Goal: Information Seeking & Learning: Find specific fact

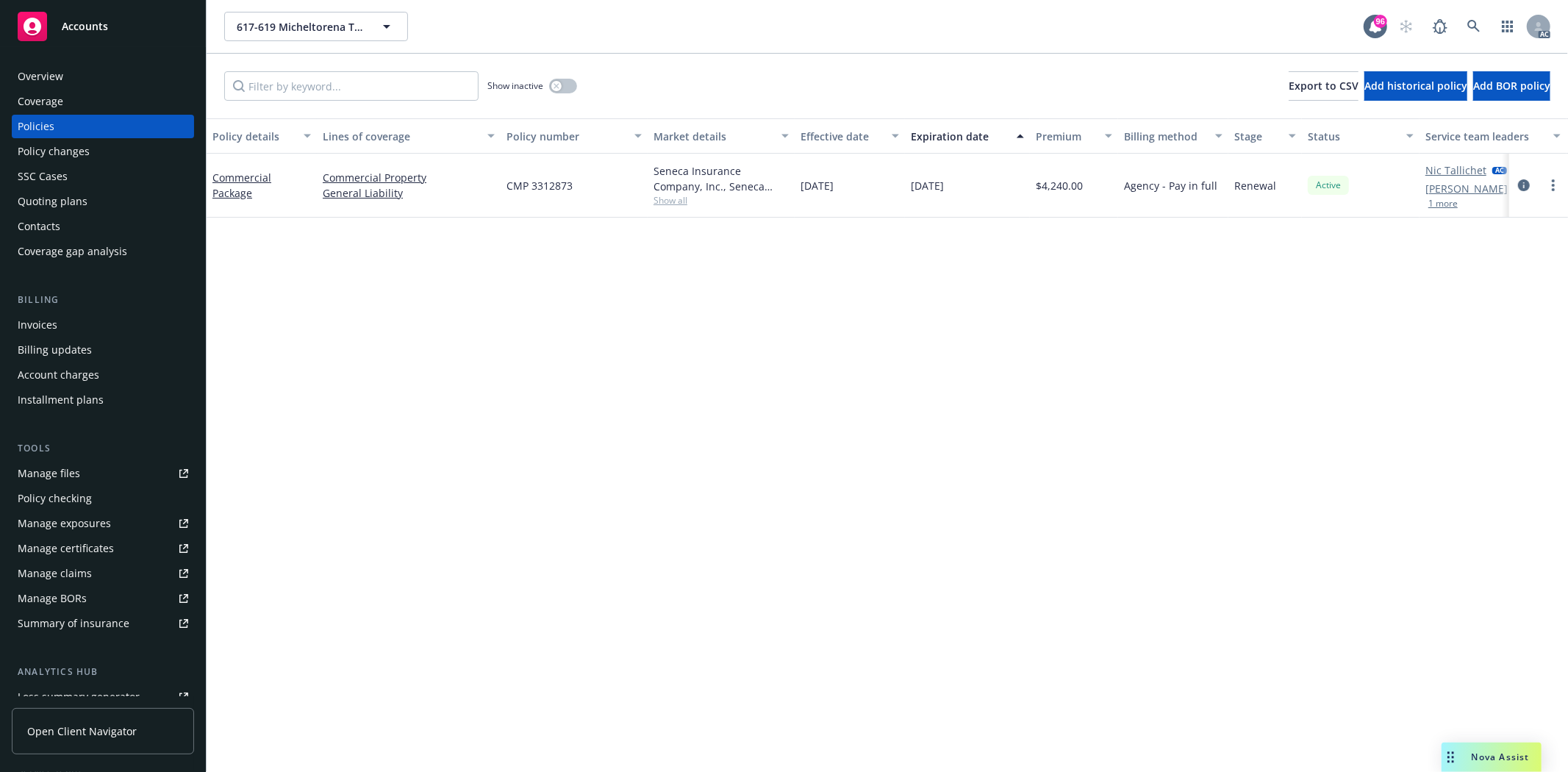
click at [656, 203] on span "Show all" at bounding box center [721, 200] width 135 height 13
click at [1505, 398] on div "Policy details Lines of coverage Policy number Market details Effective date Ex…" at bounding box center [887, 445] width 1362 height 654
drag, startPoint x: 504, startPoint y: 189, endPoint x: 578, endPoint y: 187, distance: 74.0
click at [578, 187] on div "CMP 3312873" at bounding box center [573, 185] width 147 height 64
copy span "CMP 3312873"
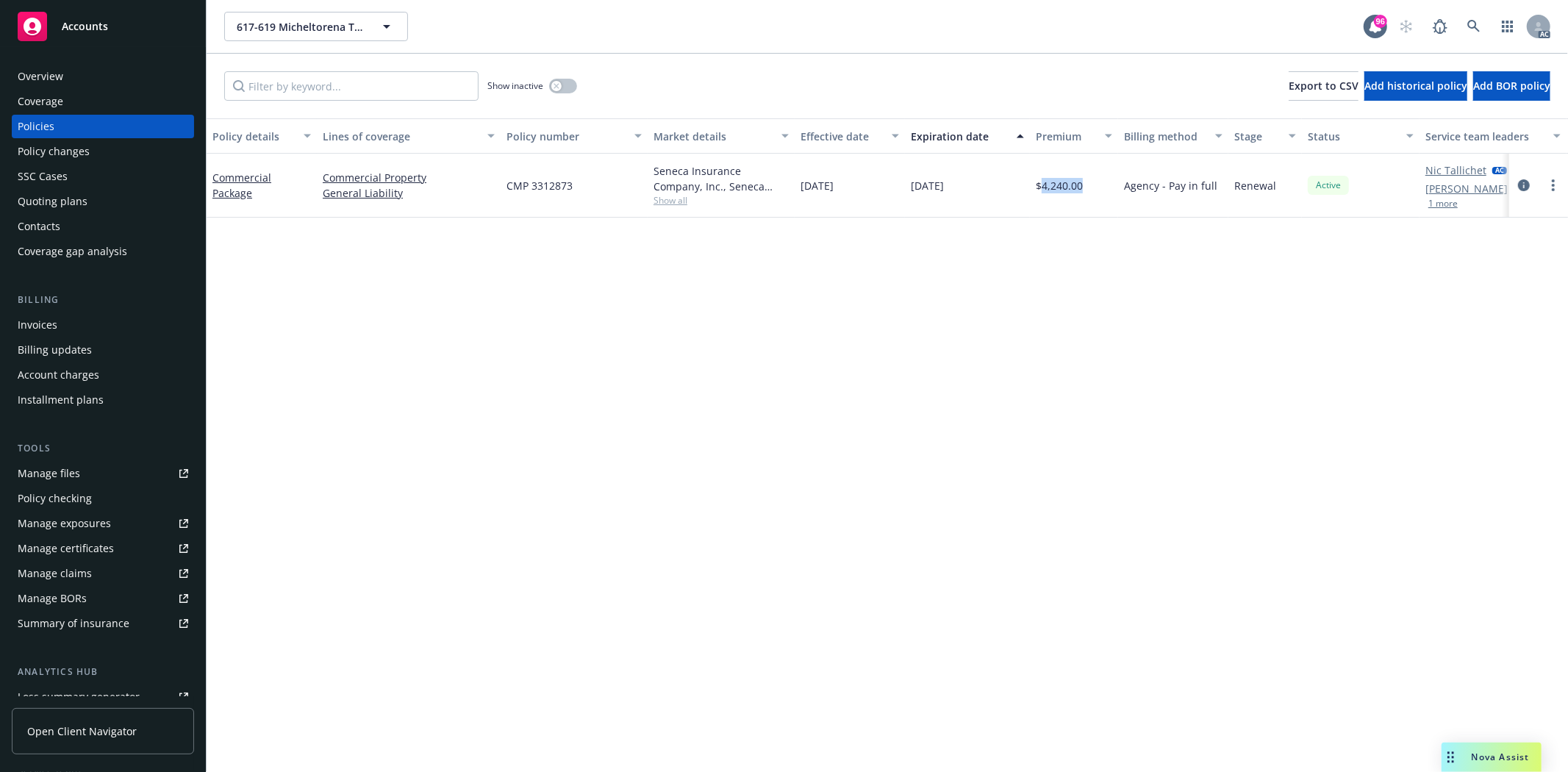
drag, startPoint x: 1042, startPoint y: 189, endPoint x: 1090, endPoint y: 185, distance: 48.2
click at [1090, 185] on div "$4,240.00" at bounding box center [1074, 185] width 88 height 64
copy span "4,240.00"
click at [555, 81] on div "button" at bounding box center [557, 86] width 10 height 10
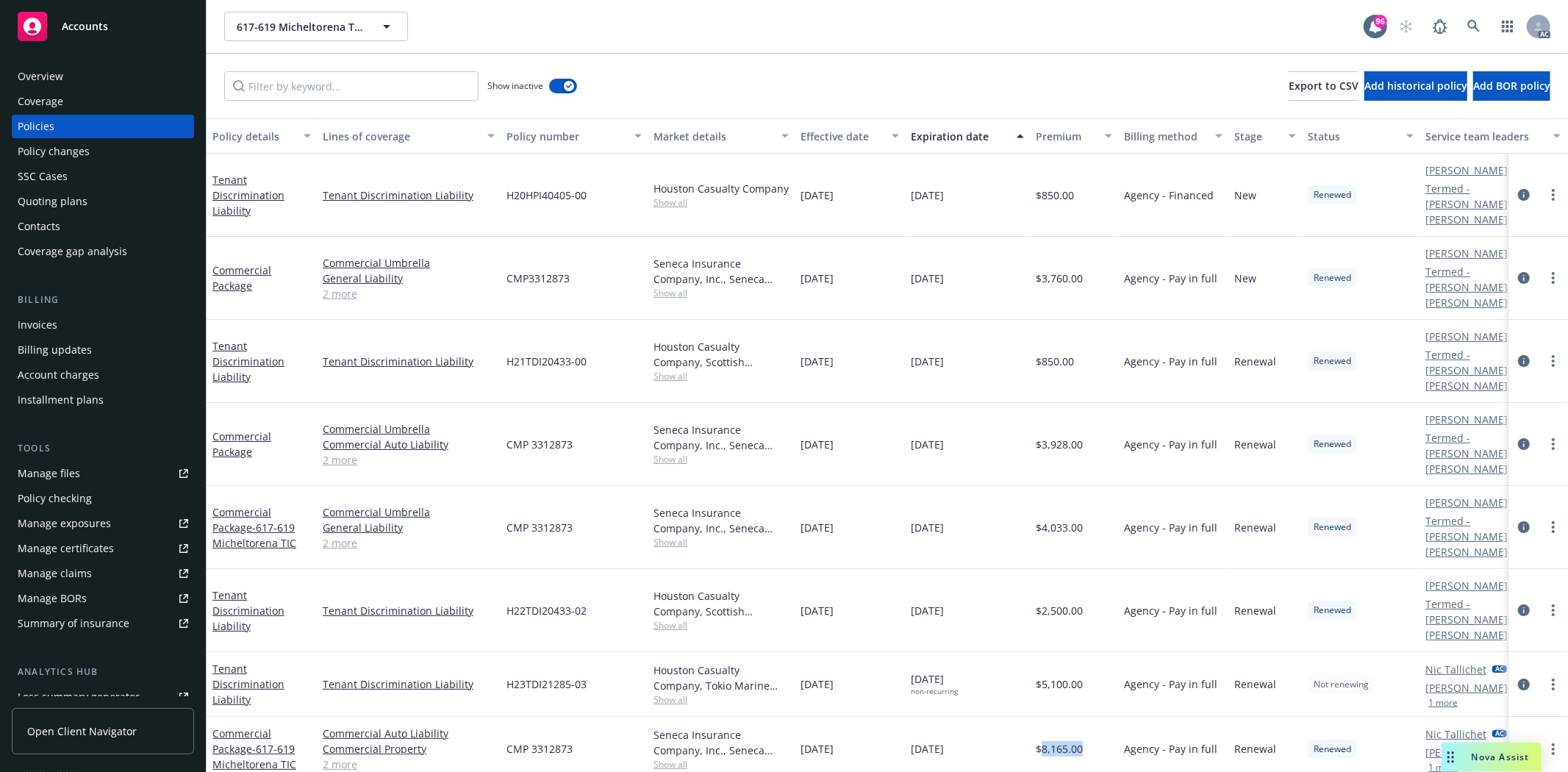
drag, startPoint x: 1043, startPoint y: 638, endPoint x: 1094, endPoint y: 642, distance: 51.2
click at [1094, 717] on div "$8,165.00" at bounding box center [1074, 749] width 88 height 65
copy span "8,165.00"
drag, startPoint x: 799, startPoint y: 642, endPoint x: 858, endPoint y: 642, distance: 59.0
click at [858, 717] on div "12/16/2023" at bounding box center [849, 749] width 110 height 65
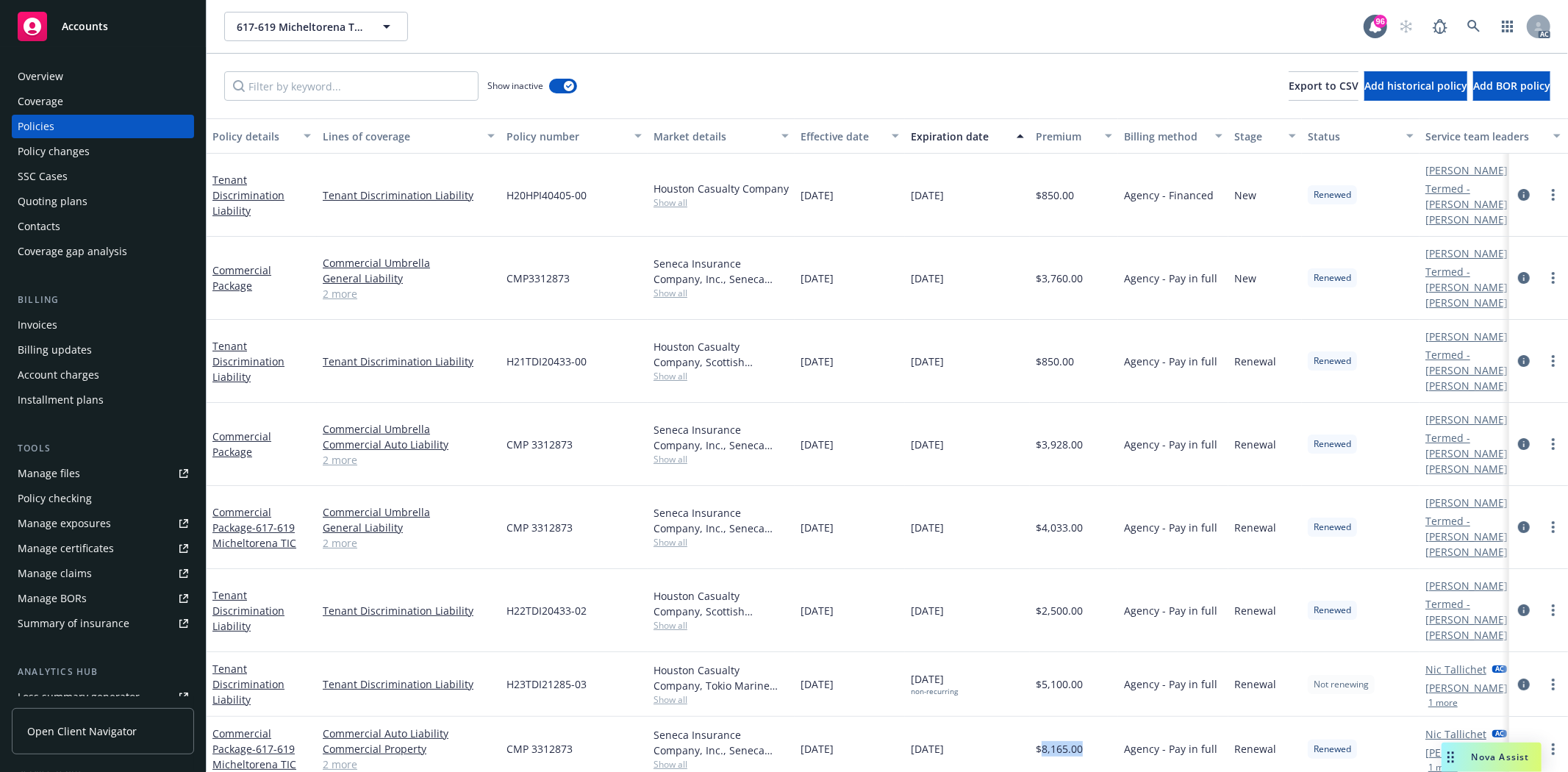
copy span "12/16/2023"
drag, startPoint x: 510, startPoint y: 639, endPoint x: 560, endPoint y: 642, distance: 50.1
click at [563, 741] on span "CMP 3312873" at bounding box center [539, 749] width 66 height 15
click at [551, 741] on span "CMP 3312873" at bounding box center [539, 749] width 66 height 15
drag, startPoint x: 504, startPoint y: 642, endPoint x: 588, endPoint y: 639, distance: 84.1
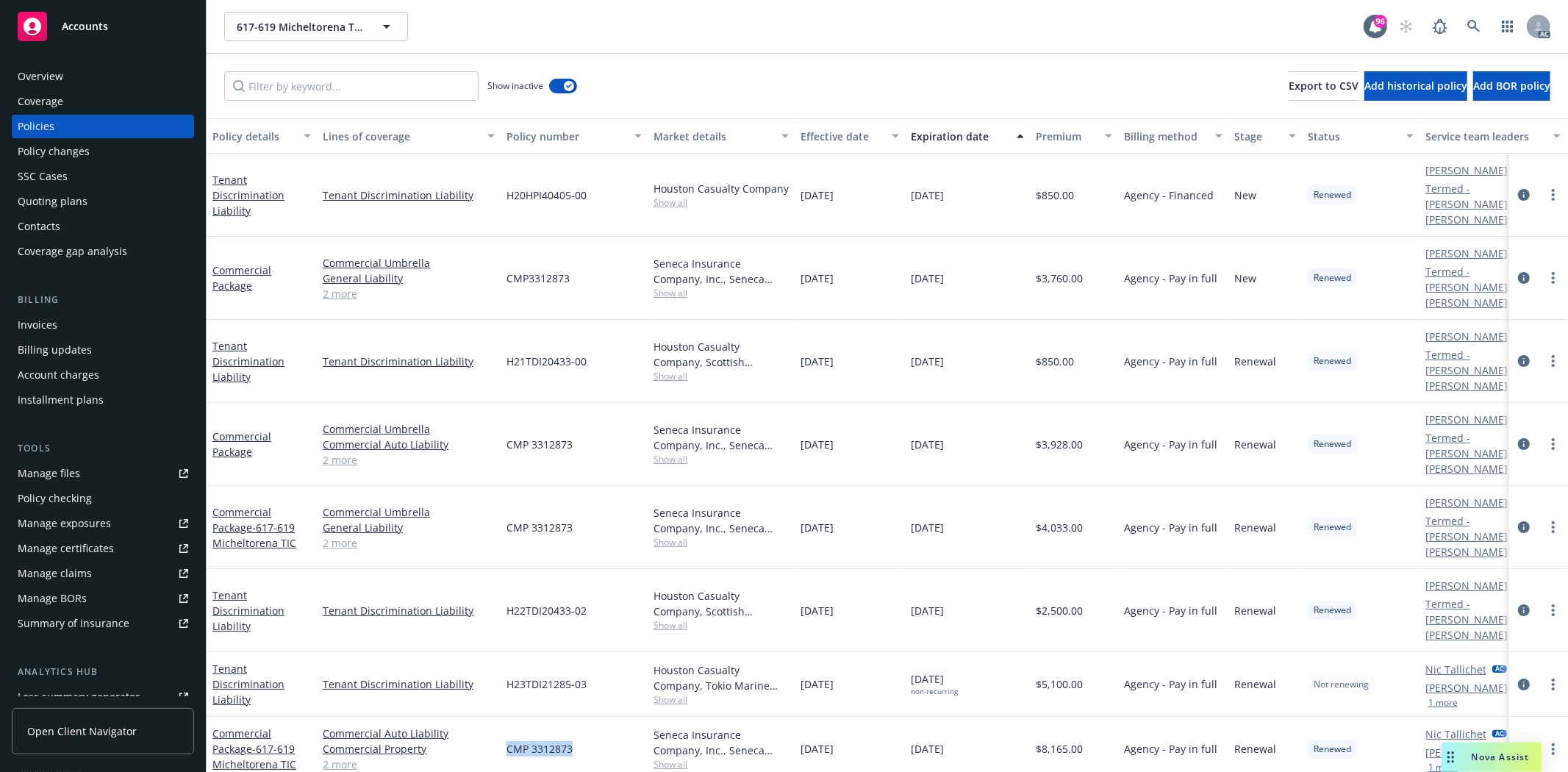
click at [588, 717] on div "CMP 3312873" at bounding box center [573, 749] width 147 height 65
copy span "CMP 3312873"
click at [675, 758] on span "Show all" at bounding box center [721, 764] width 135 height 13
click at [990, 652] on div "12/16/2024 non-recurring" at bounding box center [967, 684] width 125 height 65
drag, startPoint x: 499, startPoint y: 443, endPoint x: 589, endPoint y: 448, distance: 90.1
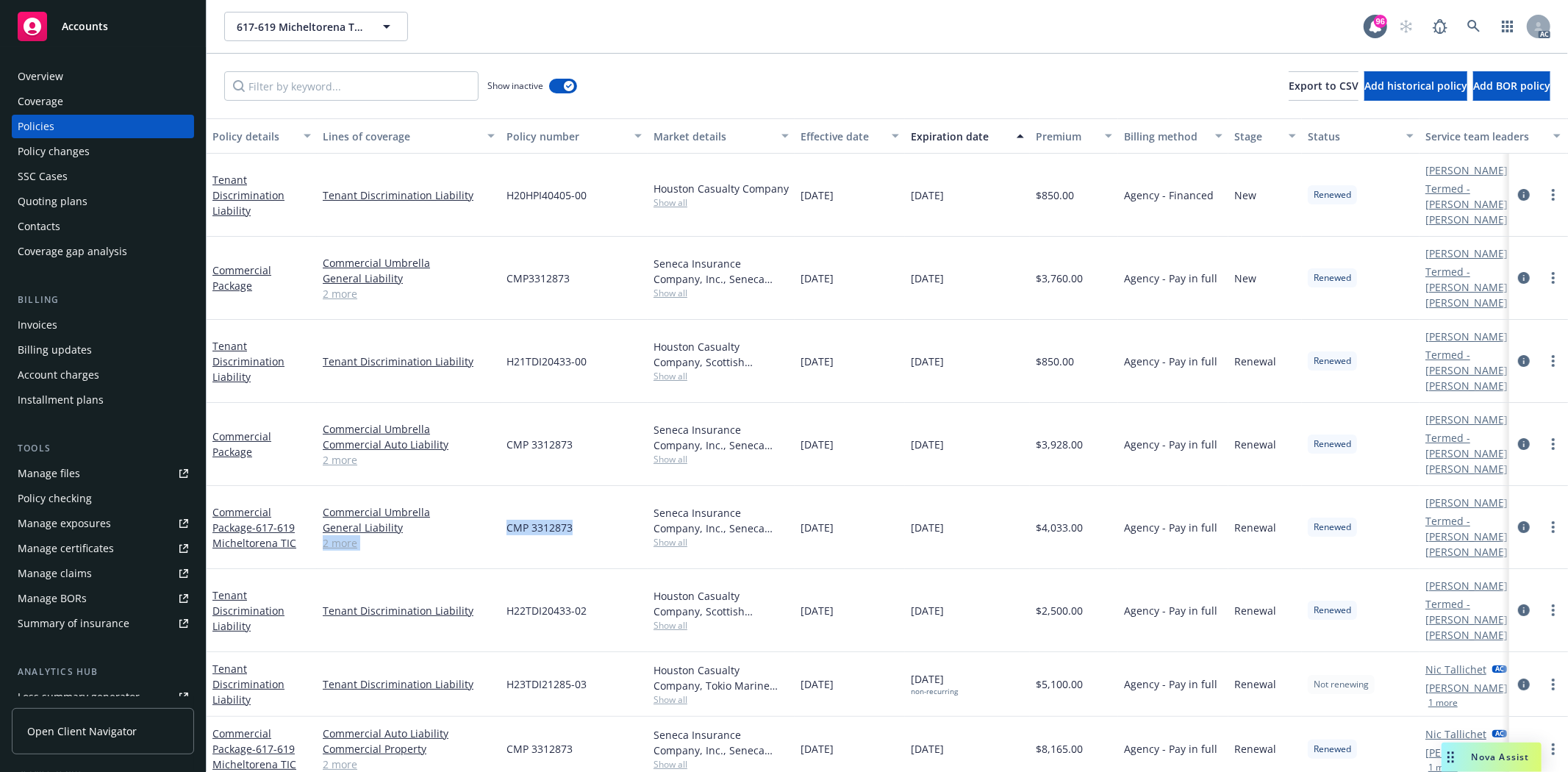
click at [589, 486] on div "Commercial Package - 617-619 Micheltorena TIC Commercial Umbrella General Liabi…" at bounding box center [916, 527] width 1419 height 83
click at [572, 486] on div "CMP 3312873" at bounding box center [573, 527] width 147 height 83
drag, startPoint x: 507, startPoint y: 438, endPoint x: 582, endPoint y: 440, distance: 75.0
click at [582, 486] on div "CMP 3312873" at bounding box center [573, 527] width 147 height 83
copy span "CMP 3312873"
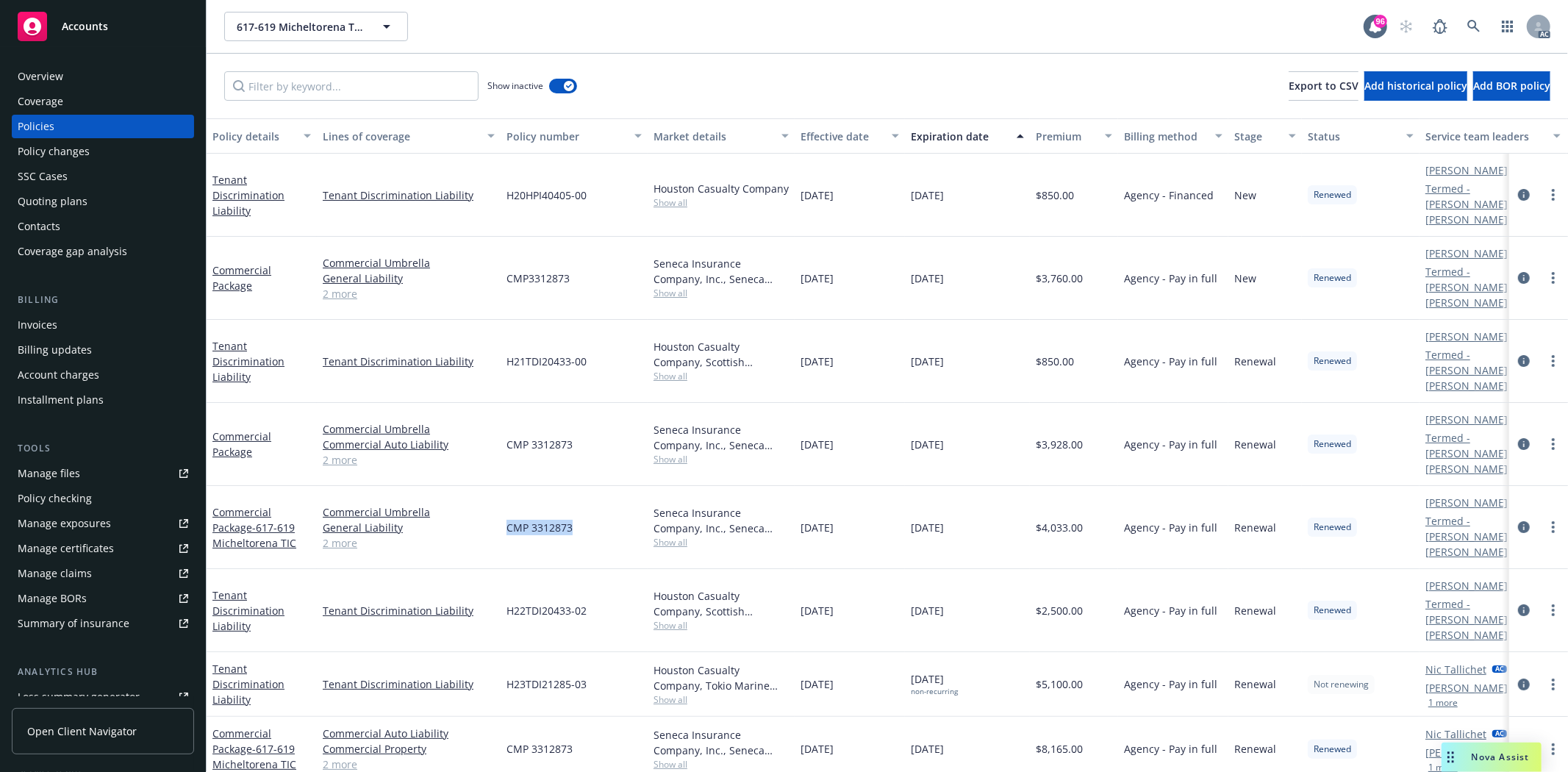
drag, startPoint x: 798, startPoint y: 445, endPoint x: 863, endPoint y: 446, distance: 65.0
click at [863, 486] on div "12/16/2022" at bounding box center [849, 527] width 110 height 83
copy span "12/16/2022"
drag, startPoint x: 1043, startPoint y: 443, endPoint x: 1090, endPoint y: 450, distance: 47.5
click at [1090, 486] on div "$4,033.00" at bounding box center [1074, 527] width 88 height 83
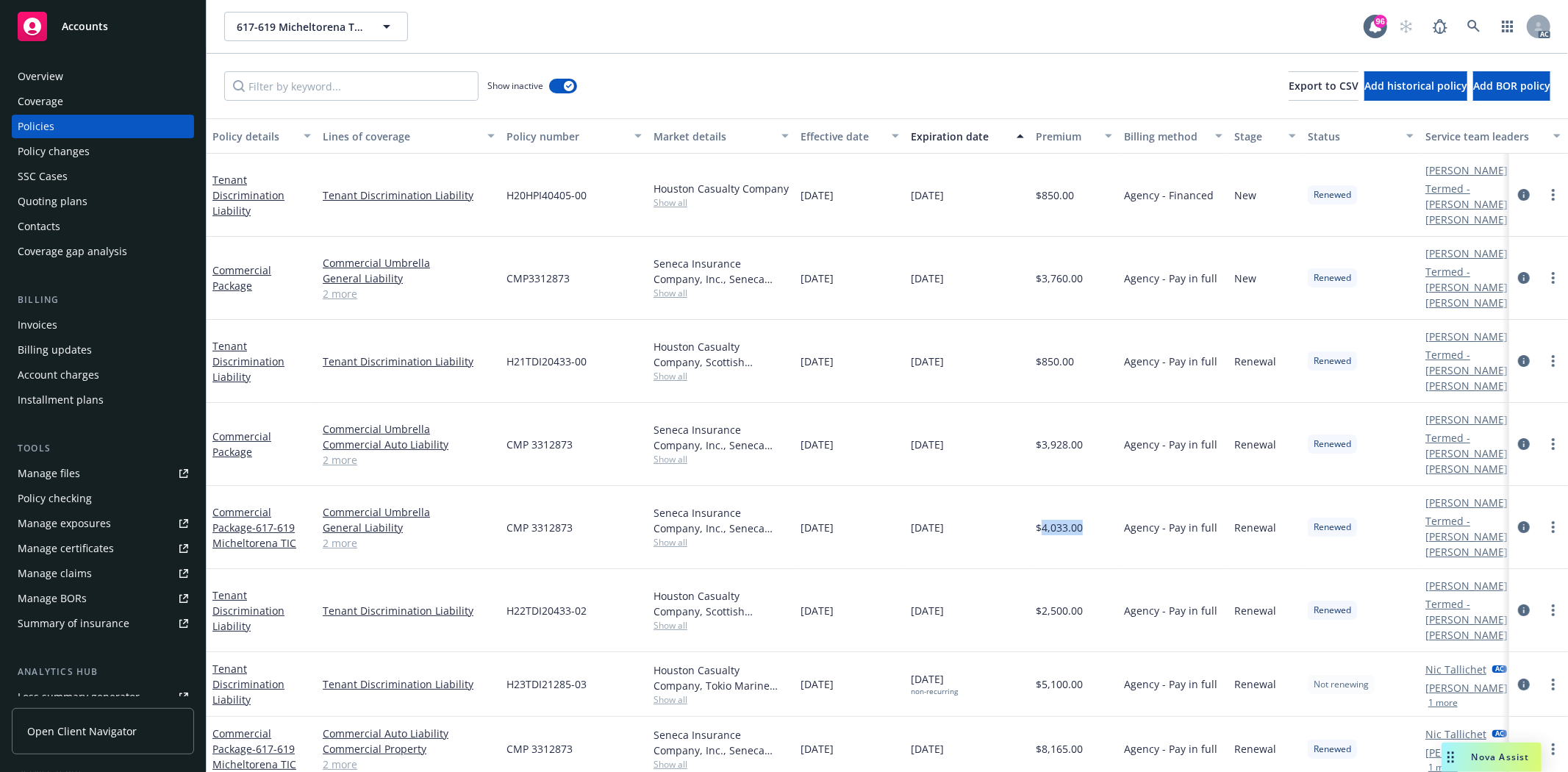
copy span "4,033.00"
click at [103, 69] on div "Overview" at bounding box center [102, 76] width 170 height 23
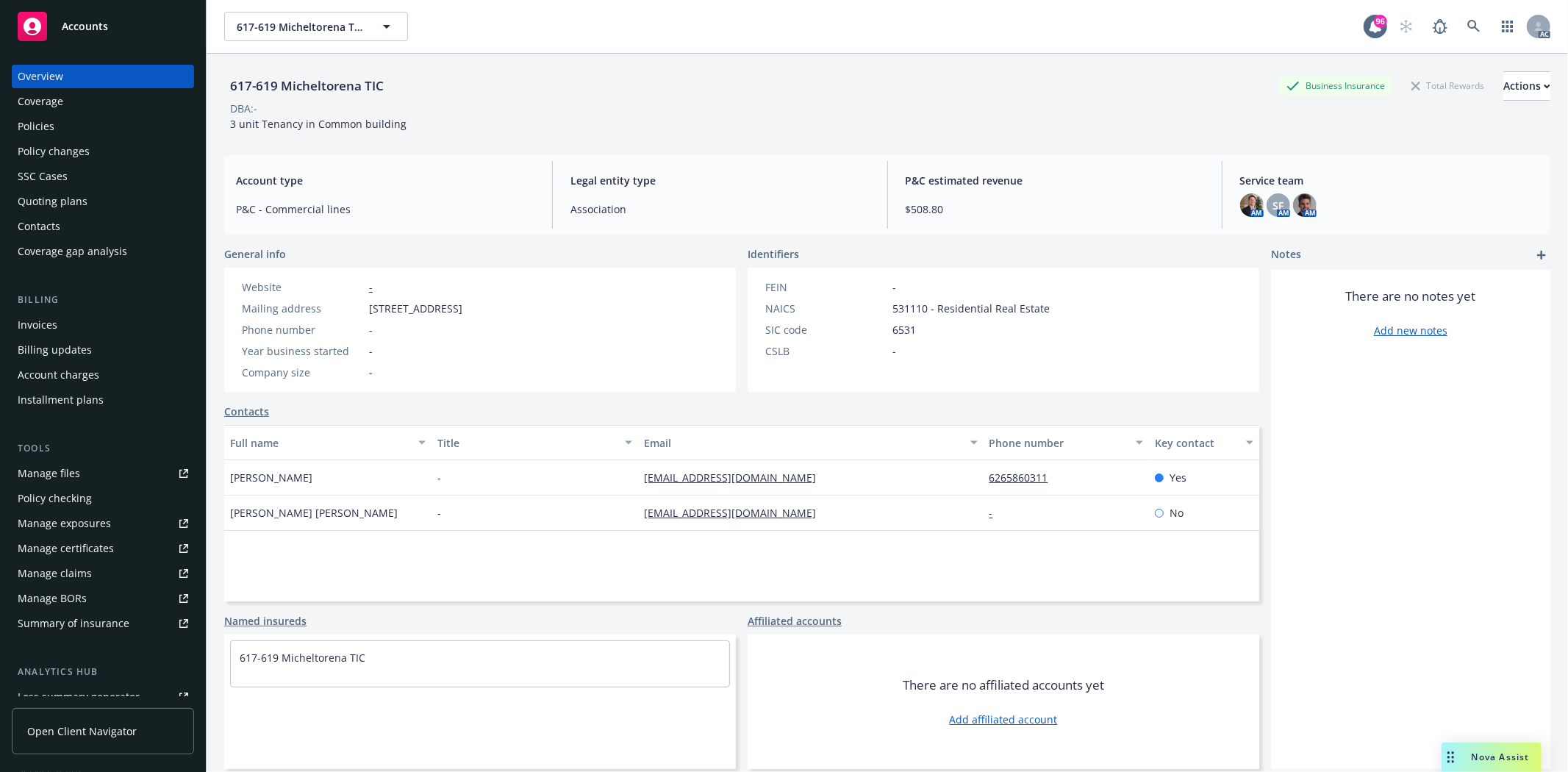
click at [39, 123] on div "Policies" at bounding box center [36, 127] width 37 height 23
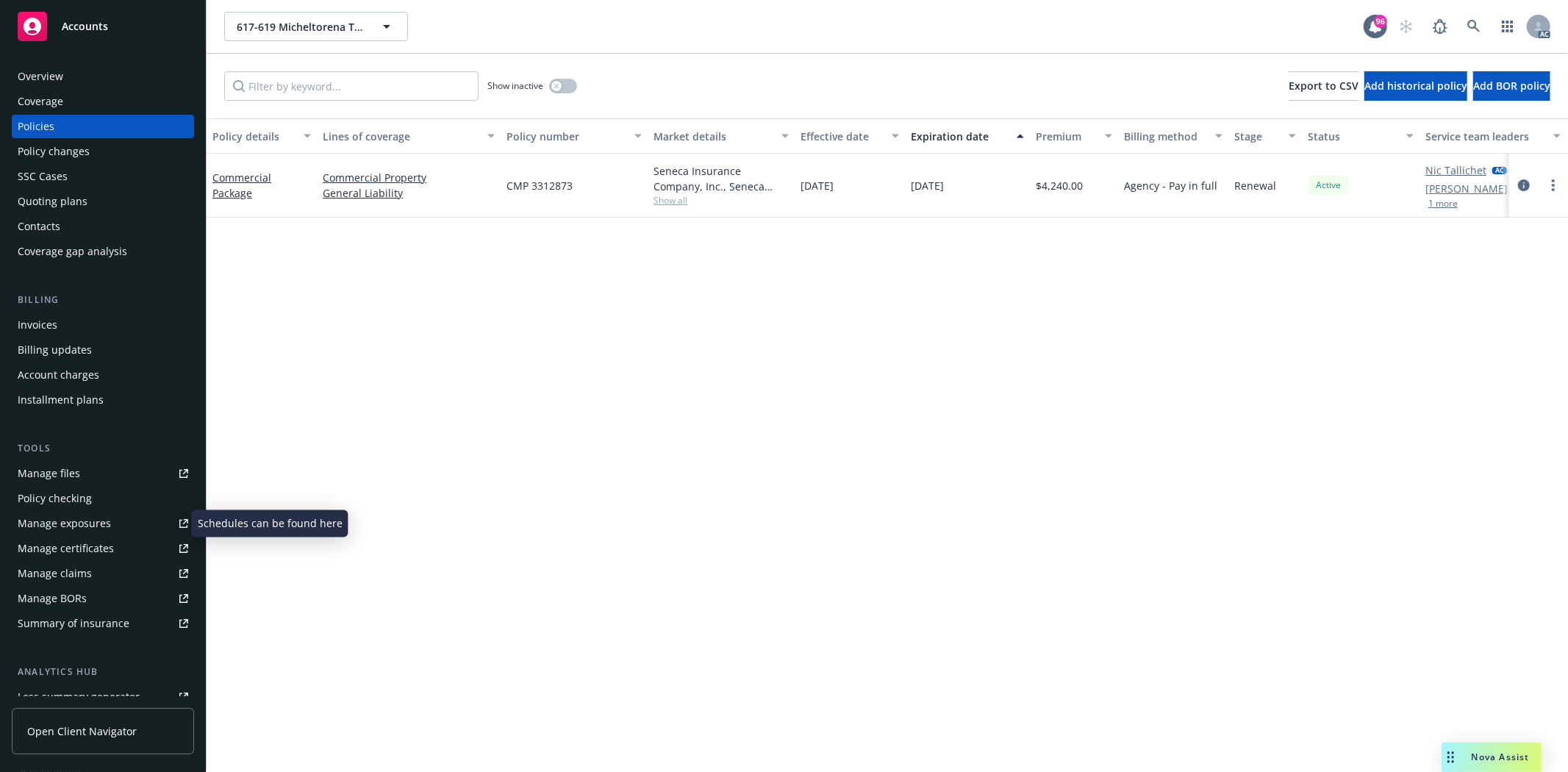
click at [97, 523] on div "Manage exposures" at bounding box center [64, 524] width 93 height 23
click at [555, 89] on div "button" at bounding box center [557, 86] width 10 height 10
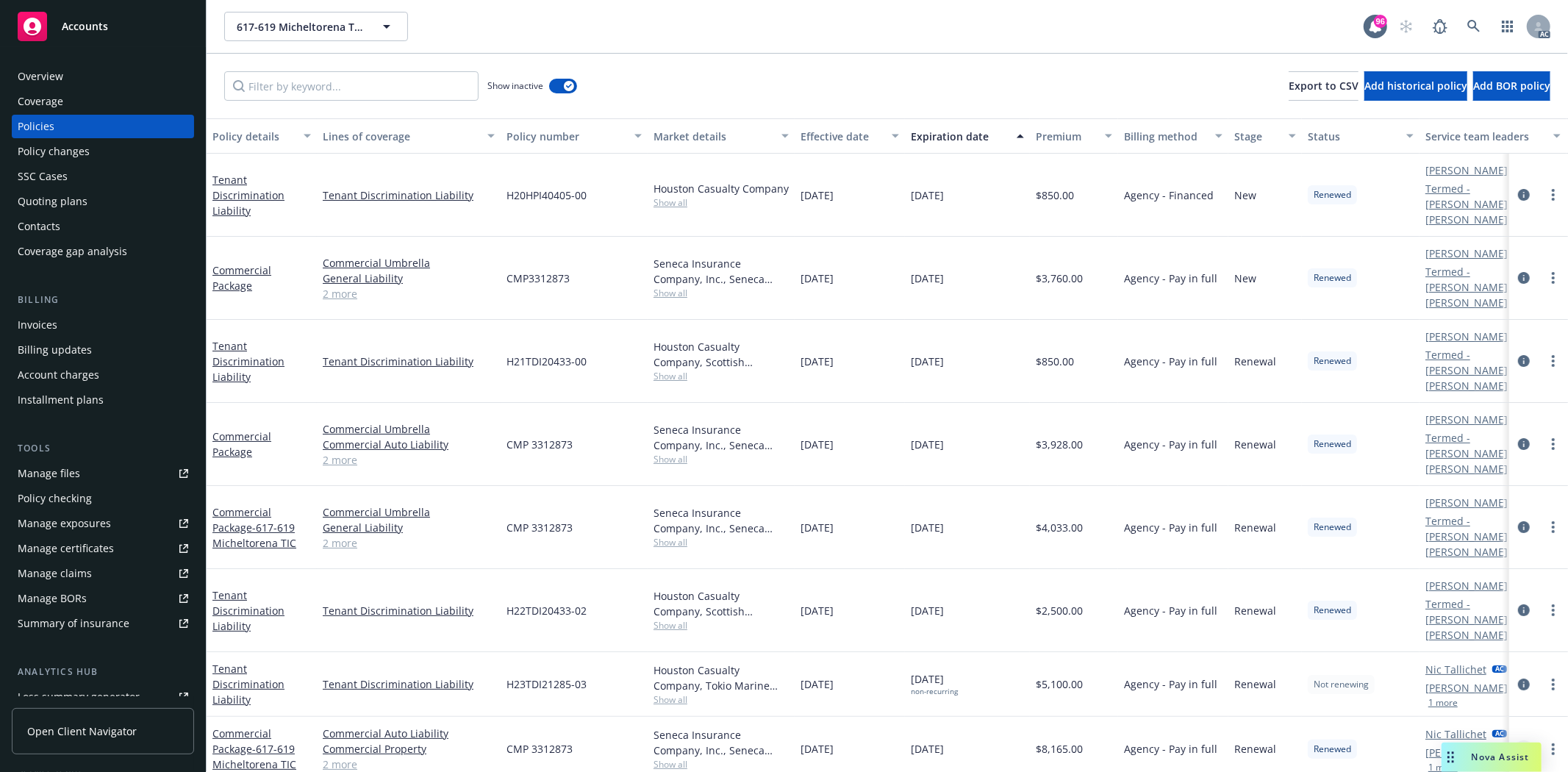
click at [1522, 743] on icon "circleInformation" at bounding box center [1524, 749] width 12 height 12
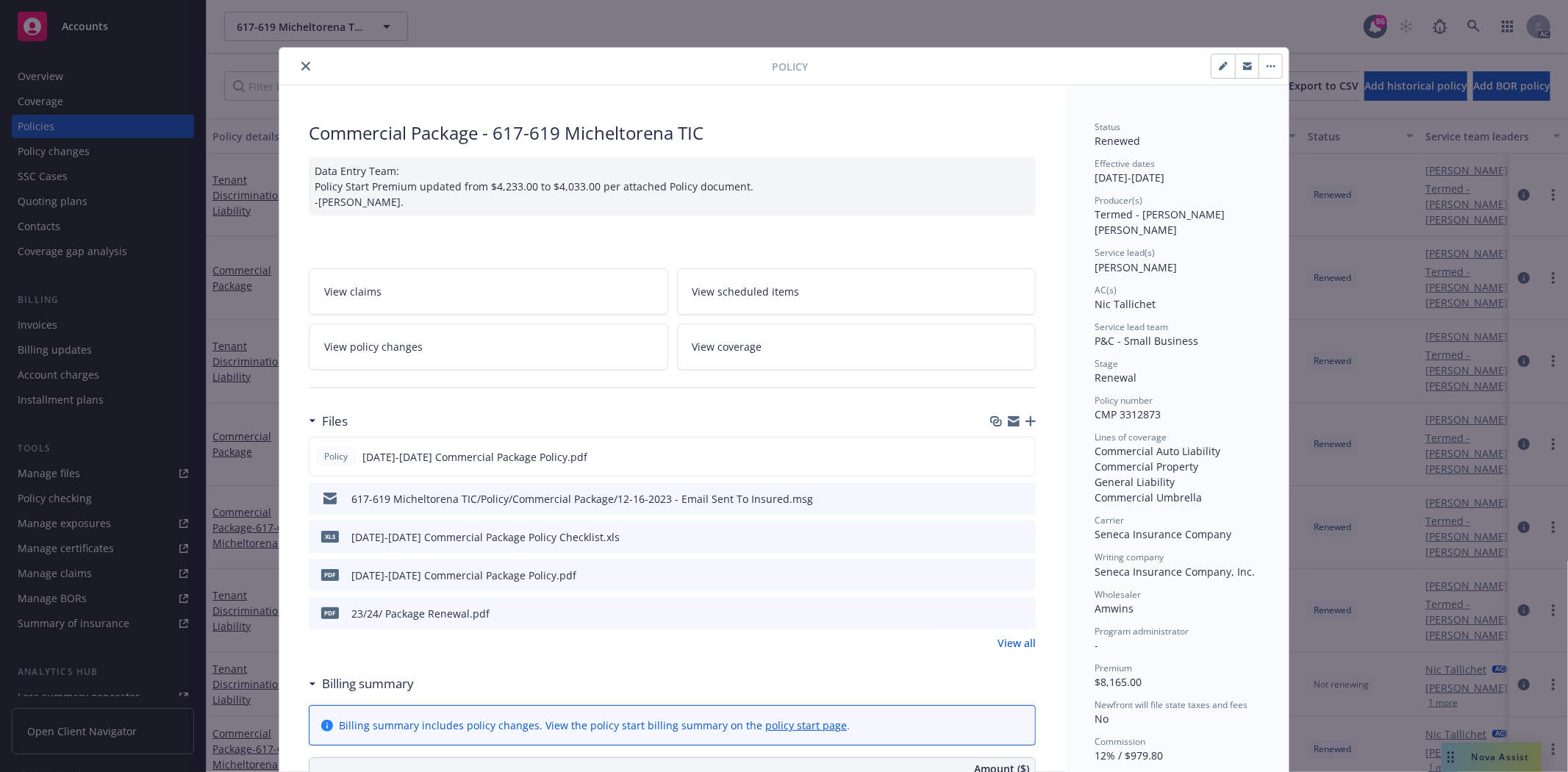
click at [1002, 637] on link "View all" at bounding box center [1017, 643] width 39 height 15
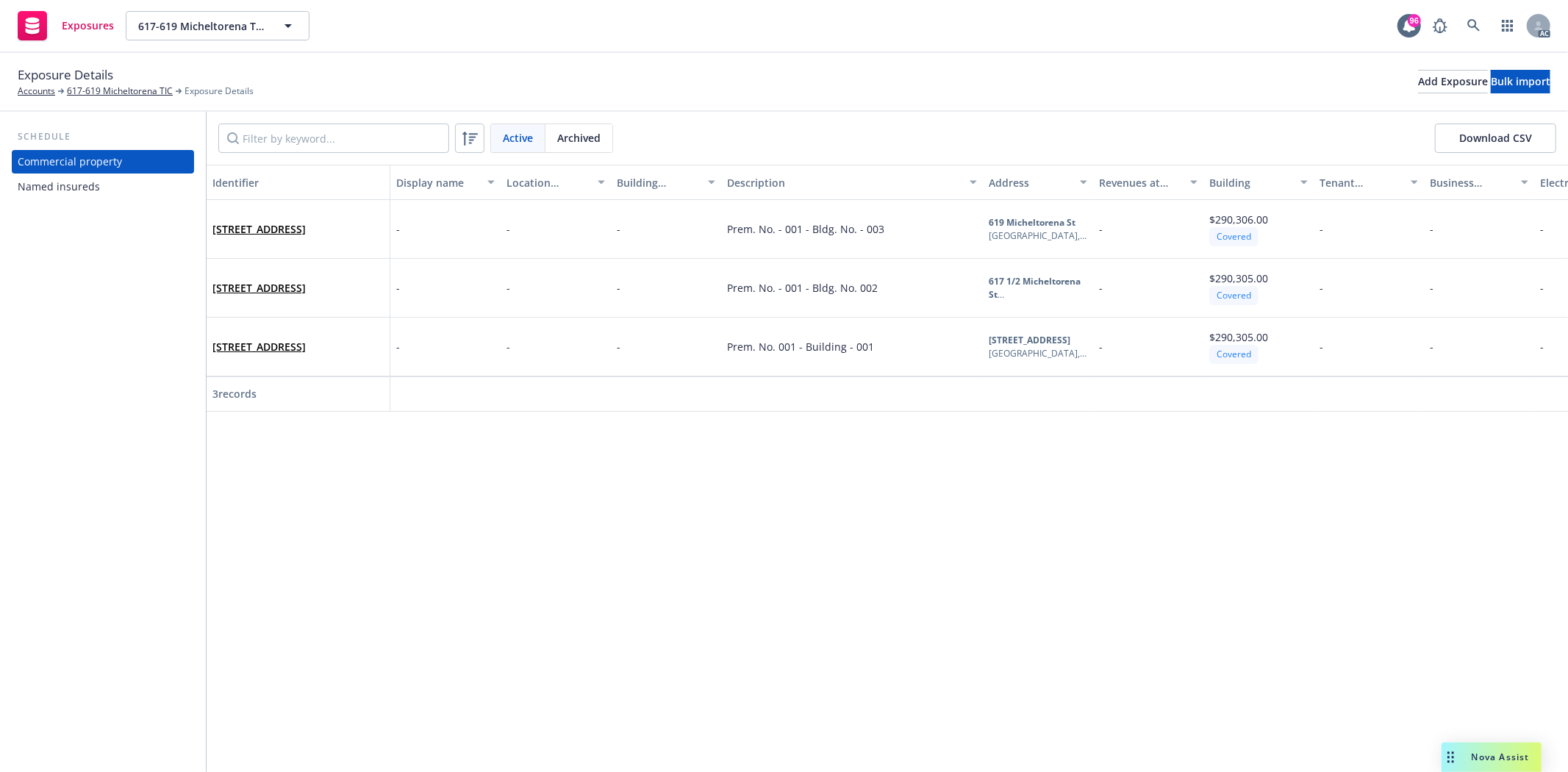
click at [56, 191] on div "Named insureds" at bounding box center [59, 186] width 82 height 23
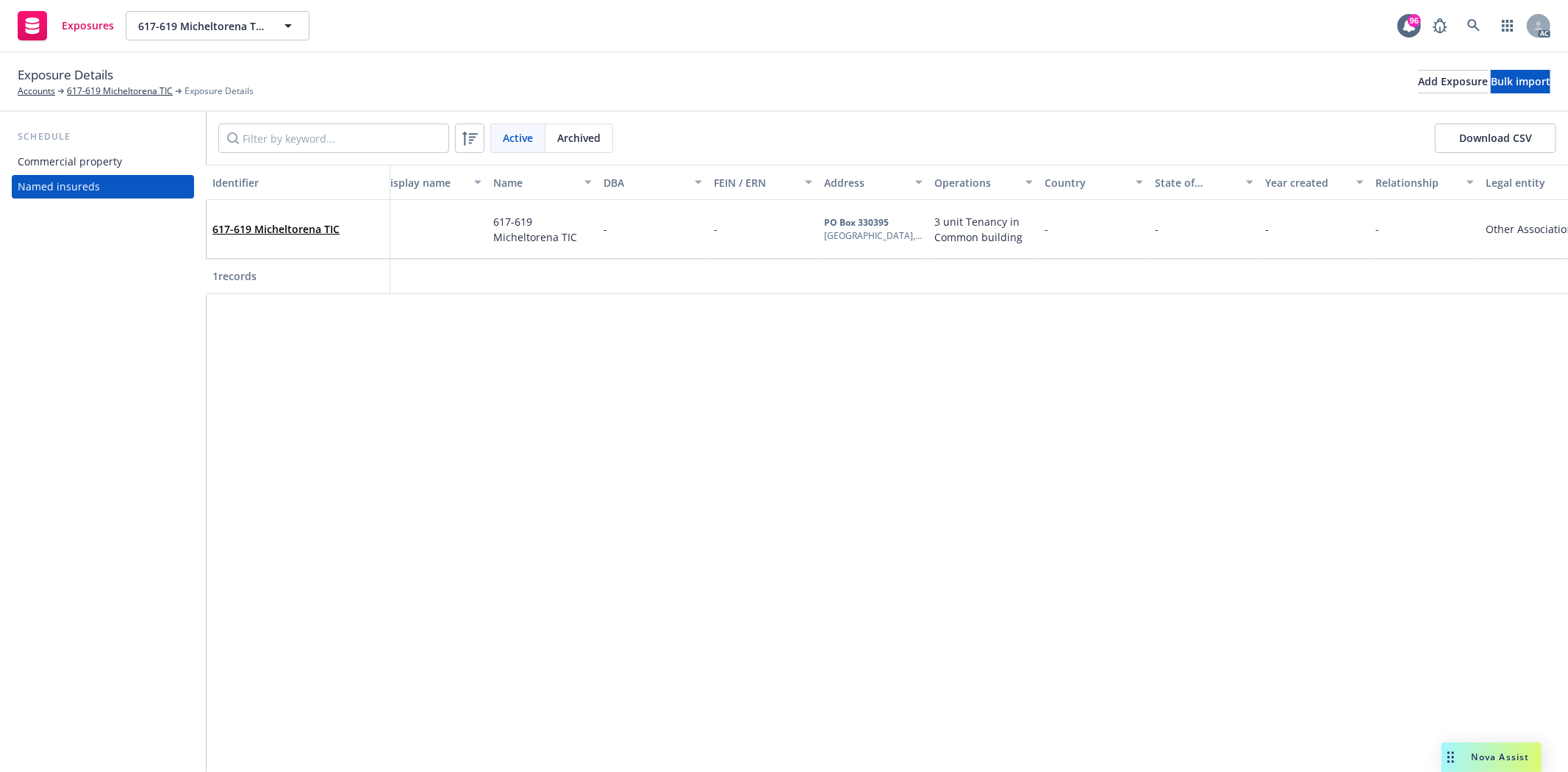
scroll to position [0, 34]
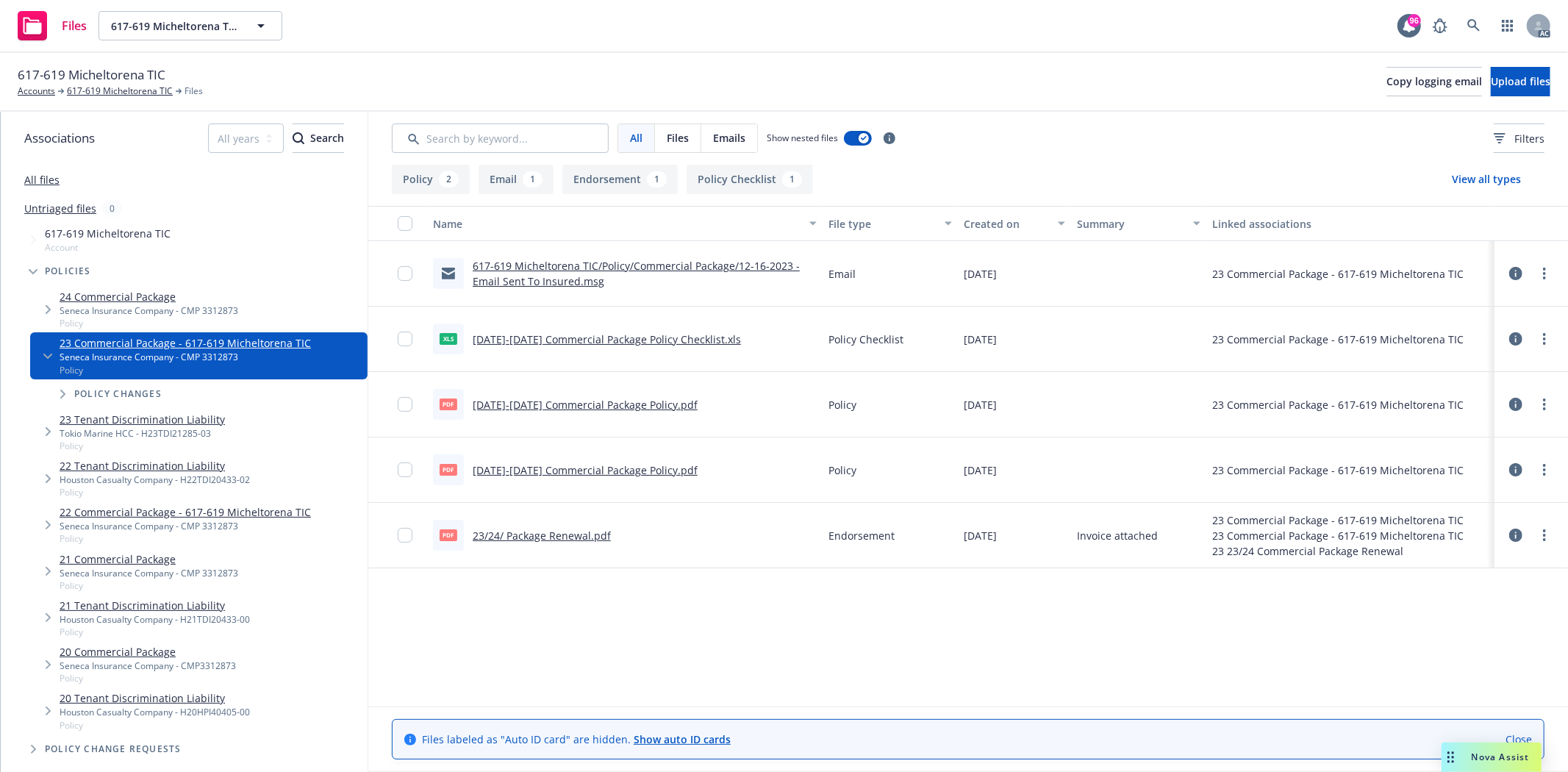
click at [616, 399] on link "2023-2024 Commercial Package Policy.pdf" at bounding box center [585, 404] width 225 height 14
click at [104, 91] on link "617-619 Micheltorena TIC" at bounding box center [120, 91] width 106 height 13
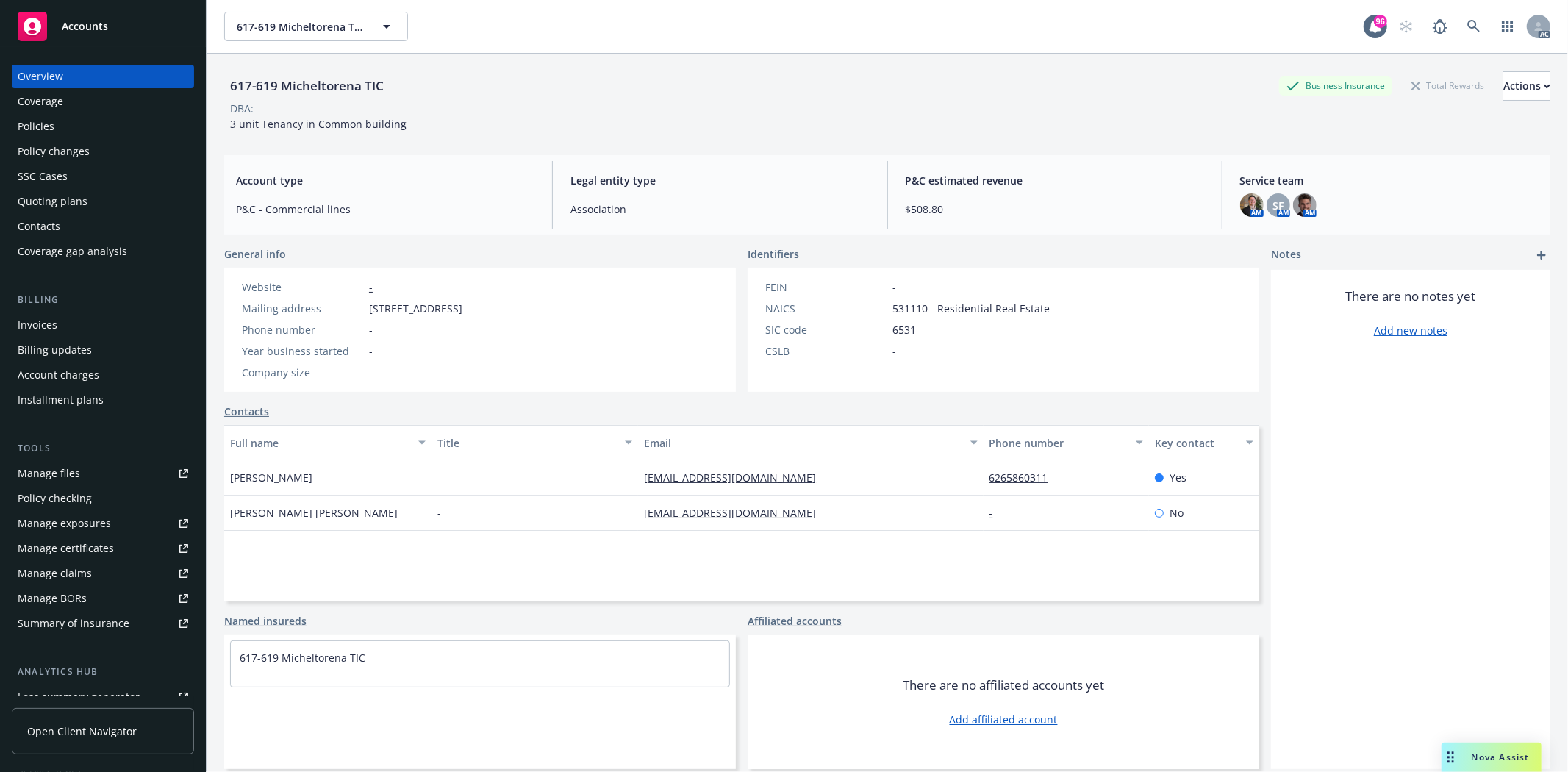
drag, startPoint x: 368, startPoint y: 305, endPoint x: 647, endPoint y: 303, distance: 279.0
click at [647, 303] on div "Website - Mailing address 617 Micheltorena St # 619, Los Angeles, CA, 90026 Pho…" at bounding box center [480, 330] width 512 height 124
copy span "617 Micheltorena St # 619, Los Angeles, CA, 90026"
click at [57, 122] on div "Policies" at bounding box center [102, 127] width 170 height 23
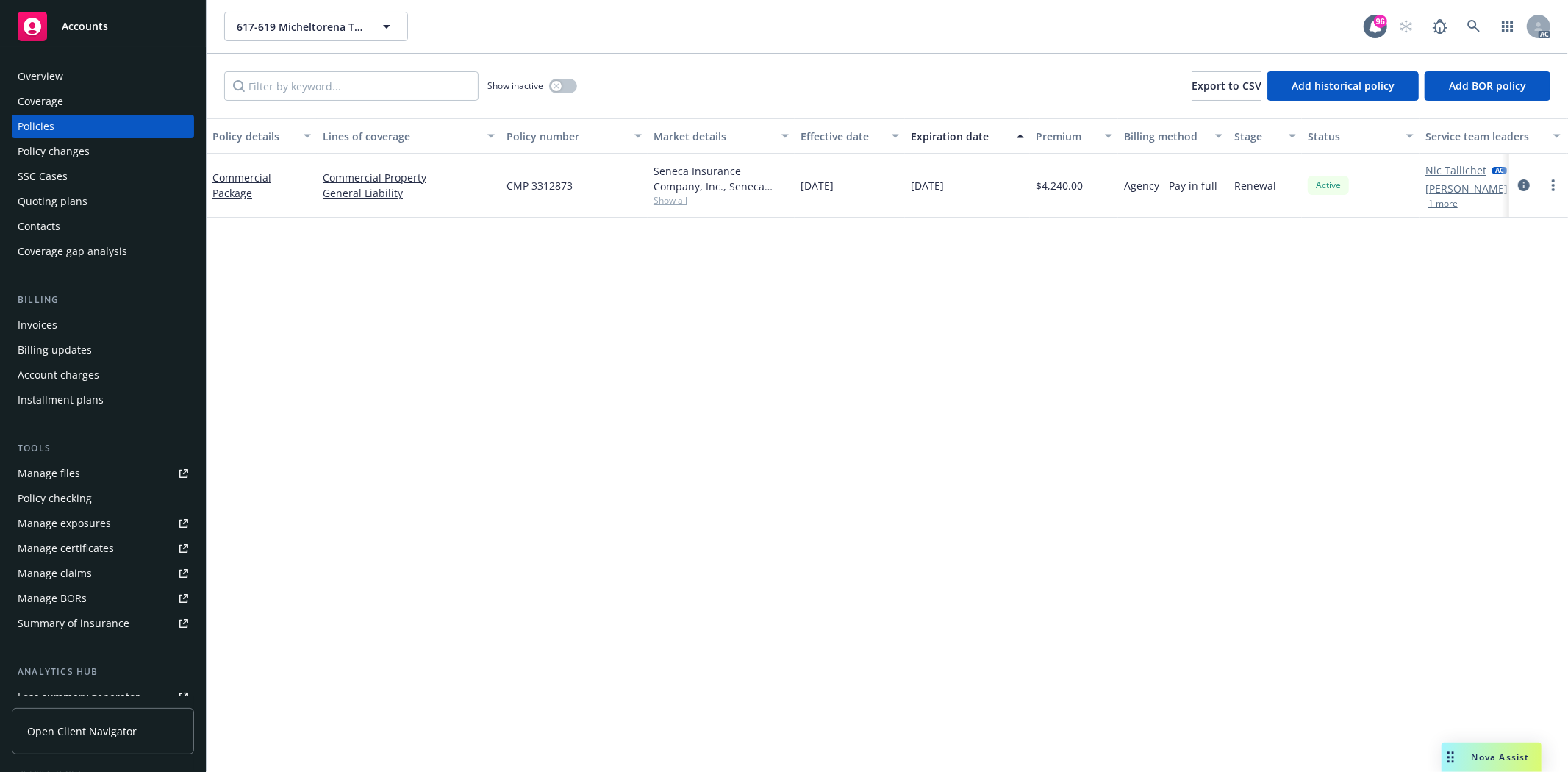
drag, startPoint x: 794, startPoint y: 182, endPoint x: 1025, endPoint y: 180, distance: 231.0
click at [1025, 180] on div "Commercial Package Commercial Property General Liability CMP 3312873 Seneca Ins…" at bounding box center [916, 185] width 1419 height 64
drag, startPoint x: 1045, startPoint y: 179, endPoint x: 1111, endPoint y: 175, distance: 66.1
click at [1111, 175] on div "$4,240.00" at bounding box center [1074, 185] width 88 height 64
click at [673, 204] on span "Show all" at bounding box center [721, 200] width 135 height 13
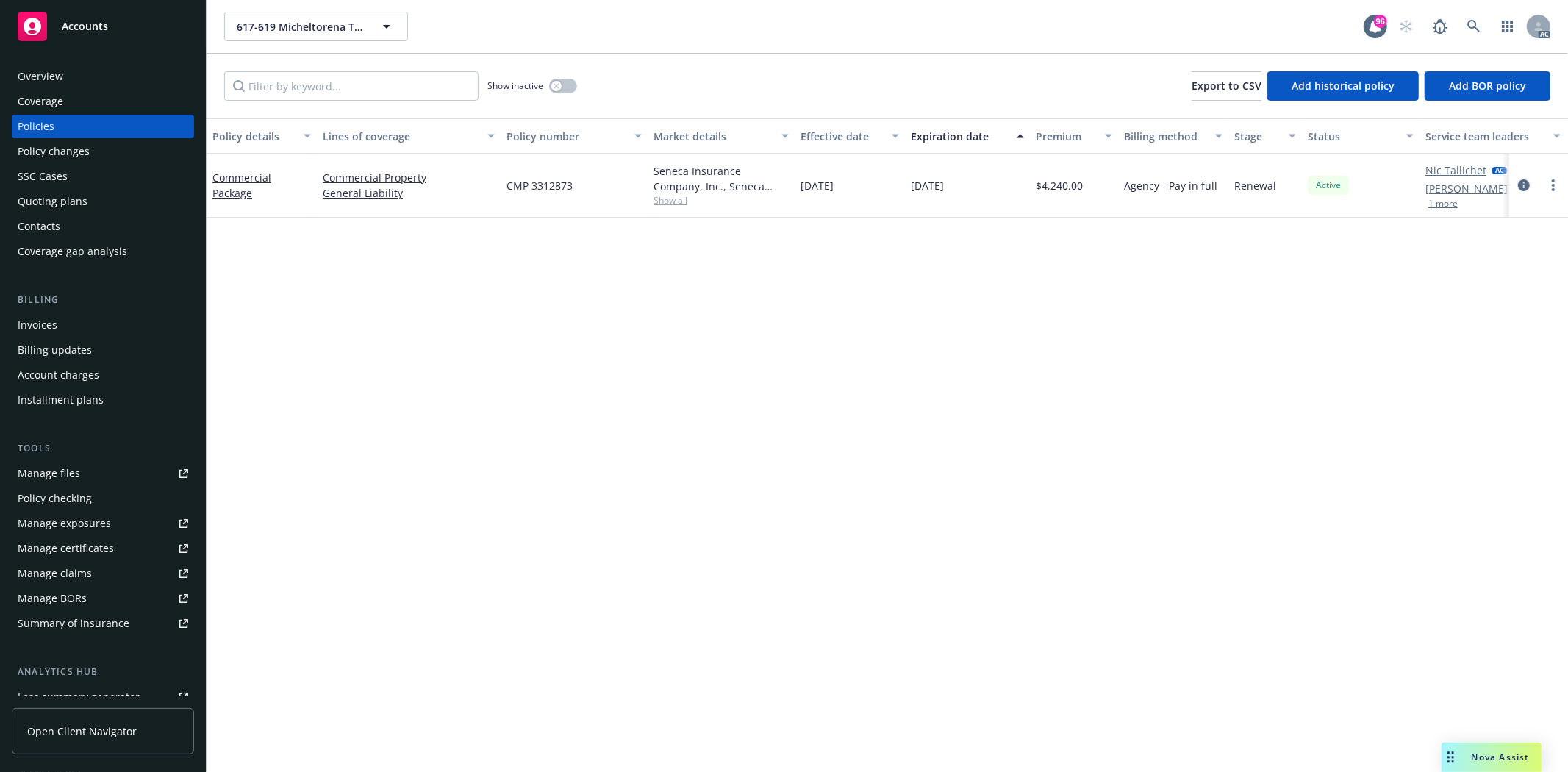
click at [603, 186] on div "CMP 3312873" at bounding box center [573, 185] width 147 height 64
click at [565, 86] on button "button" at bounding box center [562, 86] width 28 height 15
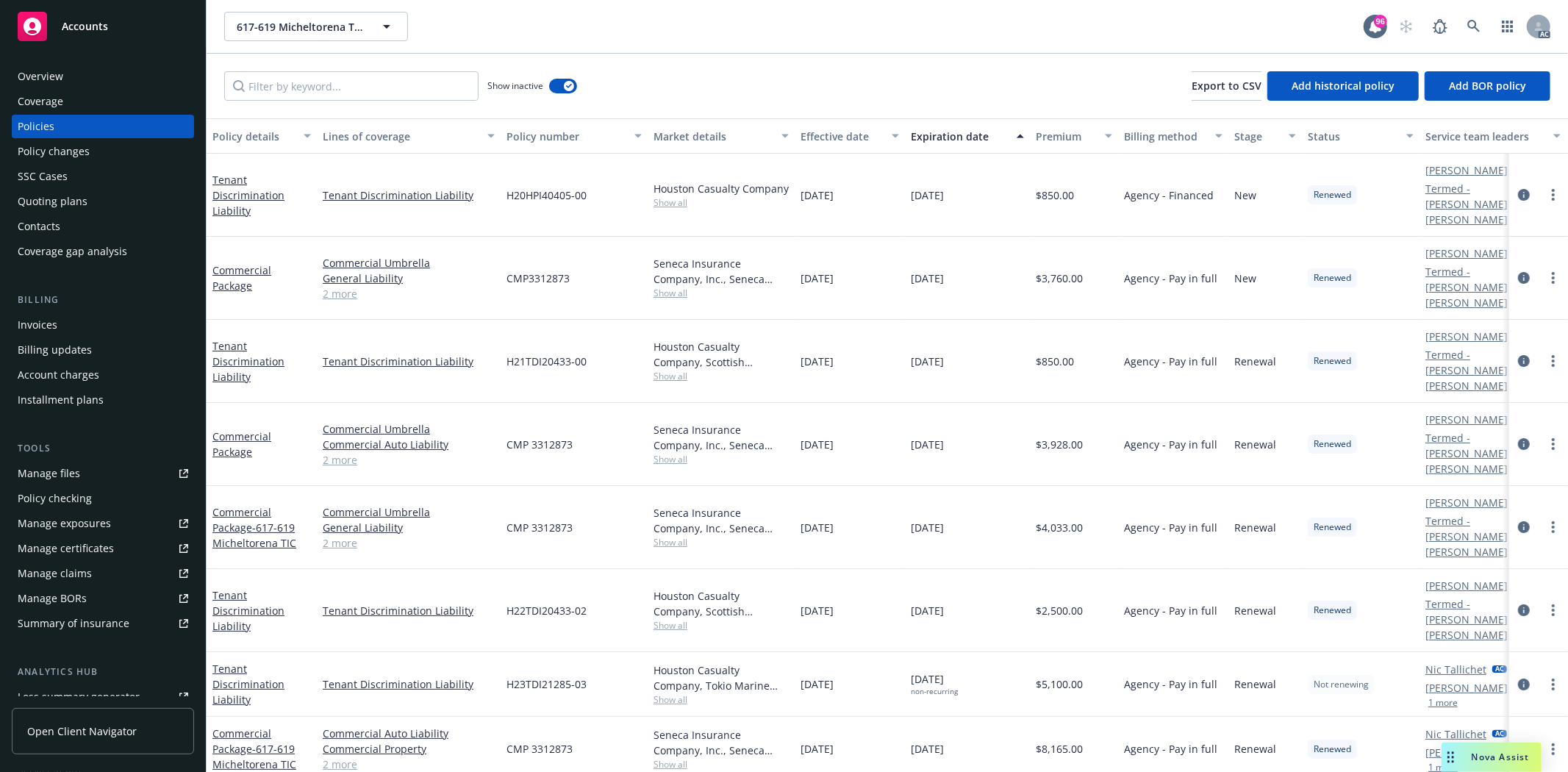
drag, startPoint x: 802, startPoint y: 644, endPoint x: 1011, endPoint y: 652, distance: 209.2
click at [1011, 717] on div "Commercial Package - 617-619 Micheltorena TIC Commercial Auto Liability Commerc…" at bounding box center [916, 749] width 1419 height 65
click at [672, 758] on span "Show all" at bounding box center [721, 764] width 135 height 13
drag, startPoint x: 589, startPoint y: 678, endPoint x: 578, endPoint y: 670, distance: 13.6
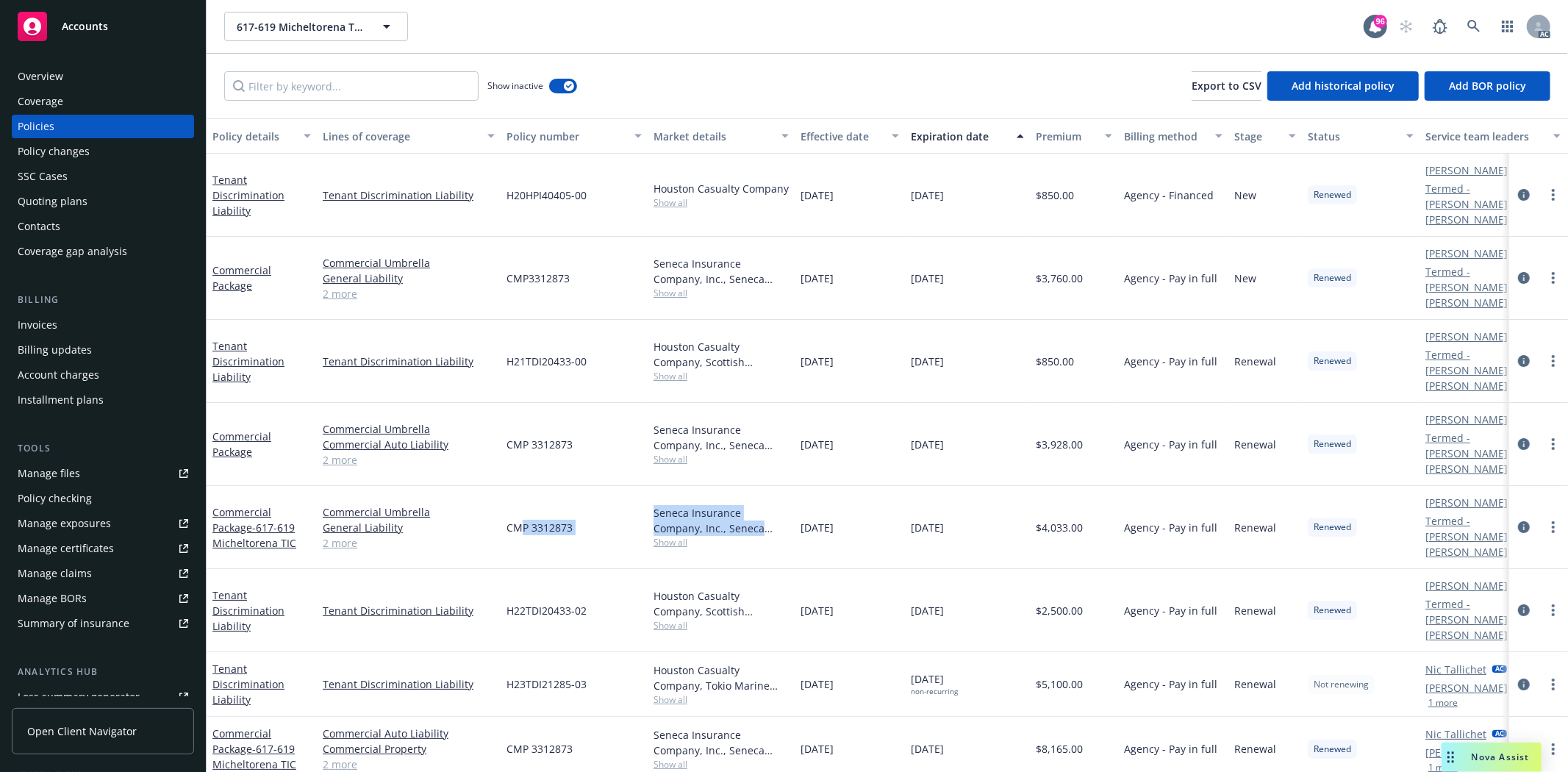
drag, startPoint x: 518, startPoint y: 442, endPoint x: 713, endPoint y: 441, distance: 195.0
click at [713, 486] on div "Commercial Package - 617-619 Micheltorena TIC Commercial Umbrella General Liabi…" at bounding box center [916, 527] width 1419 height 83
drag, startPoint x: 819, startPoint y: 434, endPoint x: 1063, endPoint y: 437, distance: 244.0
click at [1063, 486] on div "Commercial Package - 617-619 Micheltorena TIC Commercial Umbrella General Liabi…" at bounding box center [916, 527] width 1419 height 83
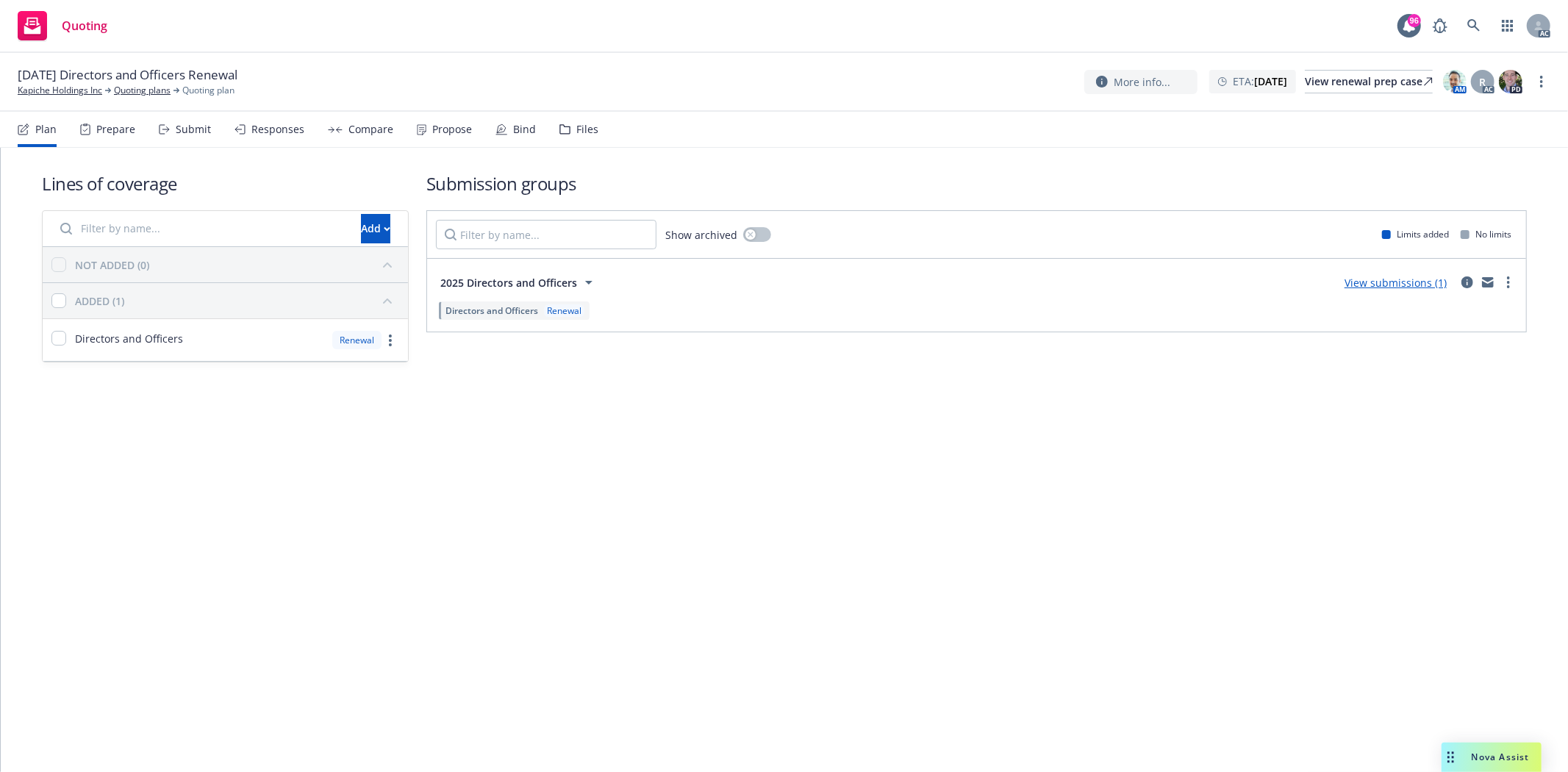
click at [111, 128] on div "Prepare" at bounding box center [116, 129] width 39 height 12
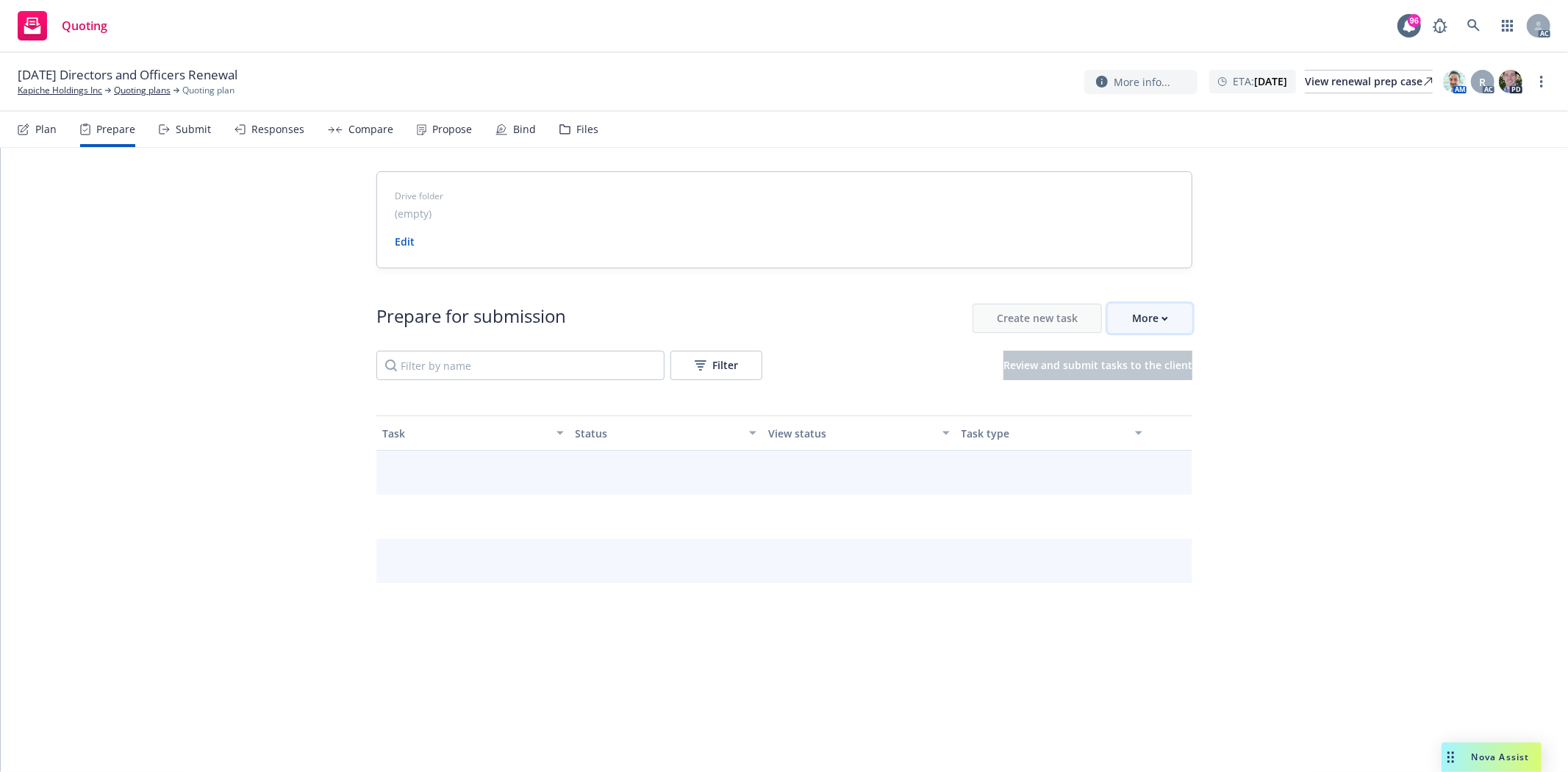
click at [1142, 328] on div "More" at bounding box center [1150, 318] width 36 height 28
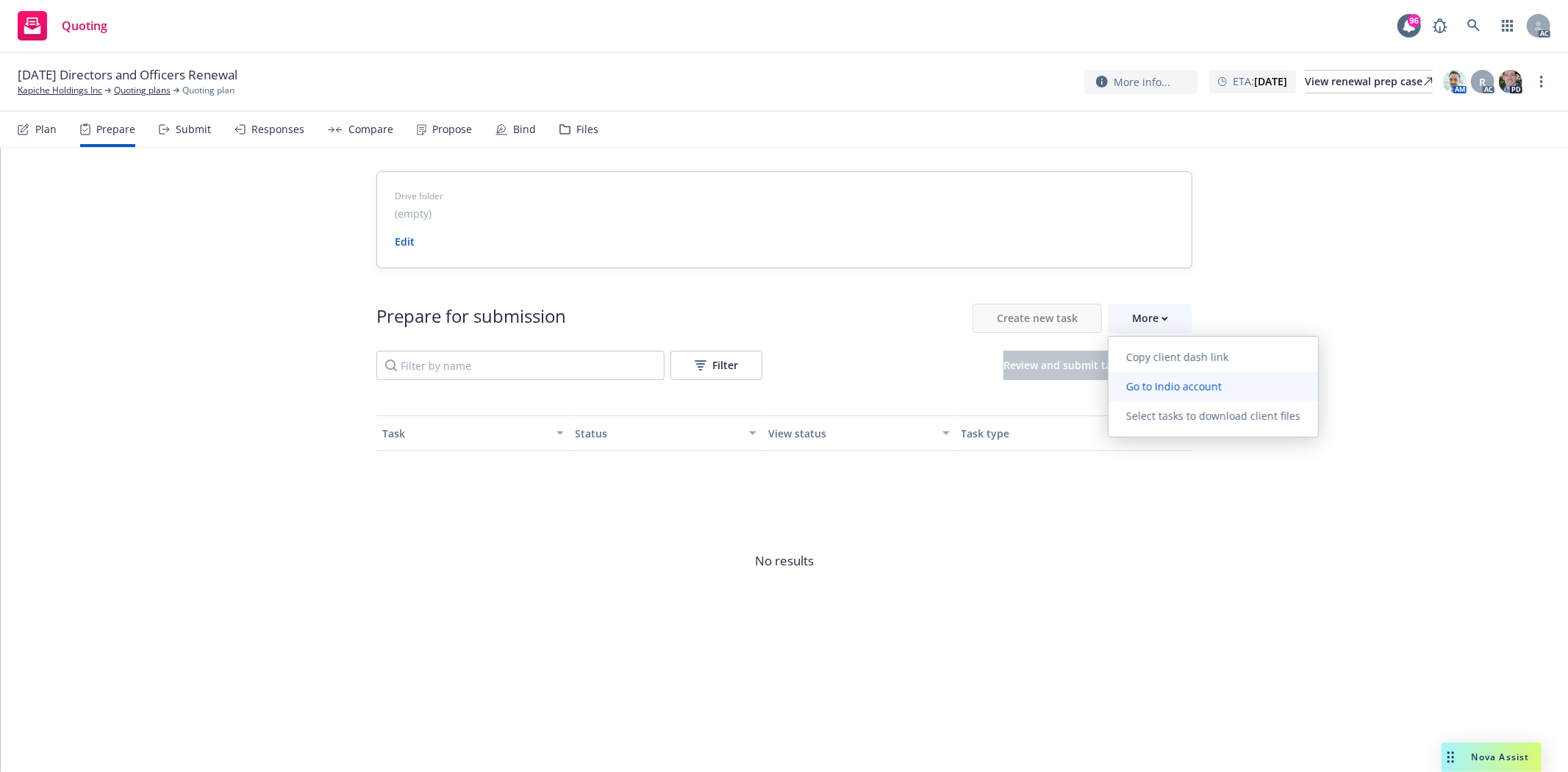
click at [1166, 386] on span "Go to Indio account" at bounding box center [1174, 386] width 131 height 14
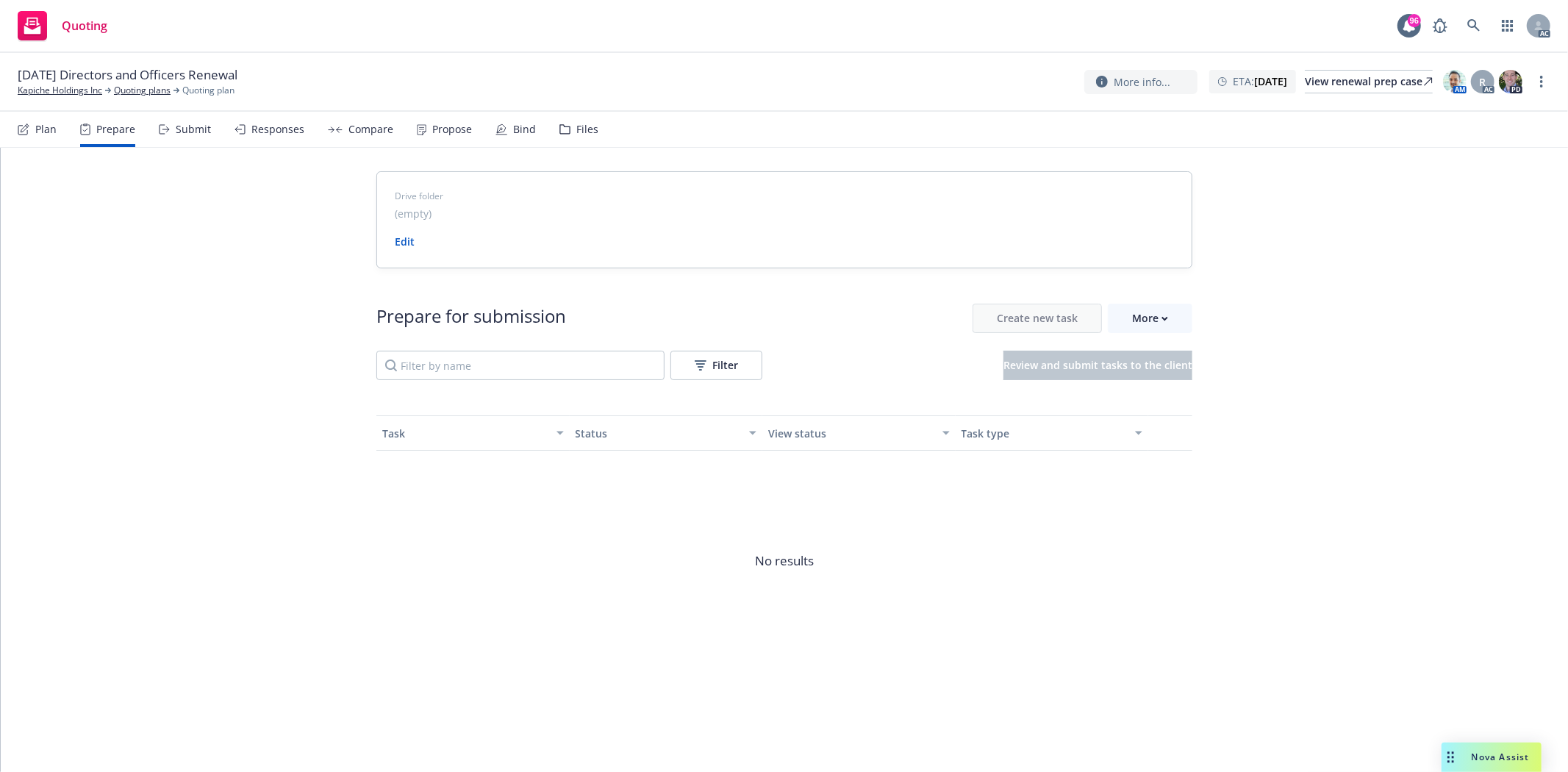
click at [1148, 336] on div "Prepare for submission Create new task More Filter Review and submit tasks to t…" at bounding box center [784, 342] width 816 height 76
click at [1155, 316] on div "More" at bounding box center [1150, 318] width 36 height 28
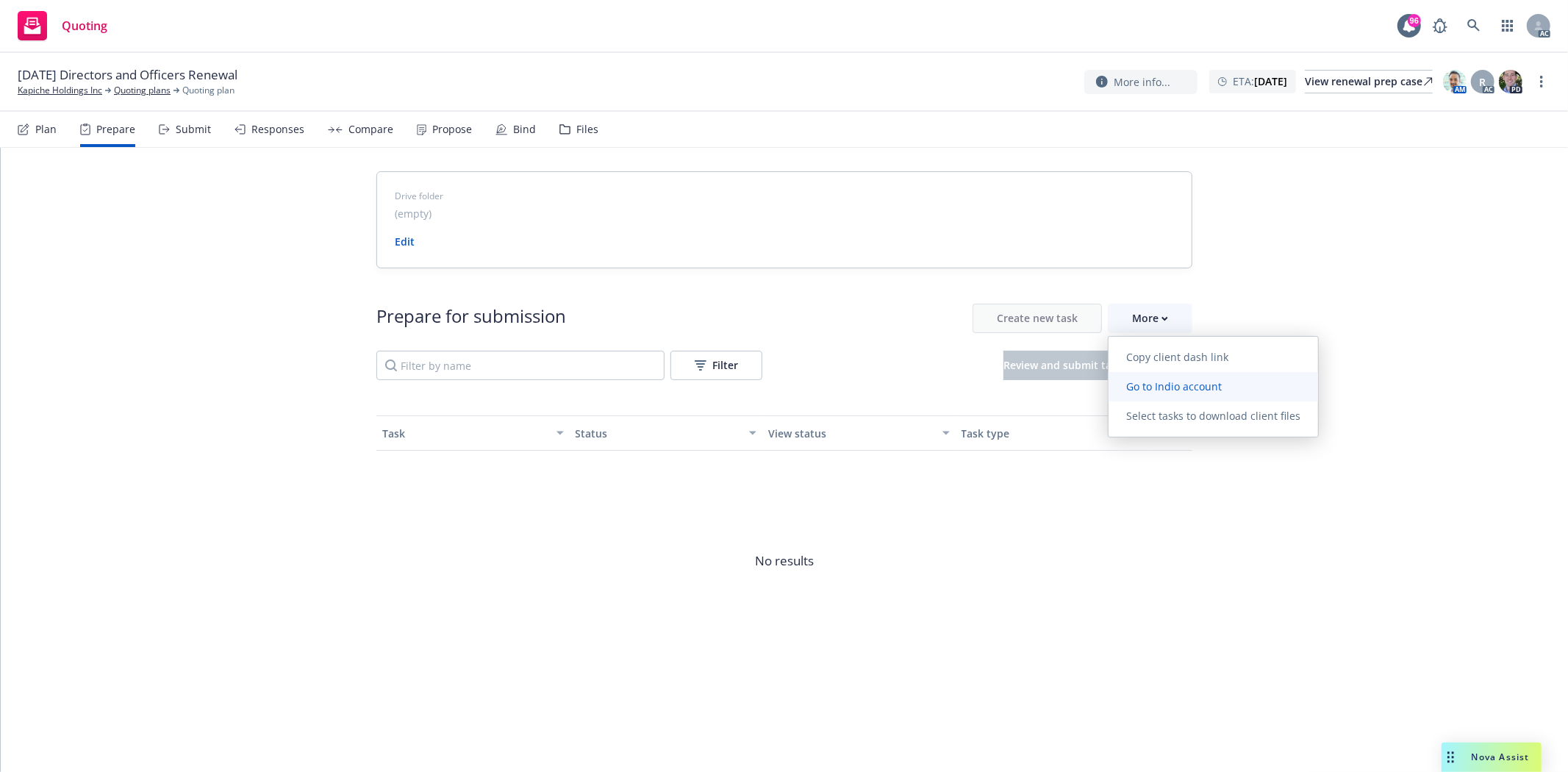
click at [1167, 388] on span "Go to Indio account" at bounding box center [1174, 386] width 131 height 14
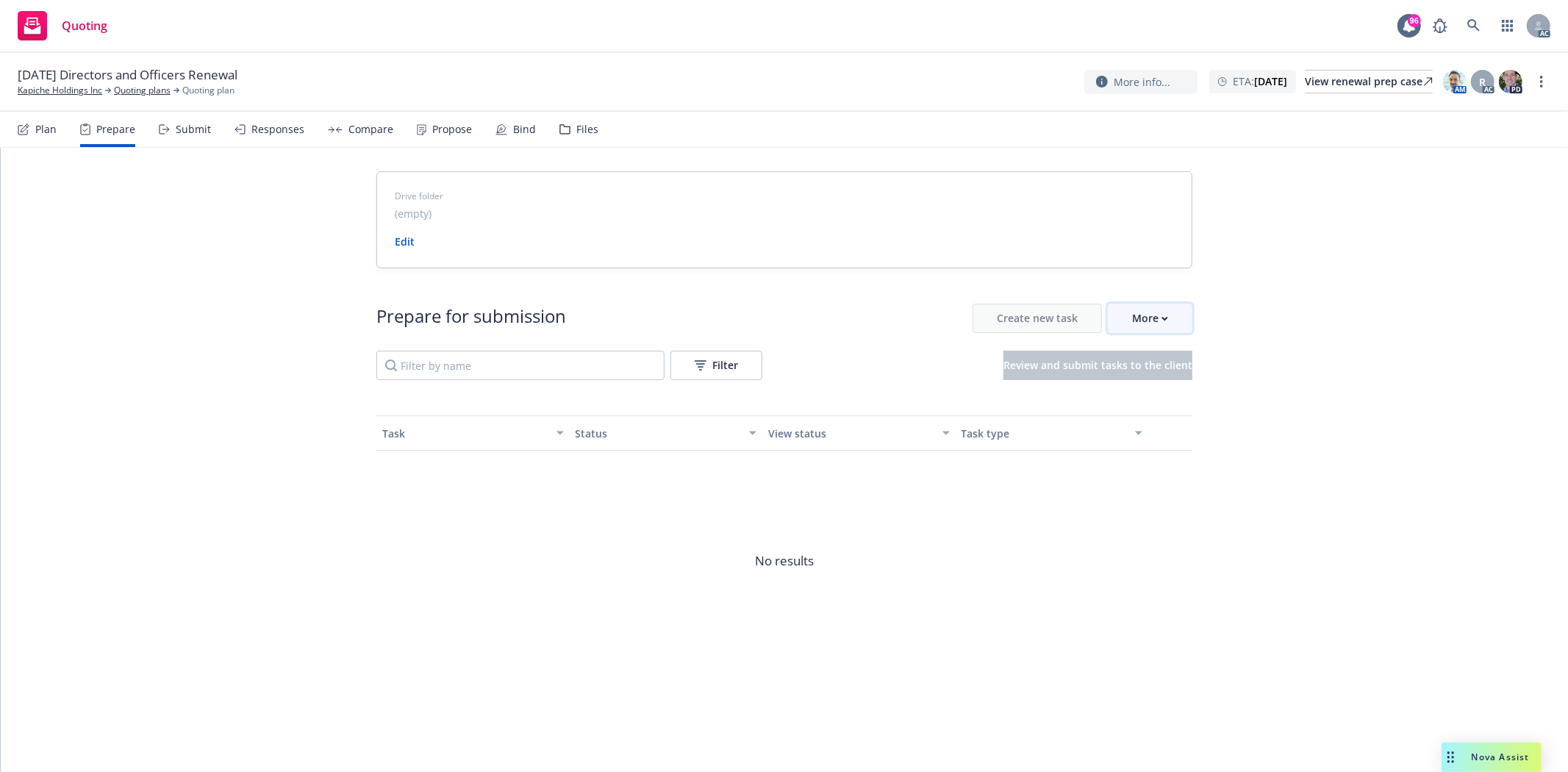
click at [1134, 318] on div "More" at bounding box center [1150, 318] width 36 height 28
click at [77, 90] on link "Kapiche Holdings Inc" at bounding box center [60, 91] width 85 height 13
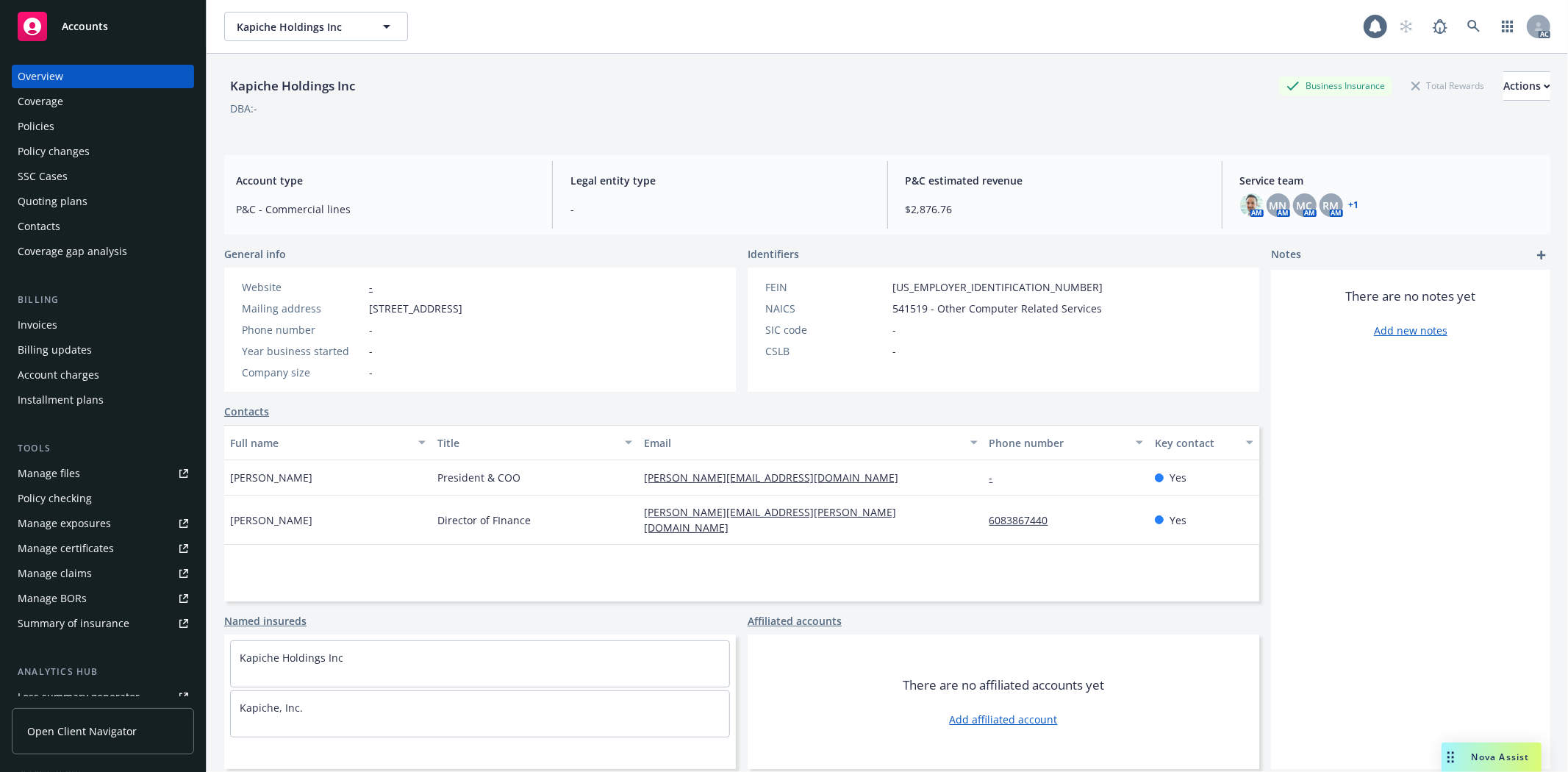
click at [50, 126] on div "Policies" at bounding box center [36, 127] width 37 height 23
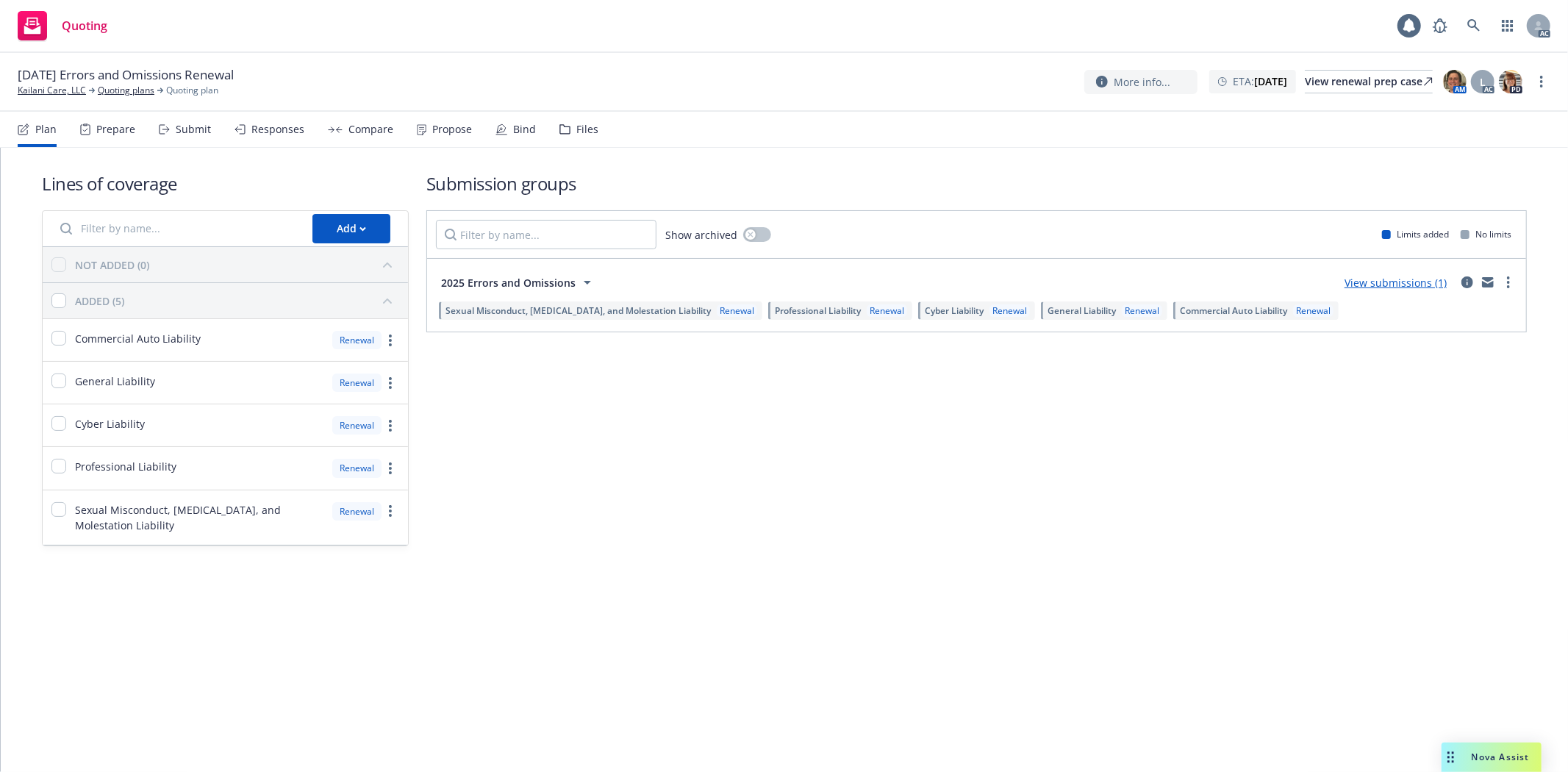
click at [97, 128] on div "Prepare" at bounding box center [116, 129] width 39 height 12
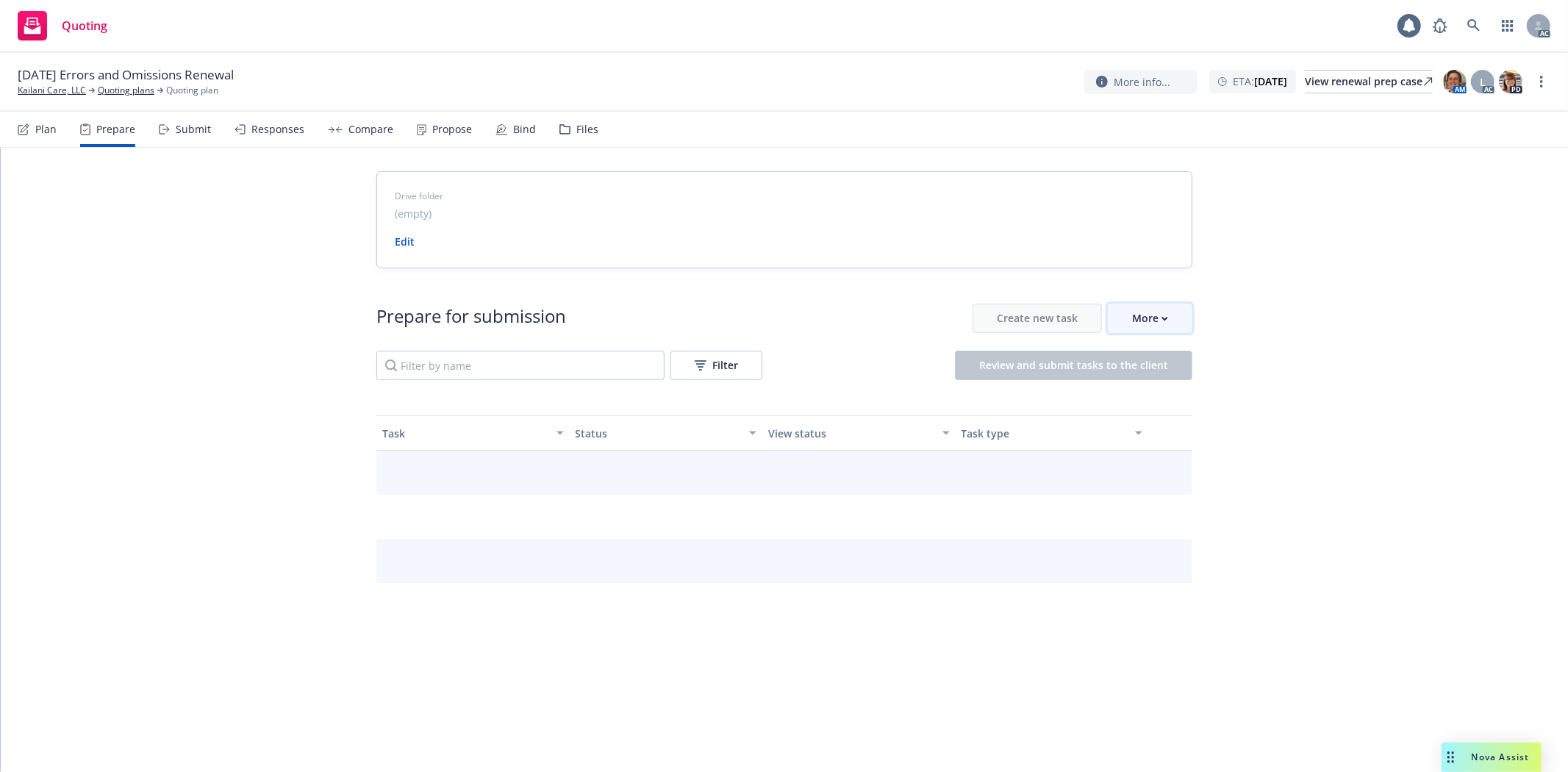
click at [1151, 321] on div "More" at bounding box center [1150, 318] width 36 height 28
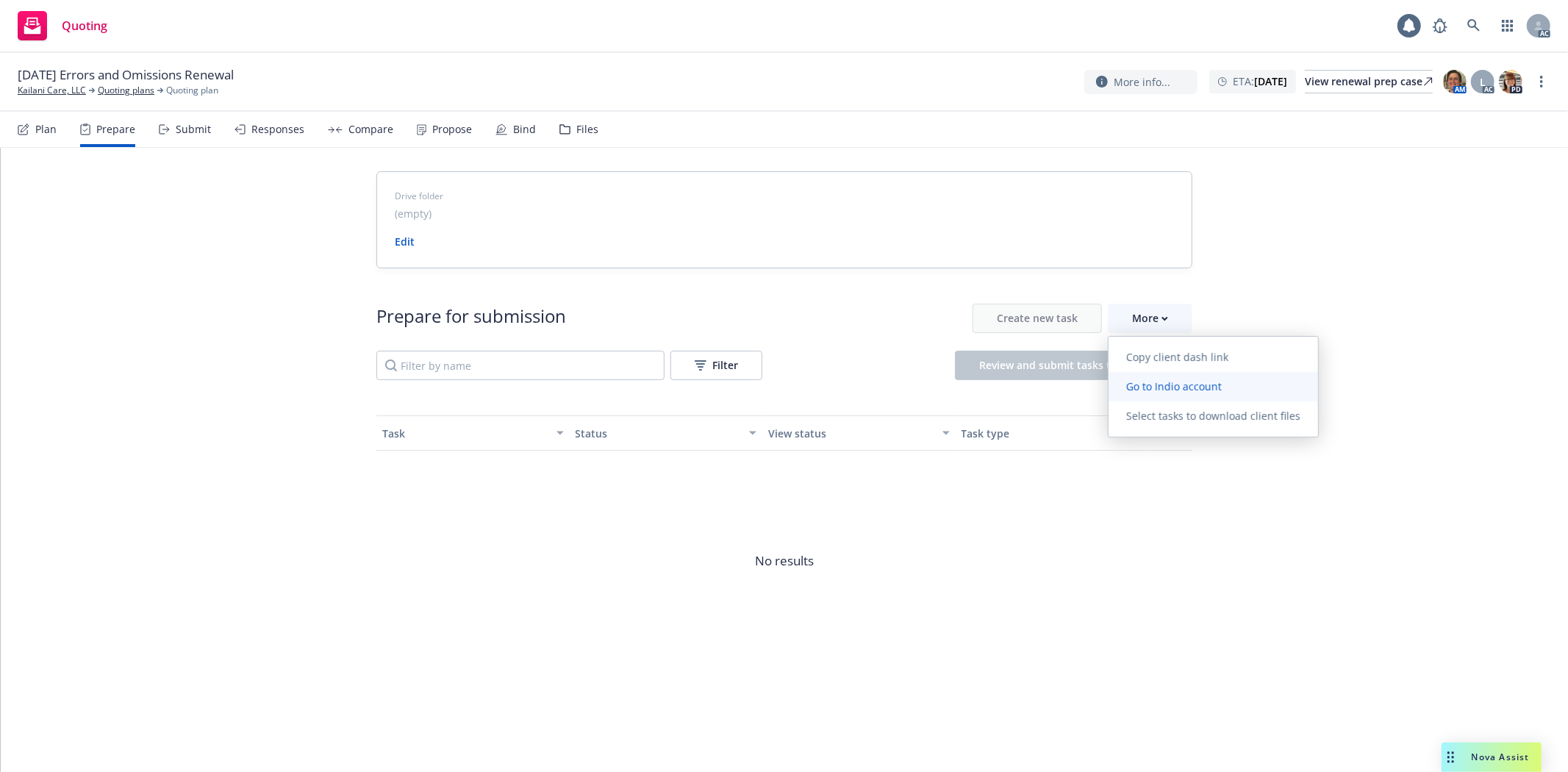
click at [1194, 380] on span "Go to Indio account" at bounding box center [1174, 386] width 131 height 14
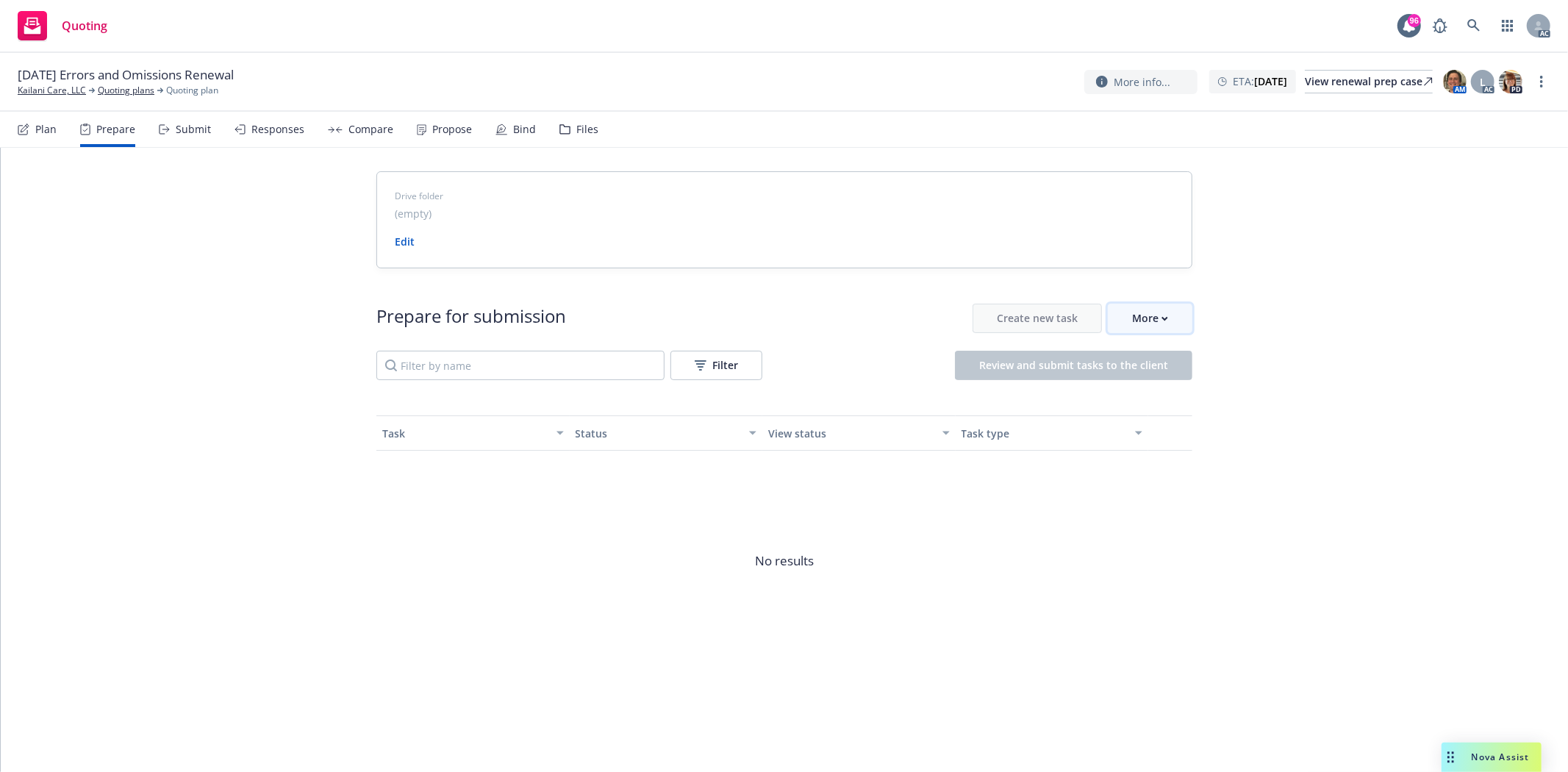
click at [1172, 316] on button "More" at bounding box center [1150, 318] width 85 height 29
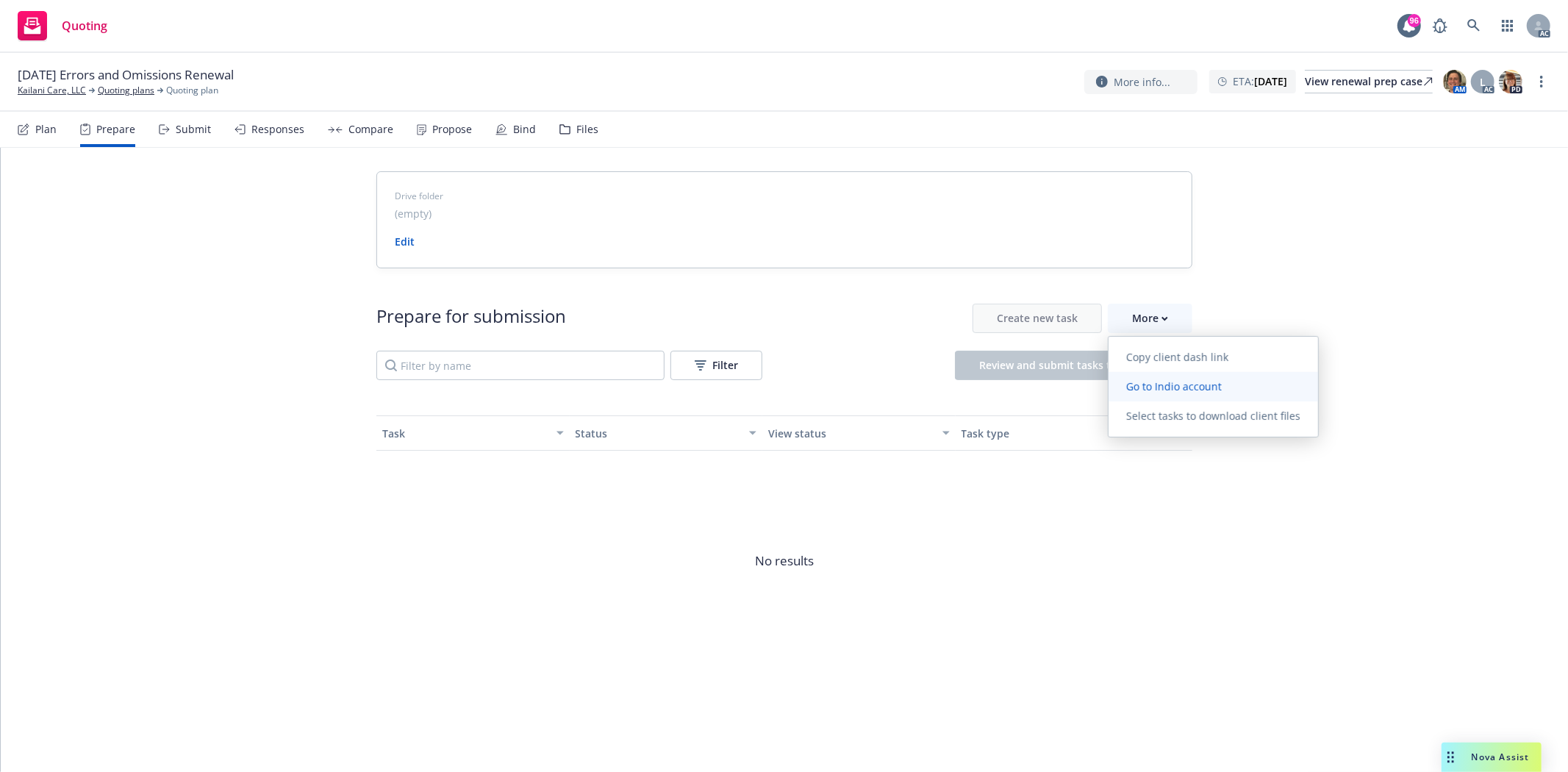
click at [1189, 383] on span "Go to Indio account" at bounding box center [1174, 386] width 131 height 14
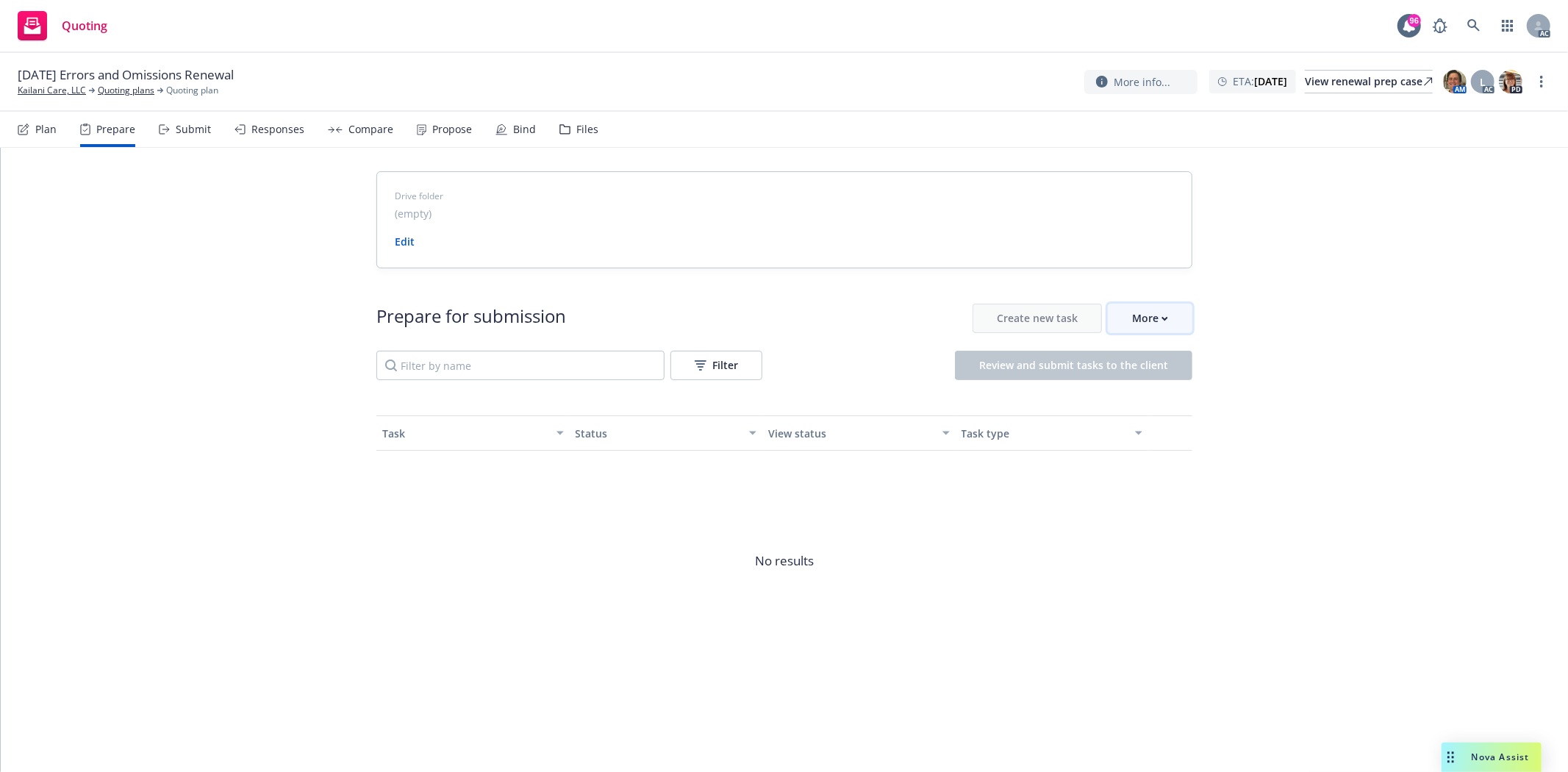
click at [1145, 326] on div "More" at bounding box center [1150, 318] width 36 height 28
click at [1152, 317] on div "More" at bounding box center [1150, 318] width 36 height 28
click at [1201, 383] on span "Go to Indio account" at bounding box center [1174, 386] width 131 height 14
click at [68, 86] on link "Kailani Care, LLC" at bounding box center [51, 91] width 68 height 13
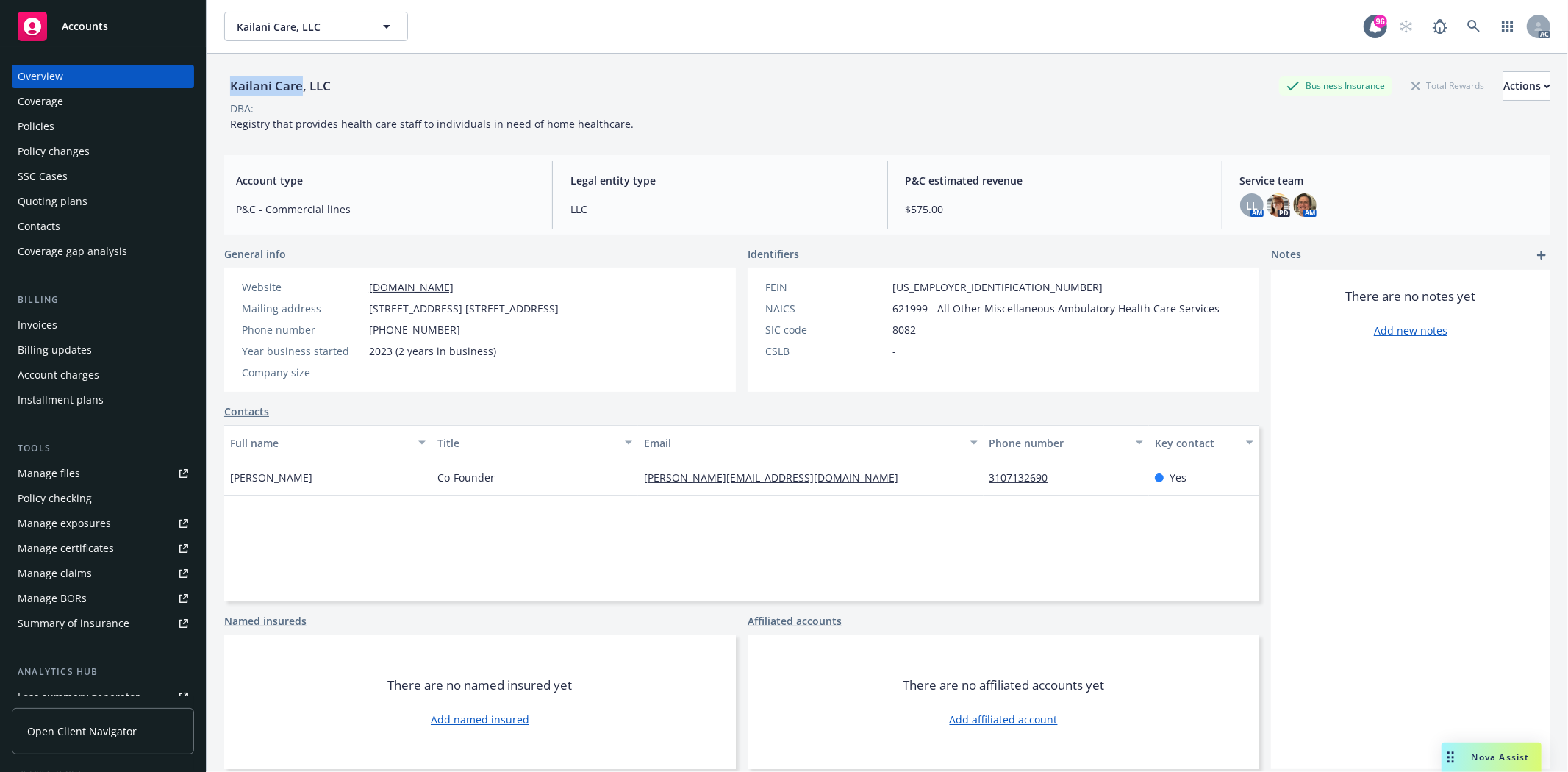
drag, startPoint x: 232, startPoint y: 86, endPoint x: 299, endPoint y: 88, distance: 67.0
click at [299, 88] on div "Kailani Care, LLC" at bounding box center [280, 86] width 112 height 19
copy div "Kailani Care"
drag, startPoint x: 230, startPoint y: 475, endPoint x: 315, endPoint y: 478, distance: 85.1
click at [315, 478] on div "[PERSON_NAME]" at bounding box center [327, 477] width 207 height 35
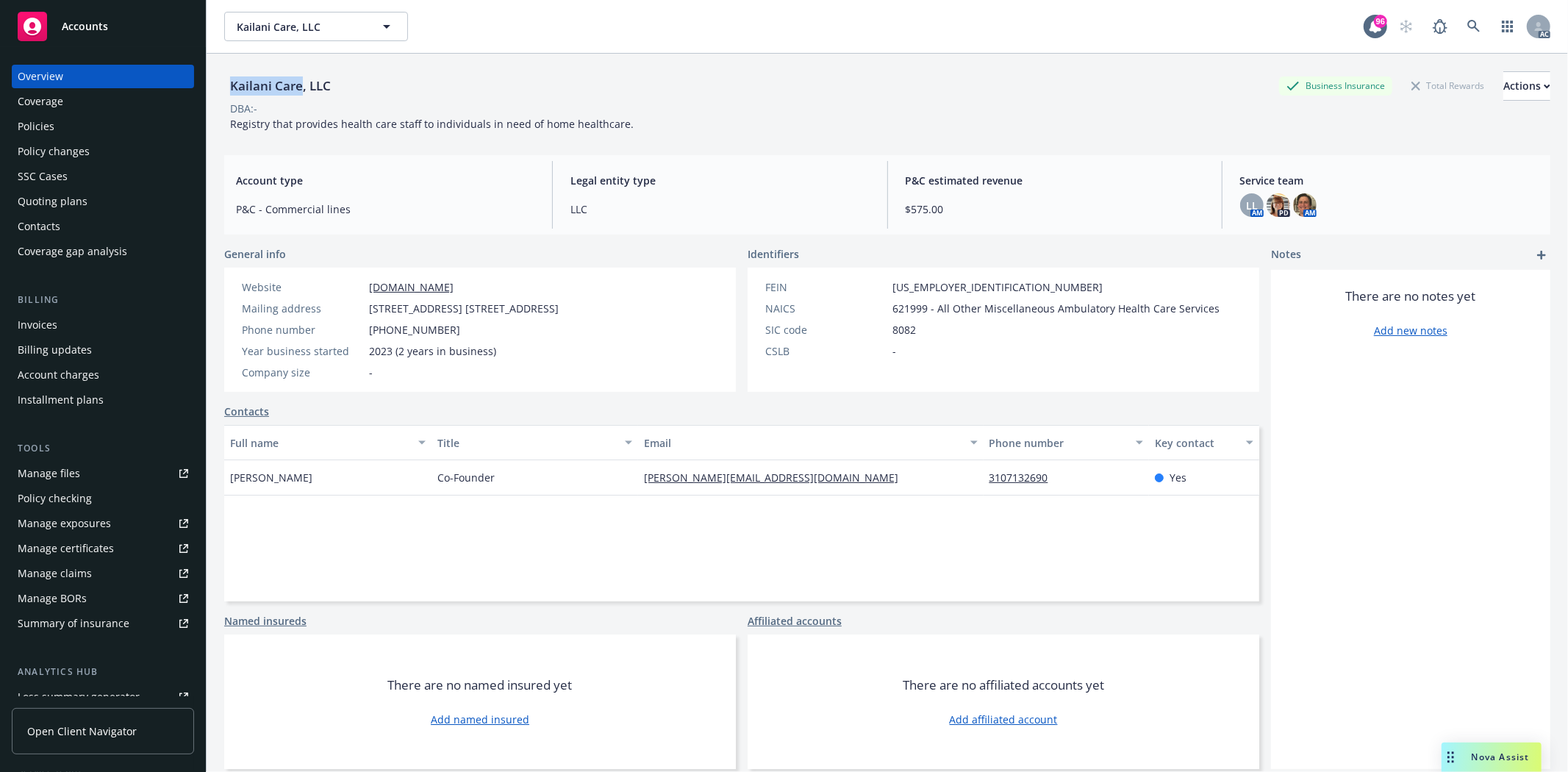
copy span "[PERSON_NAME]"
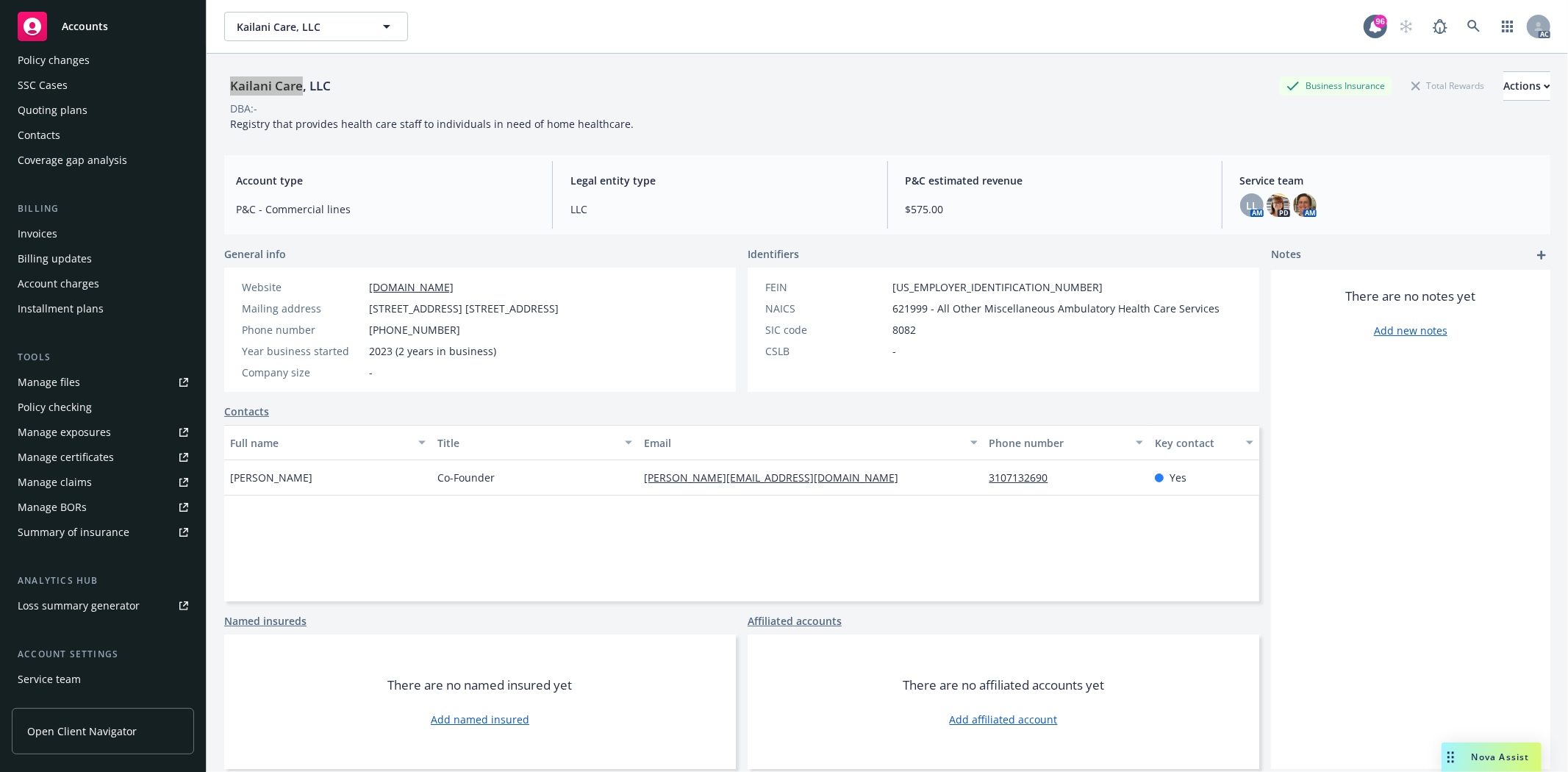
scroll to position [186, 0]
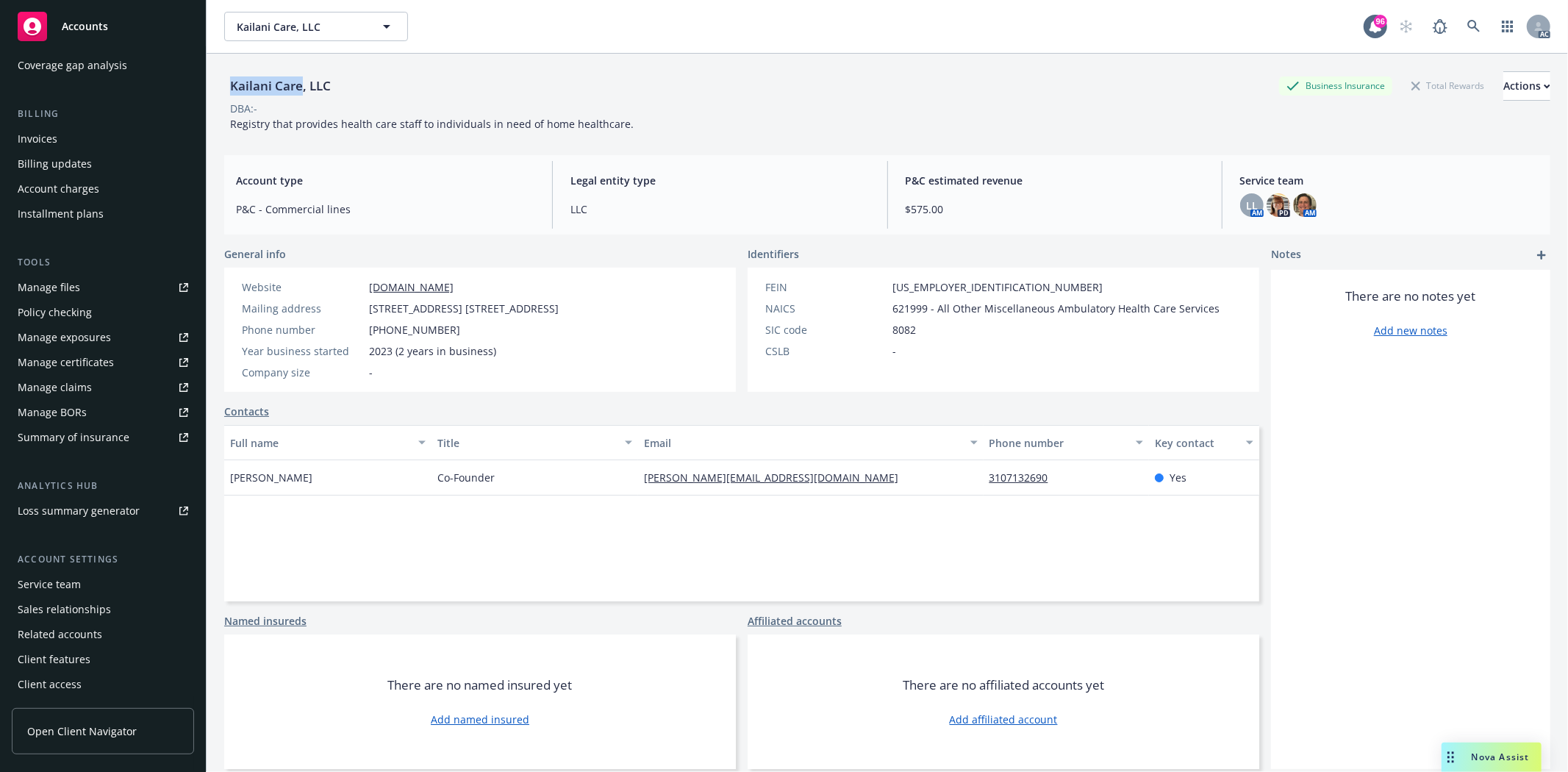
click at [39, 578] on div "Service team" at bounding box center [49, 584] width 63 height 23
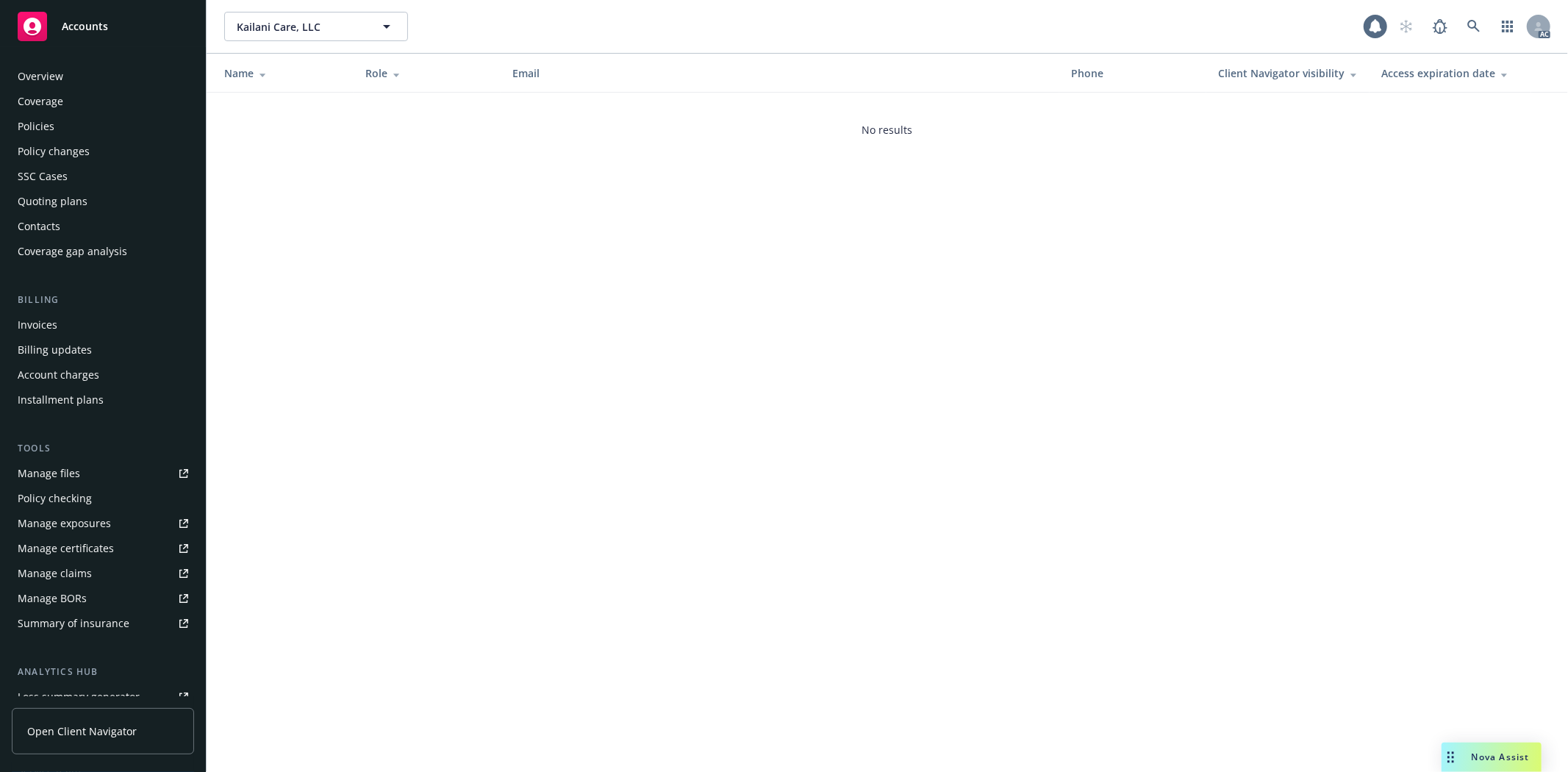
scroll to position [186, 0]
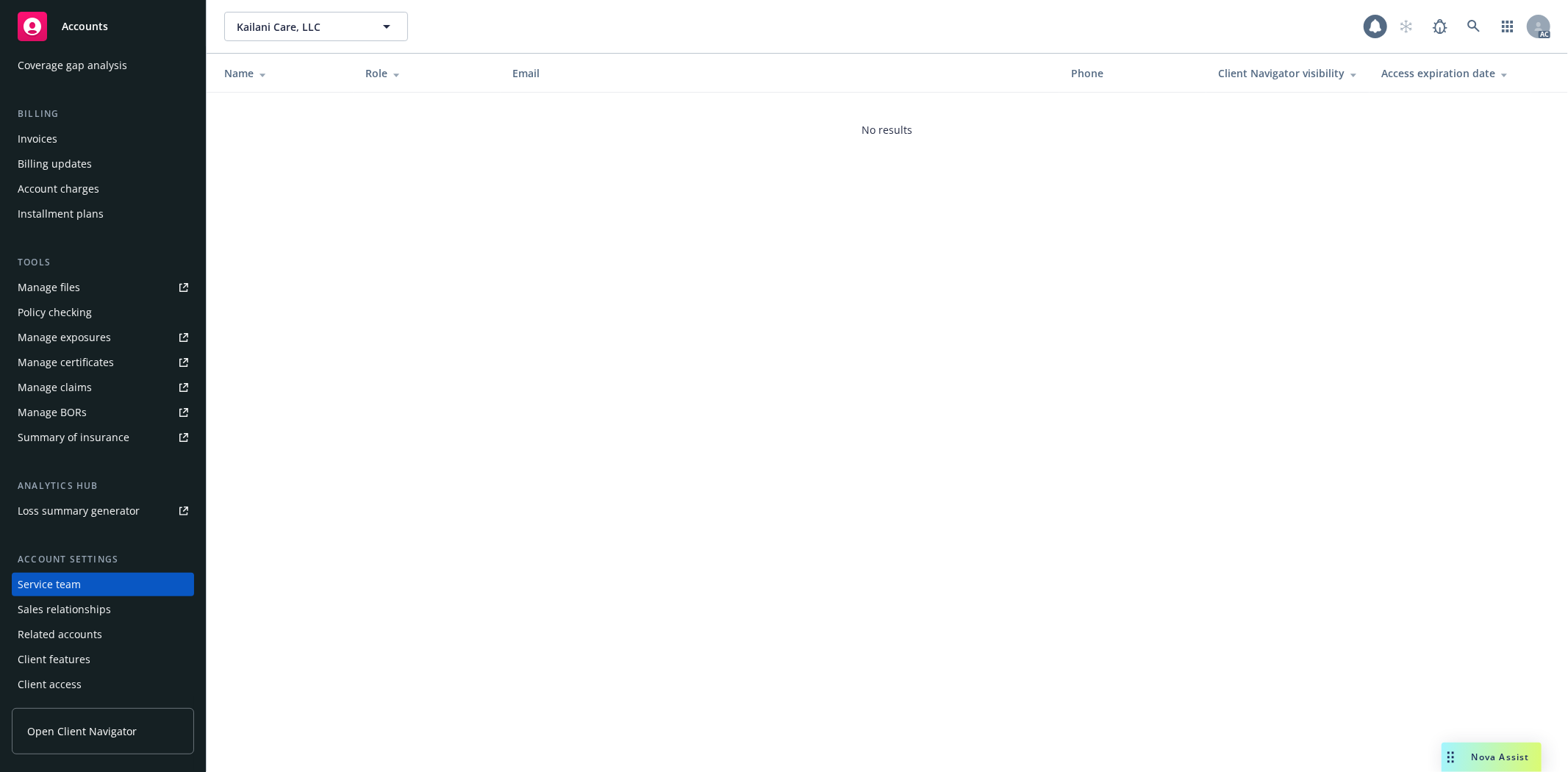
click at [40, 578] on div "Service team" at bounding box center [49, 584] width 63 height 23
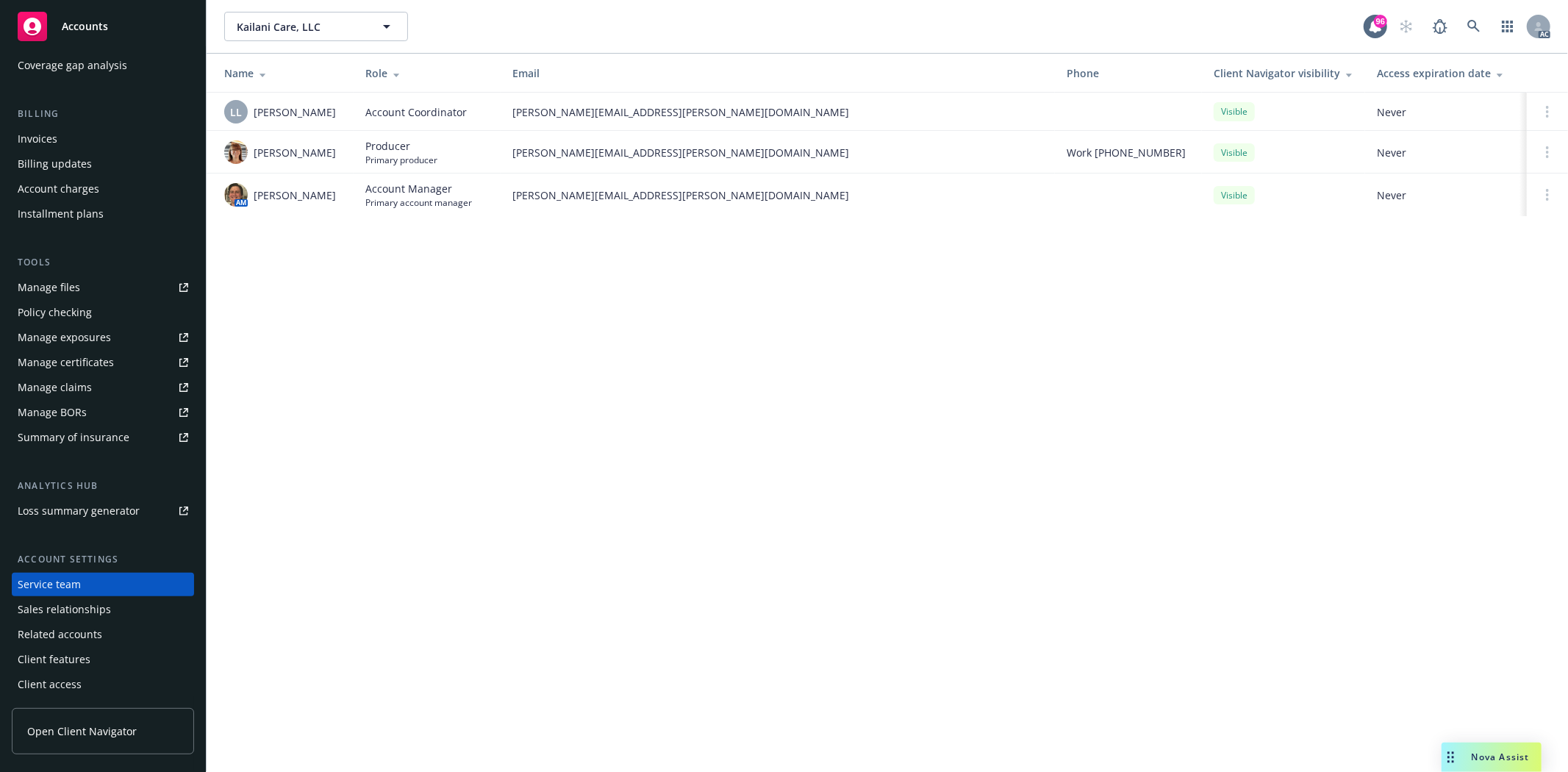
drag, startPoint x: 252, startPoint y: 188, endPoint x: 339, endPoint y: 194, distance: 87.2
click at [339, 194] on div "AM [PERSON_NAME]" at bounding box center [283, 195] width 118 height 23
copy span "[PERSON_NAME]"
drag, startPoint x: 253, startPoint y: 105, endPoint x: 328, endPoint y: 107, distance: 75.0
click at [328, 107] on div "LL Lacy Lipetzky" at bounding box center [283, 112] width 118 height 23
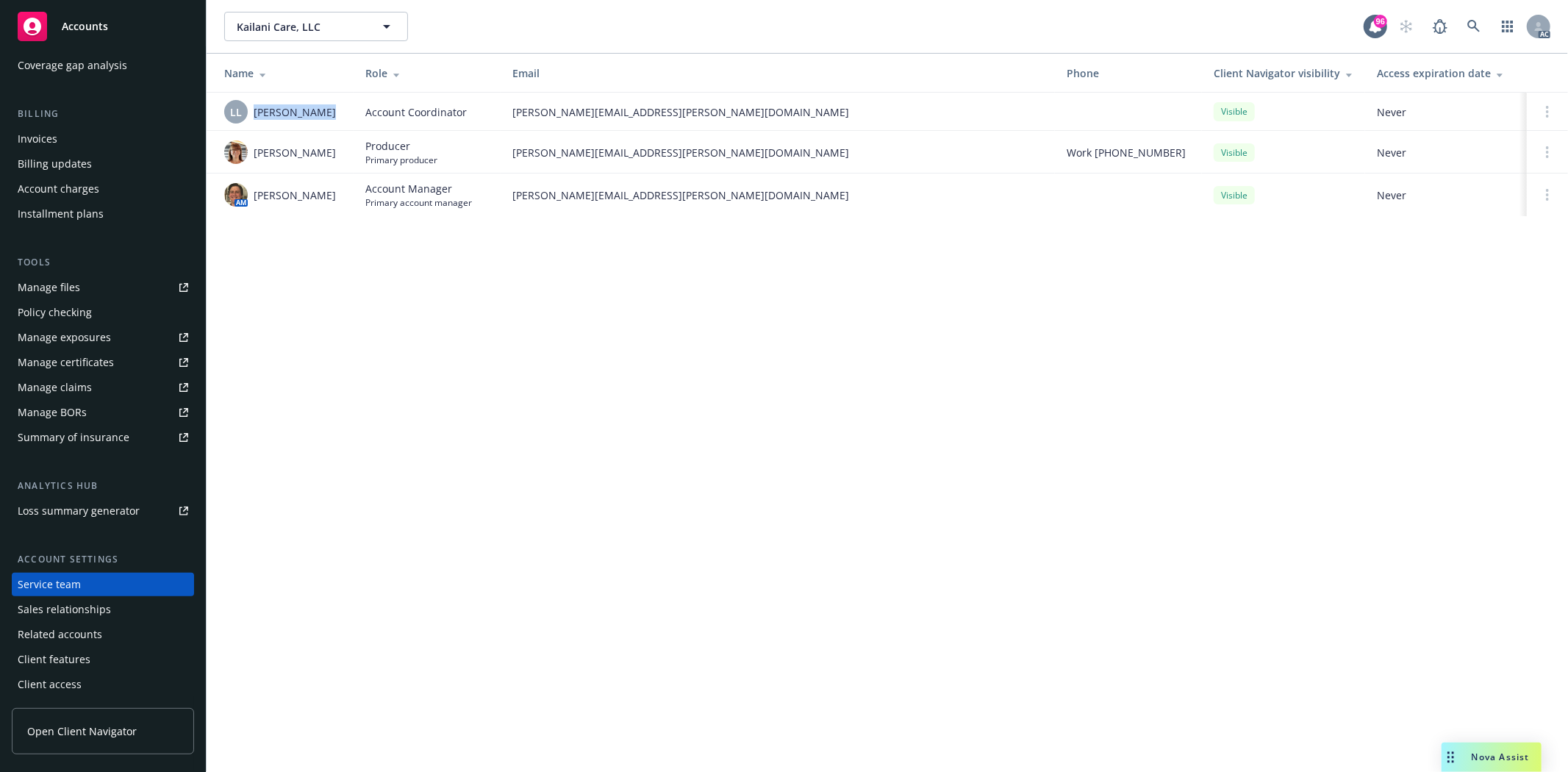
copy span "Lacy Lipetzky"
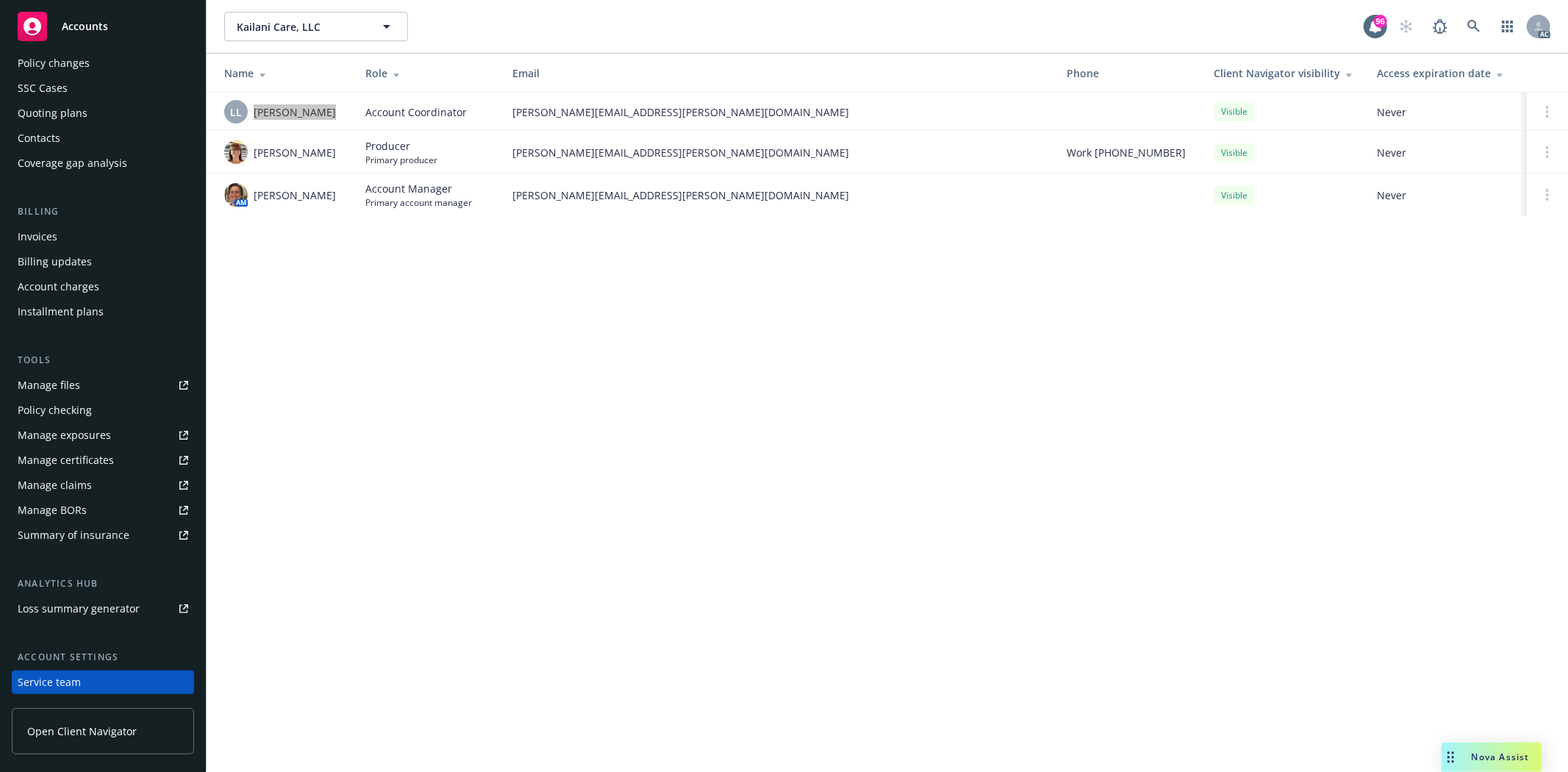
scroll to position [0, 0]
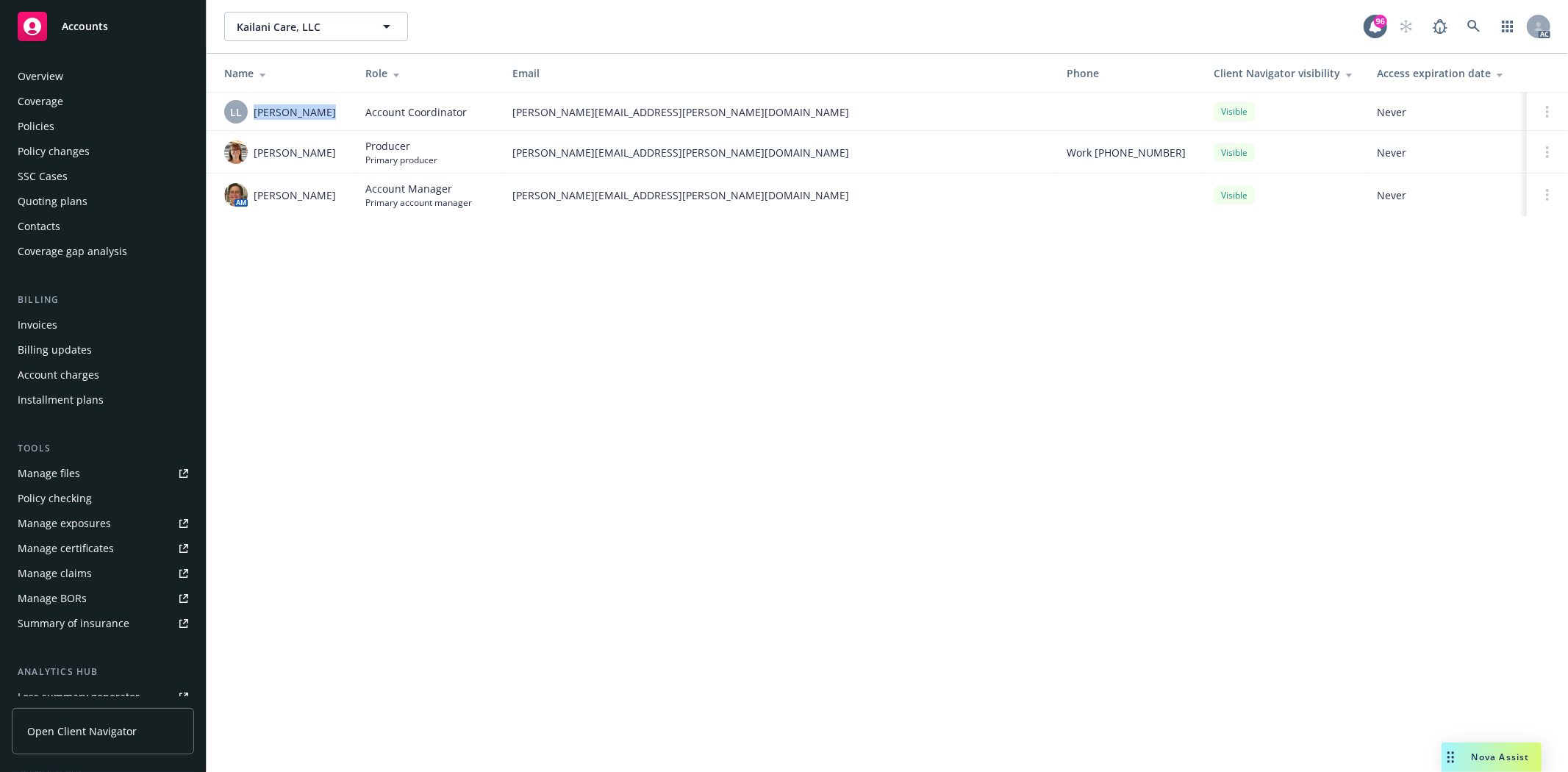
click at [60, 81] on div "Overview" at bounding box center [40, 76] width 45 height 23
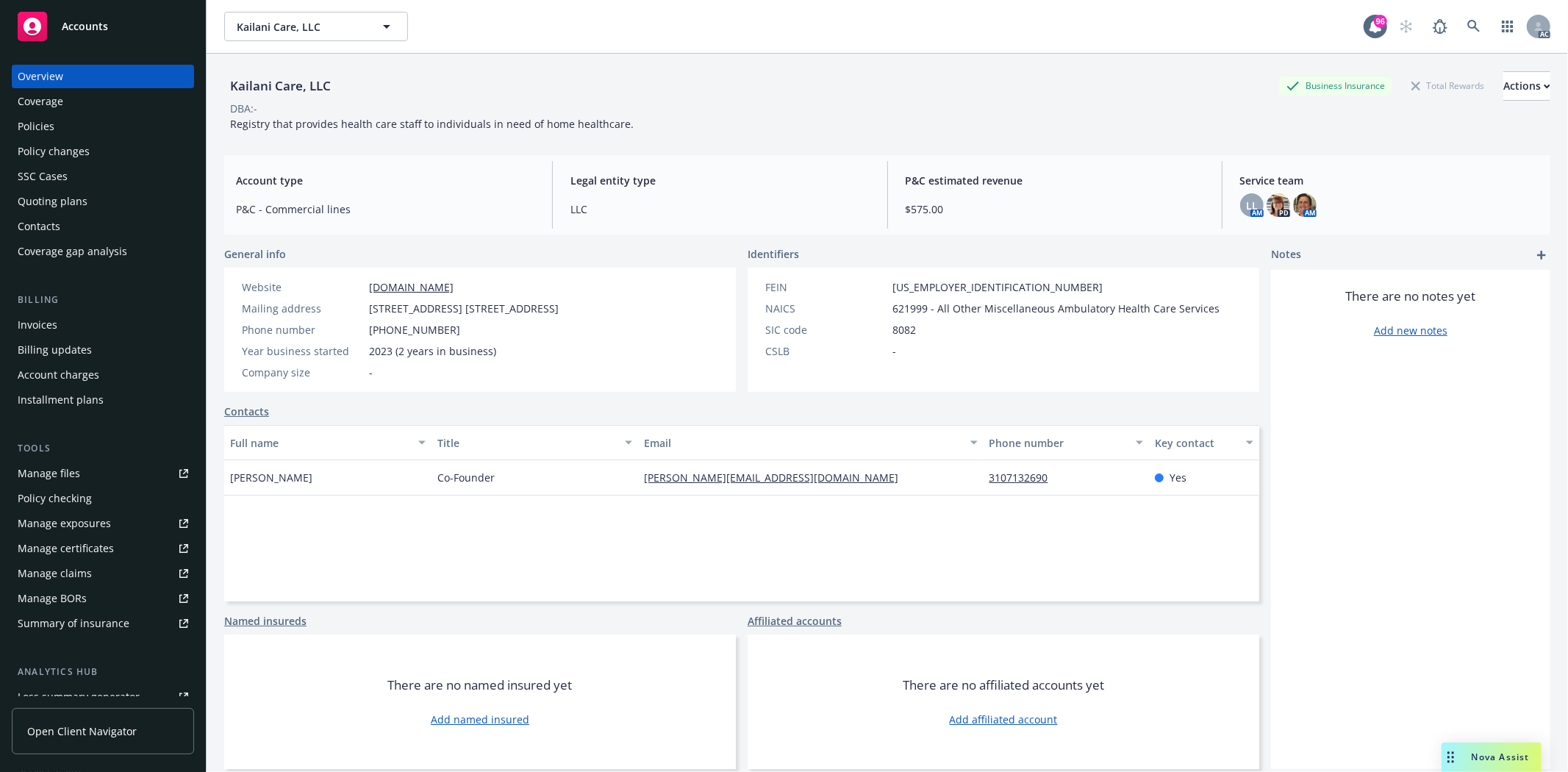
click at [65, 117] on div "Policies" at bounding box center [102, 127] width 170 height 23
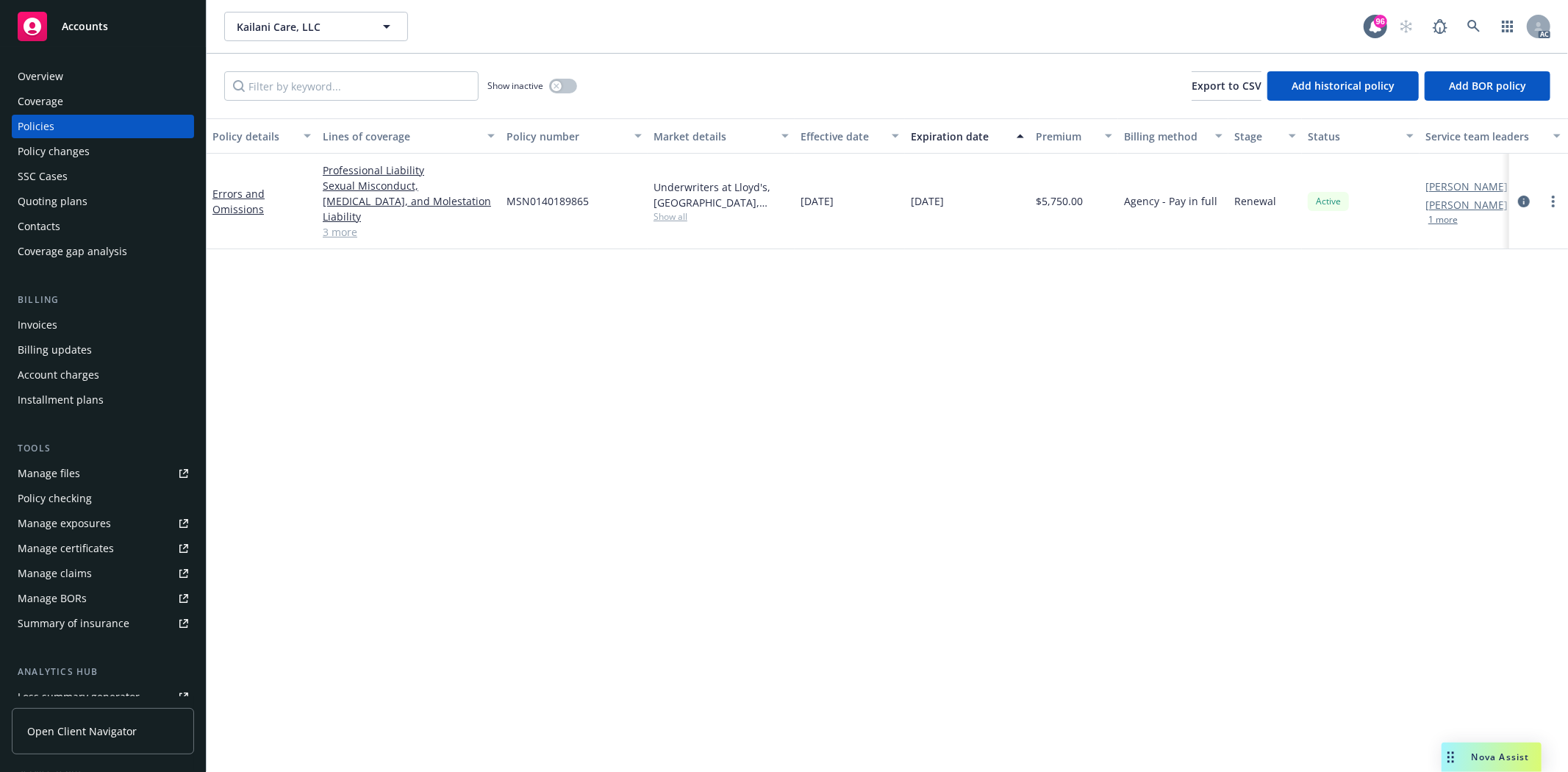
click at [660, 210] on span "Show all" at bounding box center [721, 216] width 135 height 13
click at [1525, 196] on icon "circleInformation" at bounding box center [1524, 201] width 12 height 12
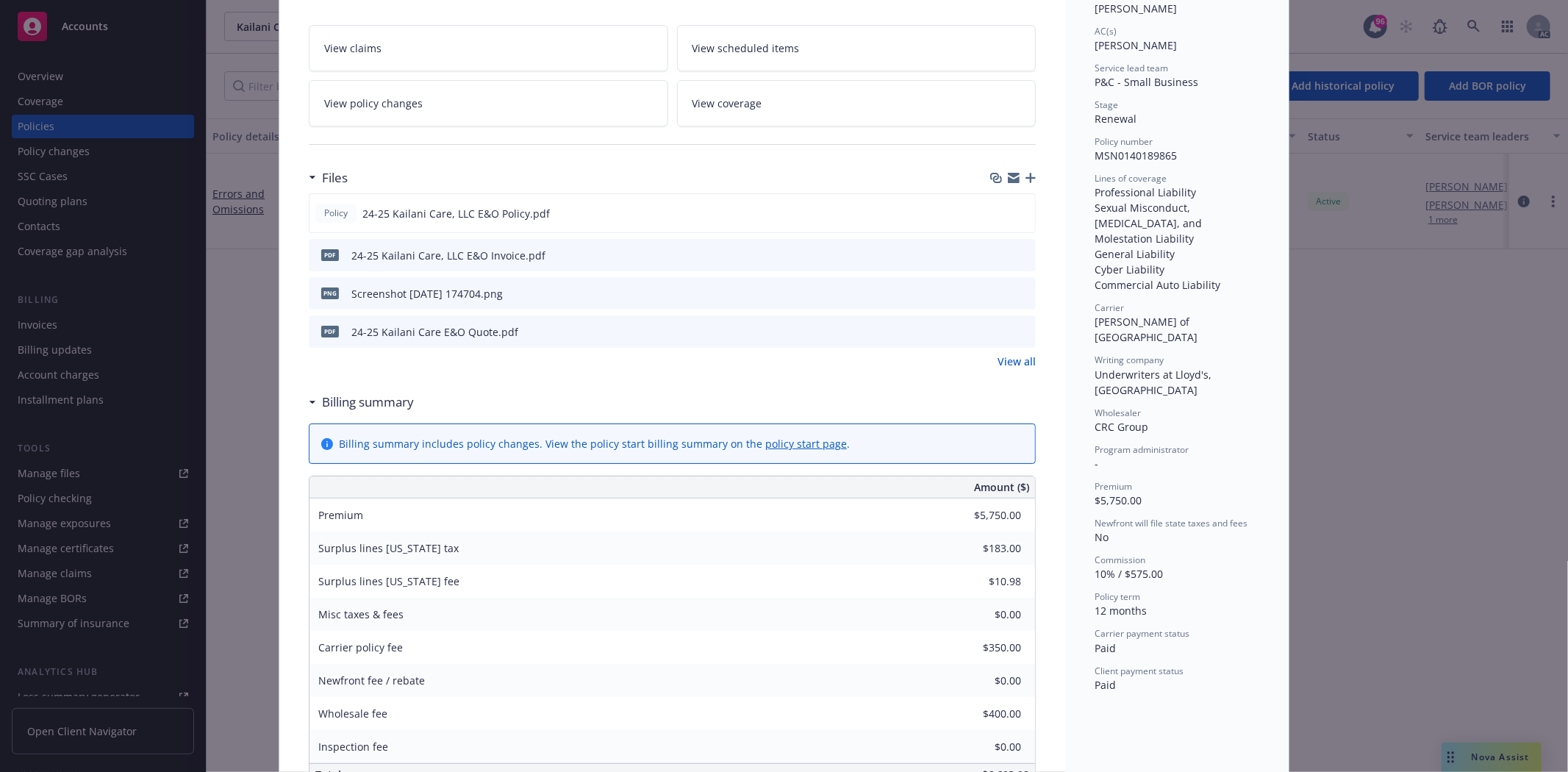
scroll to position [245, 0]
click at [1010, 352] on link "View all" at bounding box center [1017, 360] width 39 height 15
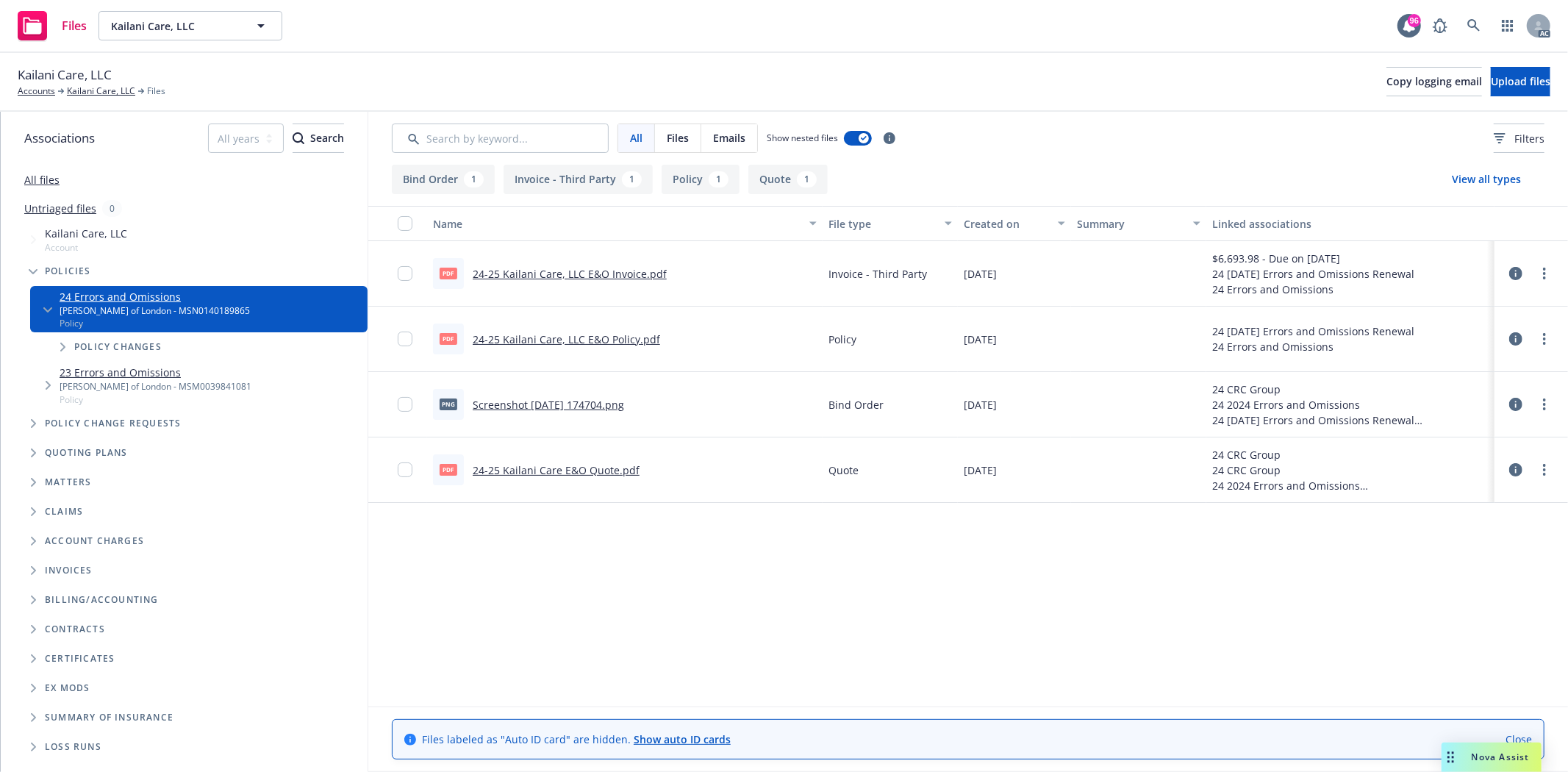
click at [611, 466] on link "24-25 Kailani Care E&O Quote.pdf" at bounding box center [556, 470] width 167 height 14
click at [93, 92] on link "Kailani Care, LLC" at bounding box center [101, 91] width 68 height 13
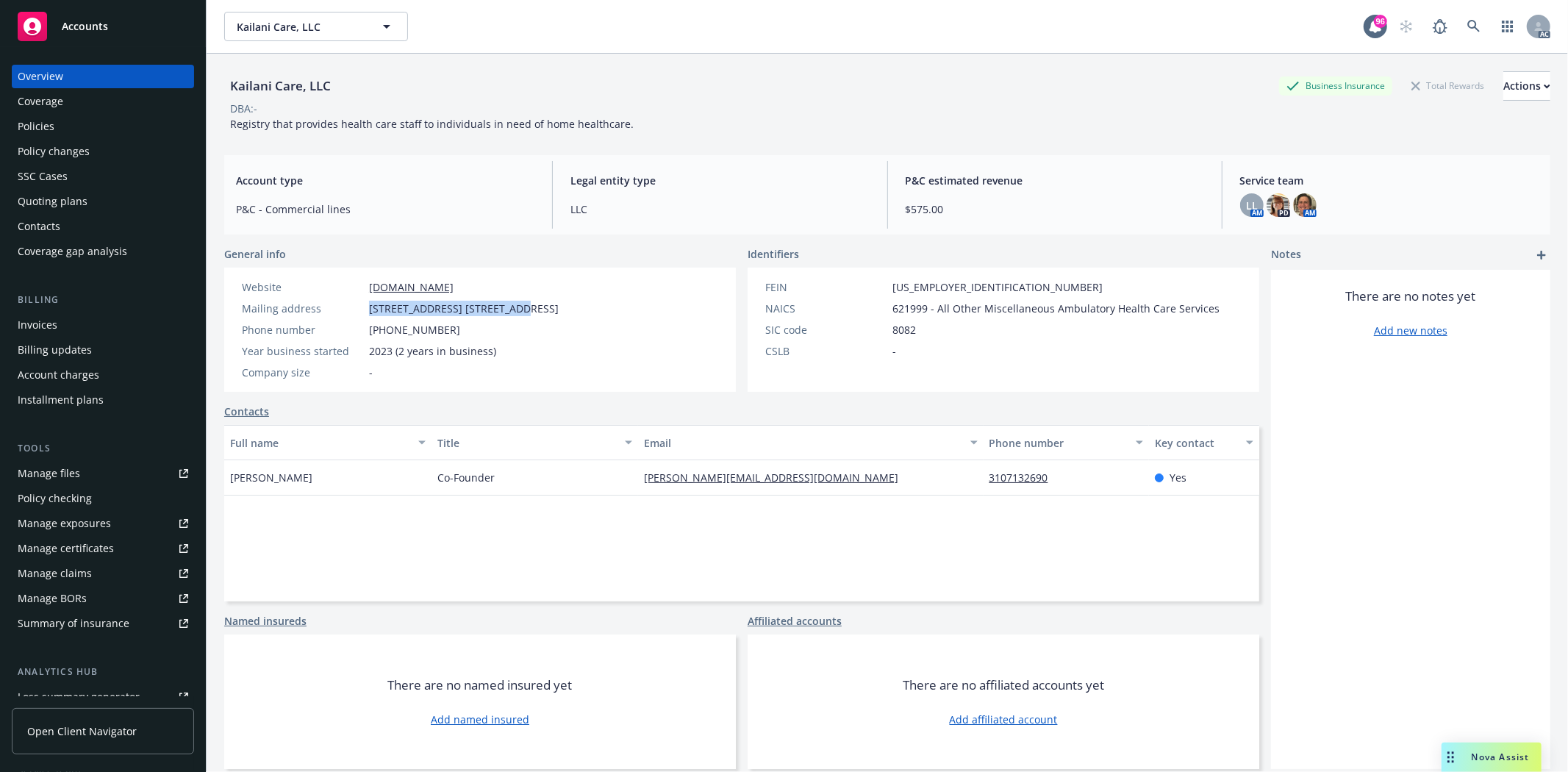
drag, startPoint x: 370, startPoint y: 303, endPoint x: 503, endPoint y: 307, distance: 133.1
click at [503, 307] on span "[STREET_ADDRESS] [STREET_ADDRESS]" at bounding box center [464, 308] width 190 height 15
copy span "[STREET_ADDRESS] Suite 200"
click at [281, 495] on div "Full name Title Email Phone number Key contact [PERSON_NAME] Co-Founder [PERSON…" at bounding box center [741, 513] width 1035 height 176
click at [74, 476] on div "Manage files" at bounding box center [49, 473] width 62 height 23
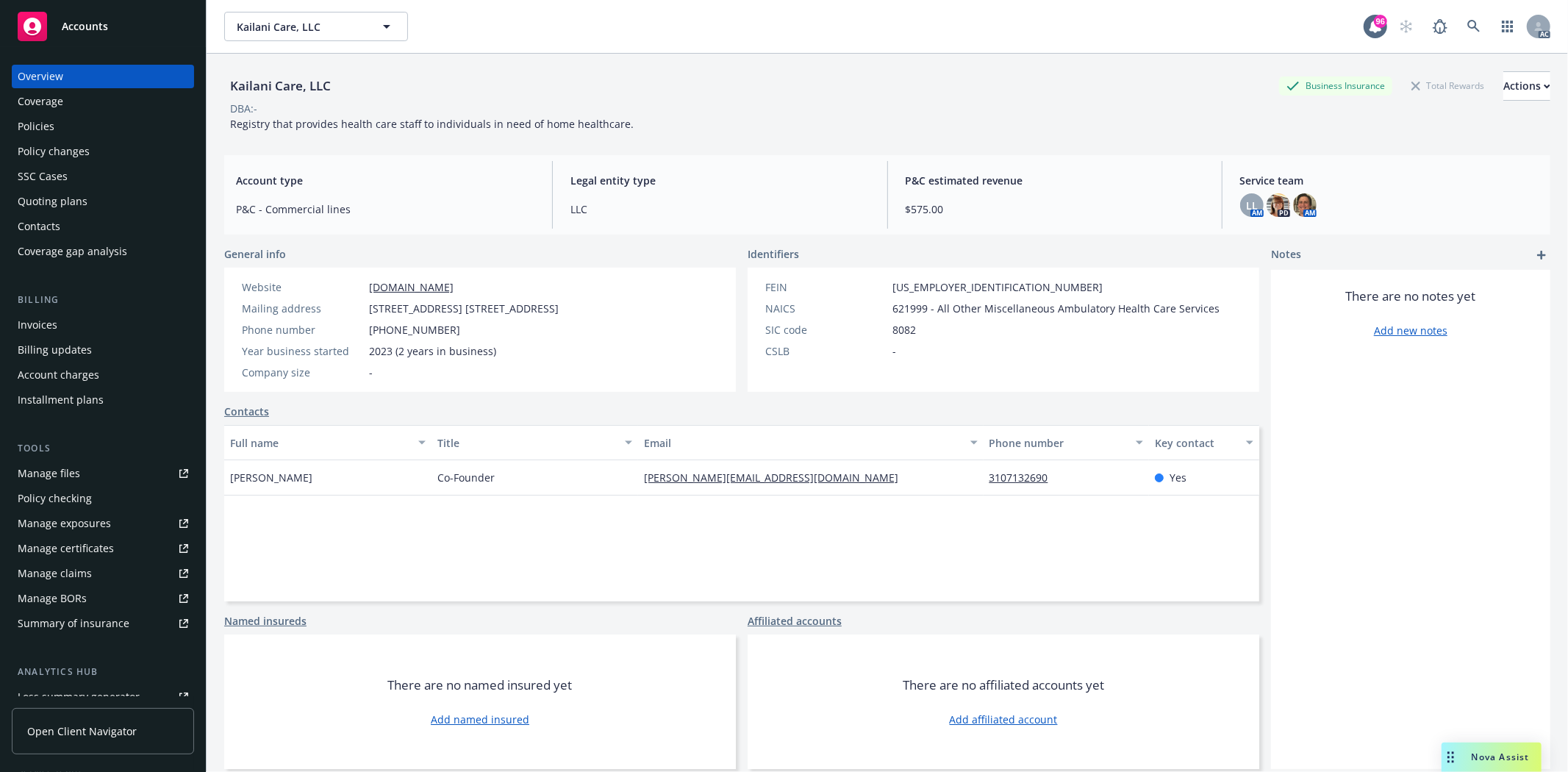
click at [35, 128] on div "Policies" at bounding box center [36, 127] width 37 height 23
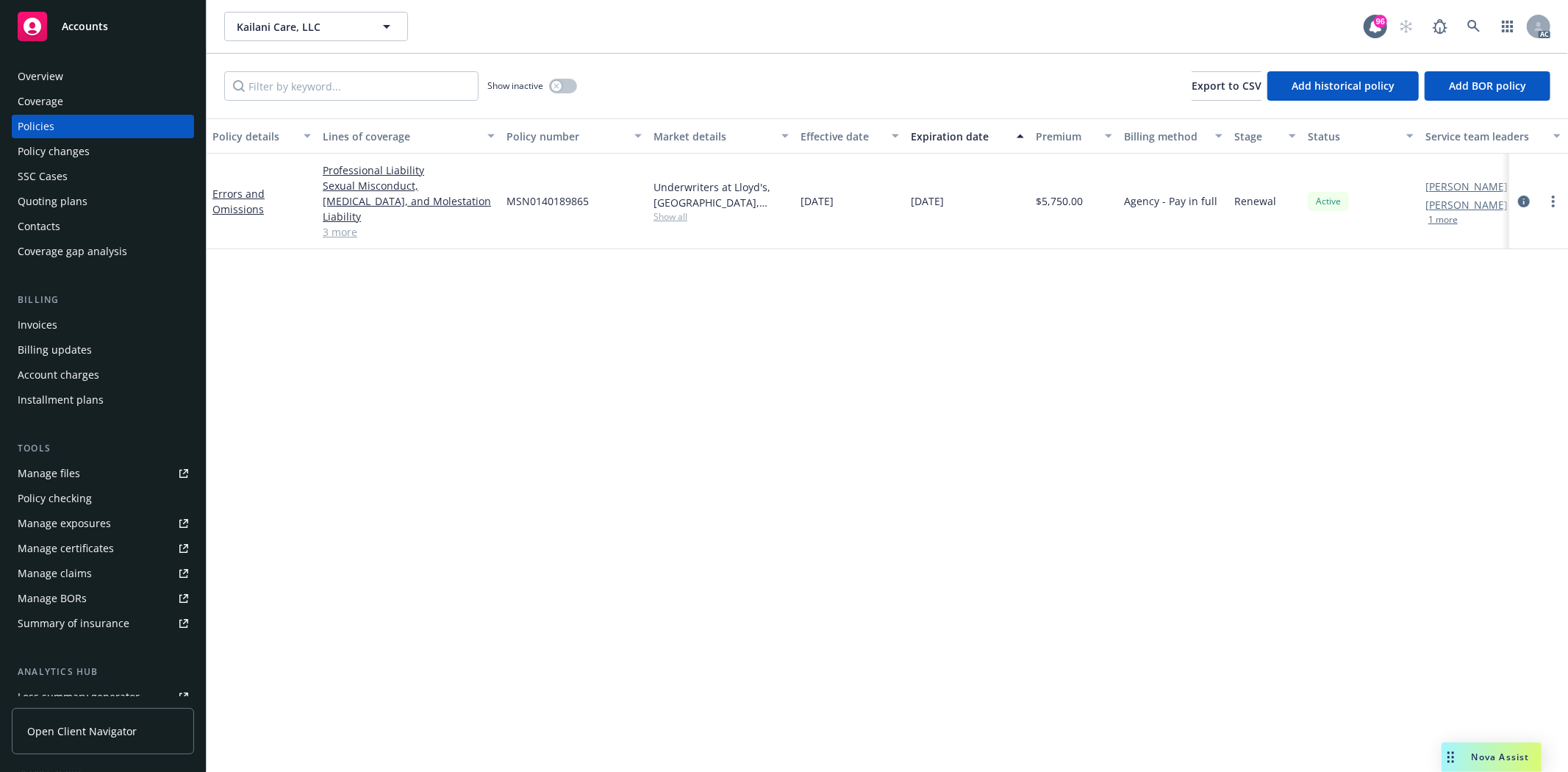
click at [566, 93] on div "Show inactive" at bounding box center [532, 86] width 90 height 29
click at [561, 89] on button "button" at bounding box center [562, 86] width 28 height 15
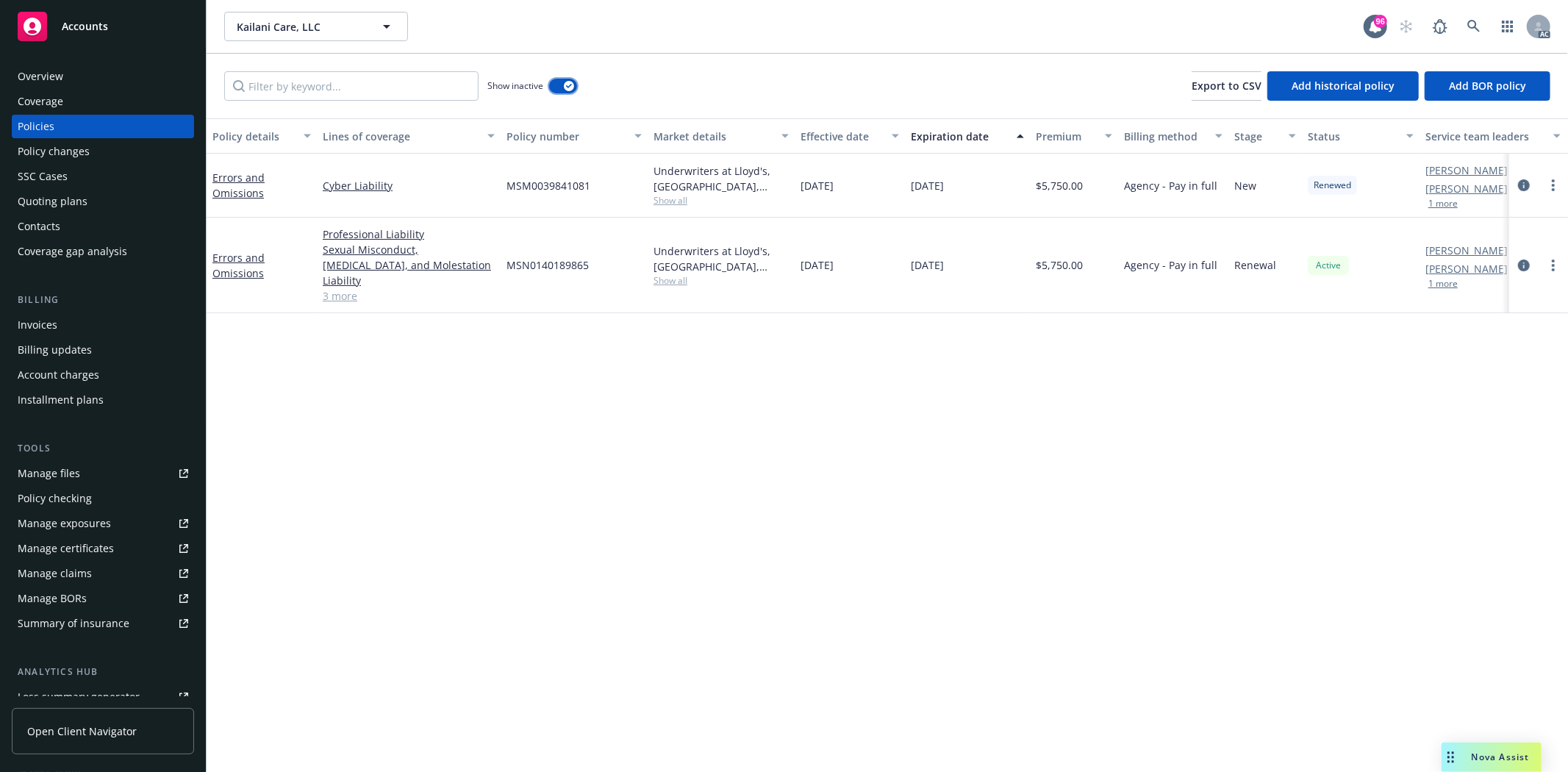
click at [561, 89] on button "button" at bounding box center [562, 86] width 28 height 15
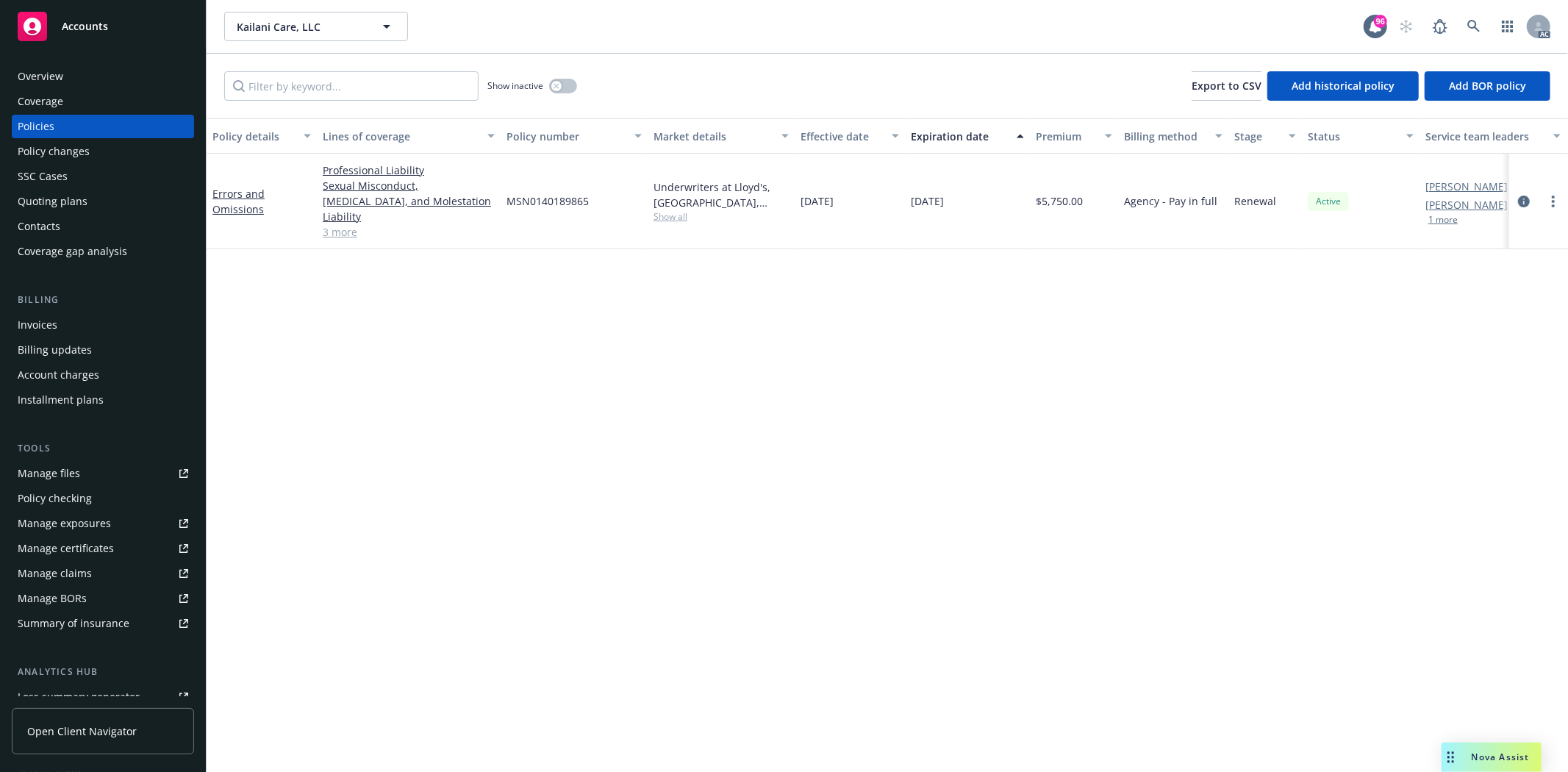
click at [66, 78] on div "Overview" at bounding box center [102, 76] width 170 height 23
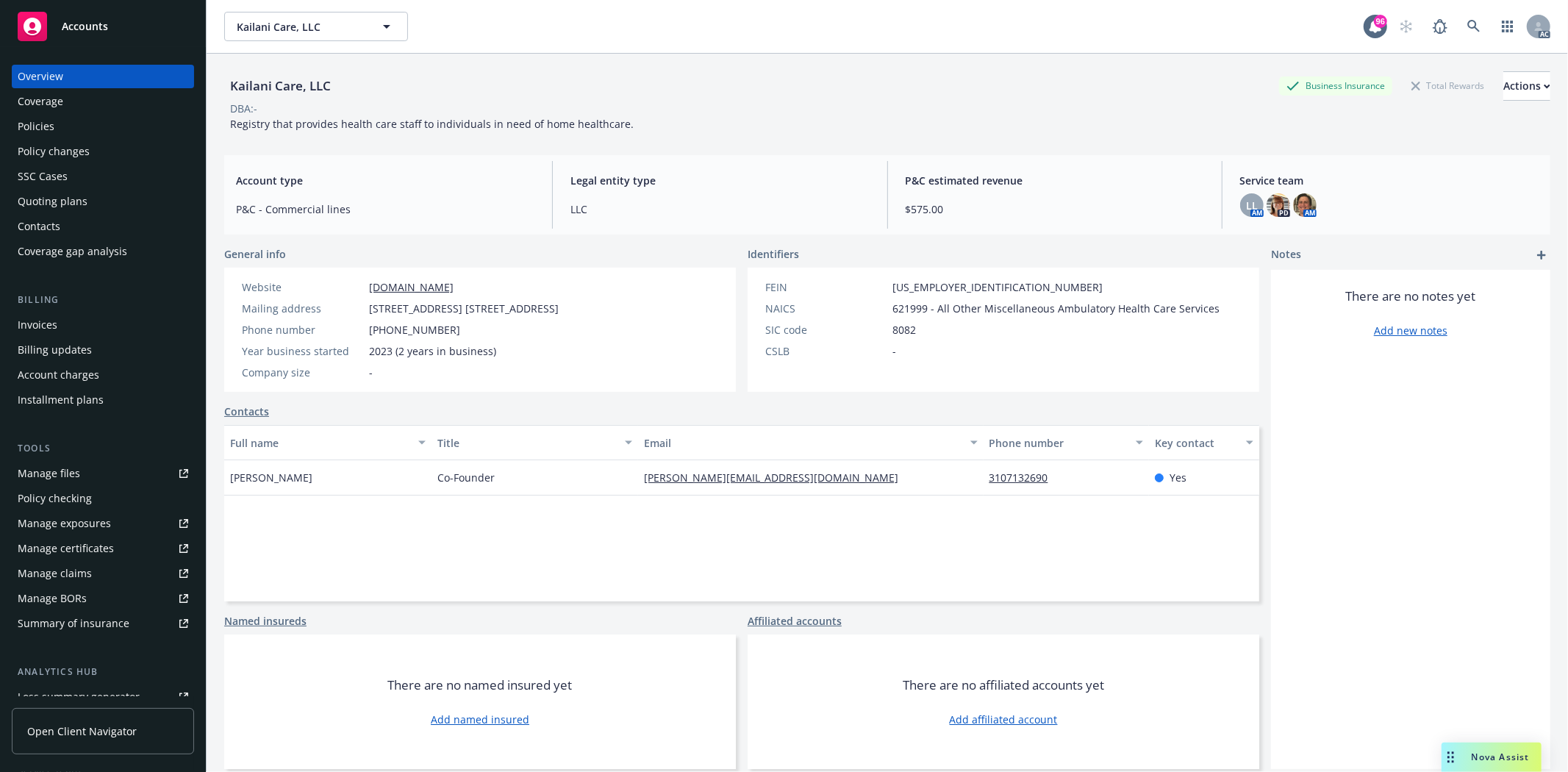
click at [42, 115] on div "Policies" at bounding box center [36, 127] width 37 height 23
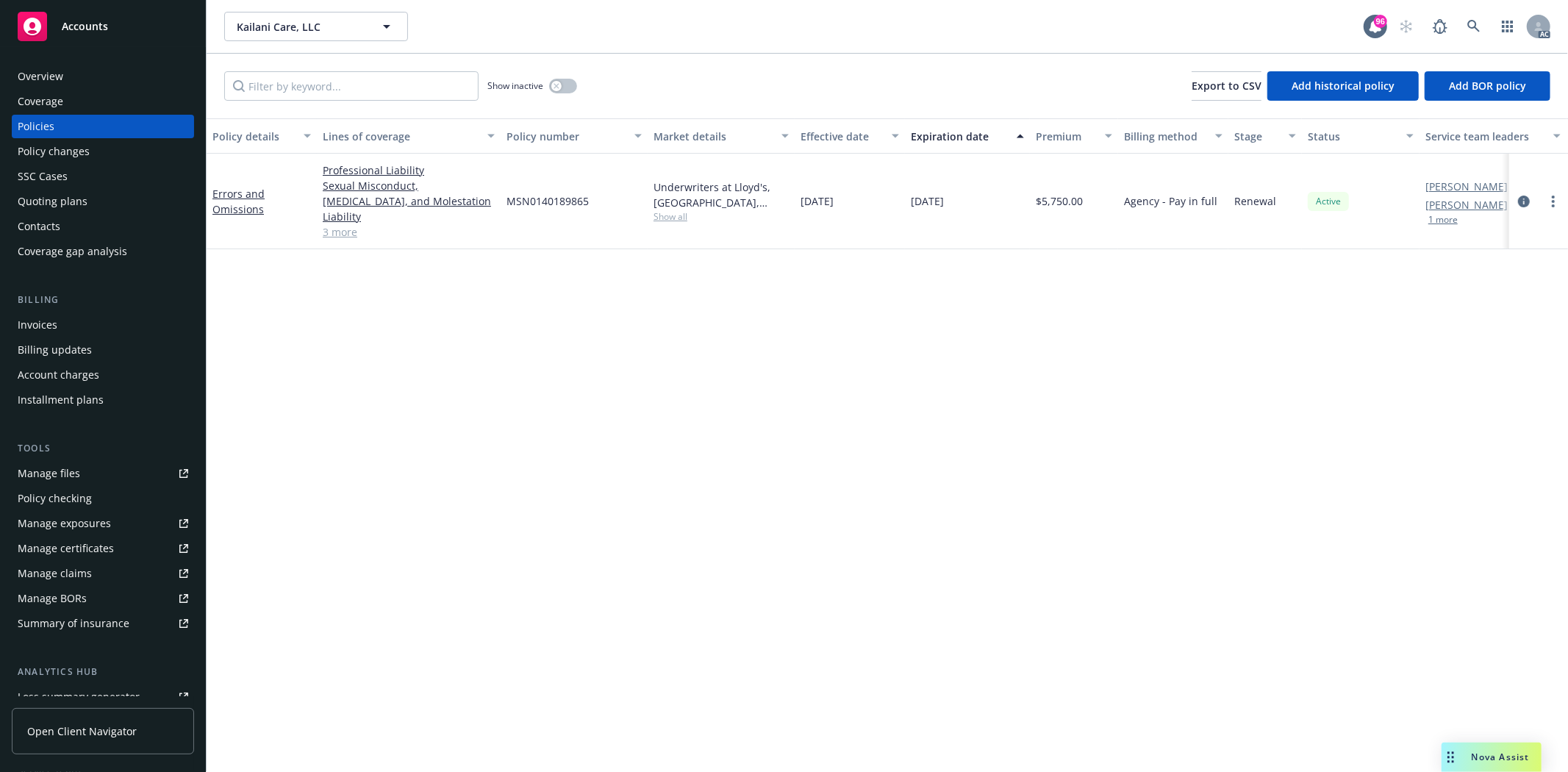
click at [69, 151] on div "Policy changes" at bounding box center [54, 151] width 72 height 23
click at [70, 123] on div "Policies" at bounding box center [102, 127] width 170 height 23
click at [342, 224] on link "3 more" at bounding box center [408, 232] width 172 height 15
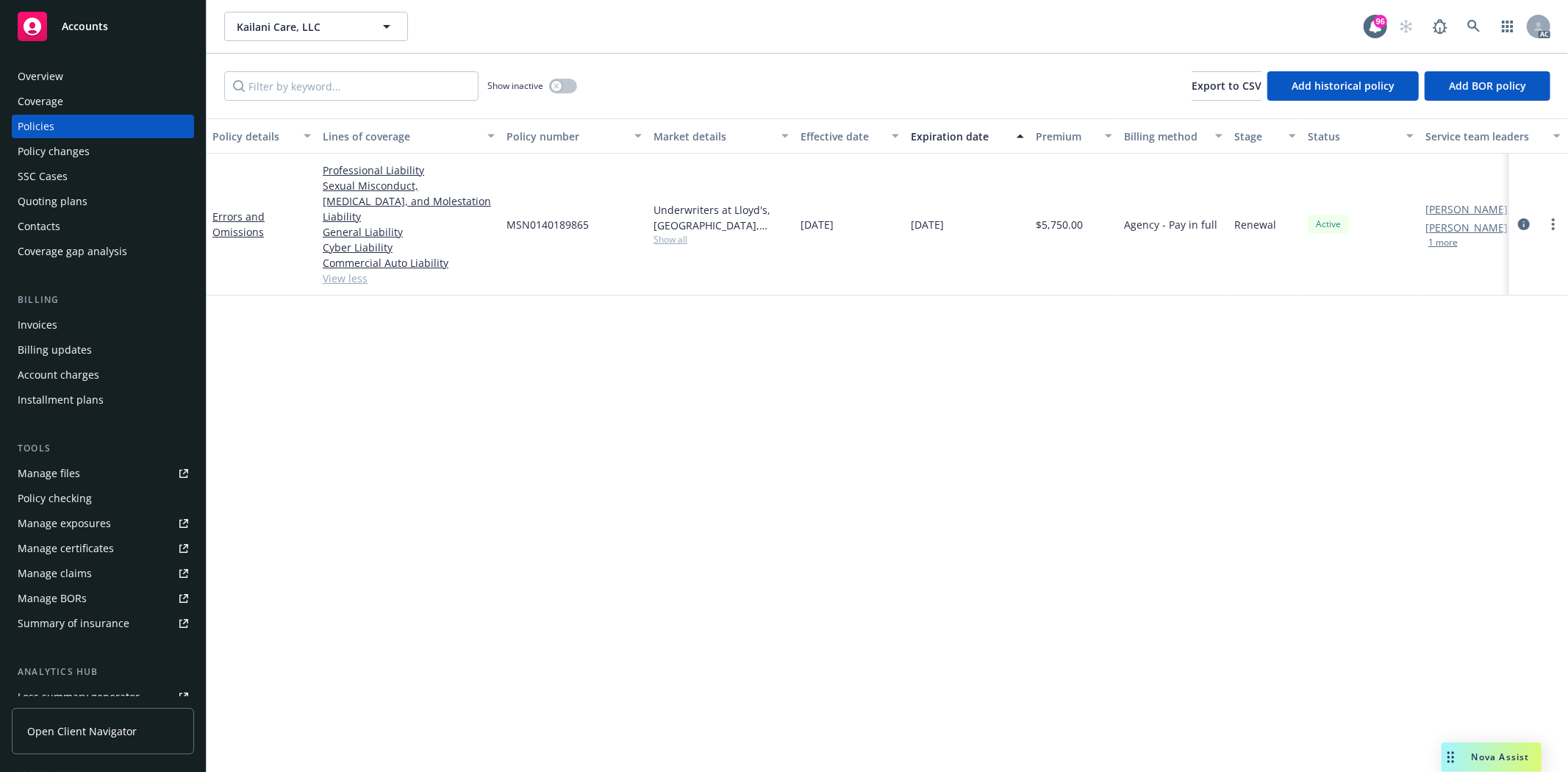
click at [60, 68] on div "Overview" at bounding box center [40, 76] width 45 height 23
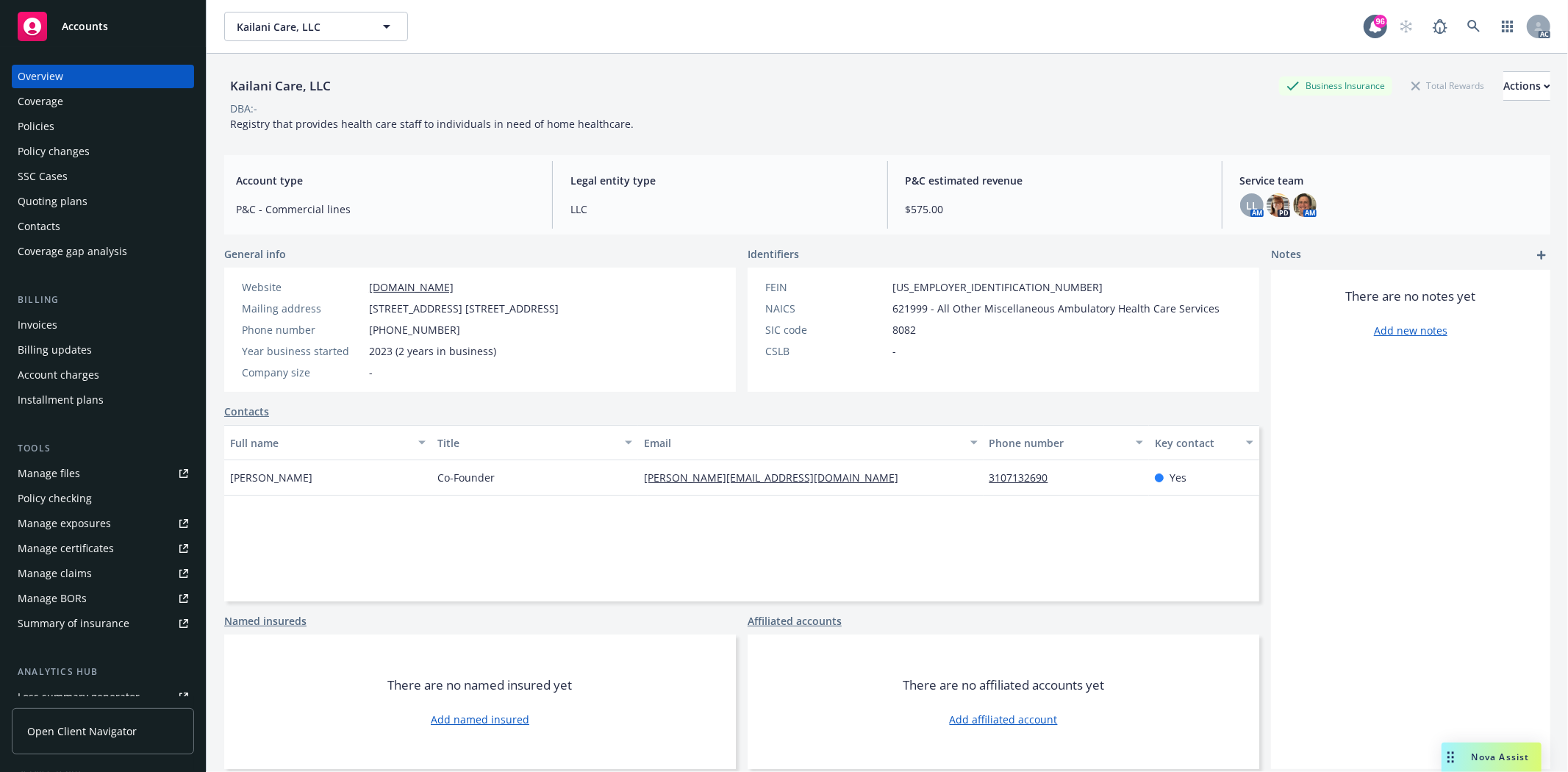
click at [62, 204] on div "Quoting plans" at bounding box center [52, 201] width 70 height 23
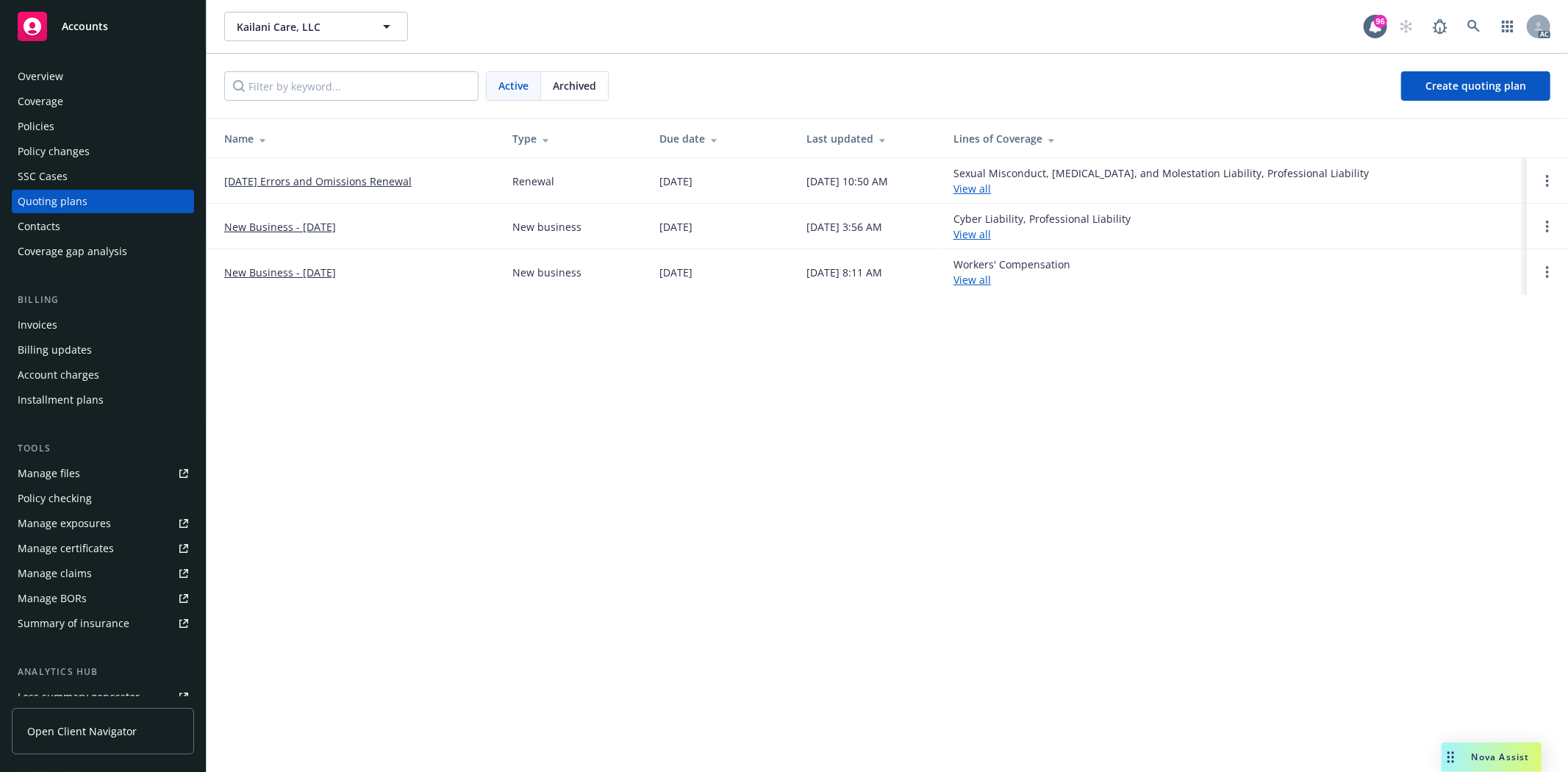
drag, startPoint x: 210, startPoint y: 186, endPoint x: 431, endPoint y: 181, distance: 221.1
click at [431, 181] on td "12/19/25 Errors and Omissions Renewal" at bounding box center [353, 180] width 294 height 45
copy link "12/19/25 Errors and Omissions Renewal"
click at [39, 115] on div "Policies" at bounding box center [36, 127] width 37 height 23
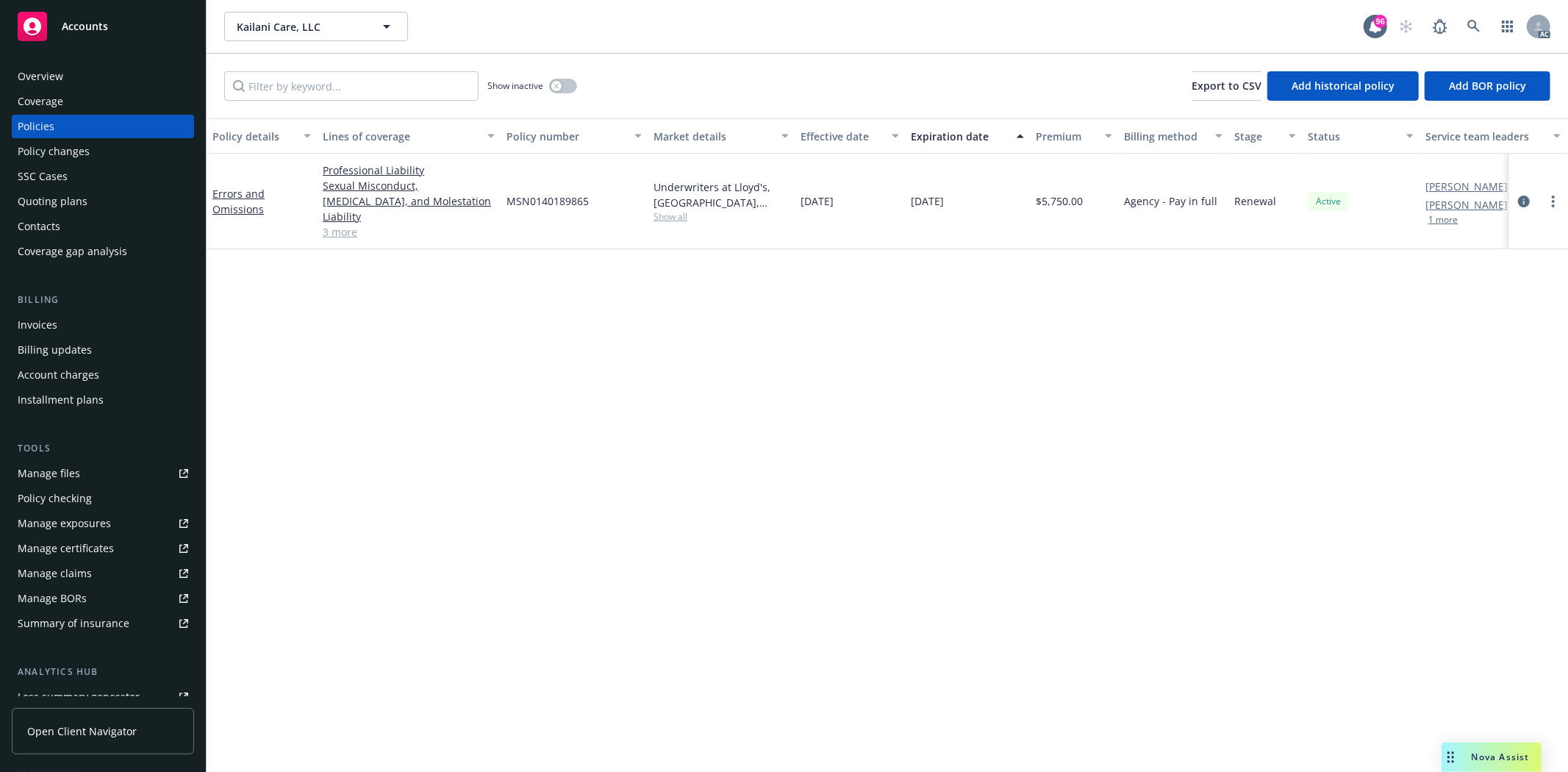
click at [32, 70] on div "Overview" at bounding box center [40, 76] width 45 height 23
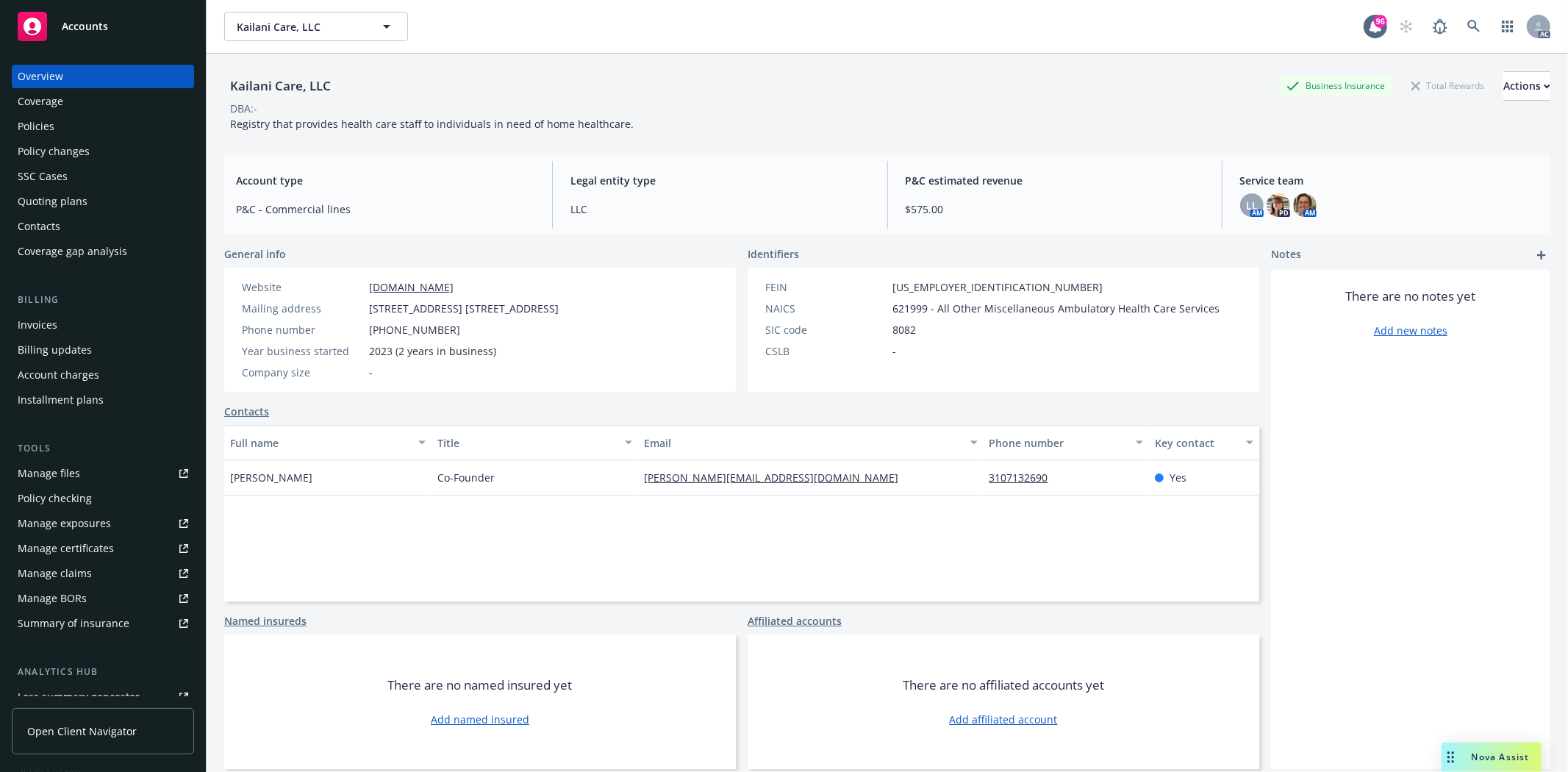
click at [76, 116] on div "Policies" at bounding box center [102, 127] width 170 height 23
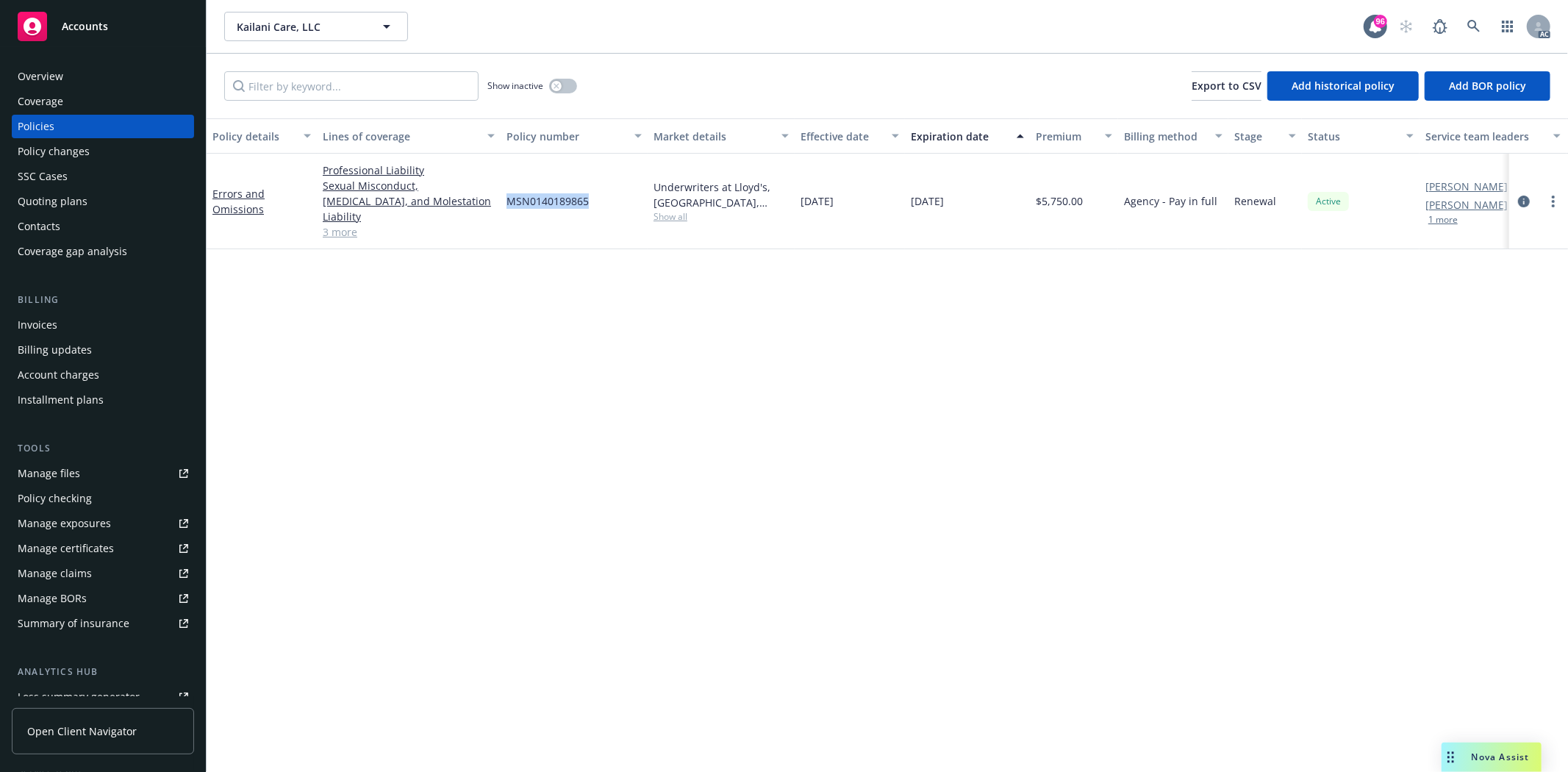
drag, startPoint x: 506, startPoint y: 192, endPoint x: 630, endPoint y: 200, distance: 124.3
click at [630, 200] on div "MSN0140189865" at bounding box center [573, 201] width 147 height 96
copy span "MSN0140189865"
click at [86, 78] on div "Overview" at bounding box center [102, 76] width 170 height 23
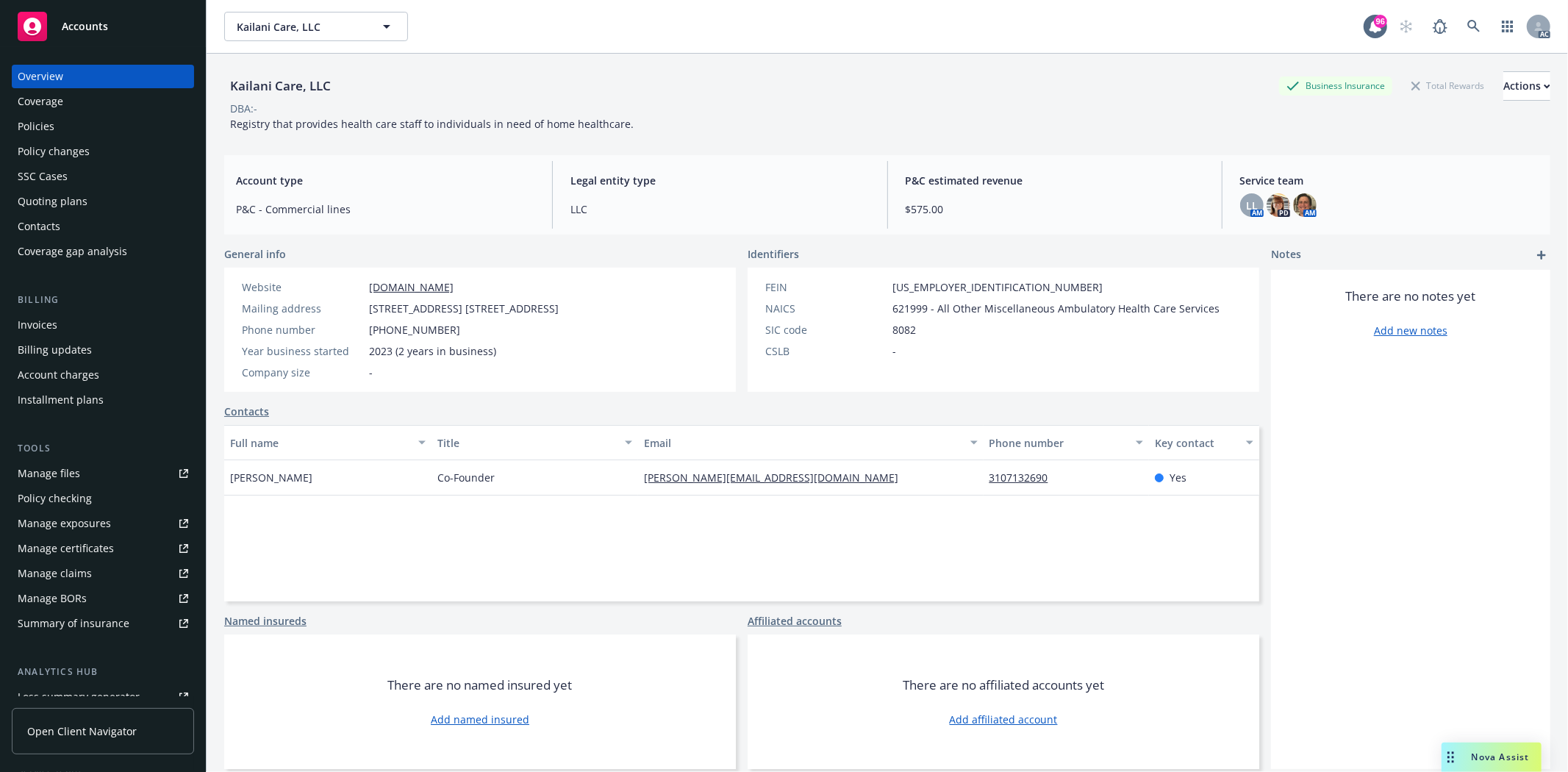
drag, startPoint x: 225, startPoint y: 478, endPoint x: 311, endPoint y: 469, distance: 86.5
click at [311, 469] on div "Sheila Scoville" at bounding box center [327, 477] width 207 height 35
copy span "Sheila Scoville"
drag, startPoint x: 444, startPoint y: 482, endPoint x: 504, endPoint y: 481, distance: 60.0
click at [504, 481] on div "Co-Founder" at bounding box center [535, 477] width 207 height 35
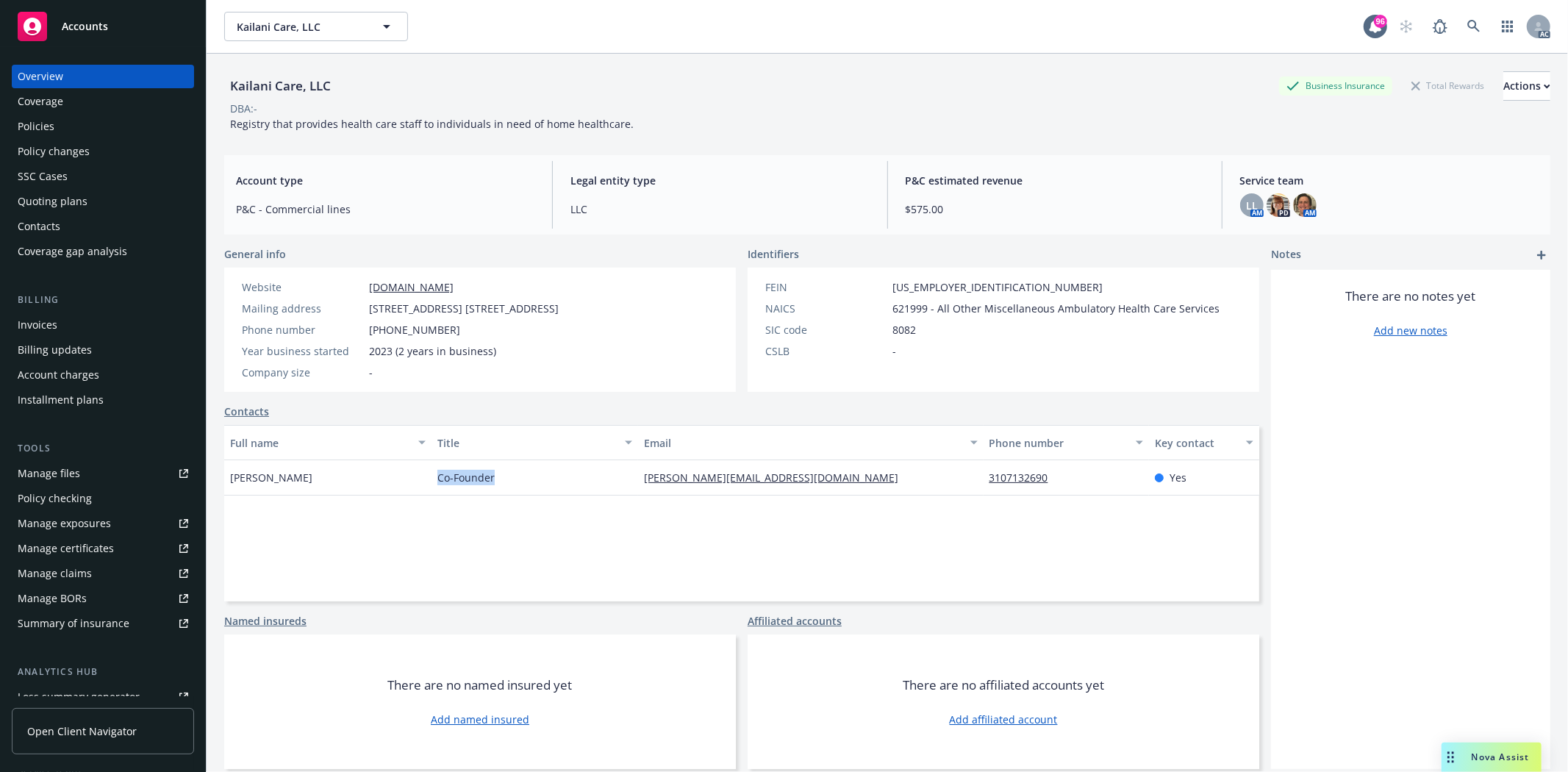
copy span "Co-Founder"
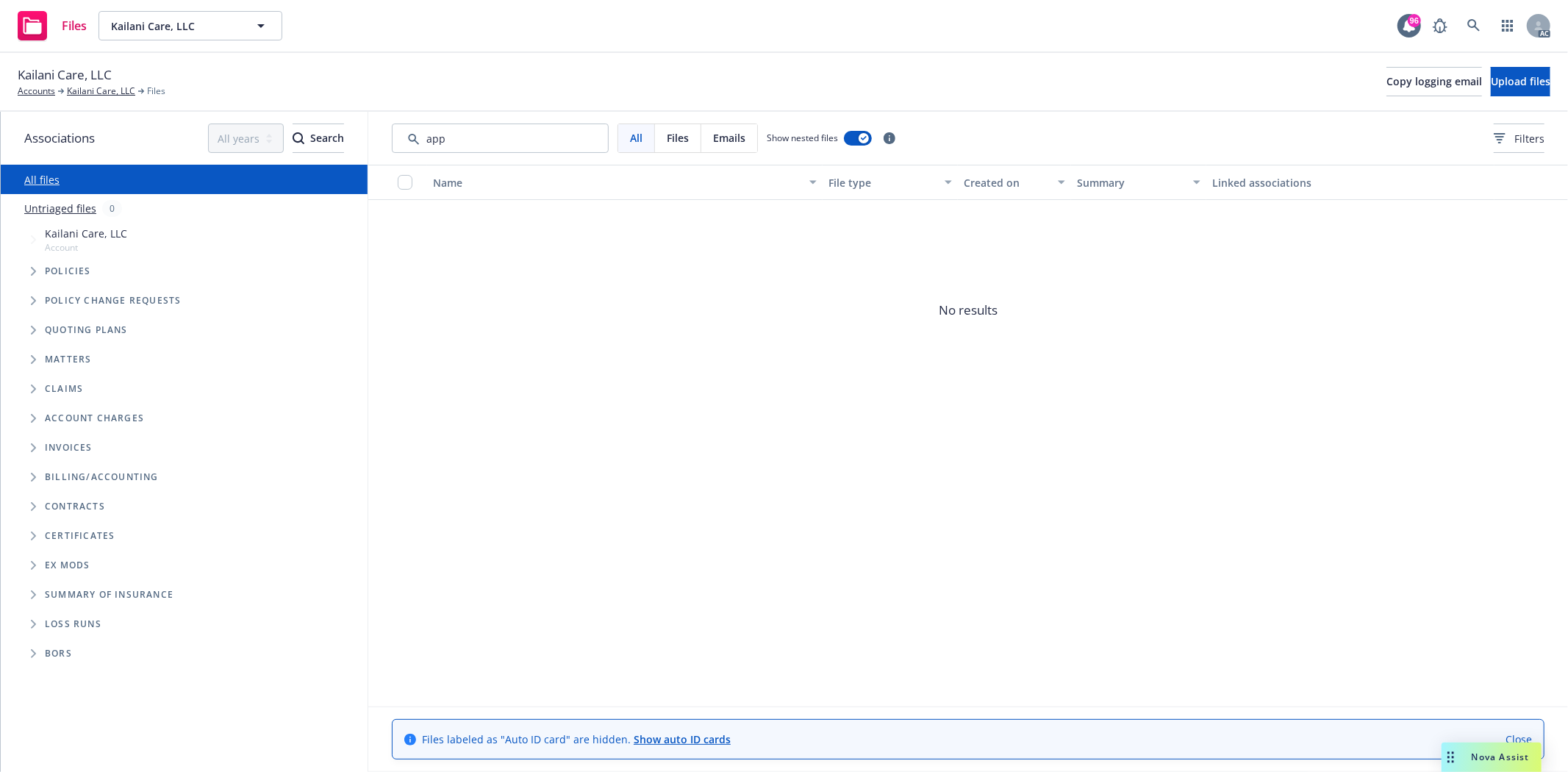
click at [541, 129] on input "Search by keyword..." at bounding box center [500, 138] width 217 height 29
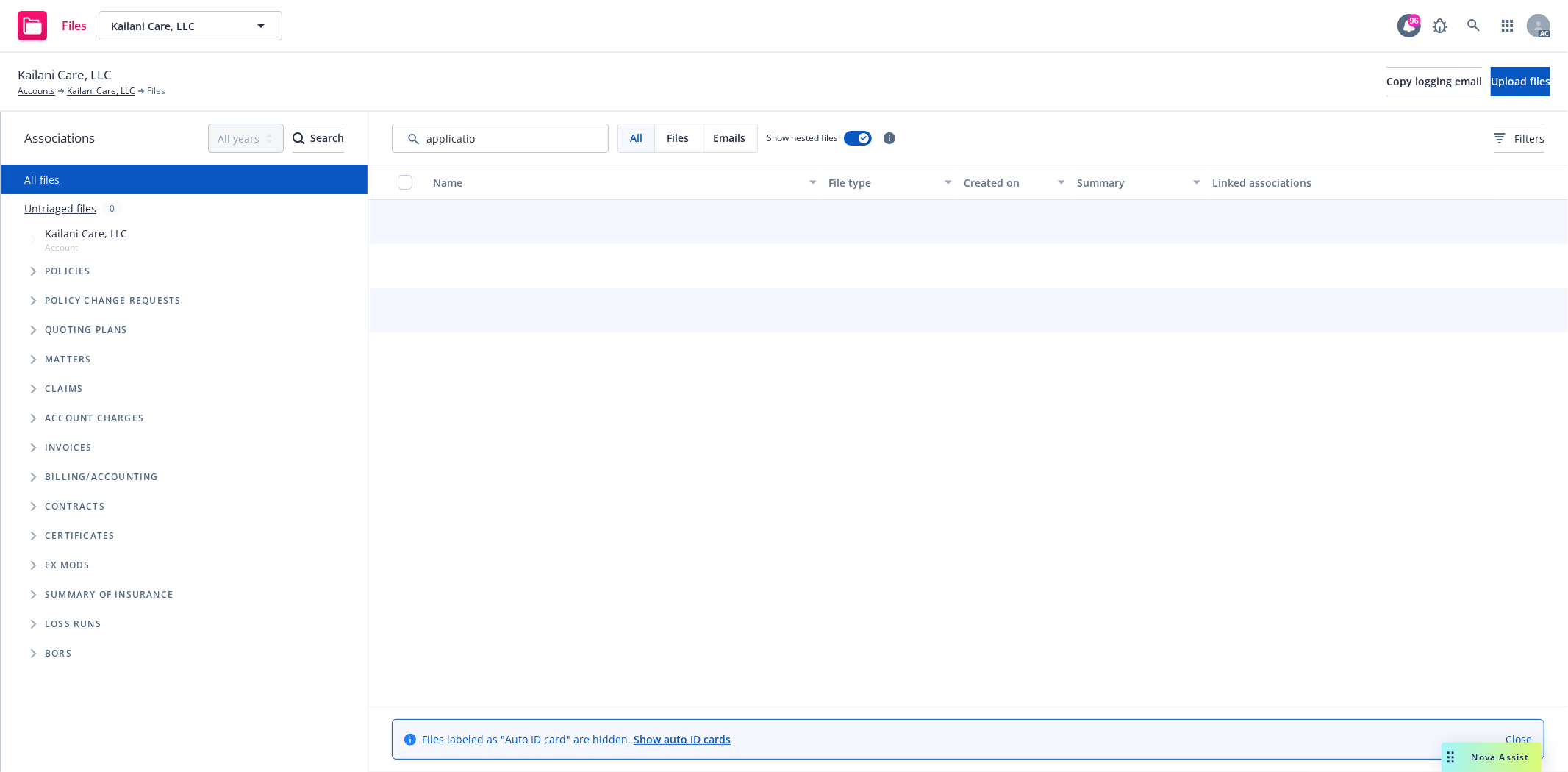
type input "application"
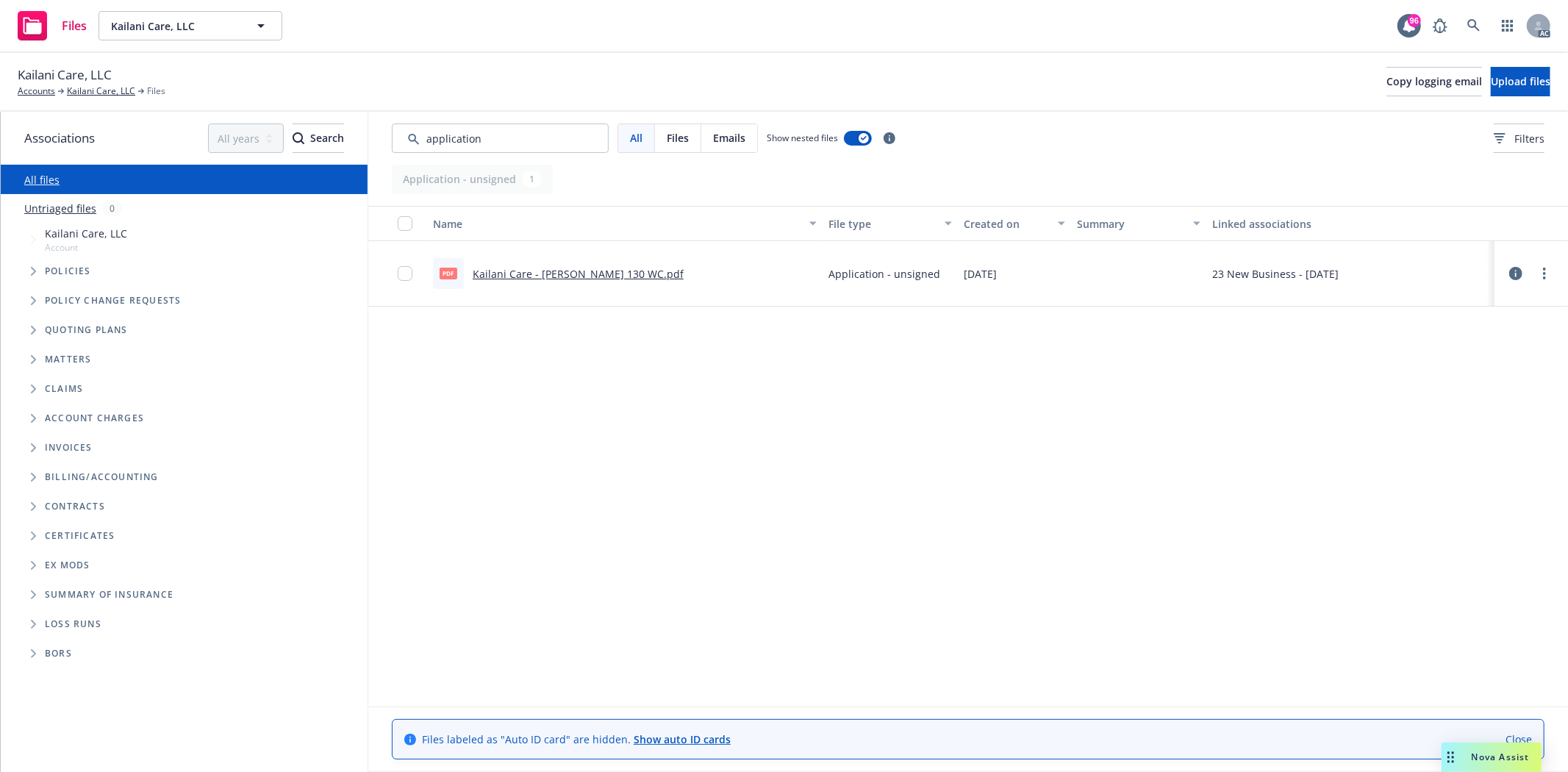
drag, startPoint x: 531, startPoint y: 144, endPoint x: 370, endPoint y: 139, distance: 161.1
click at [370, 139] on div "All Files Emails Show nested files Filters" at bounding box center [968, 138] width 1200 height 53
type input "a"
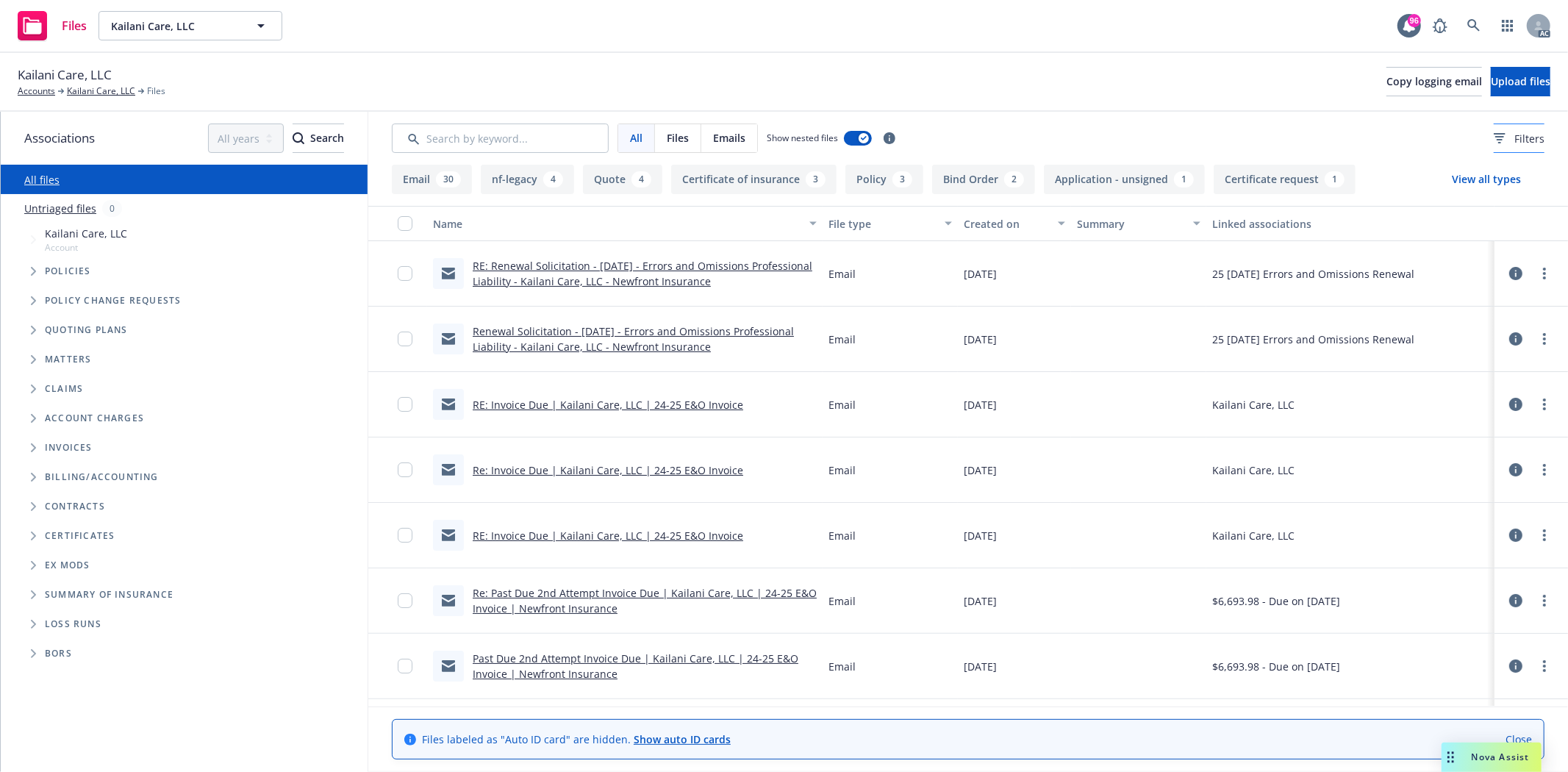
click at [1494, 131] on div "Filters" at bounding box center [1519, 138] width 50 height 15
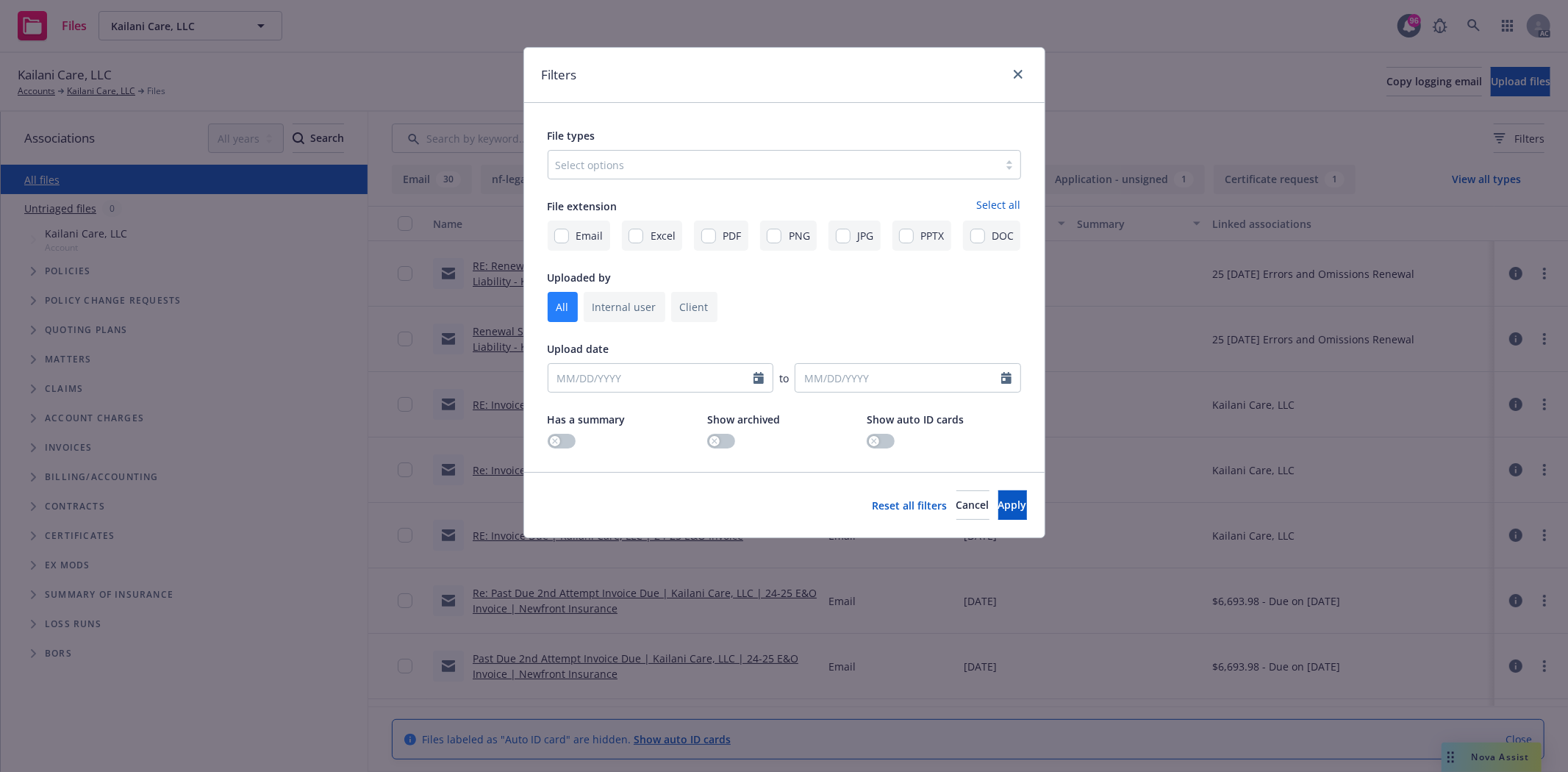
click at [697, 157] on div at bounding box center [773, 164] width 435 height 18
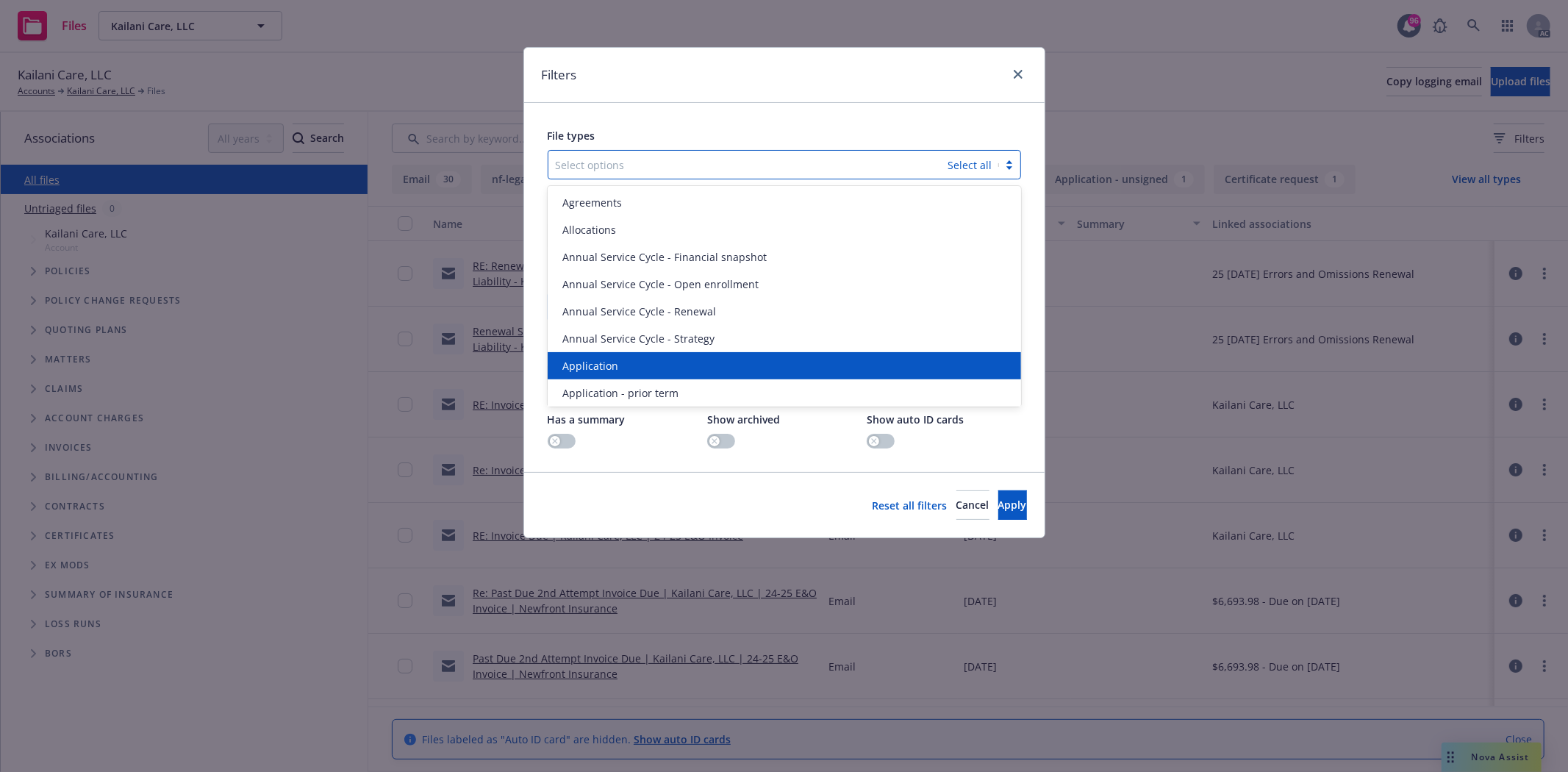
click at [619, 361] on div "Application" at bounding box center [784, 366] width 456 height 15
click at [619, 361] on span "Application - prior term" at bounding box center [620, 366] width 116 height 15
click at [619, 361] on span "Application - signed" at bounding box center [611, 366] width 98 height 15
click at [619, 361] on span "Application - unsigned" at bounding box center [618, 366] width 112 height 15
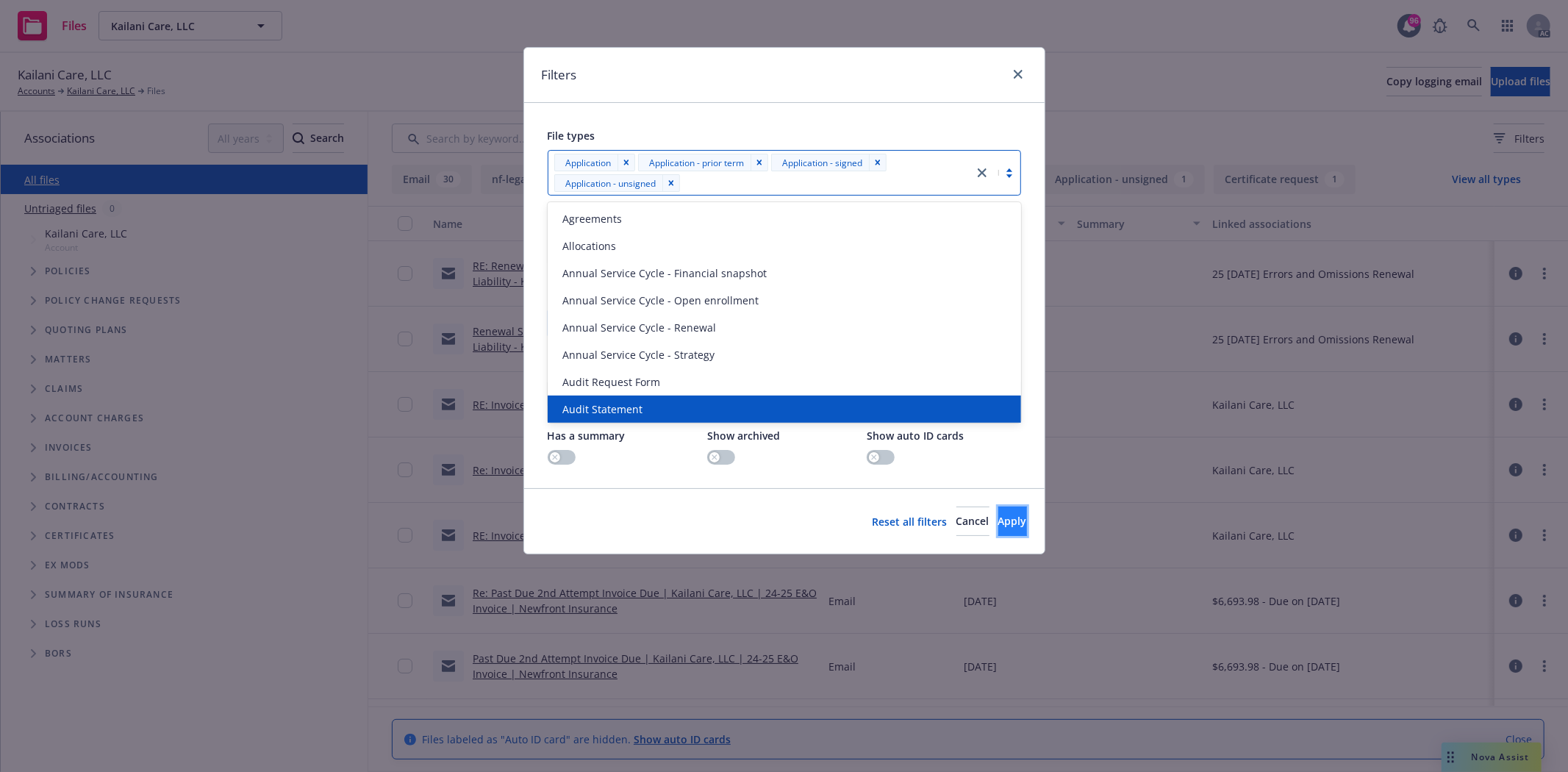
click at [1016, 524] on button "Apply" at bounding box center [1012, 520] width 29 height 29
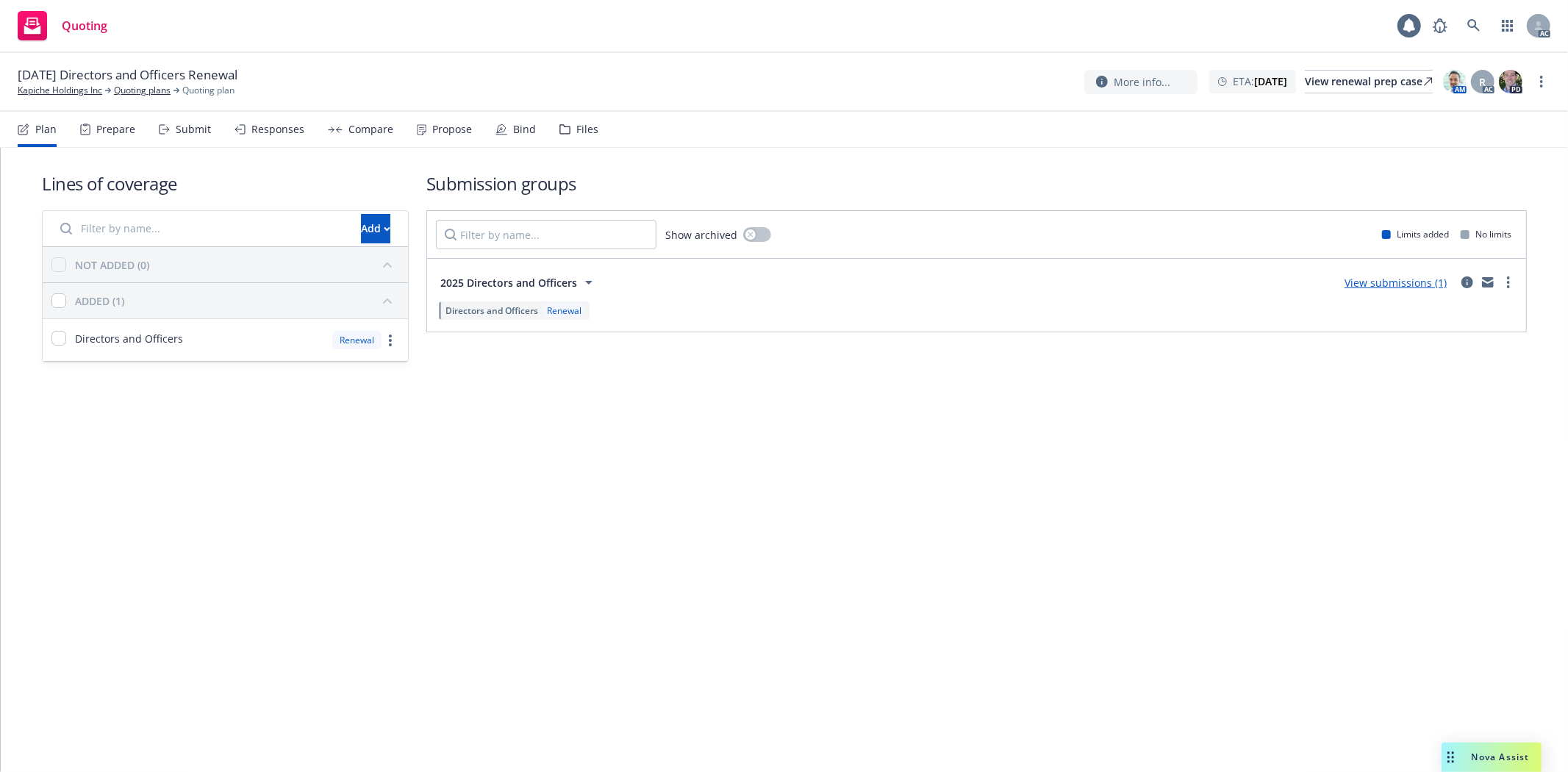
click at [116, 127] on div "Prepare" at bounding box center [116, 129] width 39 height 12
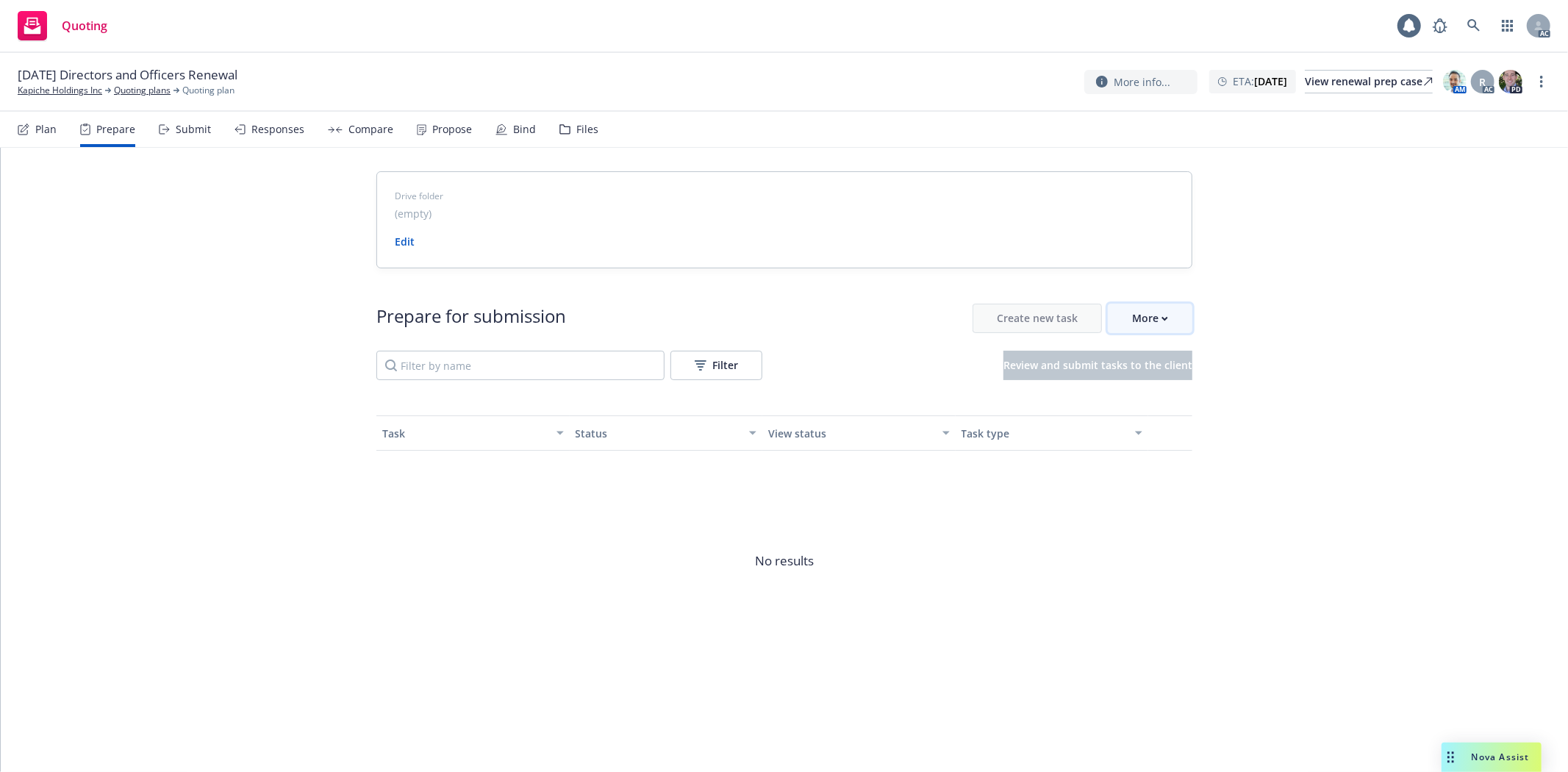
click at [1152, 316] on div "More" at bounding box center [1150, 318] width 36 height 28
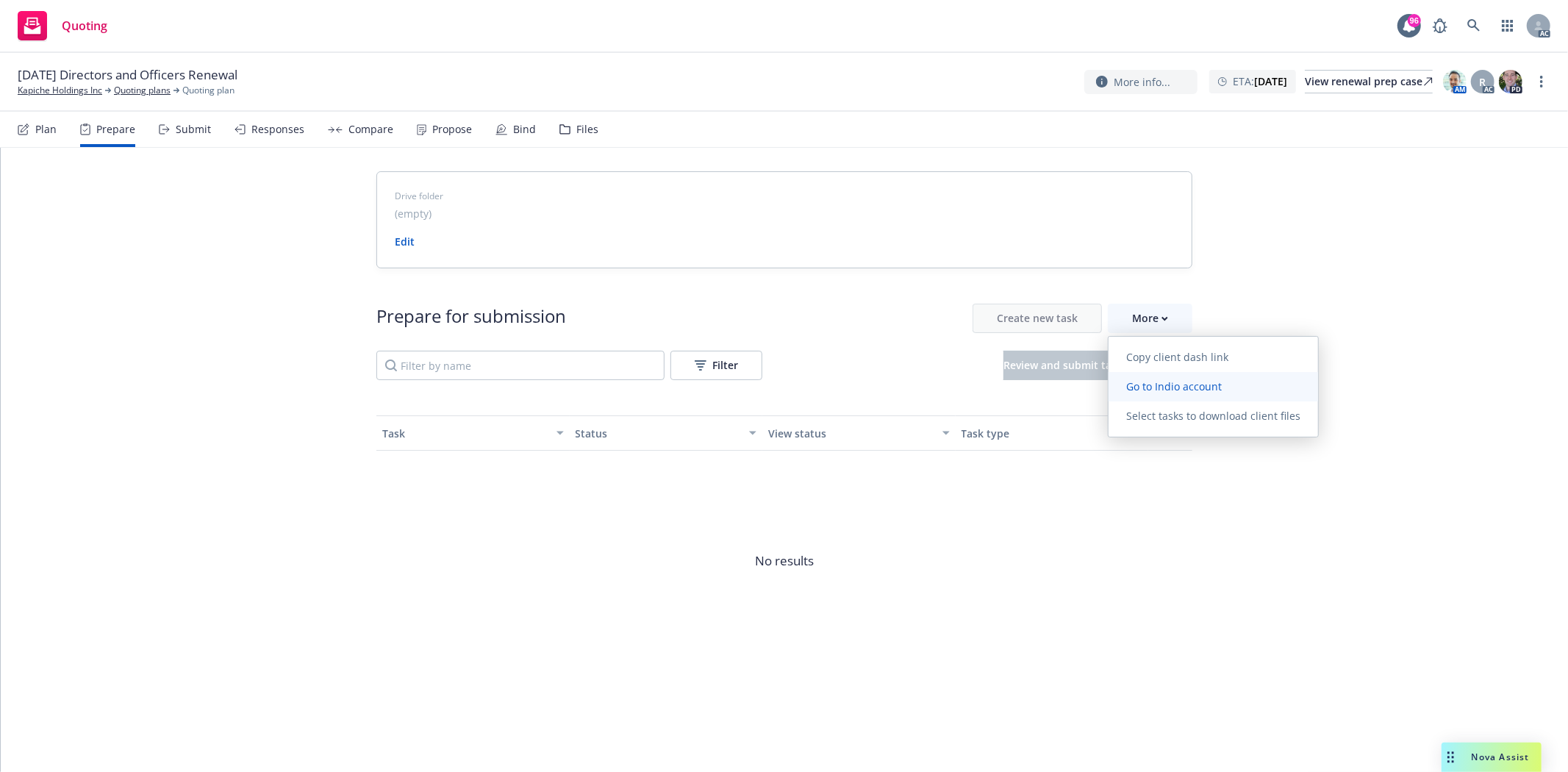
click at [1159, 389] on span "Go to Indio account" at bounding box center [1174, 386] width 131 height 14
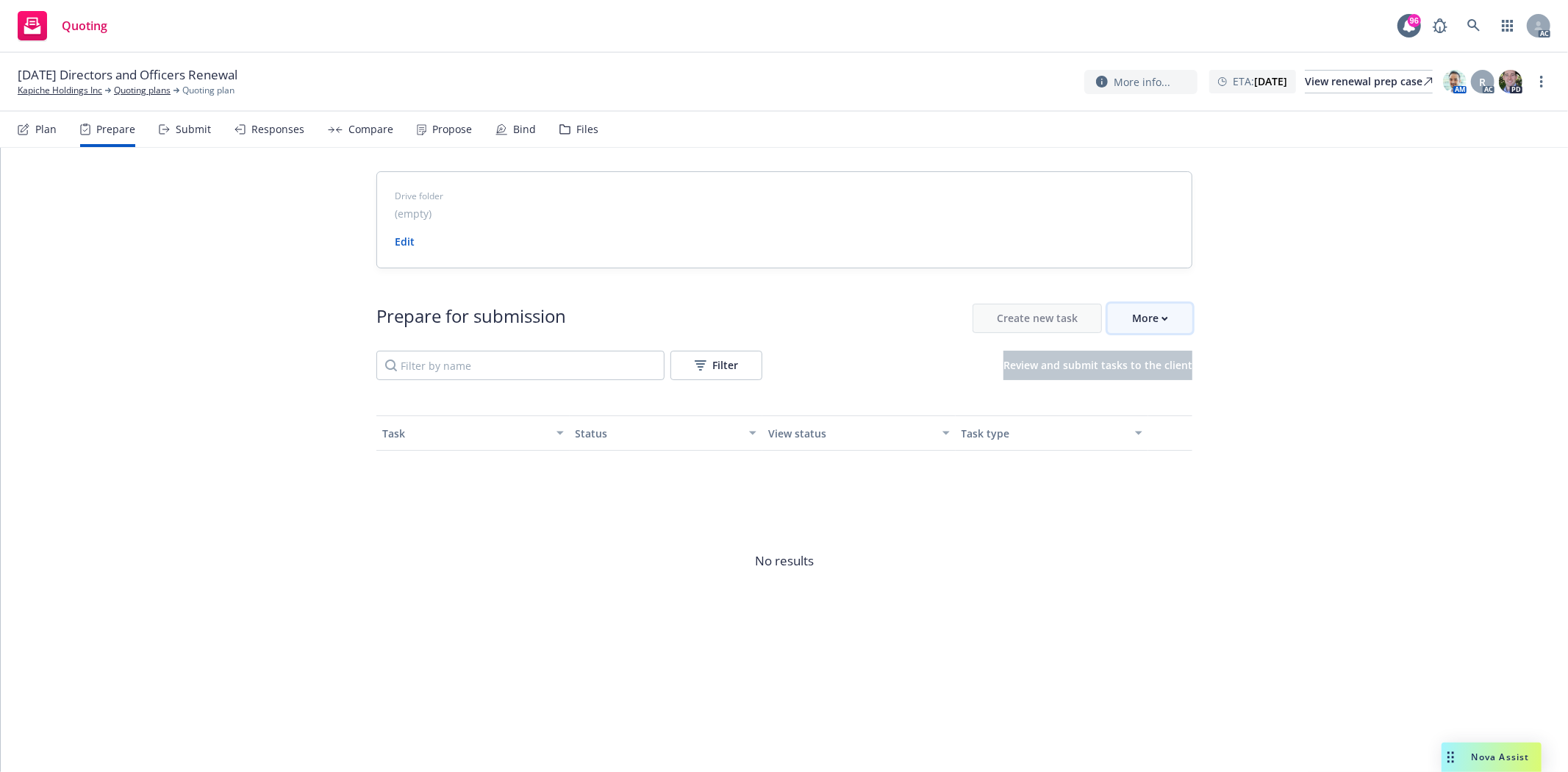
click at [1162, 331] on div "More" at bounding box center [1150, 318] width 36 height 28
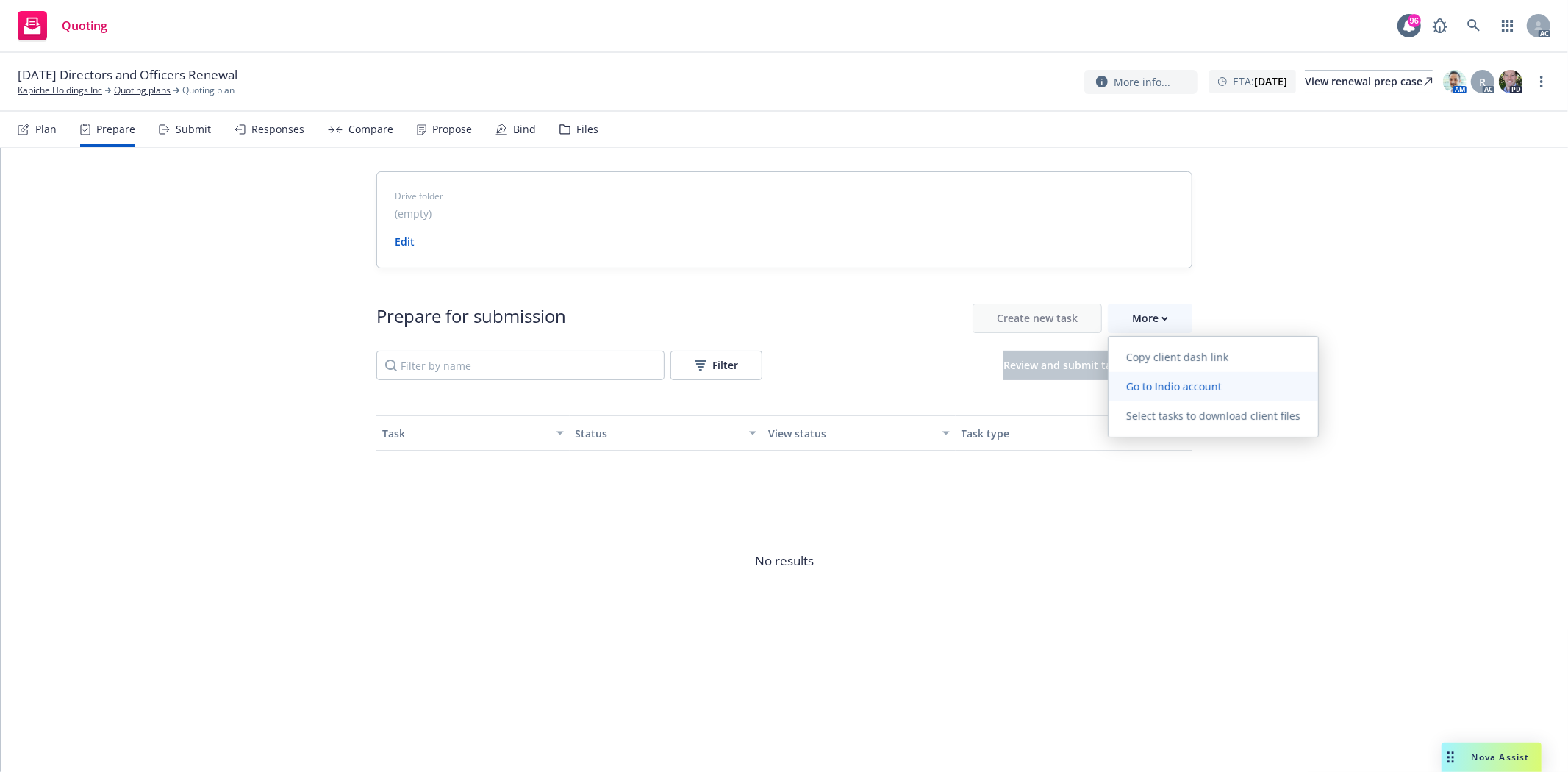
click at [1175, 388] on span "Go to Indio account" at bounding box center [1174, 386] width 131 height 14
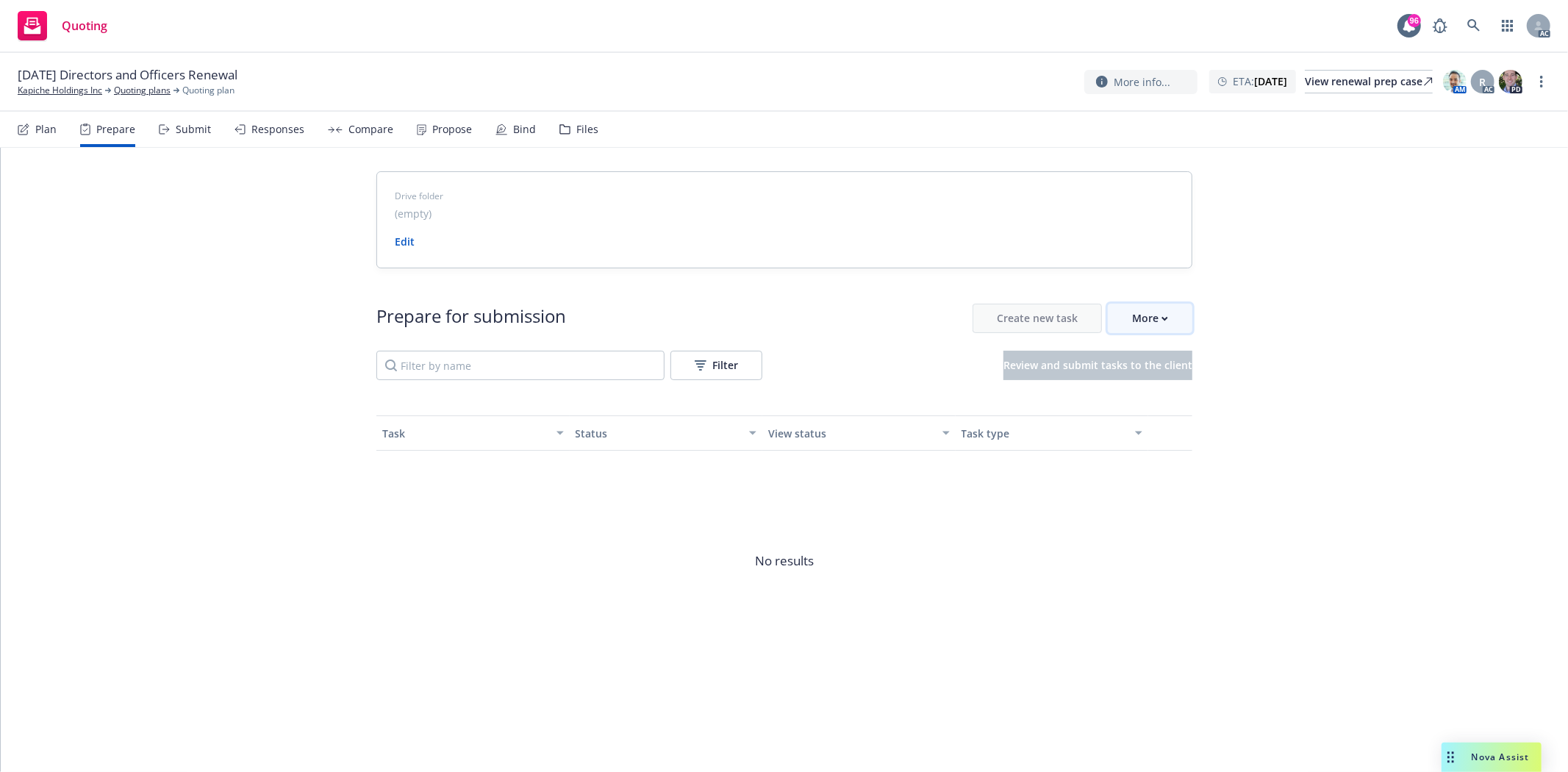
click at [1127, 321] on button "More" at bounding box center [1150, 318] width 85 height 29
click at [61, 92] on link "Kapiche Holdings Inc" at bounding box center [60, 91] width 85 height 13
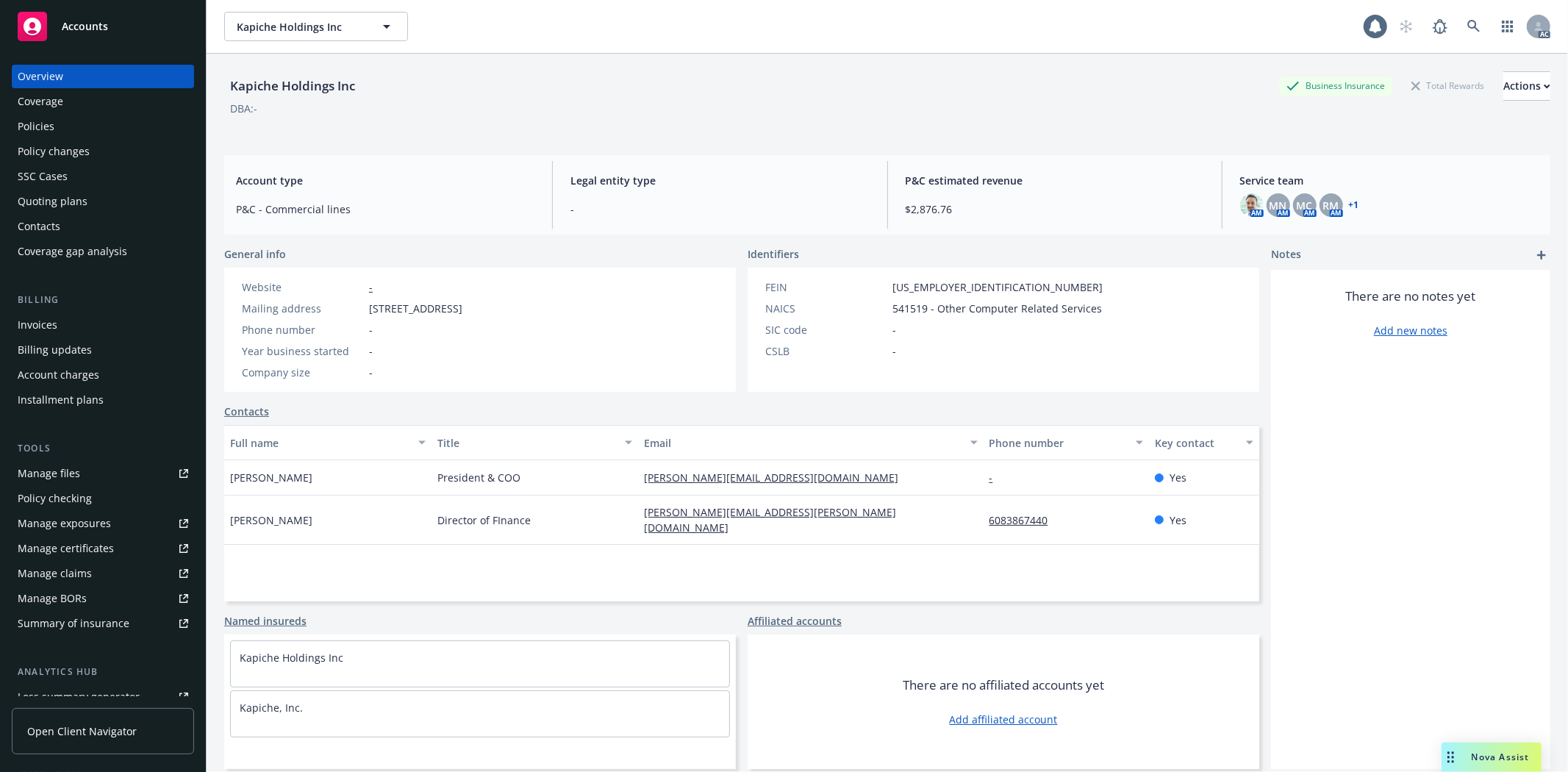
click at [71, 120] on div "Policies" at bounding box center [102, 127] width 170 height 23
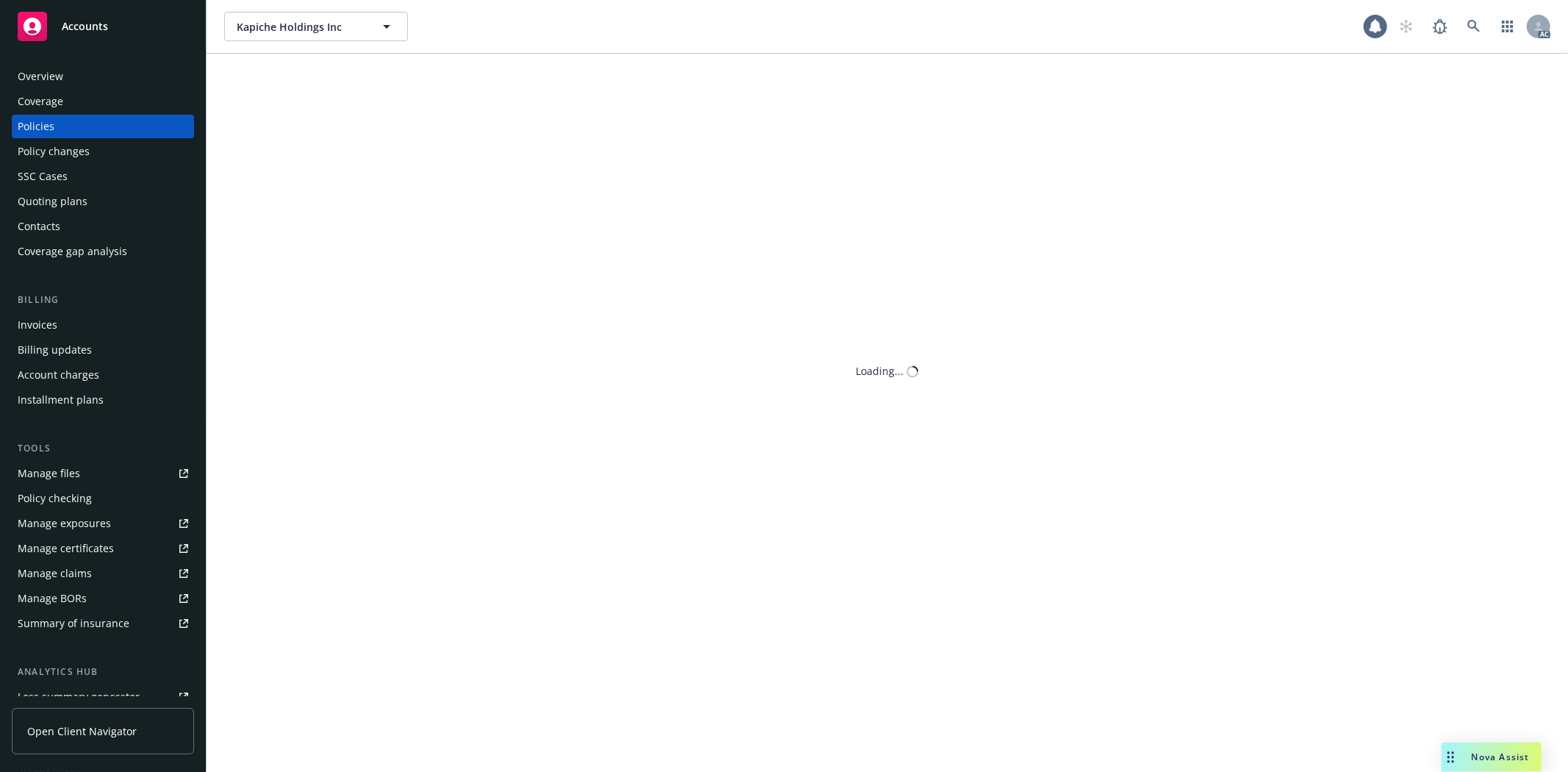
click at [71, 120] on div "Policies" at bounding box center [102, 127] width 170 height 23
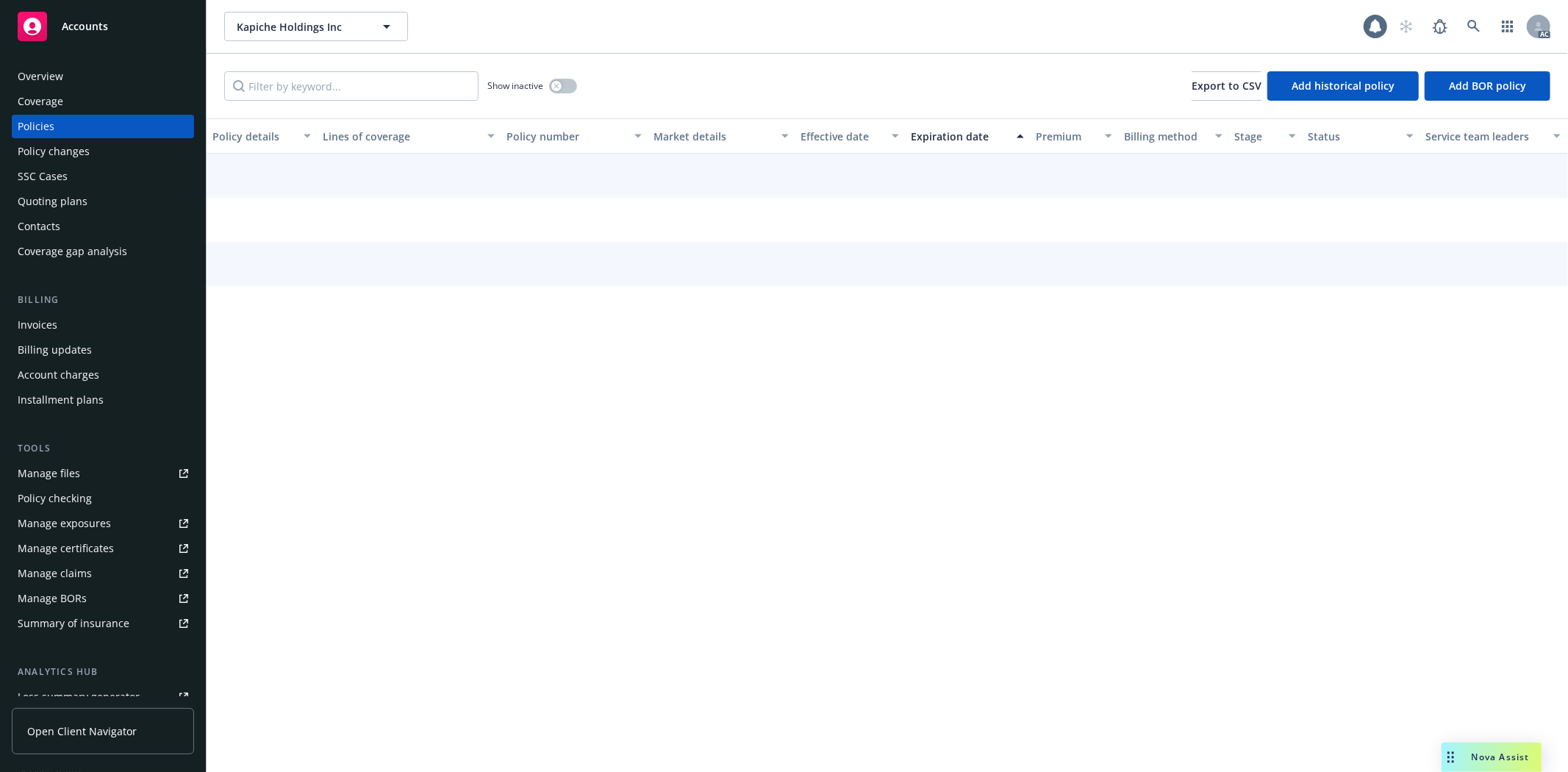
click at [71, 120] on div "Policies" at bounding box center [102, 127] width 170 height 23
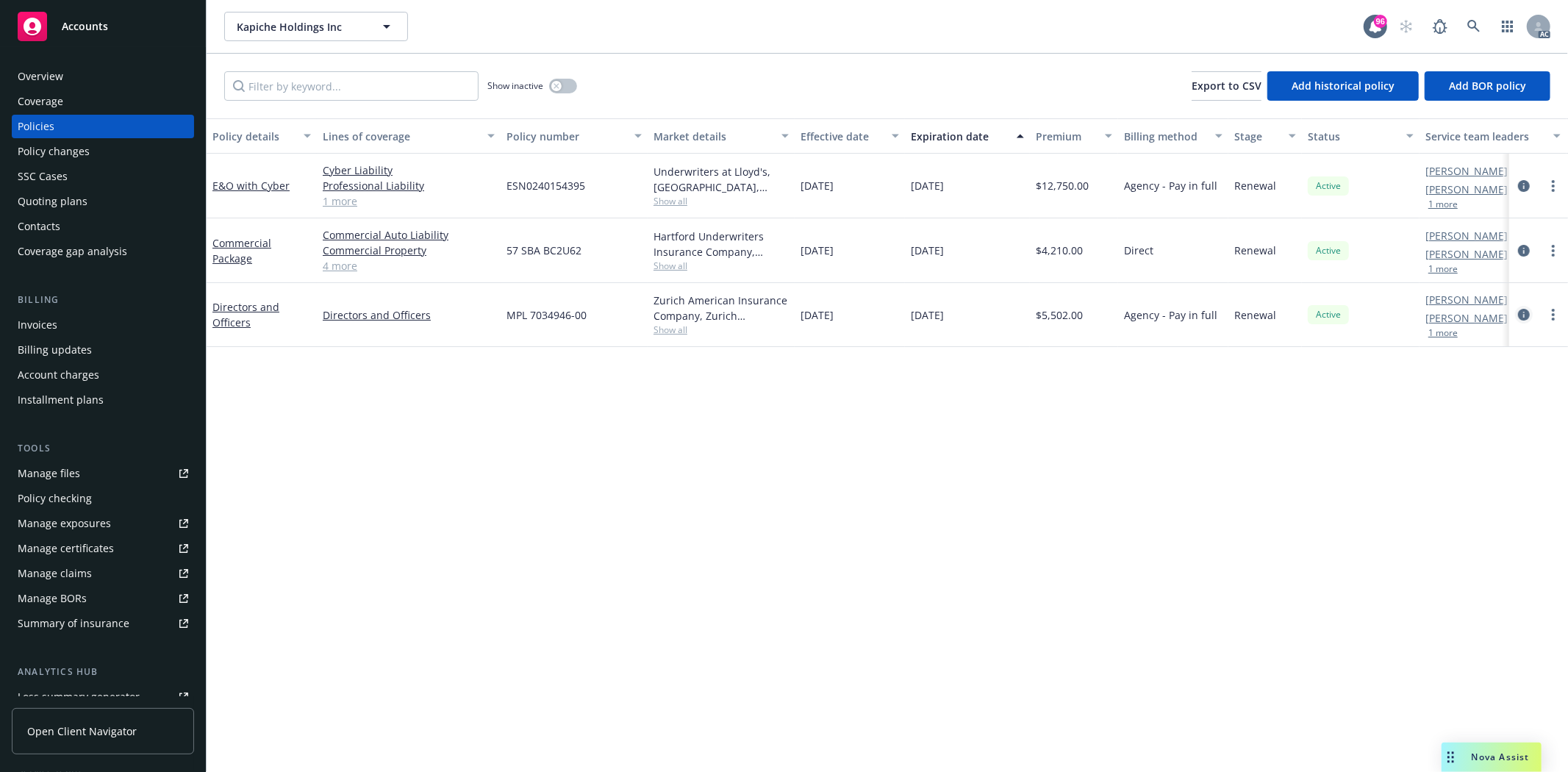
click at [1524, 316] on icon "circleInformation" at bounding box center [1524, 315] width 12 height 12
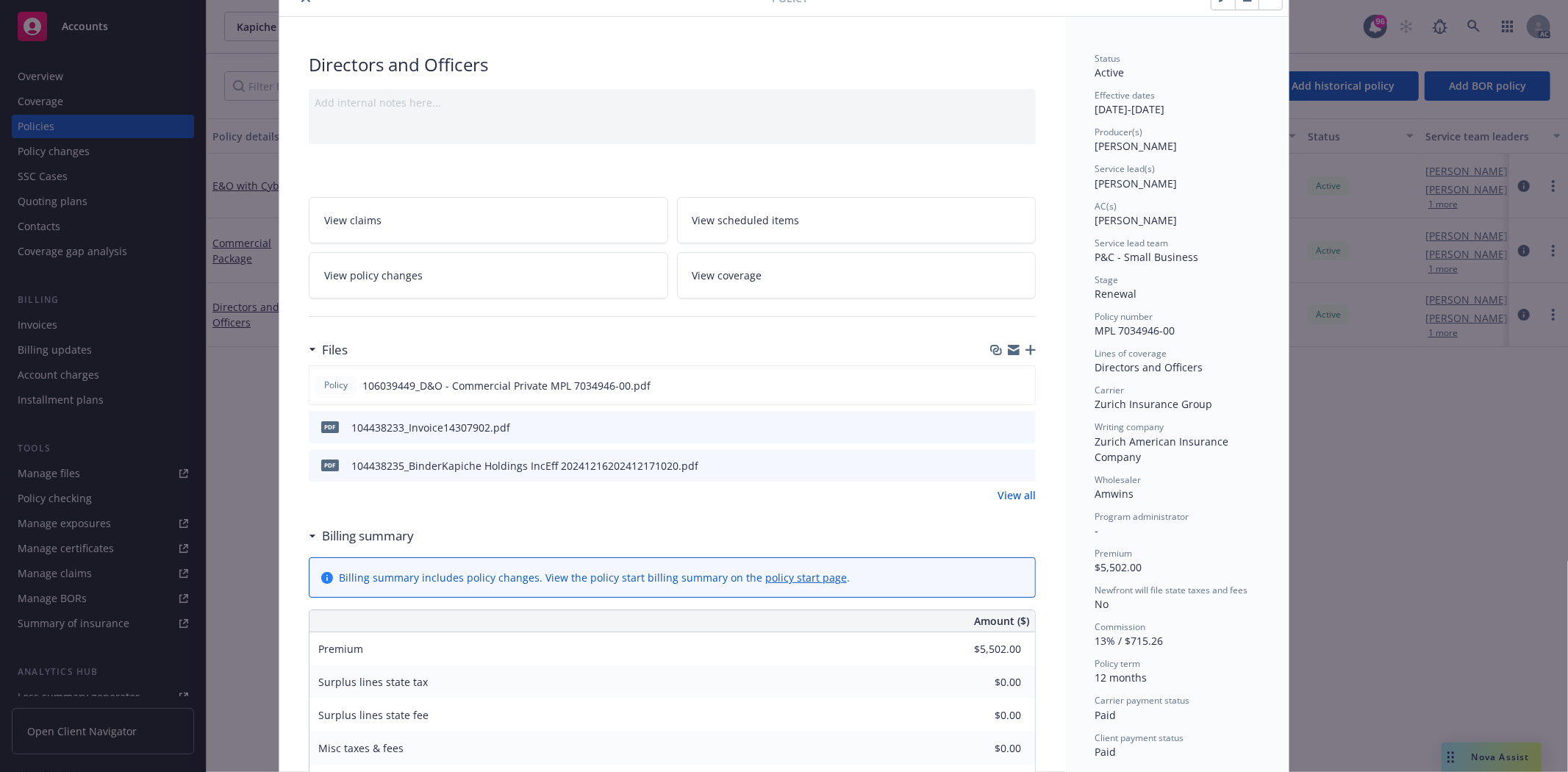
scroll to position [163, 0]
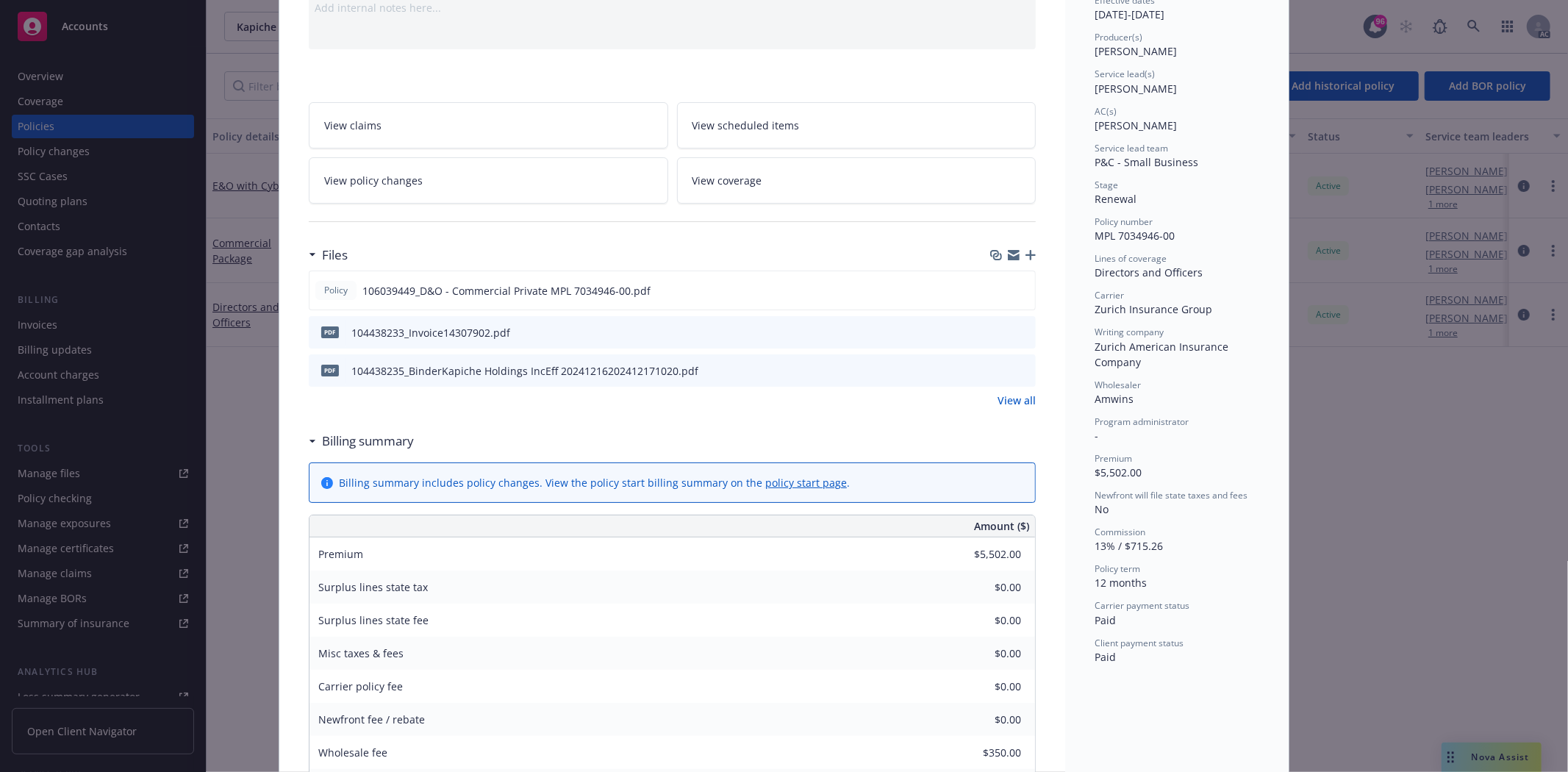
click at [1005, 405] on link "View all" at bounding box center [1017, 400] width 39 height 15
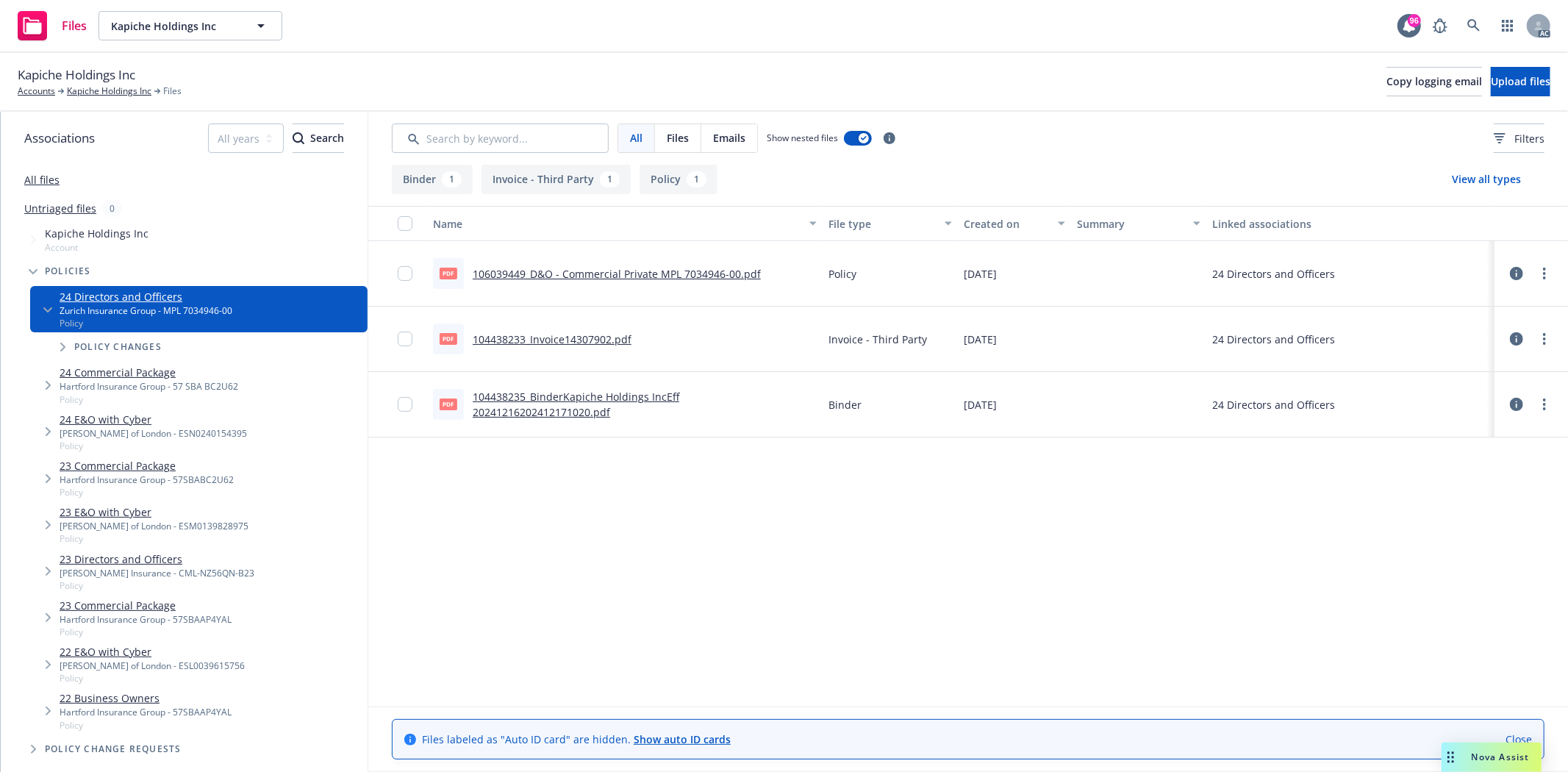
click at [635, 277] on link "106039449_D&O - Commercial Private MPL 7034946-00.pdf" at bounding box center [616, 274] width 288 height 14
click at [679, 405] on link "104438235_BinderKapiche Holdings IncEff 20241216202412171020.pdf" at bounding box center [576, 404] width 206 height 29
click at [44, 180] on link "All files" at bounding box center [42, 180] width 35 height 14
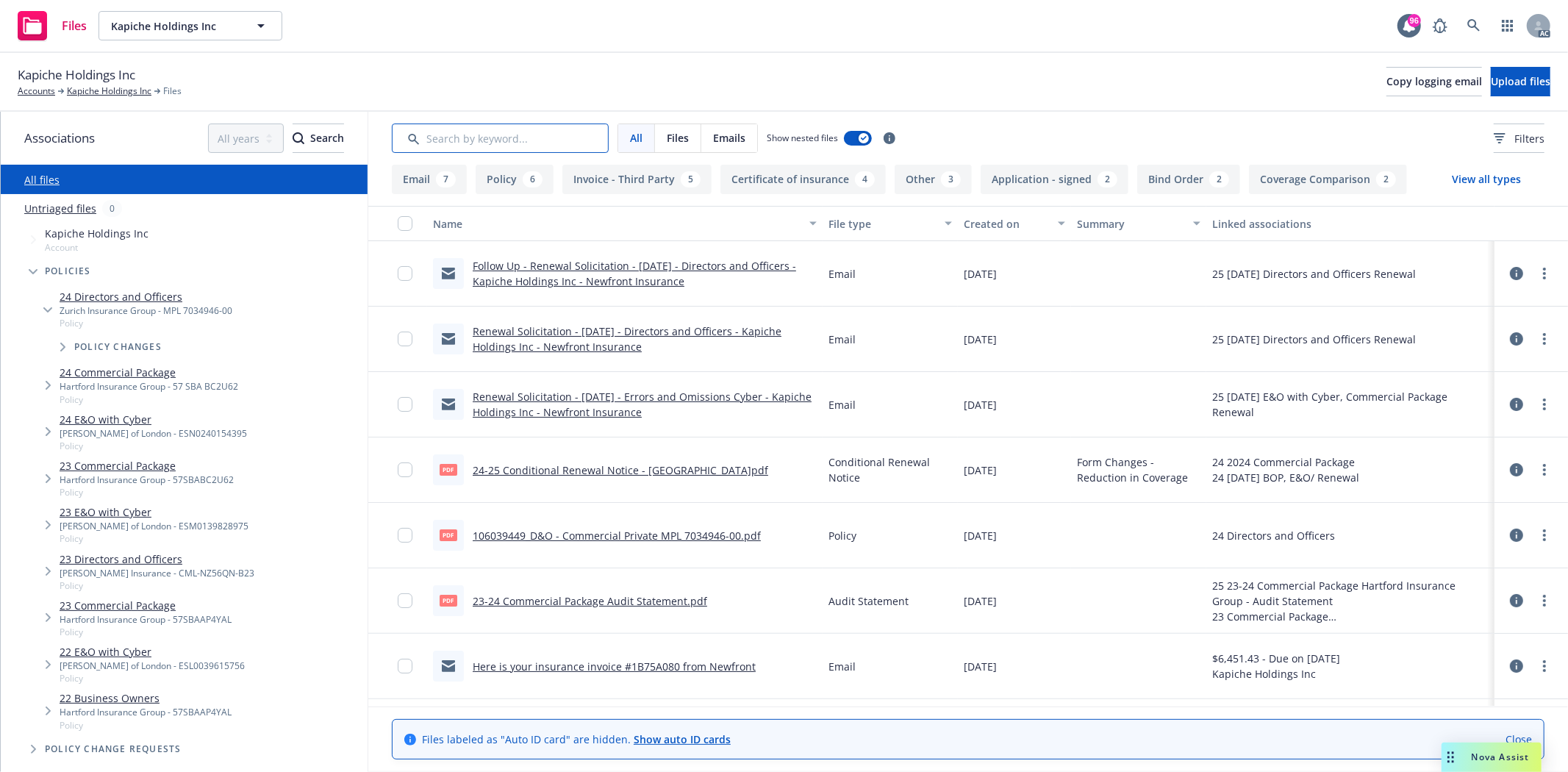
click at [573, 143] on input "Search by keyword..." at bounding box center [500, 138] width 217 height 29
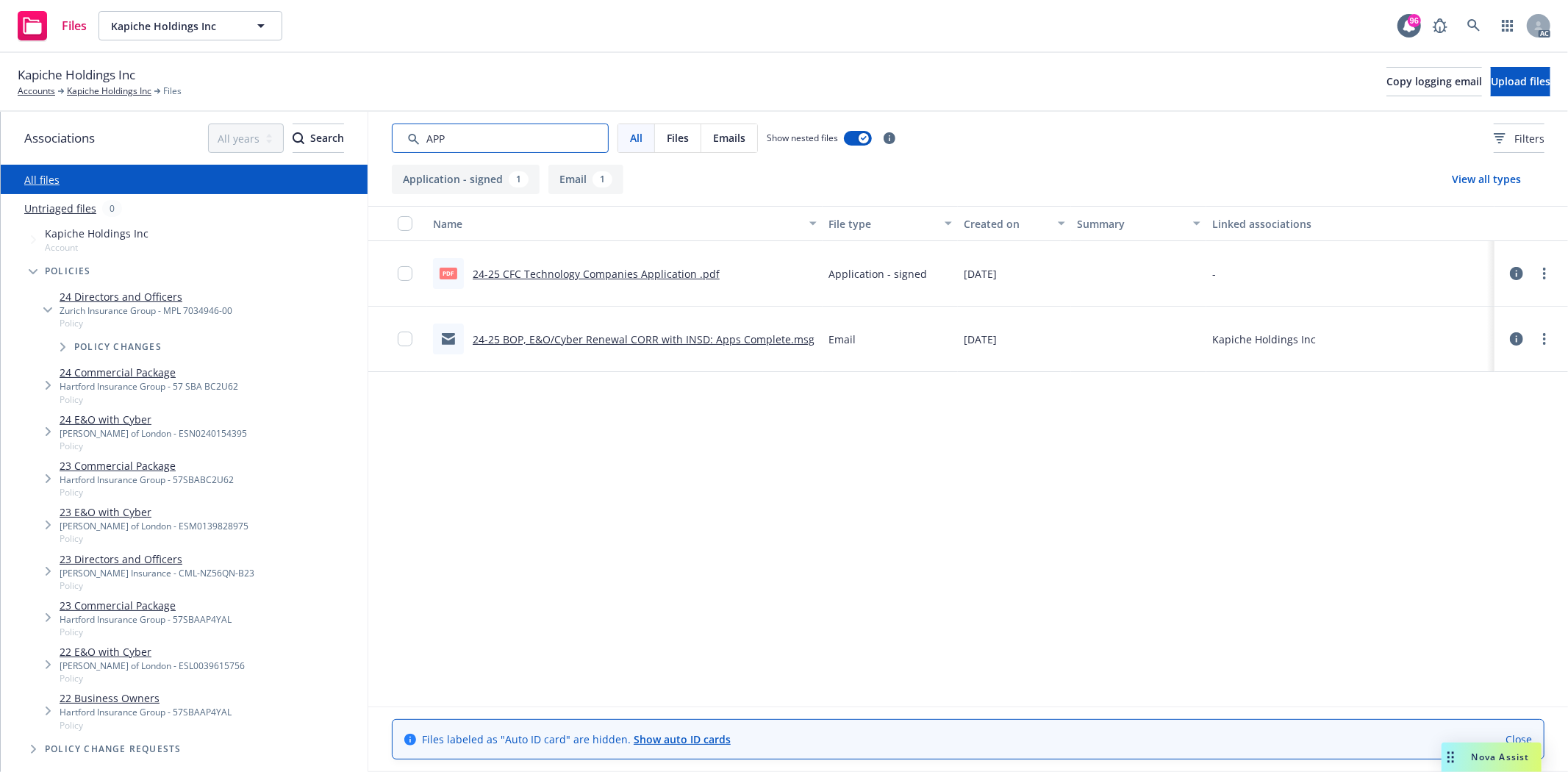
type input "APP"
click at [665, 269] on link "24-25 CFC Technology Companies Application .pdf" at bounding box center [596, 274] width 247 height 14
click at [77, 86] on link "Kapiche Holdings Inc" at bounding box center [109, 91] width 85 height 13
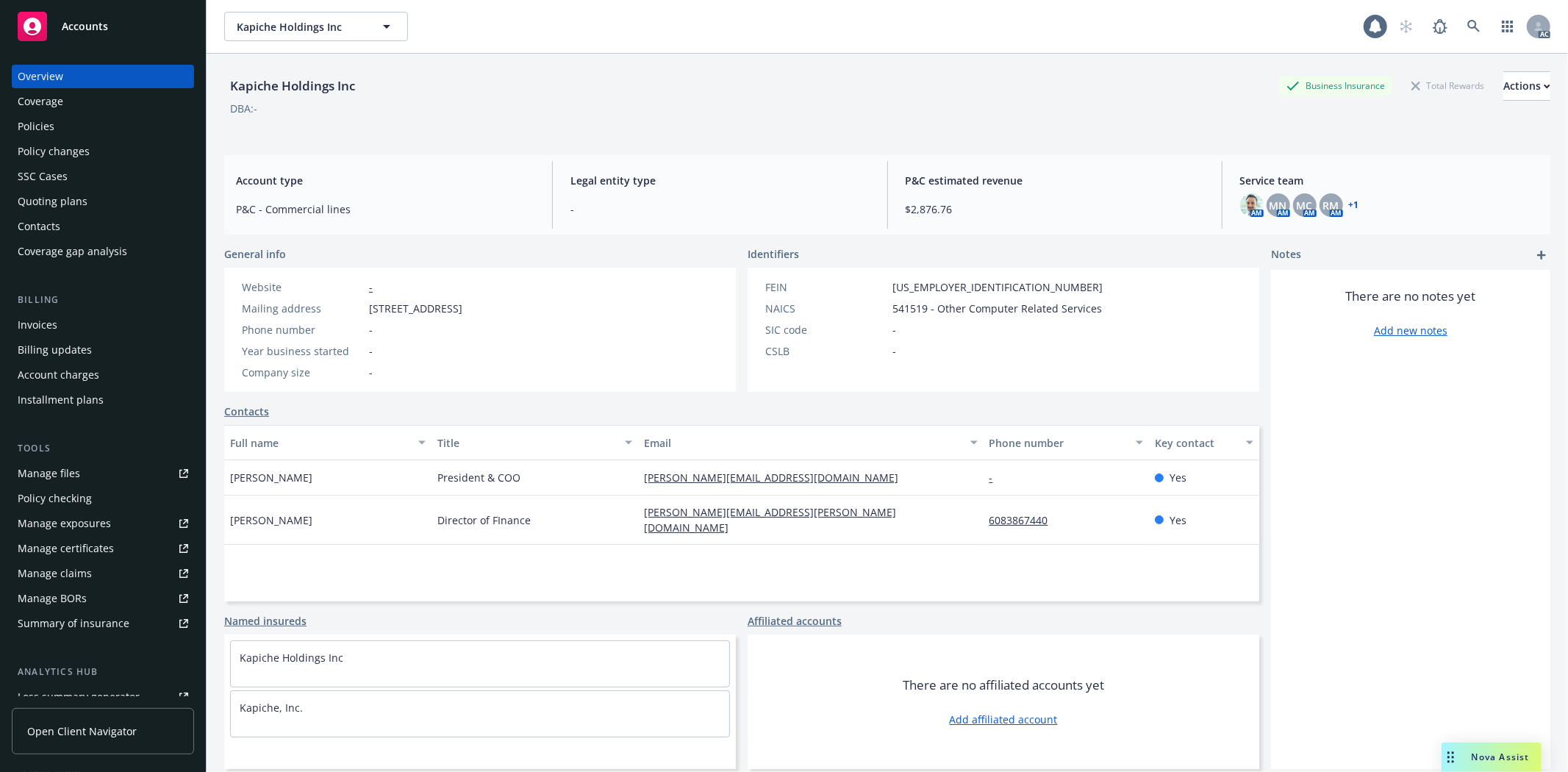
click at [88, 122] on div "Policies" at bounding box center [102, 127] width 170 height 23
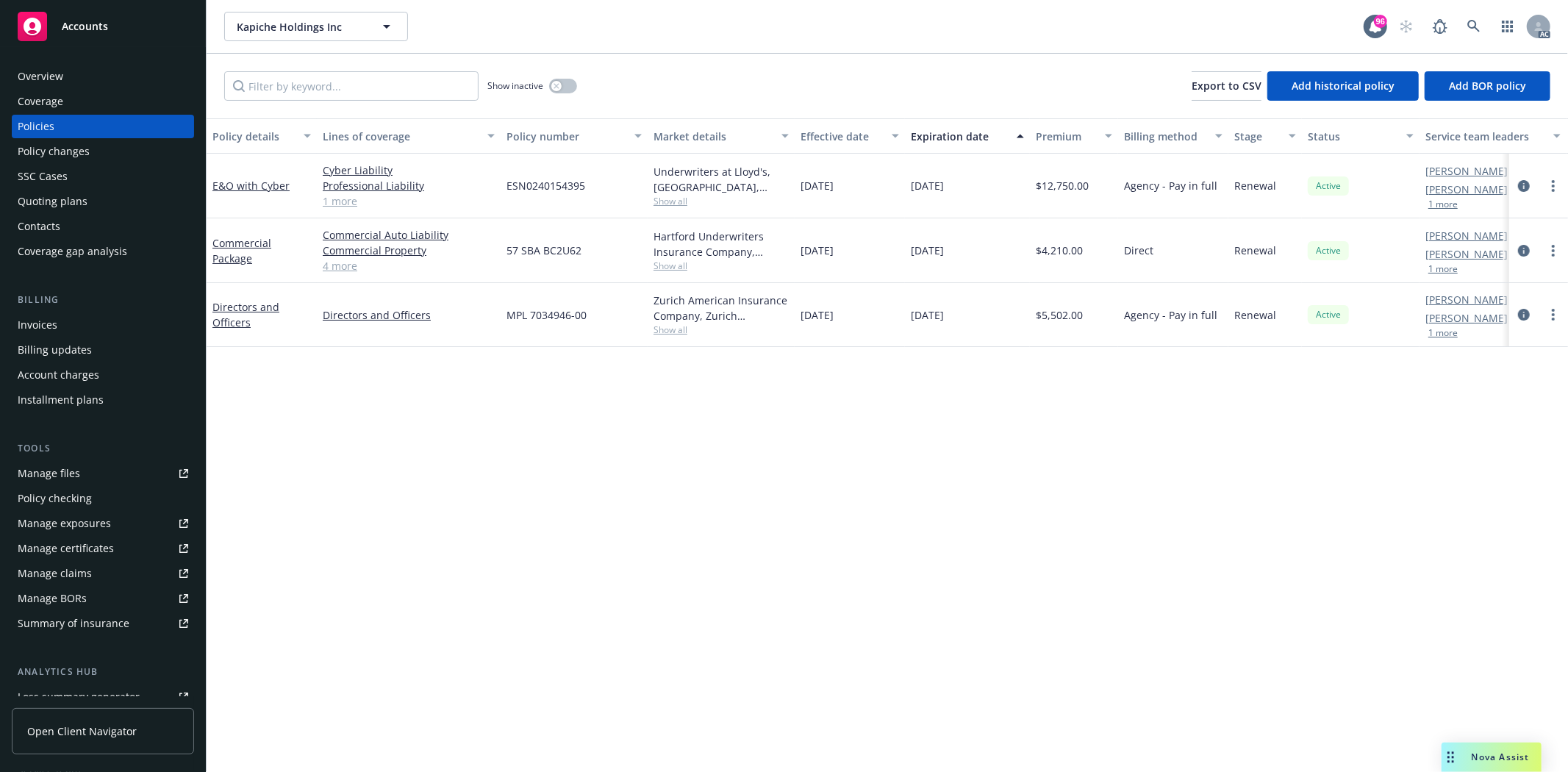
click at [97, 469] on link "Manage files" at bounding box center [102, 473] width 182 height 23
click at [57, 175] on div "SSC Cases" at bounding box center [43, 176] width 50 height 23
click at [60, 207] on div "Quoting plans" at bounding box center [52, 201] width 70 height 23
click at [55, 206] on div "Quoting plans" at bounding box center [52, 201] width 70 height 23
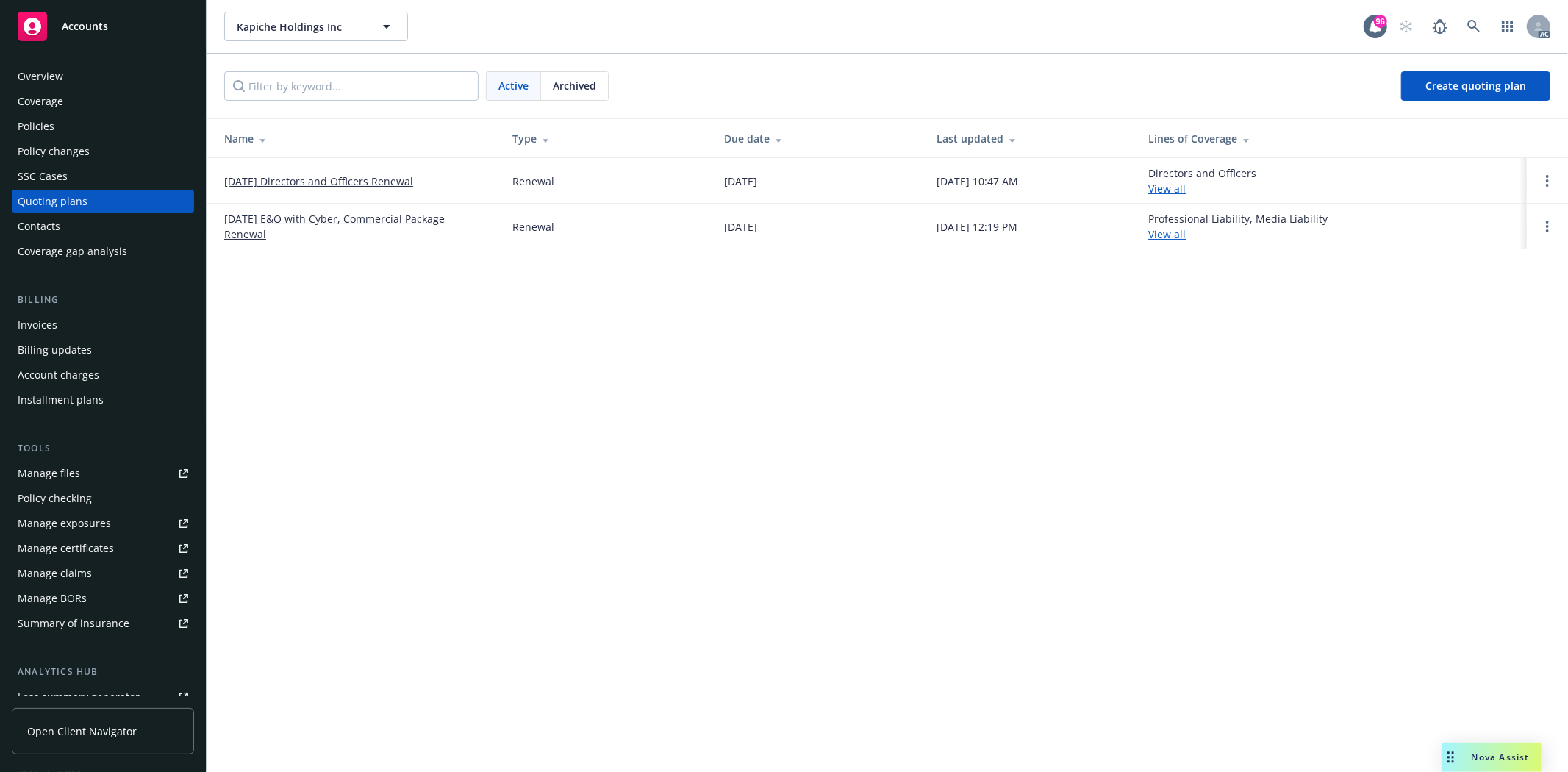
drag, startPoint x: 222, startPoint y: 181, endPoint x: 426, endPoint y: 181, distance: 204.0
click at [426, 181] on td "[DATE] Directors and Officers Renewal" at bounding box center [353, 180] width 294 height 45
copy link "[DATE] Directors and Officers Renewal"
click at [85, 76] on div "Overview" at bounding box center [102, 76] width 170 height 23
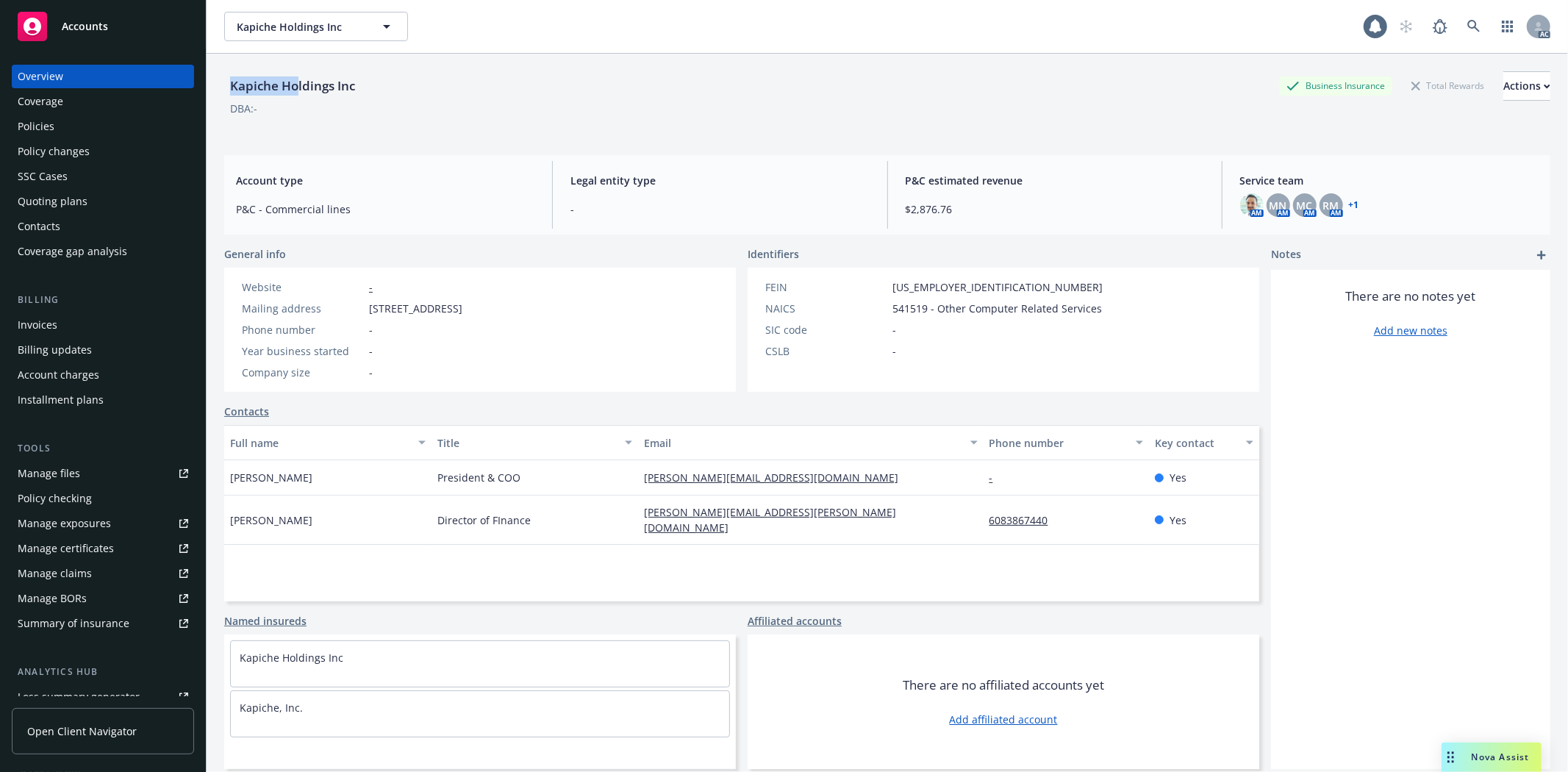
drag, startPoint x: 225, startPoint y: 92, endPoint x: 299, endPoint y: 83, distance: 74.5
click at [299, 83] on div "Kapiche Holdings Inc" at bounding box center [292, 86] width 137 height 19
copy div "Kapiche Ho"
drag, startPoint x: 233, startPoint y: 481, endPoint x: 334, endPoint y: 482, distance: 101.0
click at [334, 482] on div "[PERSON_NAME]" at bounding box center [327, 477] width 207 height 35
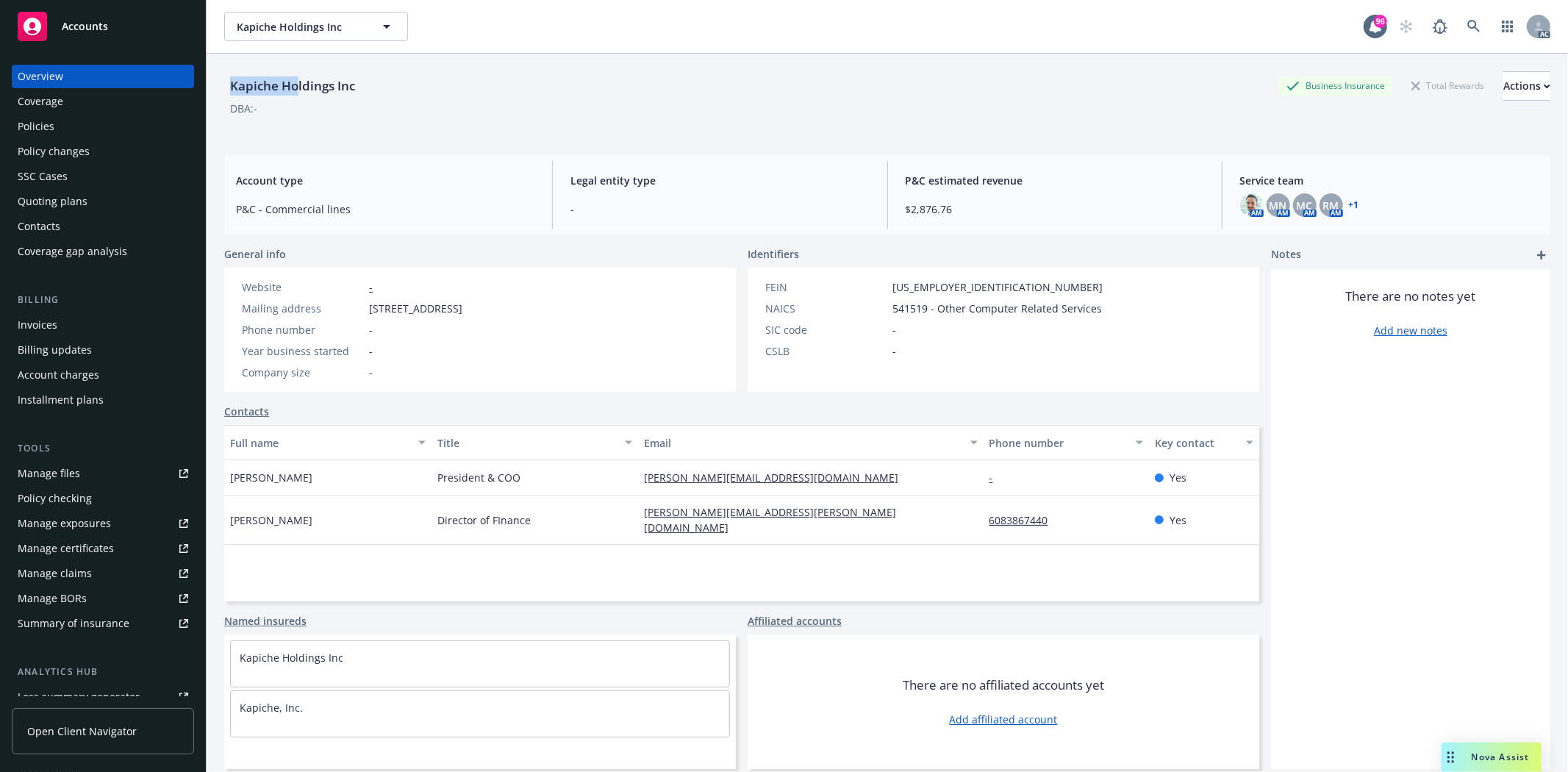
copy span "[PERSON_NAME]"
drag, startPoint x: 230, startPoint y: 509, endPoint x: 299, endPoint y: 506, distance: 69.1
click at [299, 506] on div "[PERSON_NAME]" at bounding box center [327, 519] width 207 height 50
copy span "[PERSON_NAME]"
drag, startPoint x: 223, startPoint y: 485, endPoint x: 334, endPoint y: 472, distance: 111.8
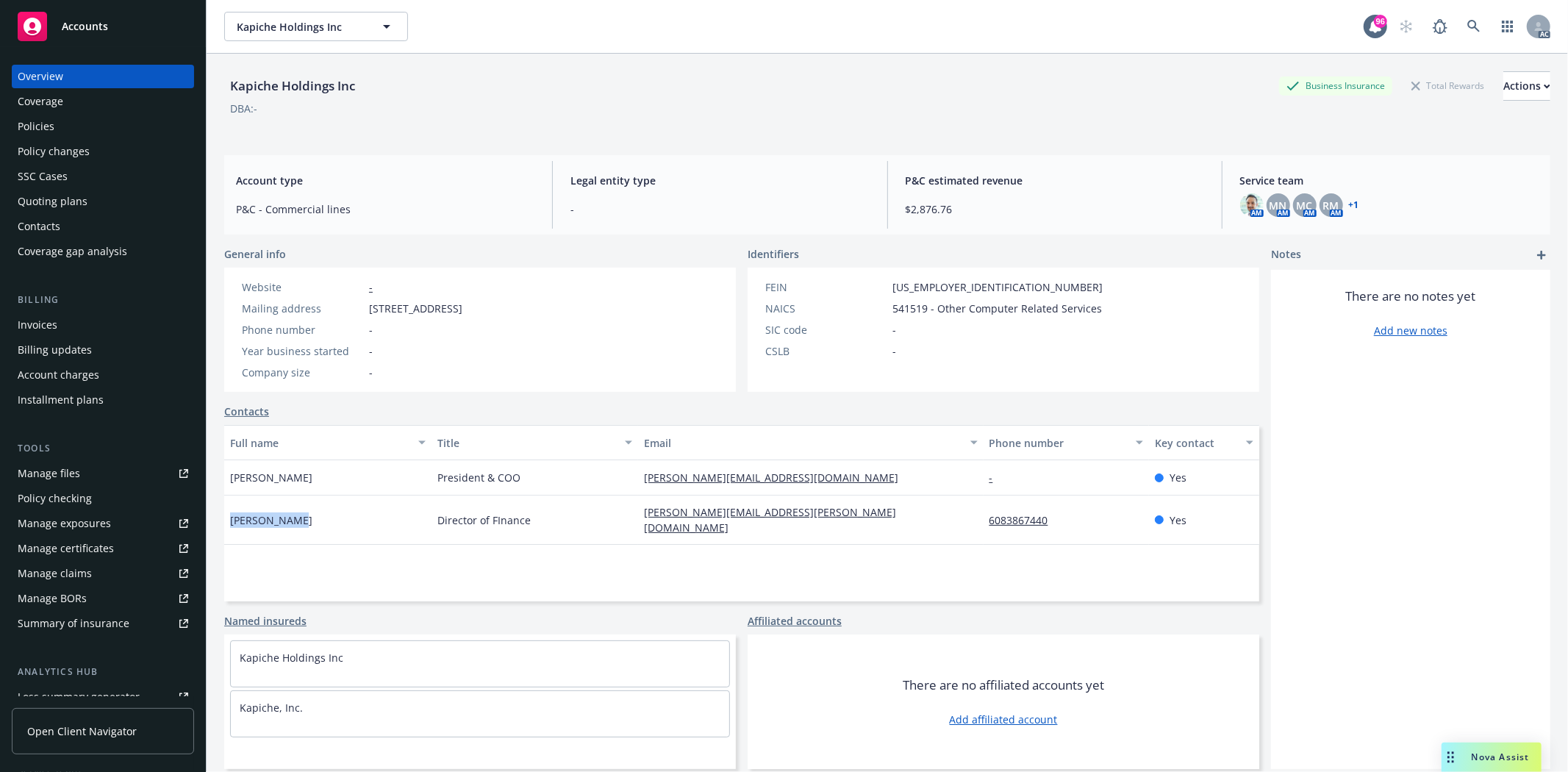
click at [334, 472] on div "[PERSON_NAME]" at bounding box center [327, 477] width 207 height 35
drag, startPoint x: 614, startPoint y: 471, endPoint x: 779, endPoint y: 477, distance: 165.1
click at [779, 477] on div "Brendan Brummer President & COO brendan@kapiche.com - Yes" at bounding box center [741, 477] width 1035 height 35
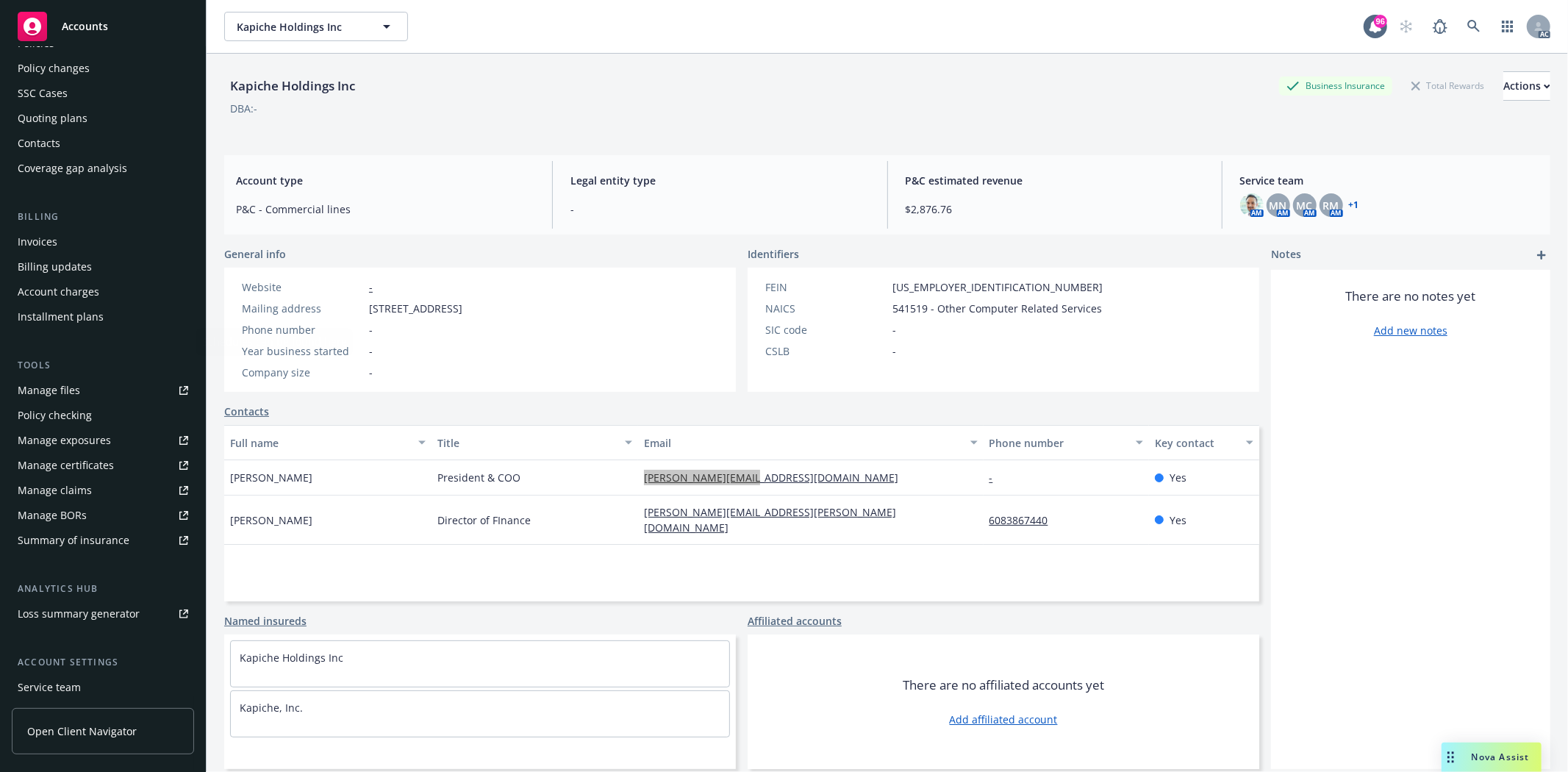
scroll to position [186, 0]
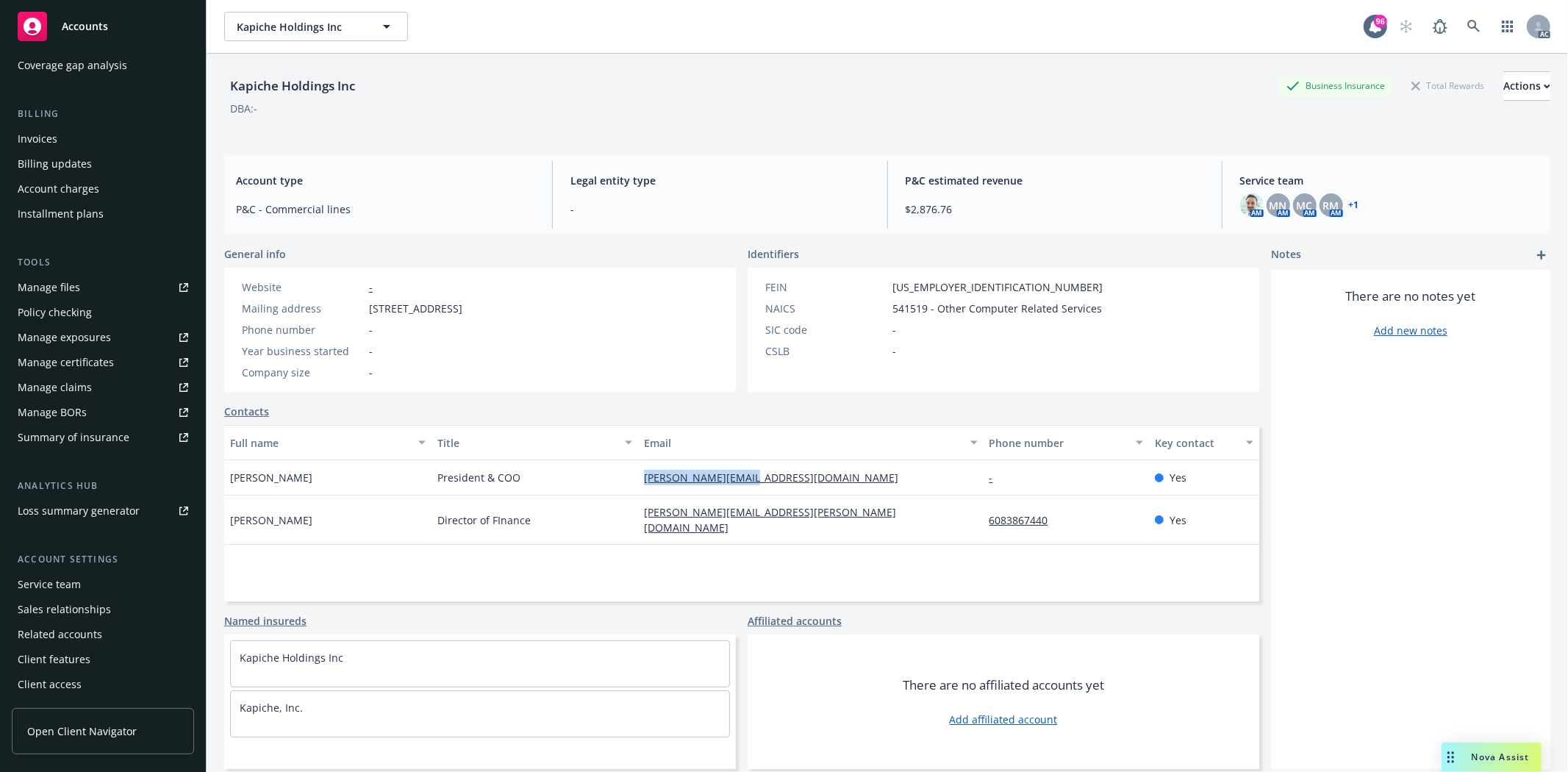
click at [76, 583] on div "Service team" at bounding box center [49, 584] width 63 height 23
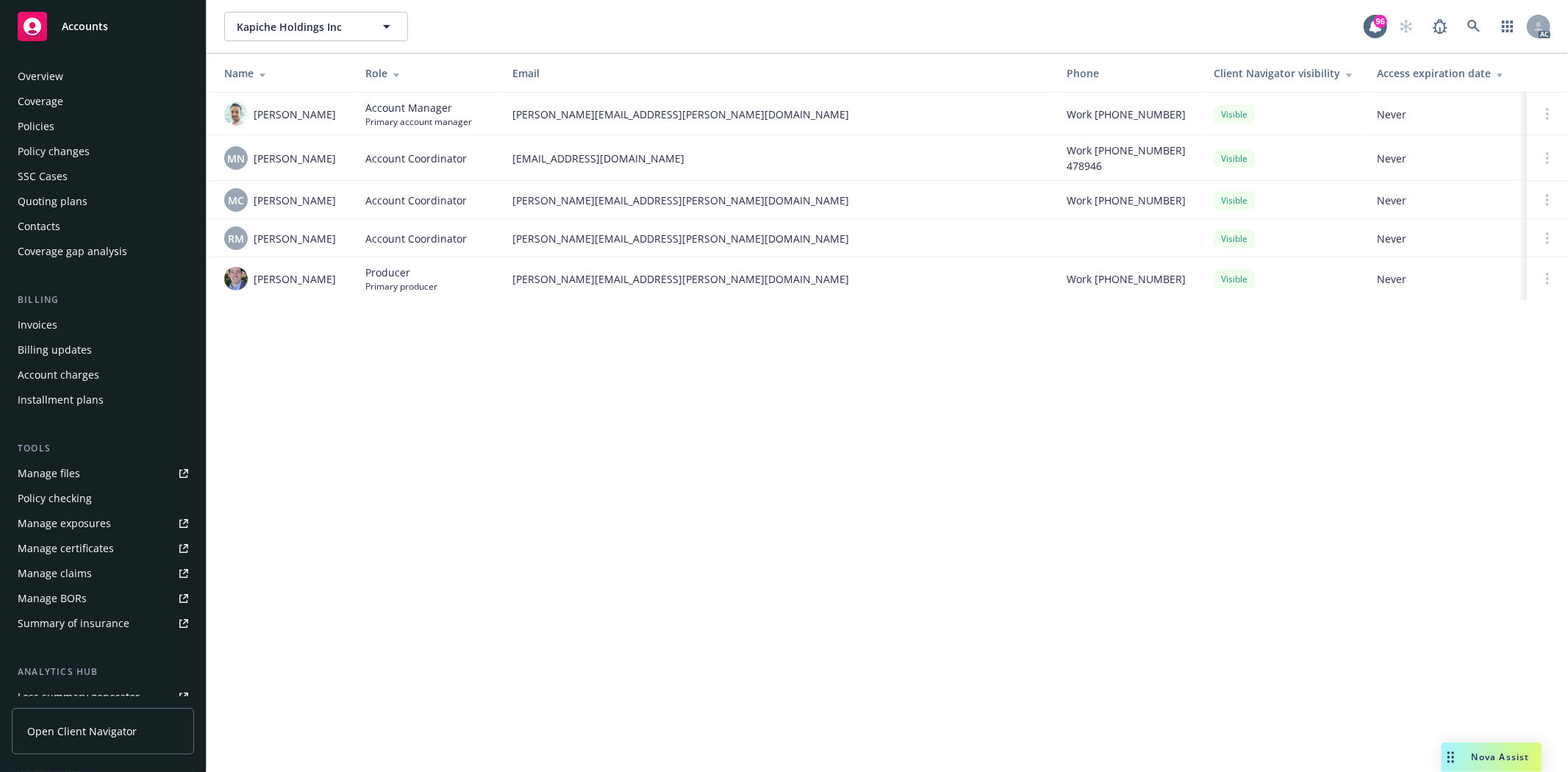
click at [69, 123] on div "Policies" at bounding box center [102, 127] width 170 height 23
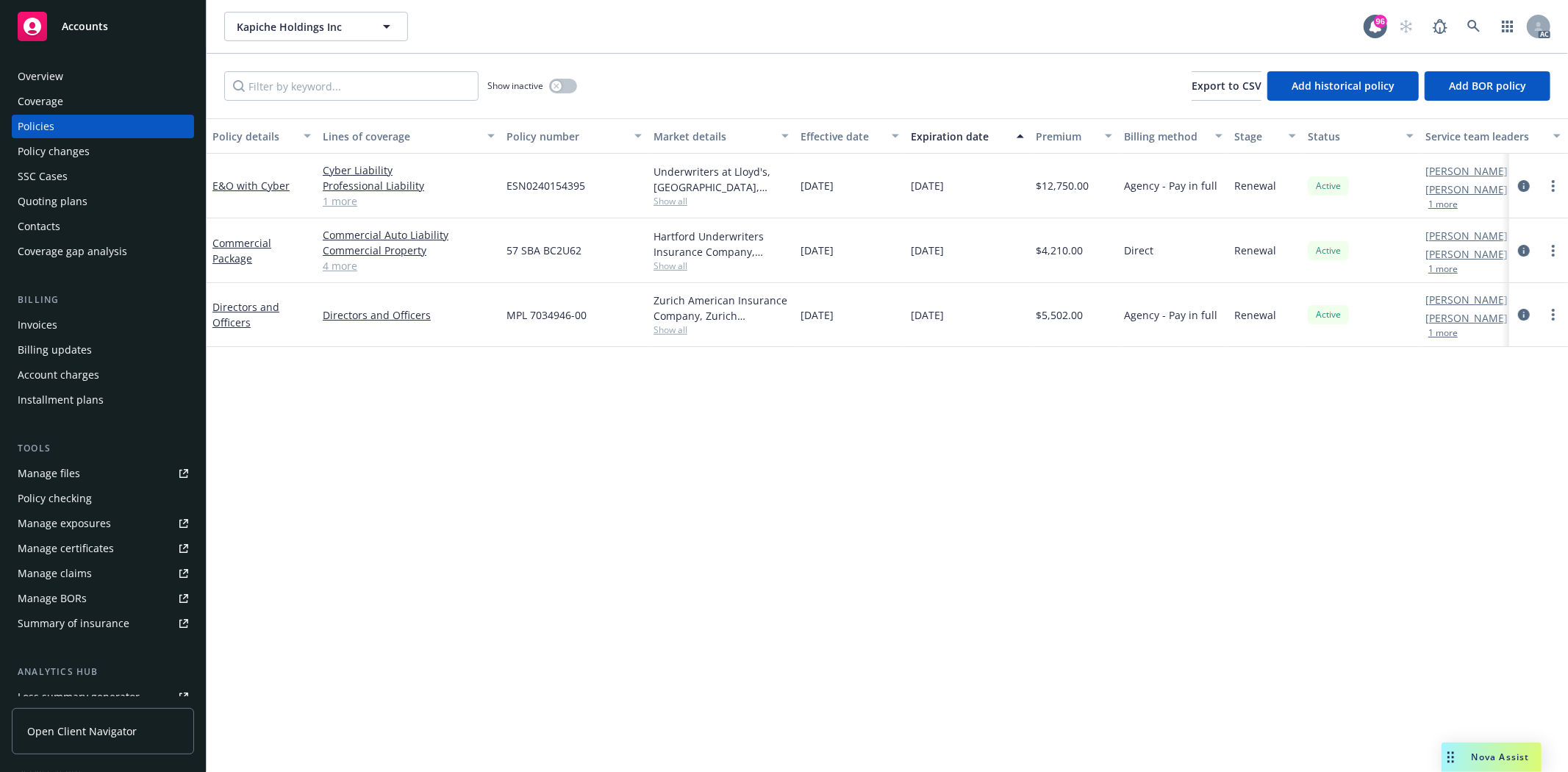
click at [86, 76] on div "Overview" at bounding box center [102, 76] width 170 height 23
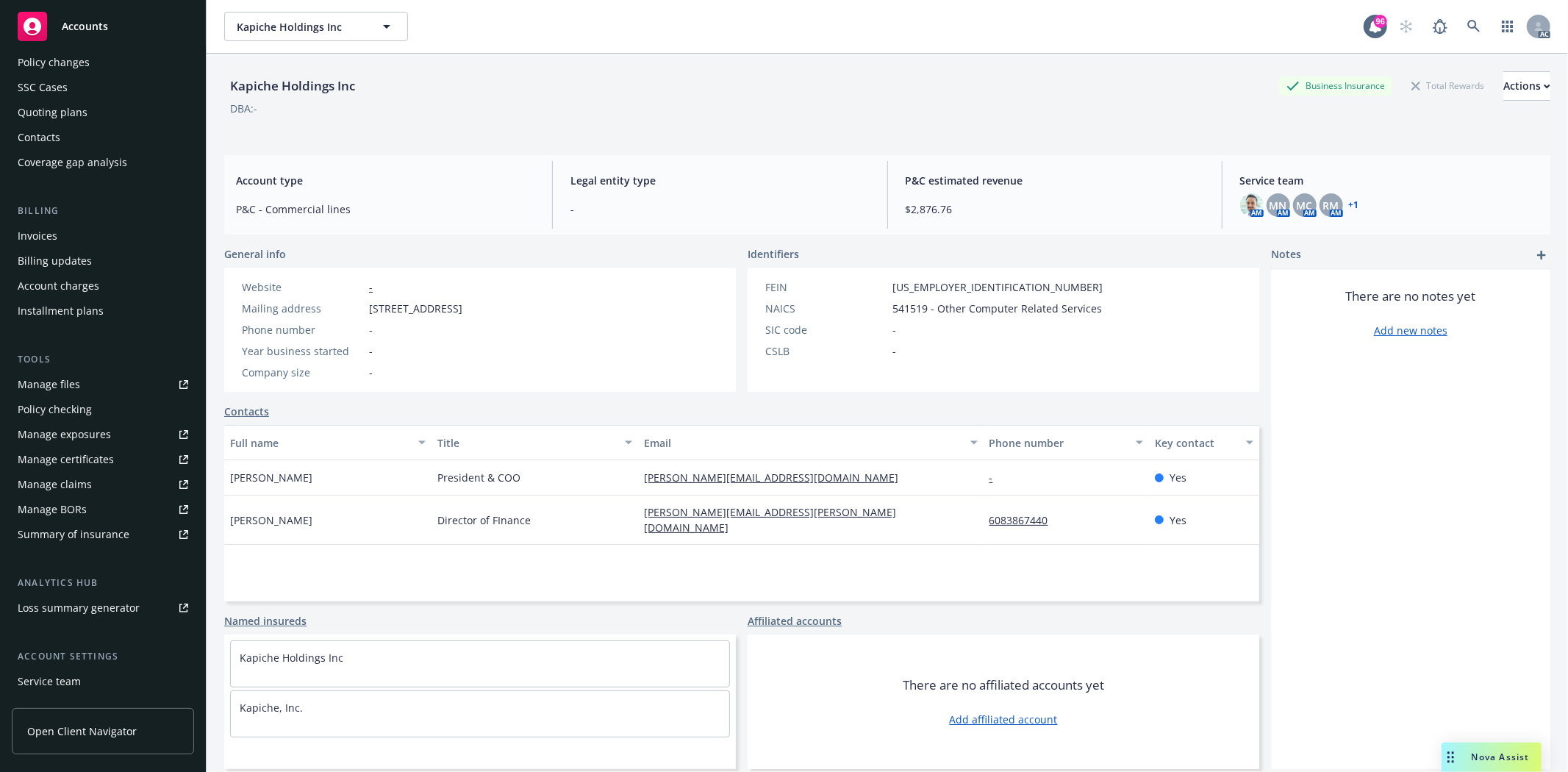
scroll to position [186, 0]
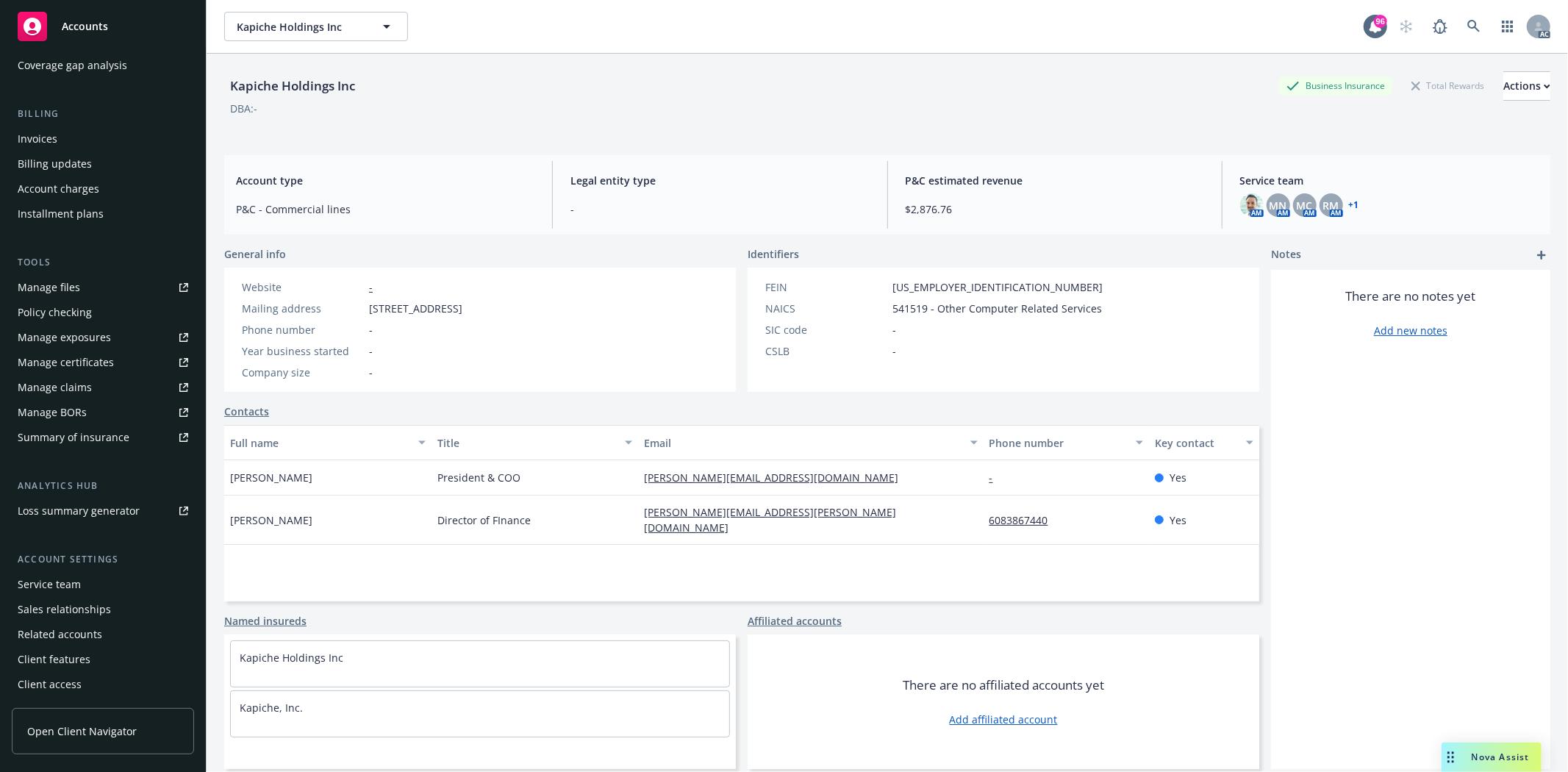
click at [86, 577] on div "Service team" at bounding box center [102, 584] width 170 height 23
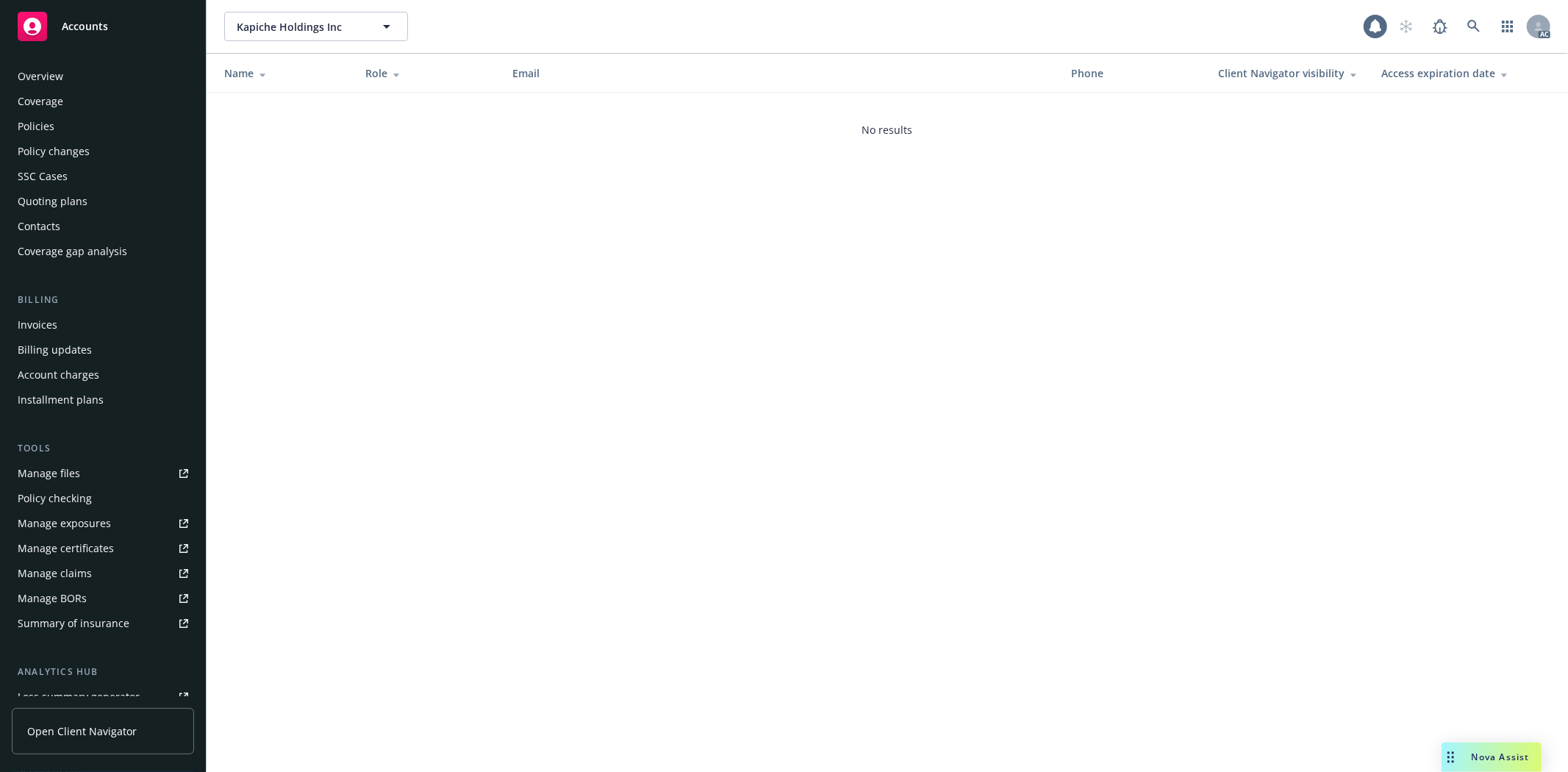
scroll to position [186, 0]
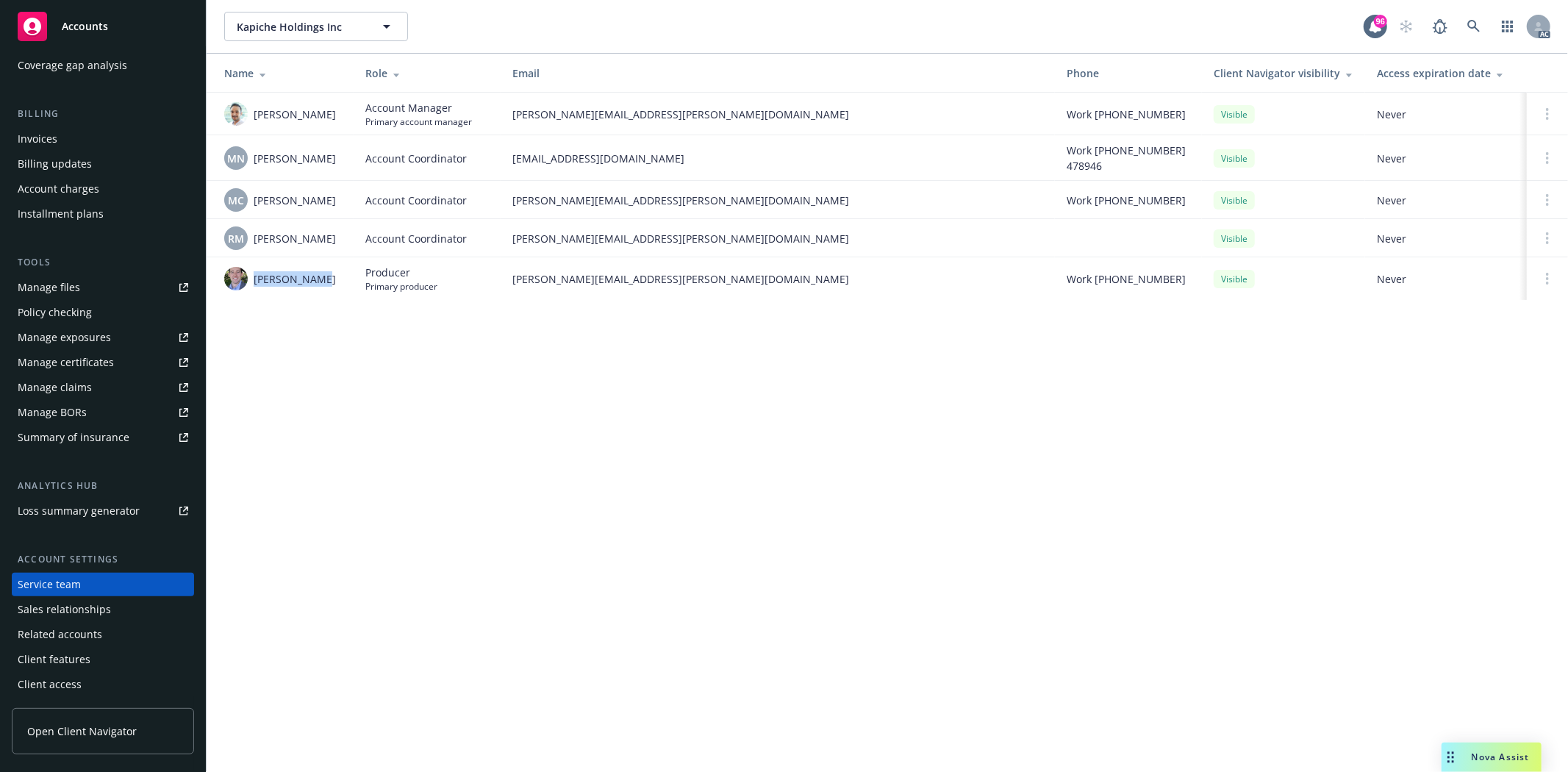
drag, startPoint x: 252, startPoint y: 282, endPoint x: 329, endPoint y: 281, distance: 77.0
click at [329, 281] on div "Tim Dunleavy" at bounding box center [283, 279] width 118 height 23
copy span "Tim Dunleavy"
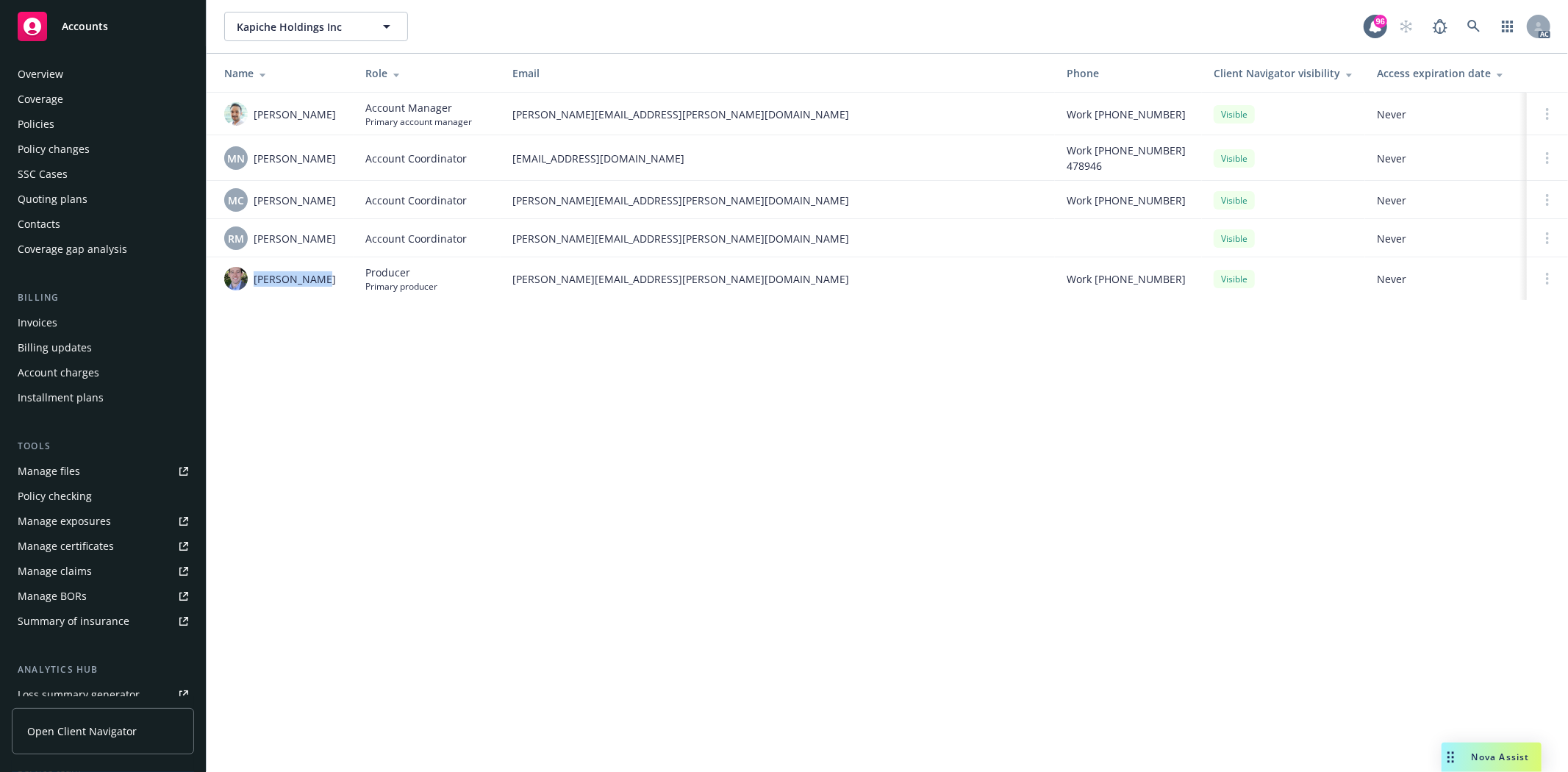
scroll to position [0, 0]
click at [23, 90] on div "Coverage" at bounding box center [40, 102] width 45 height 23
click at [27, 81] on div "Overview" at bounding box center [40, 76] width 45 height 23
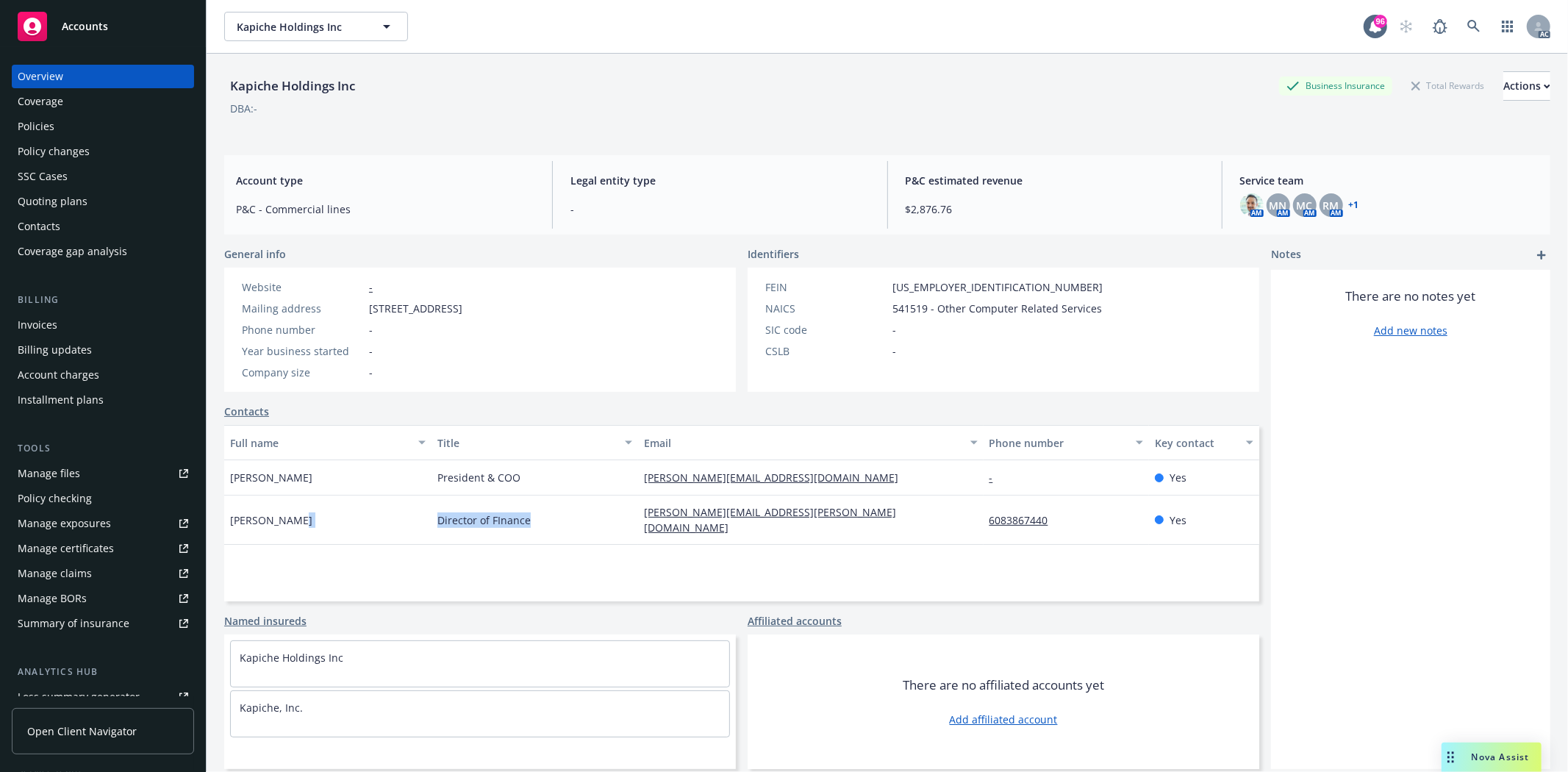
drag, startPoint x: 426, startPoint y: 512, endPoint x: 546, endPoint y: 524, distance: 120.6
click at [546, 524] on div "Rachel Dumke Director of FInance rachel.dumke@kapiche.com 6083867440 Yes" at bounding box center [741, 519] width 1035 height 50
copy div "Director of FInance"
click at [645, 560] on div "Full name Title Email Phone number Key contact Brendan Brummer President & COO …" at bounding box center [741, 513] width 1035 height 176
drag, startPoint x: 625, startPoint y: 512, endPoint x: 807, endPoint y: 518, distance: 182.1
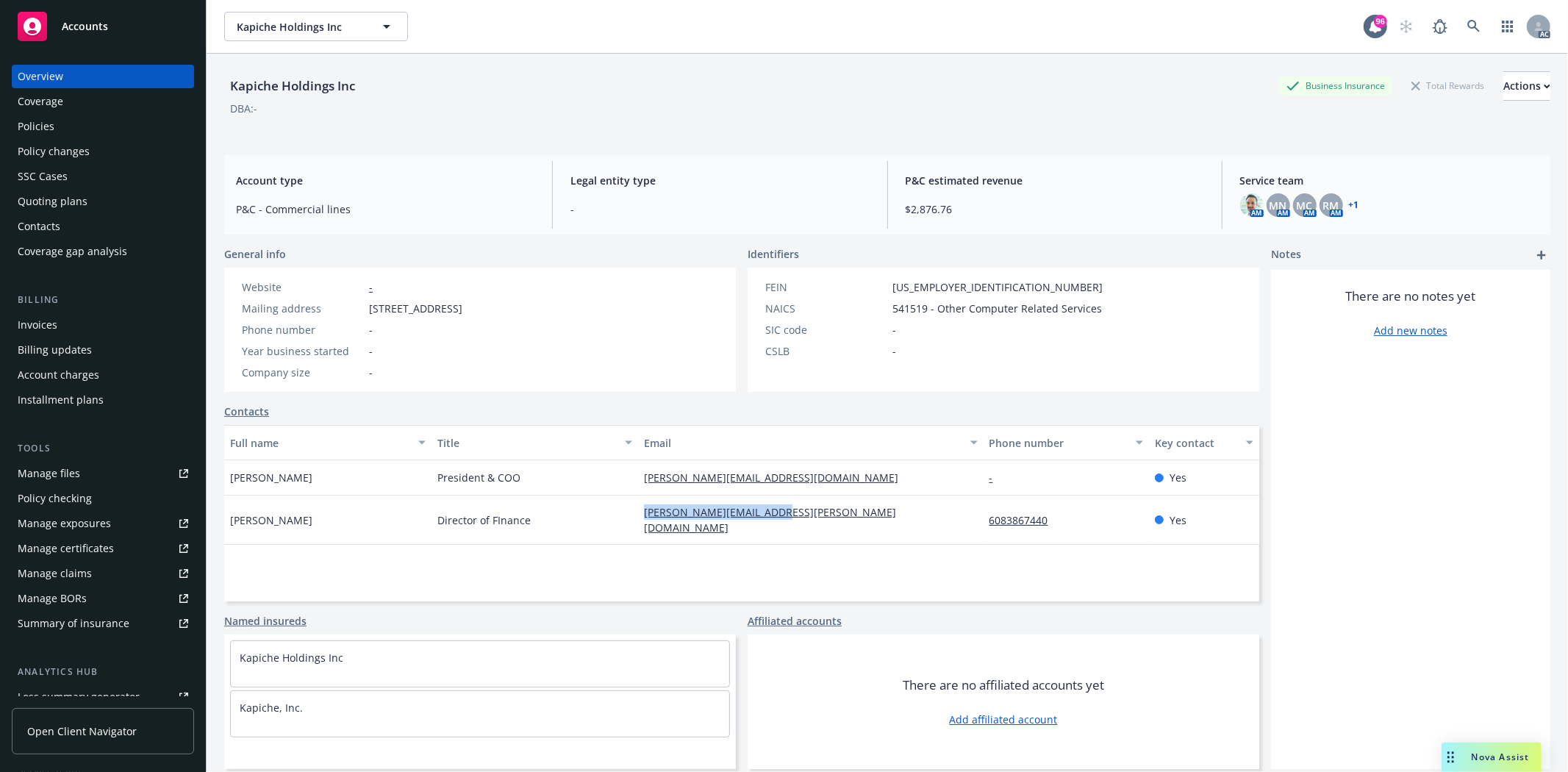
click at [807, 518] on div "Rachel Dumke Director of FInance rachel.dumke@kapiche.com 6083867440 Yes" at bounding box center [741, 519] width 1035 height 50
copy div "rachel.dumke@kapiche.com"
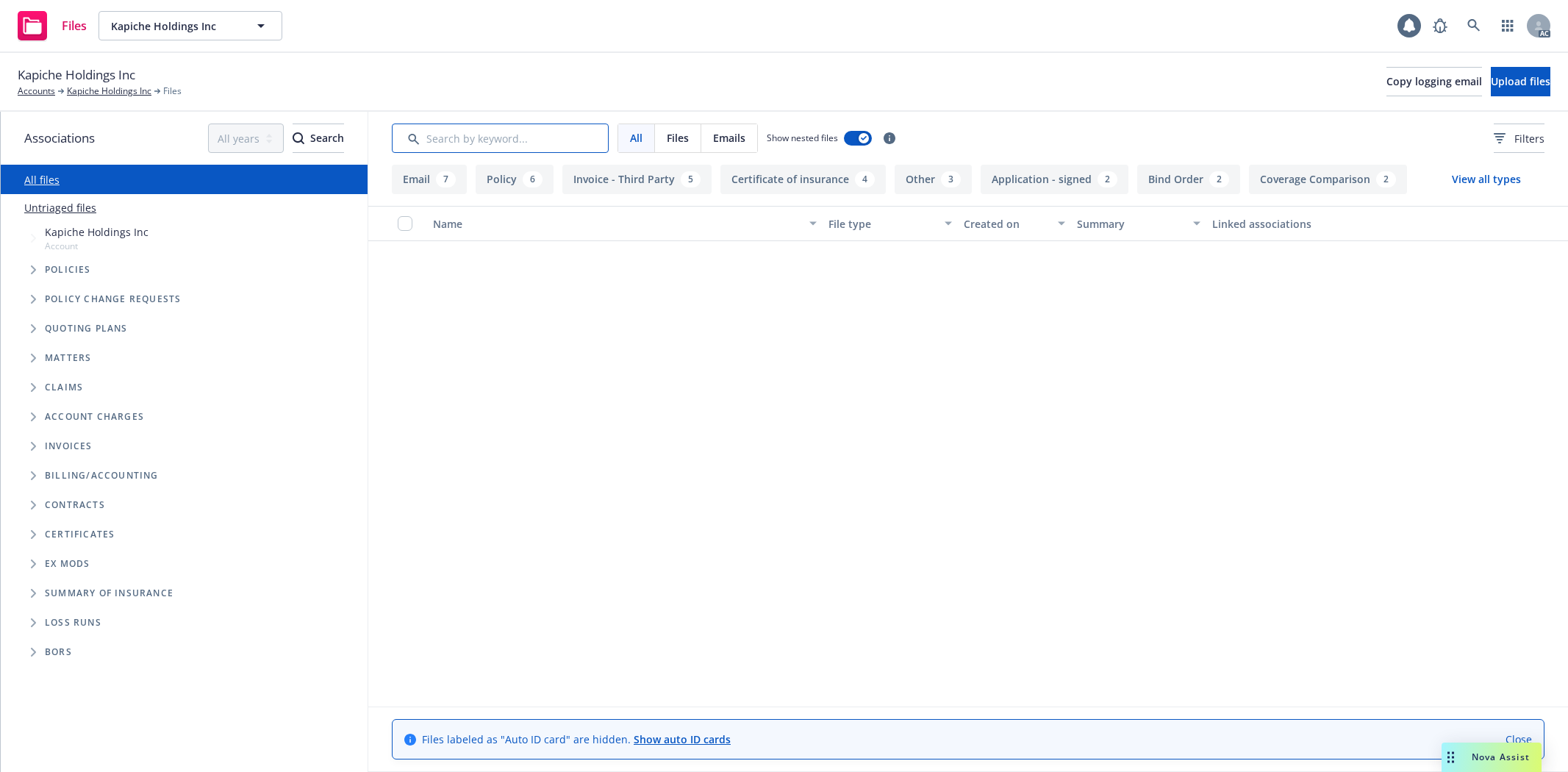
click at [528, 140] on input "Search by keyword..." at bounding box center [500, 138] width 217 height 29
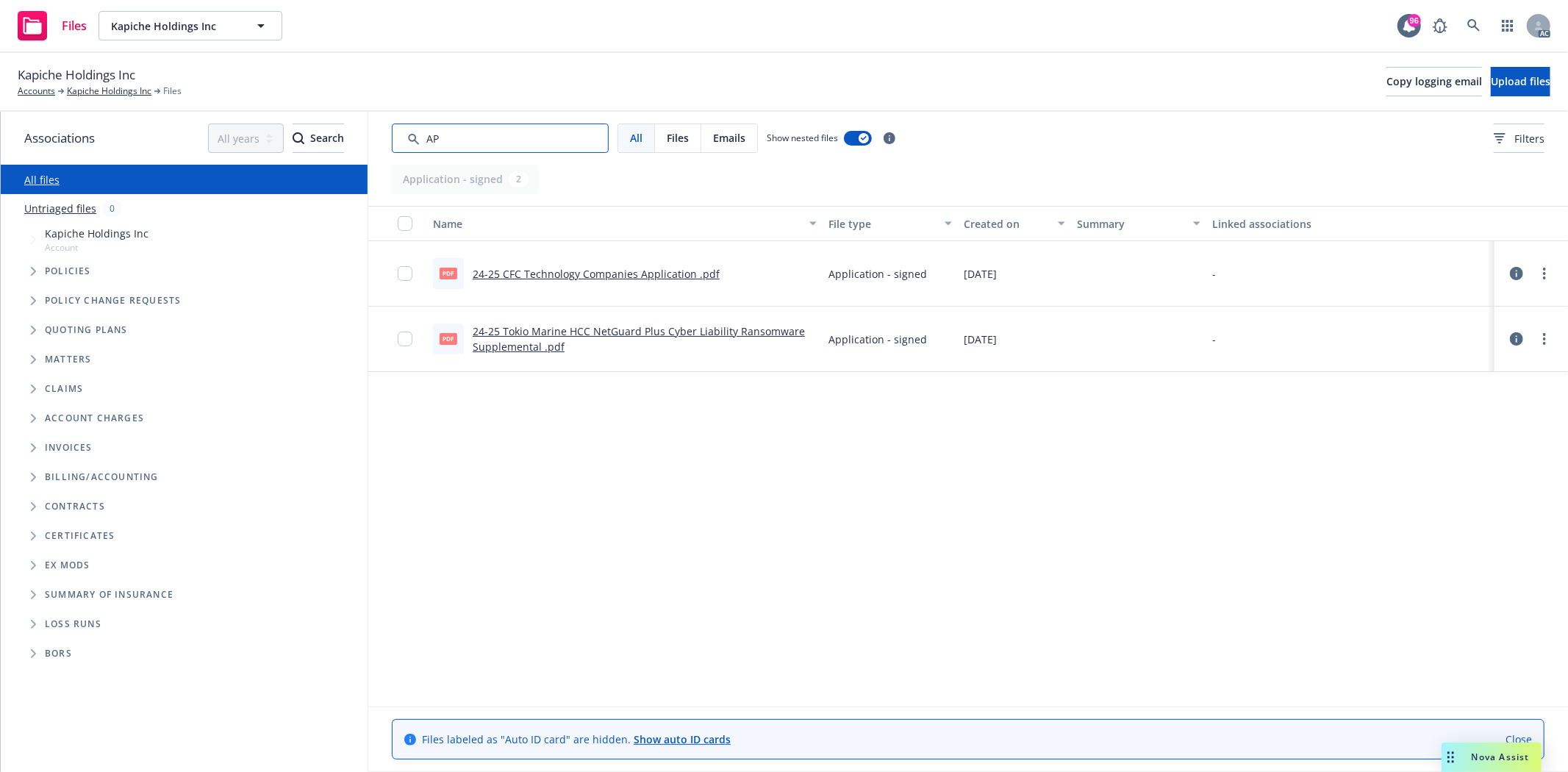
type input "A"
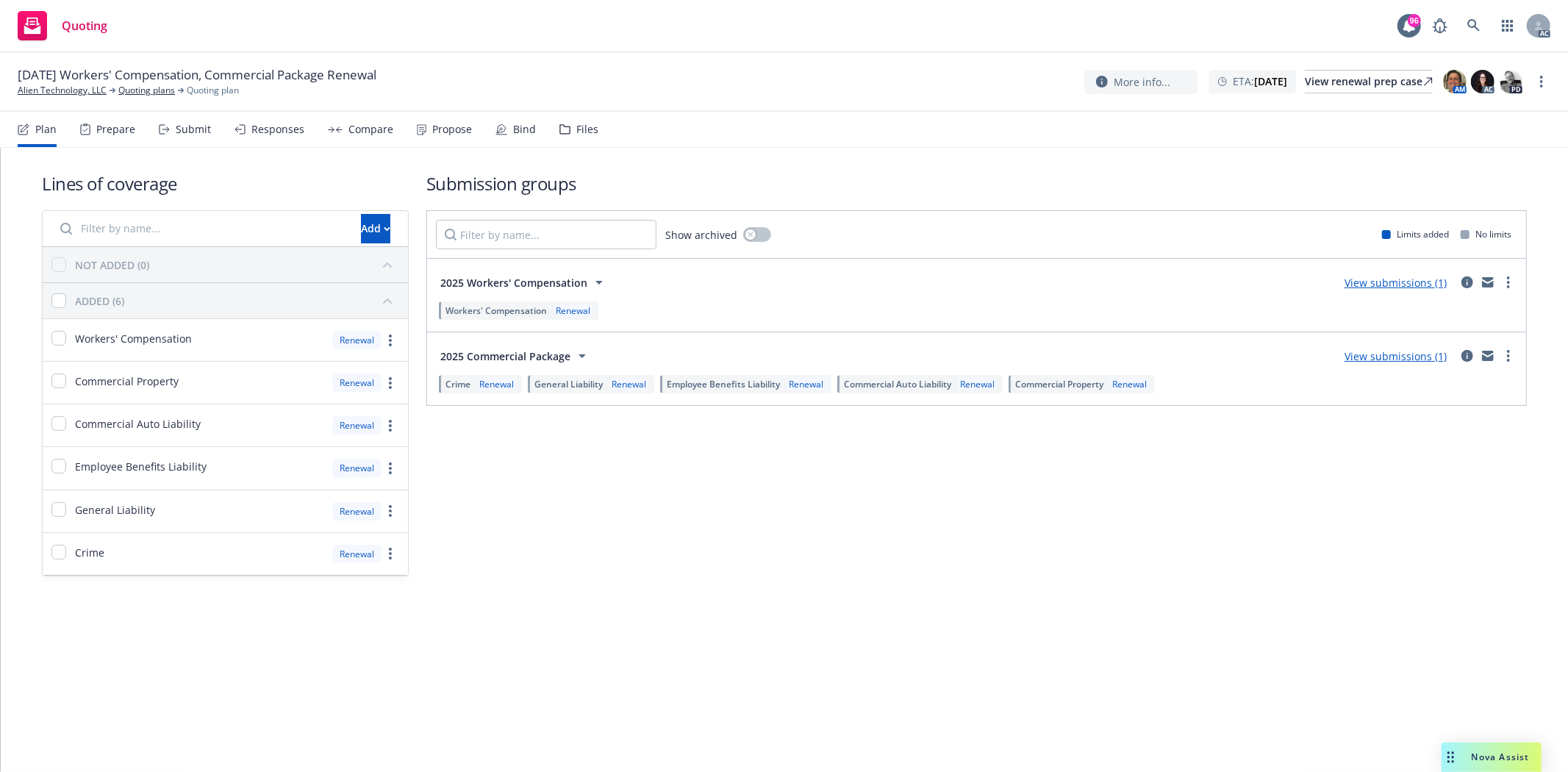
drag, startPoint x: 0, startPoint y: 0, endPoint x: 97, endPoint y: 129, distance: 161.4
click at [97, 129] on div "Prepare" at bounding box center [116, 129] width 39 height 12
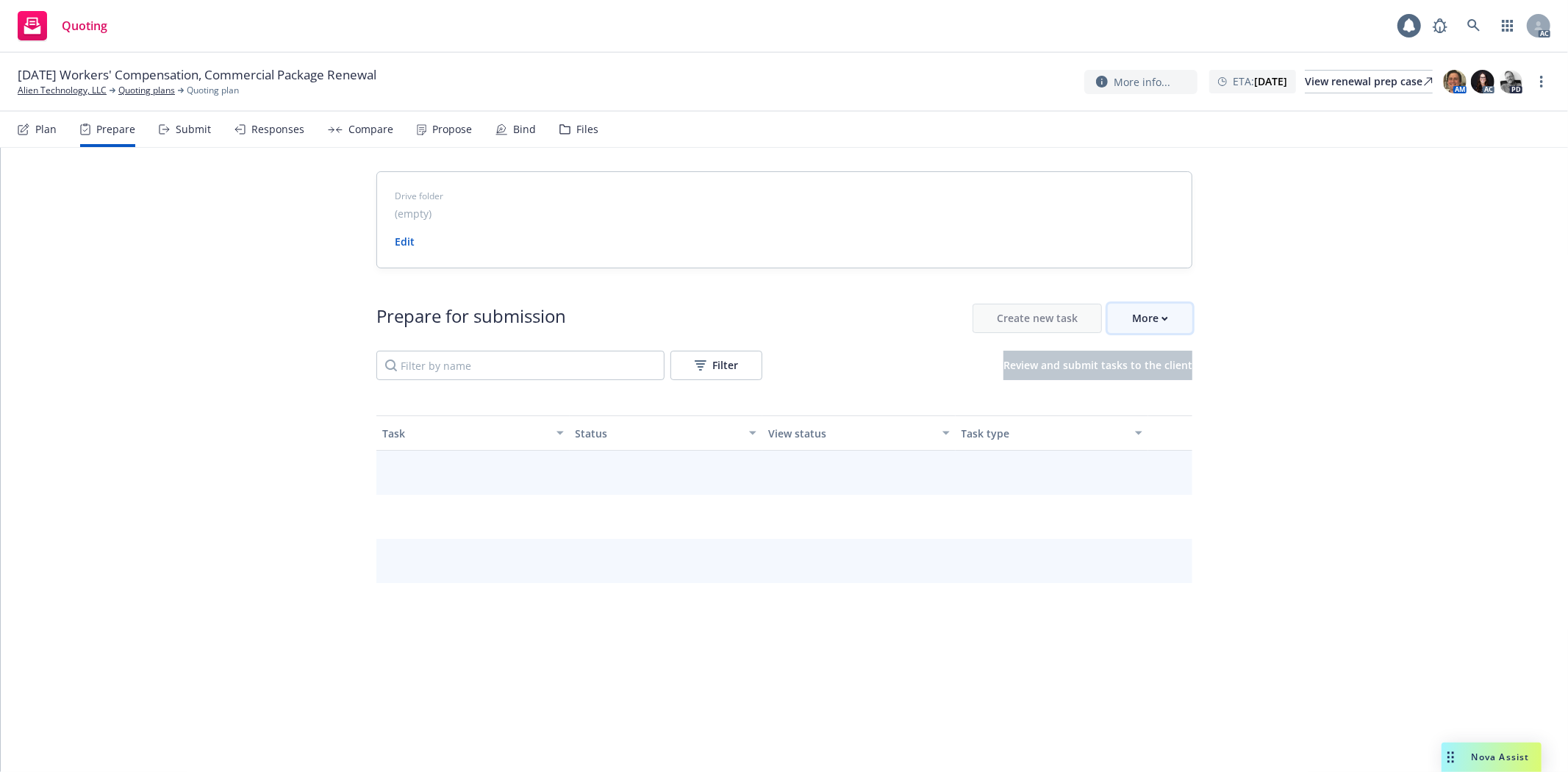
click at [1132, 310] on div "More" at bounding box center [1150, 318] width 36 height 28
click at [1142, 384] on span "Go to Indio account" at bounding box center [1168, 386] width 131 height 14
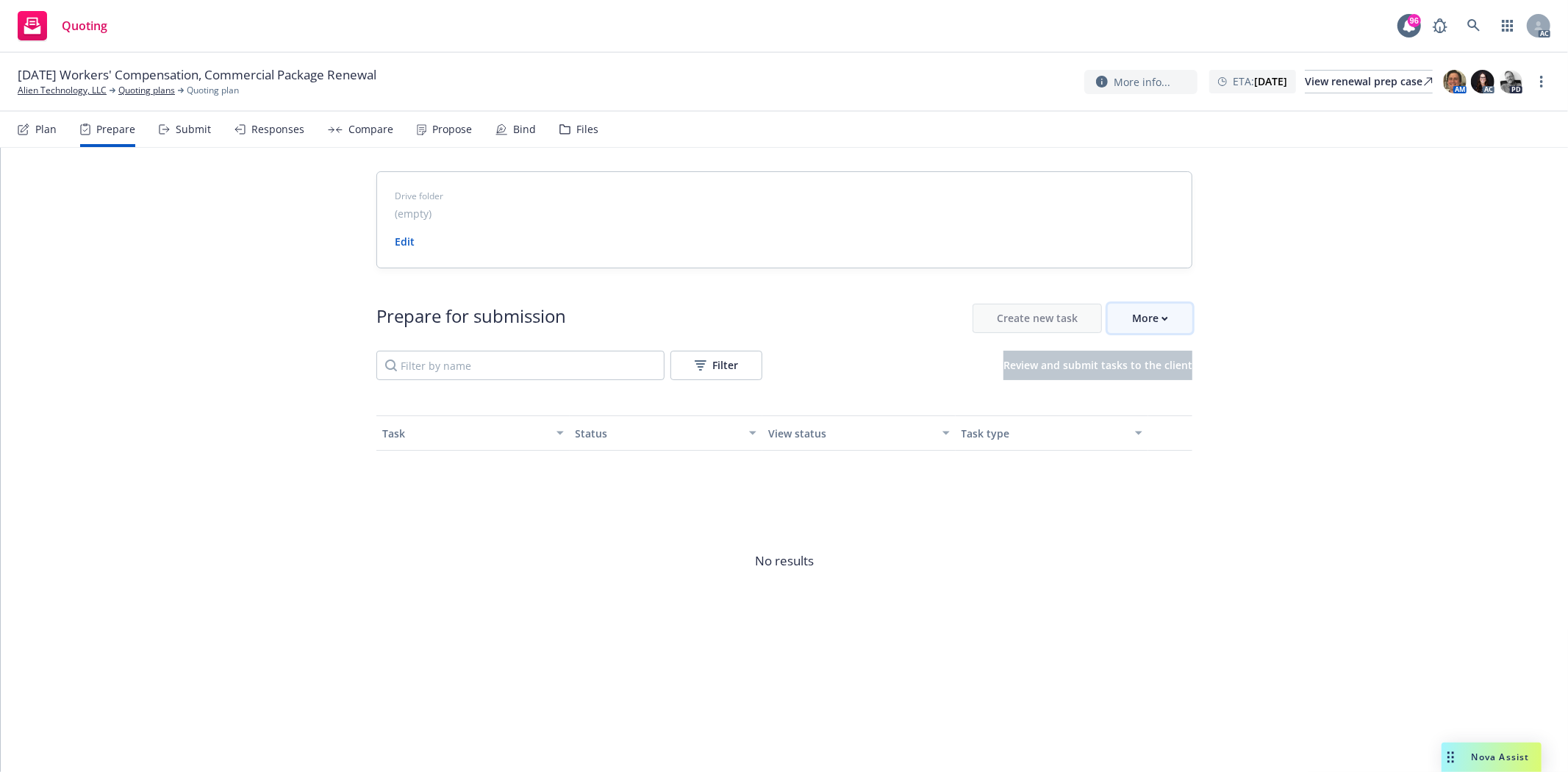
click at [1163, 315] on div "More" at bounding box center [1150, 318] width 36 height 28
click at [50, 74] on span "12/20/25 Workers' Compensation, Commercial Package Renewal" at bounding box center [196, 75] width 358 height 18
click at [23, 91] on link "Alien Technology, LLC" at bounding box center [62, 91] width 89 height 13
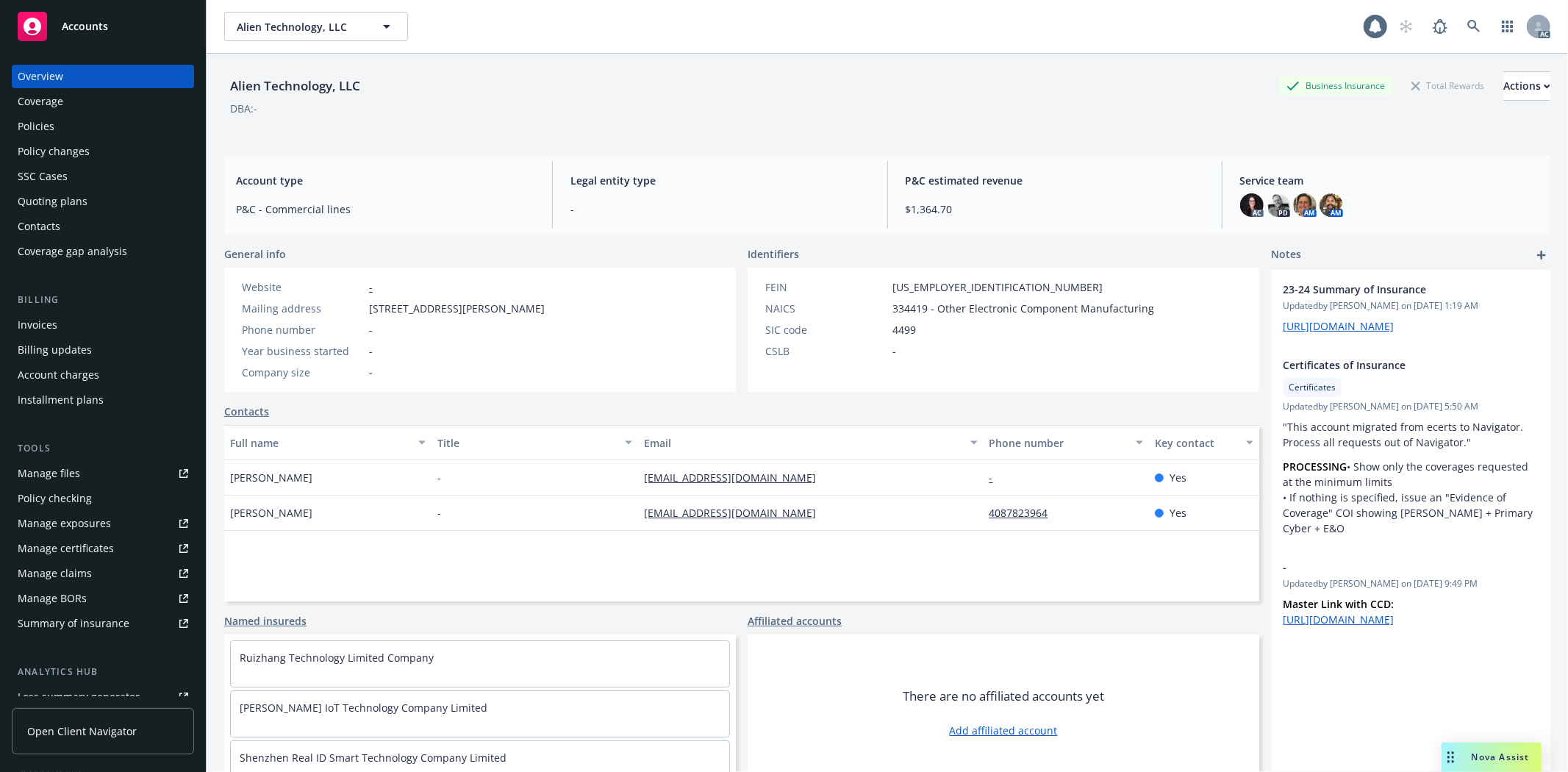
click at [34, 116] on div "Policies" at bounding box center [36, 127] width 37 height 23
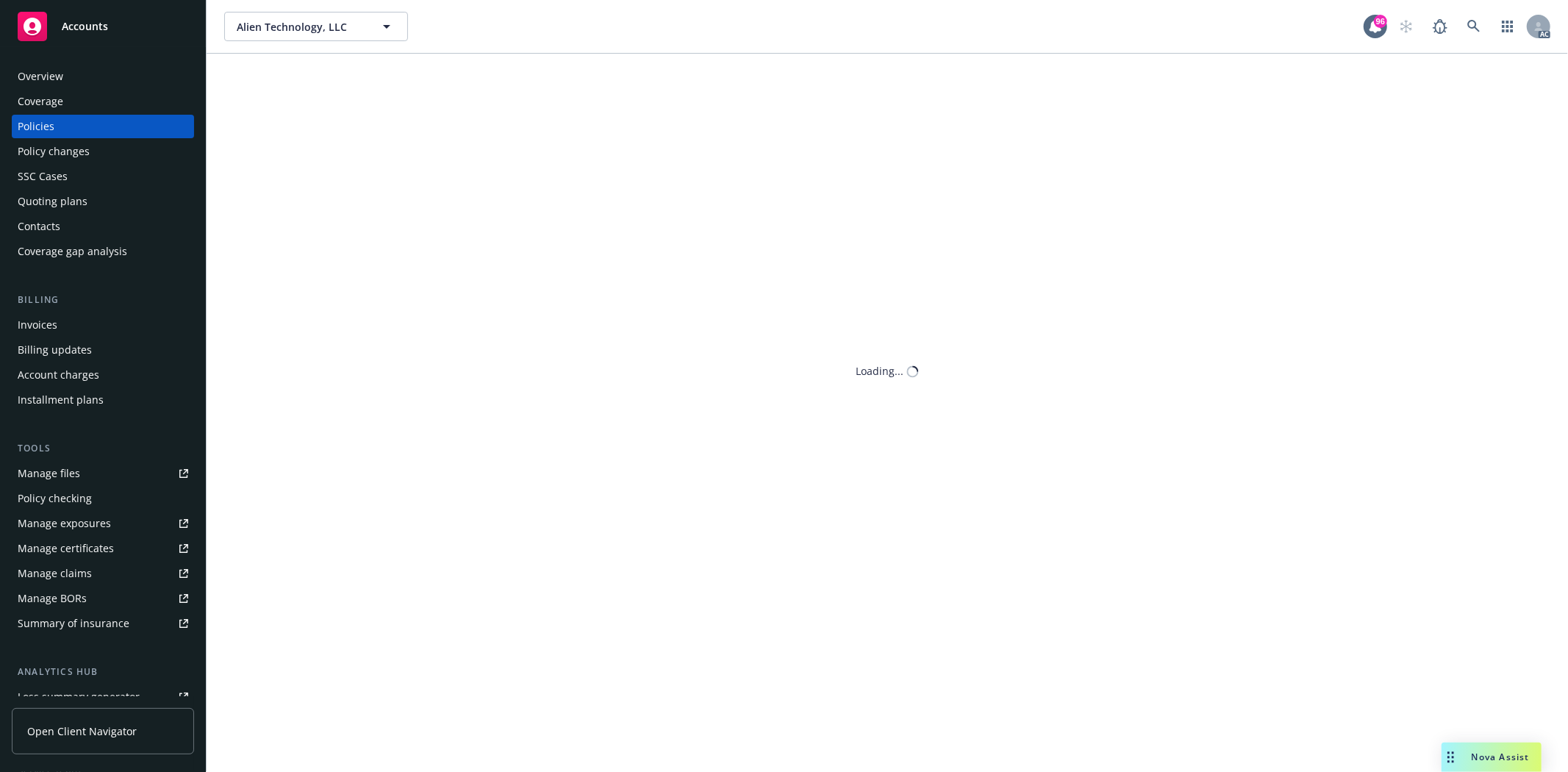
click at [34, 116] on div "Policies" at bounding box center [36, 127] width 37 height 23
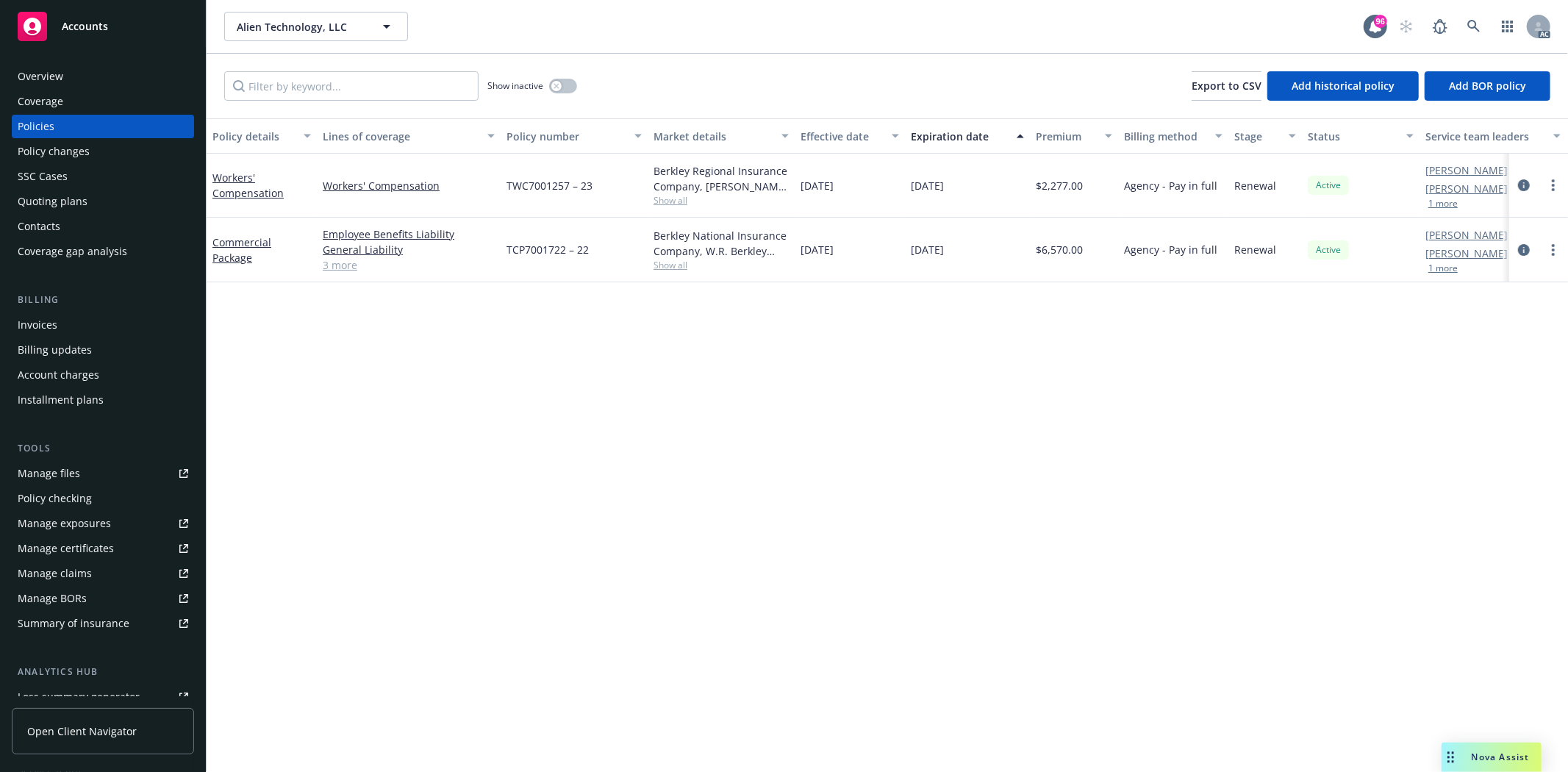
click at [334, 269] on link "3 more" at bounding box center [408, 265] width 172 height 15
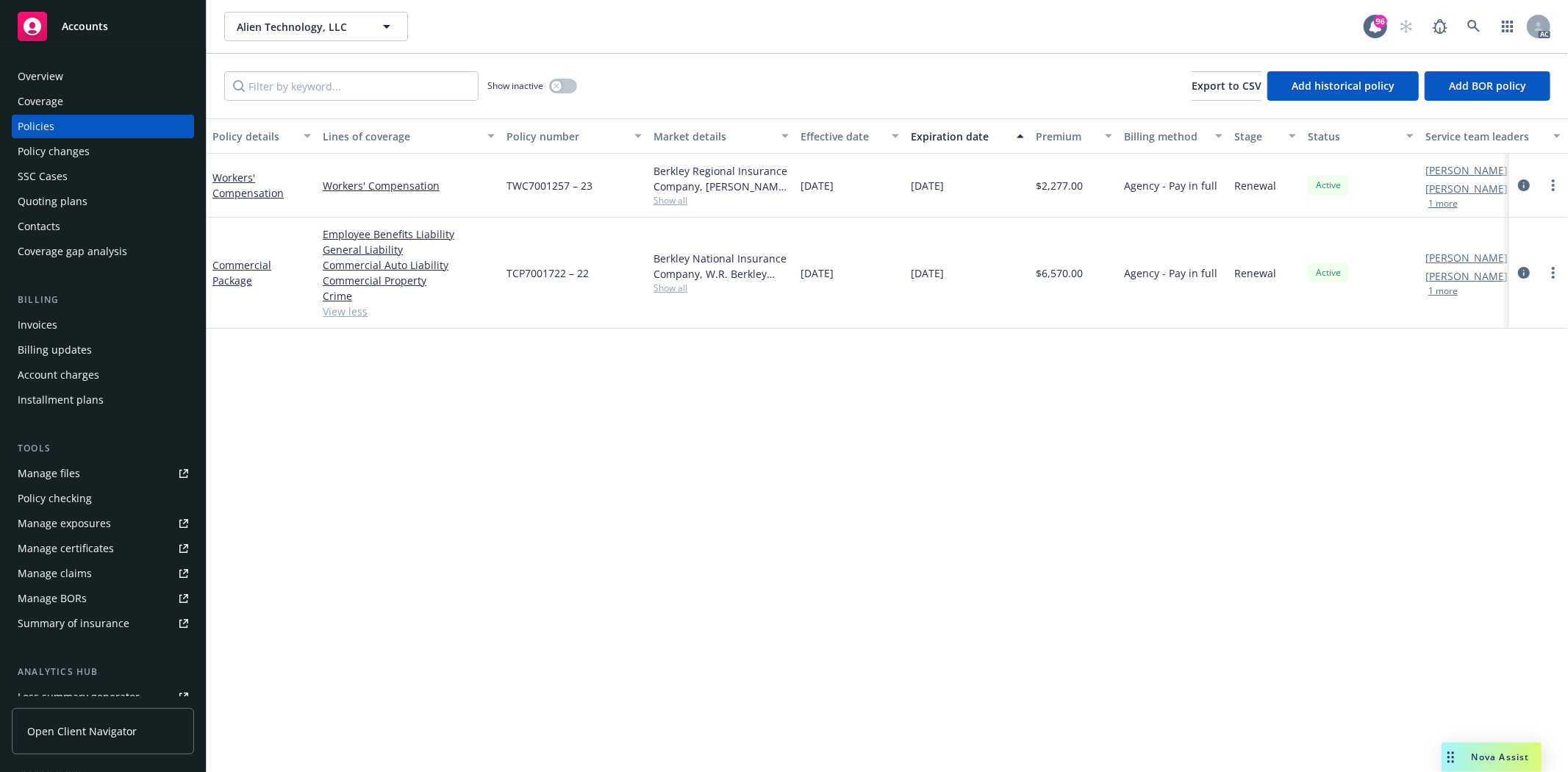
click at [666, 289] on span "Show all" at bounding box center [721, 287] width 135 height 13
click at [1023, 305] on div "[DATE]" at bounding box center [967, 273] width 125 height 111
click at [660, 294] on span "Show all" at bounding box center [721, 287] width 135 height 13
click at [672, 287] on span "Show all" at bounding box center [721, 287] width 135 height 13
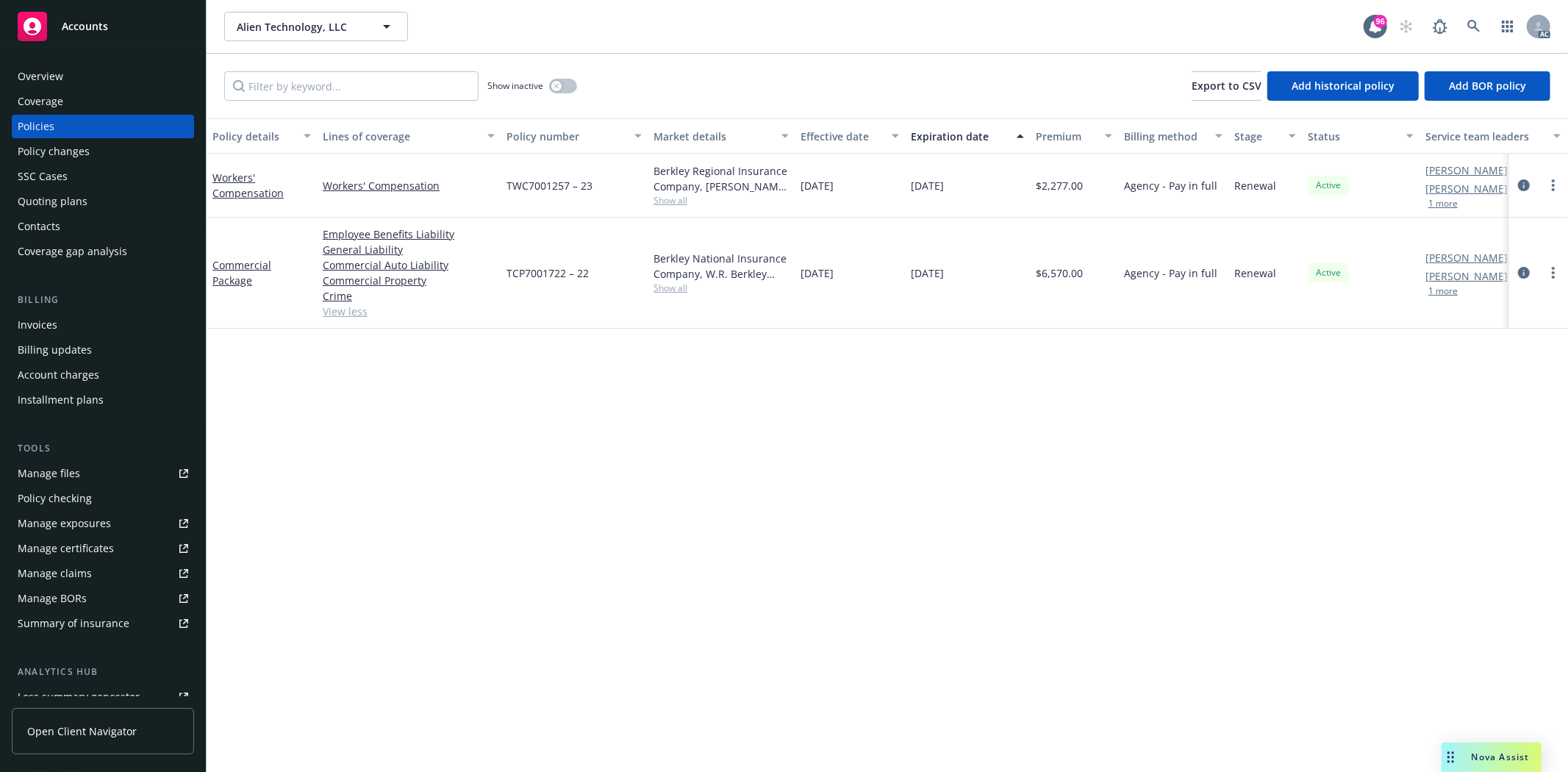
click at [713, 217] on div "Berkley National Insurance Company, [PERSON_NAME] Corporation Show all" at bounding box center [721, 273] width 147 height 111
click at [672, 196] on span "Show all" at bounding box center [721, 200] width 135 height 13
click at [758, 199] on span "Show all" at bounding box center [721, 200] width 135 height 13
click at [1519, 186] on icon "circleInformation" at bounding box center [1524, 185] width 12 height 12
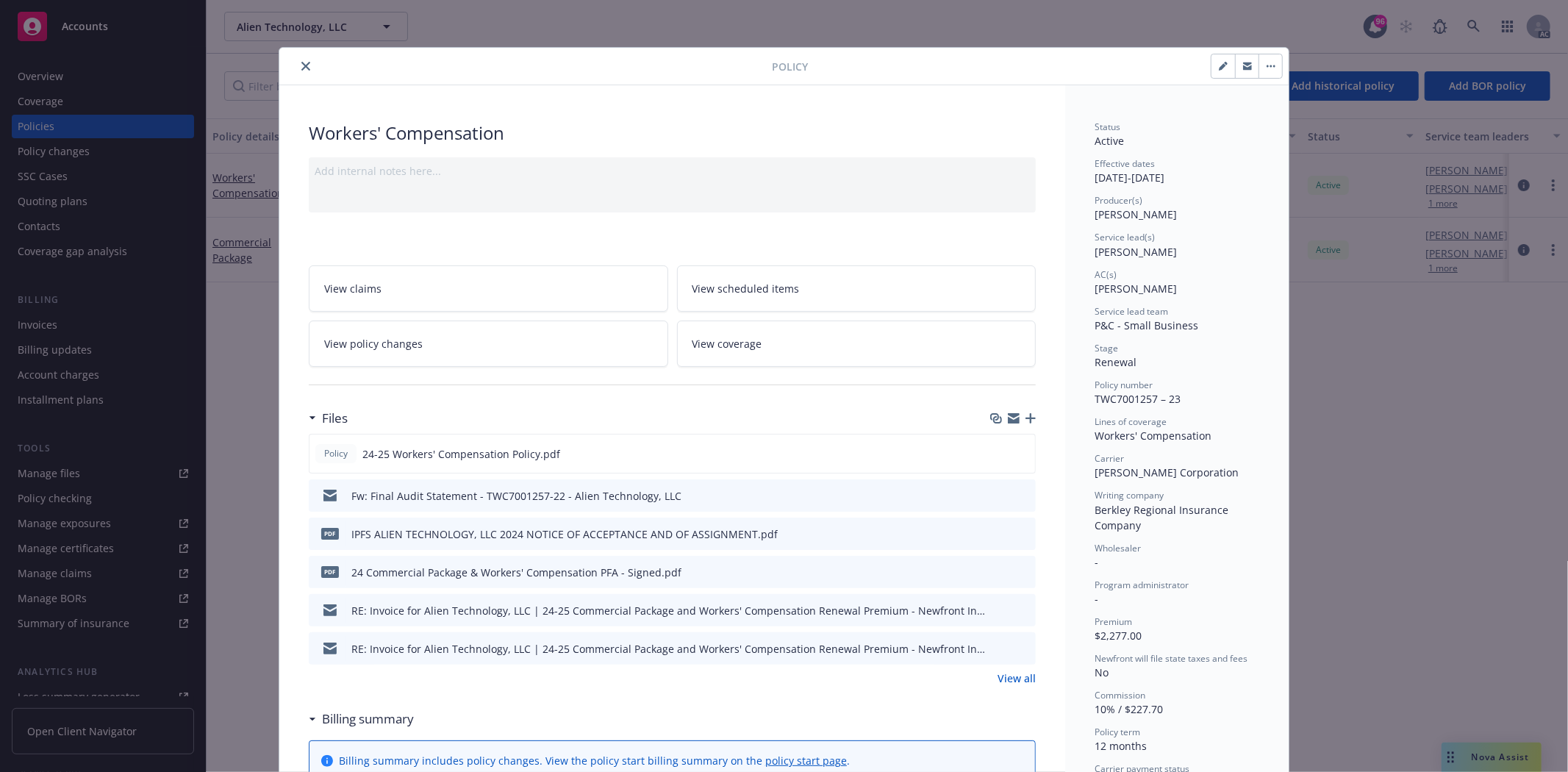
scroll to position [163, 0]
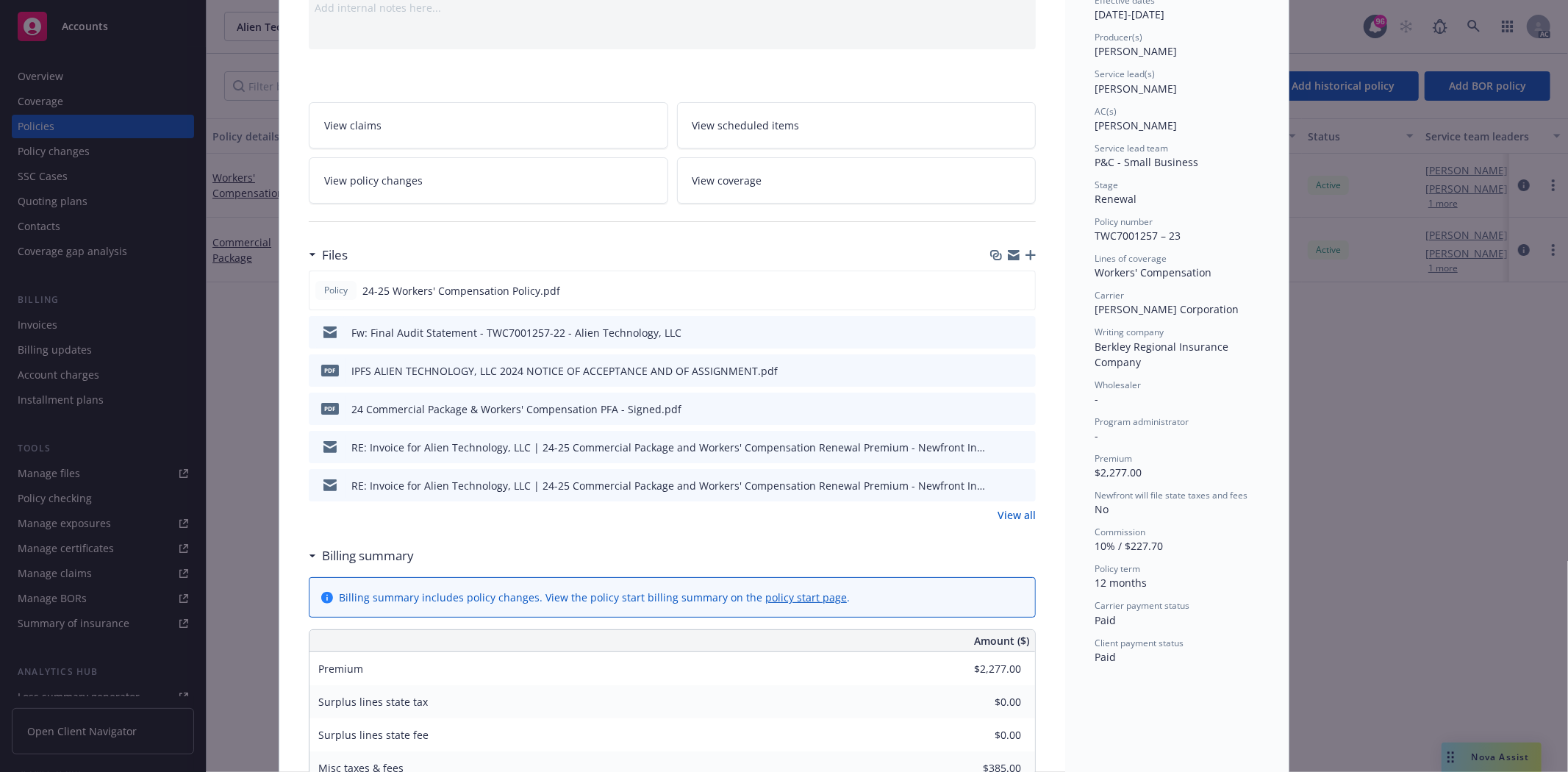
click at [998, 520] on link "View all" at bounding box center [1017, 514] width 39 height 15
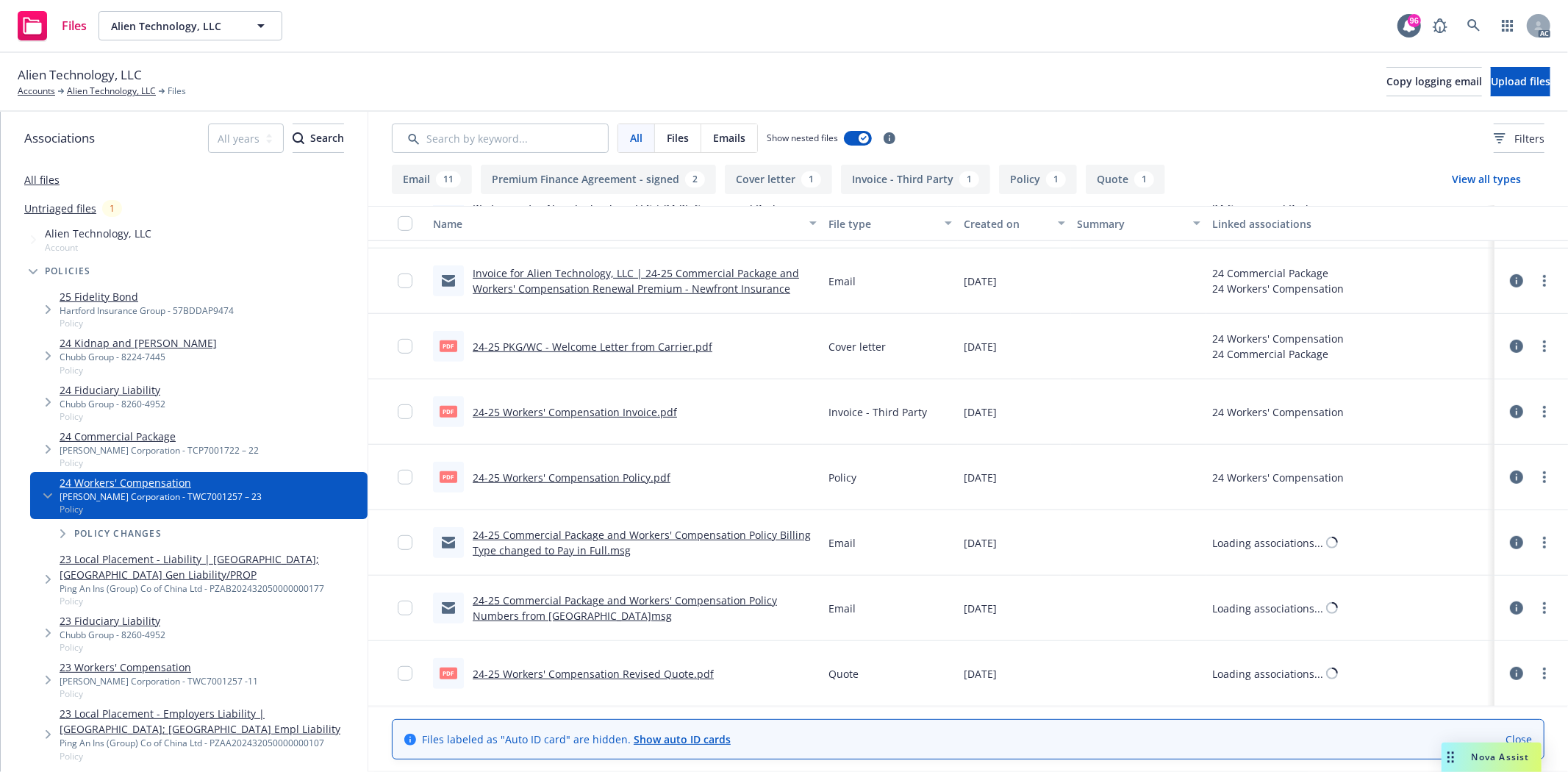
scroll to position [642, 0]
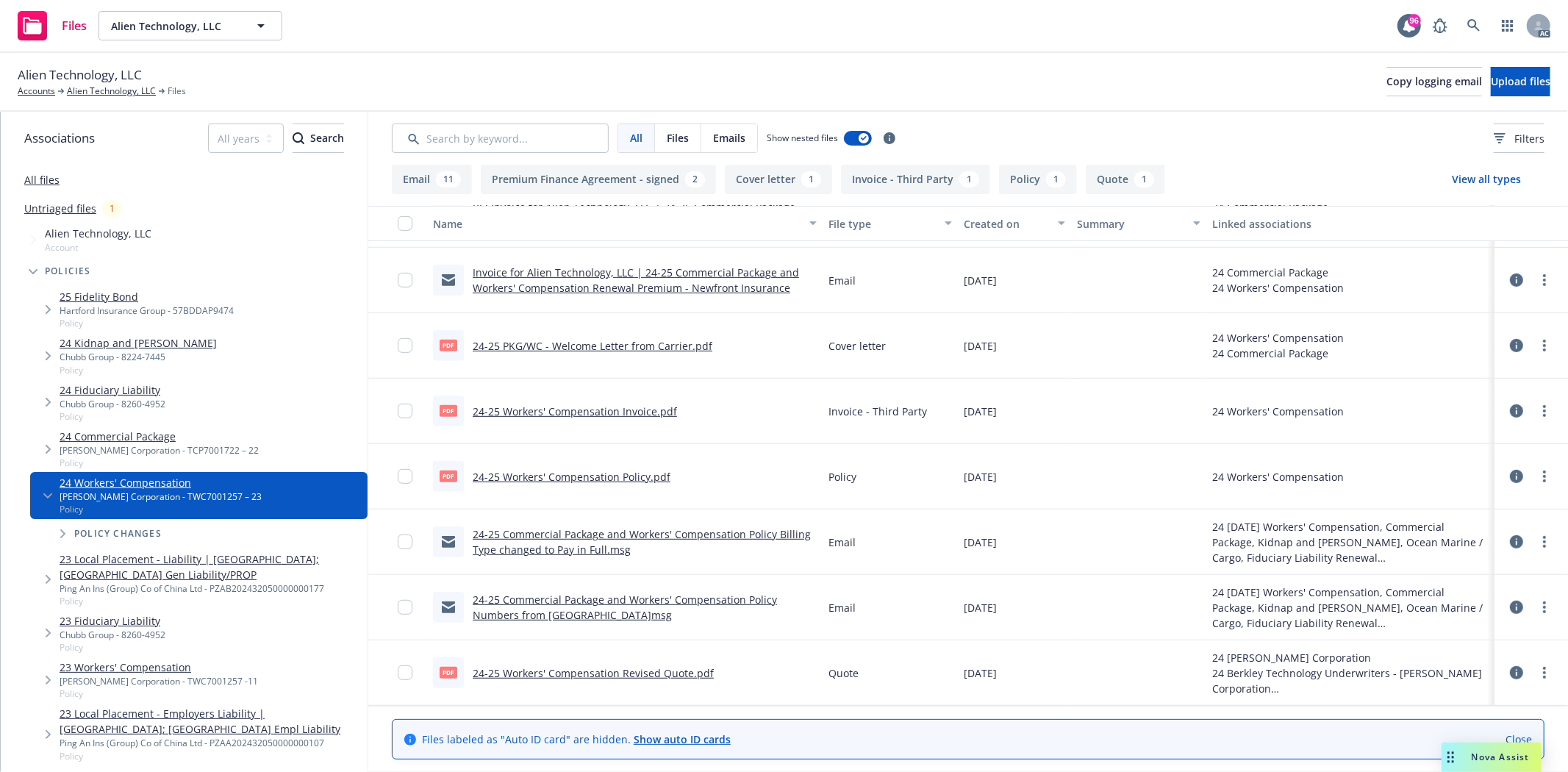
click at [616, 480] on link "24-25 Workers' Compensation Policy.pdf" at bounding box center [572, 477] width 198 height 14
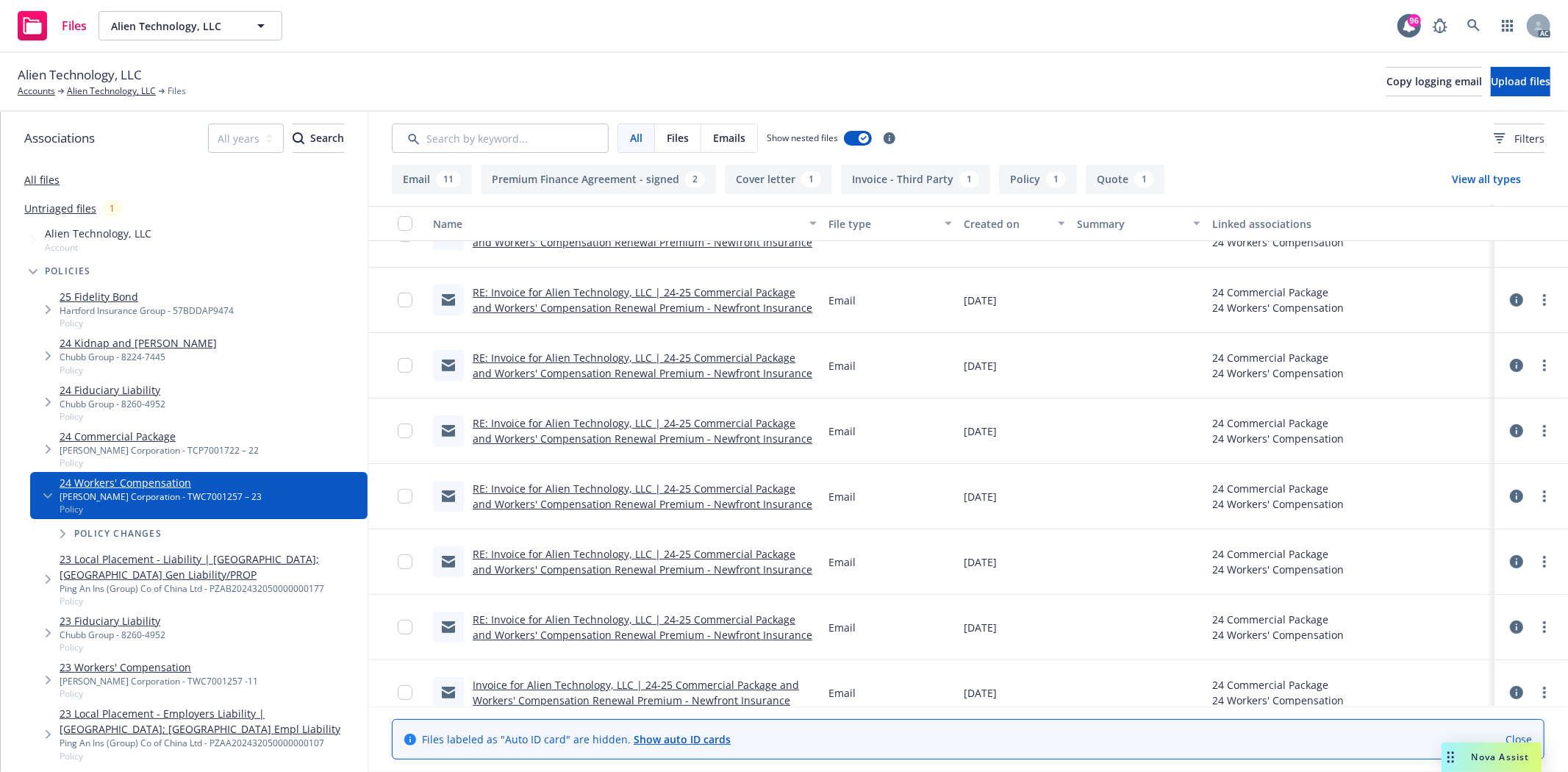
scroll to position [0, 0]
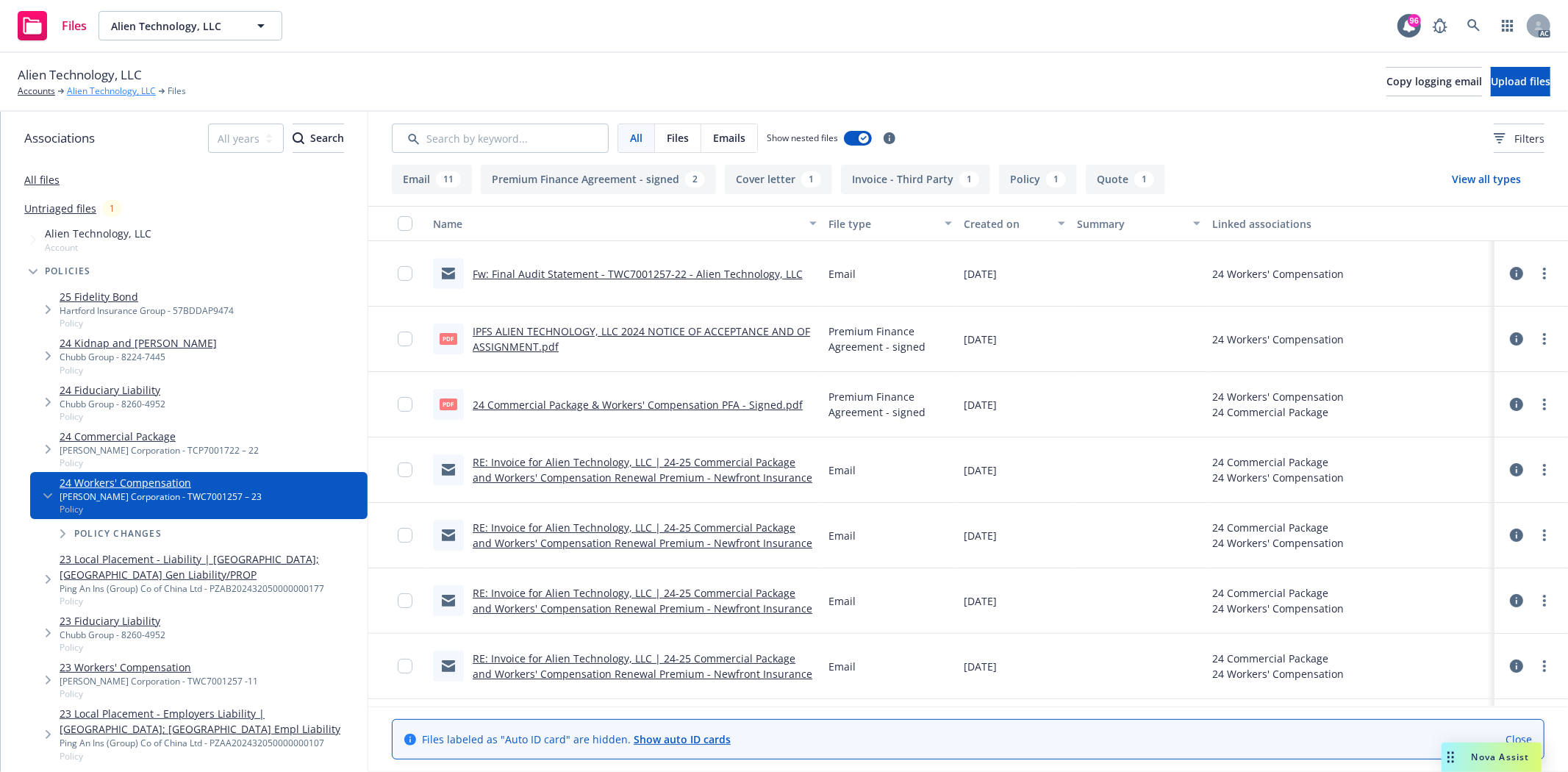
click at [91, 88] on link "Alien Technology, LLC" at bounding box center [112, 91] width 89 height 13
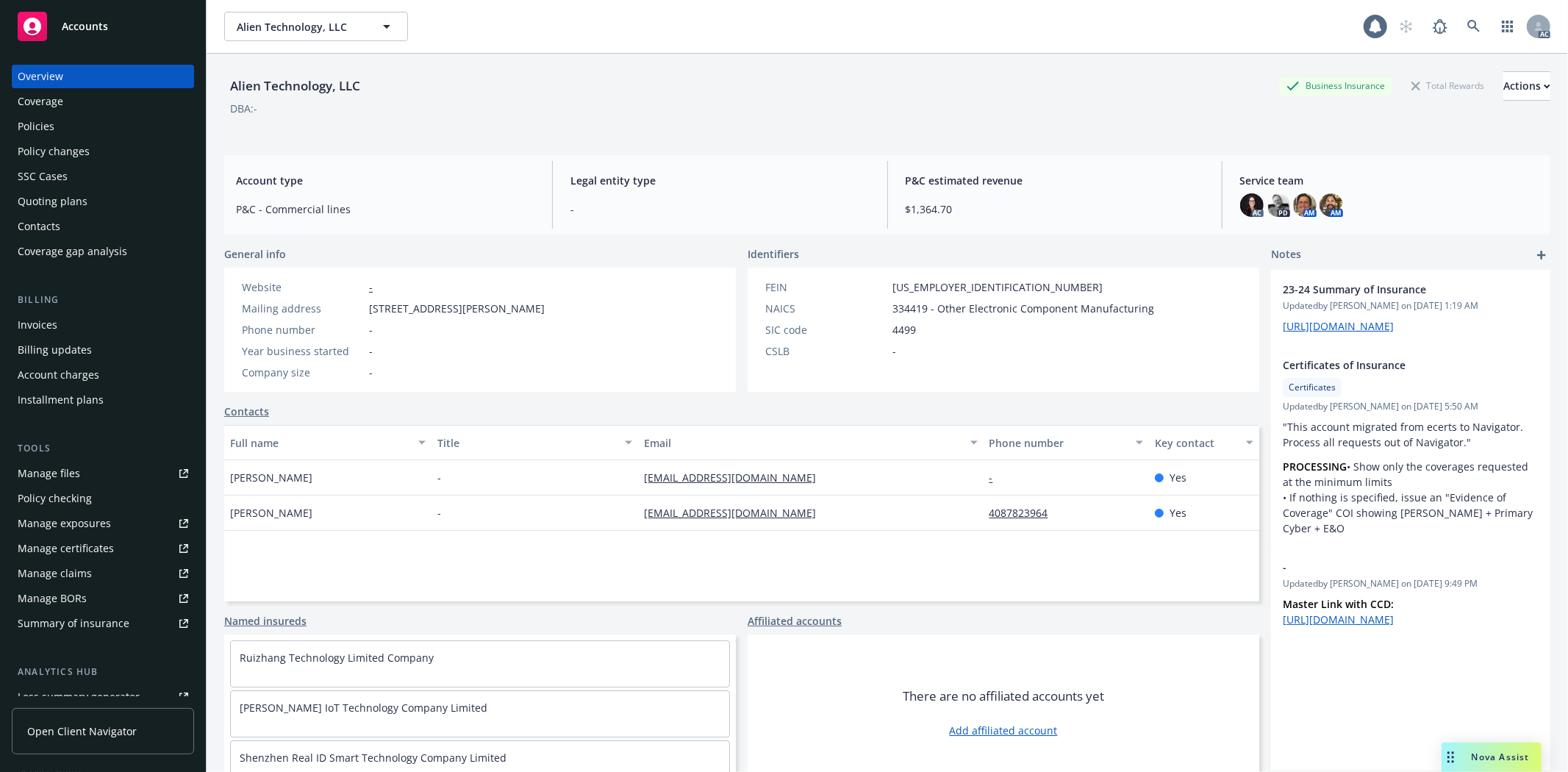
click at [37, 123] on div "Policies" at bounding box center [36, 127] width 37 height 23
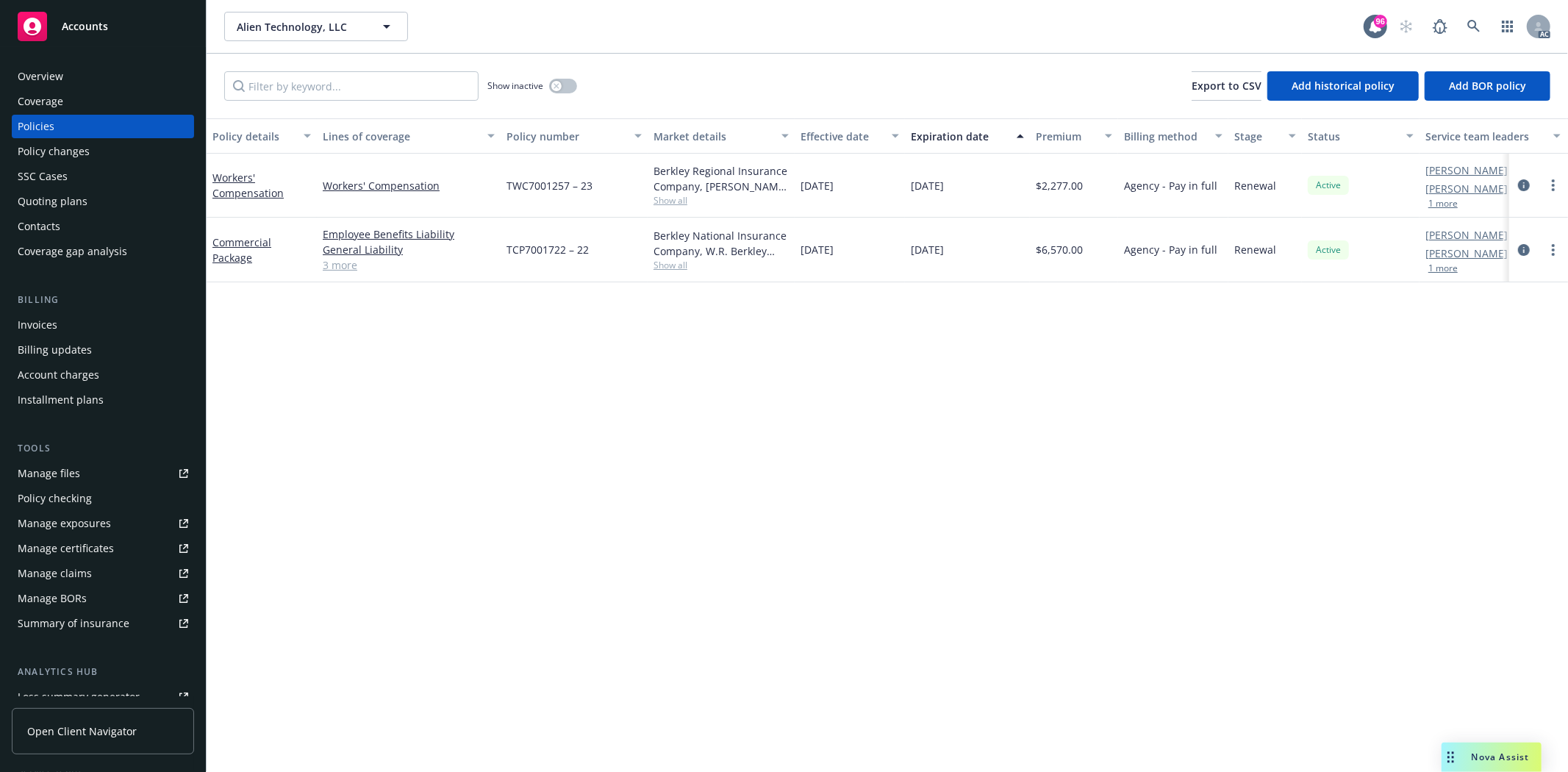
click at [355, 264] on link "3 more" at bounding box center [408, 265] width 172 height 15
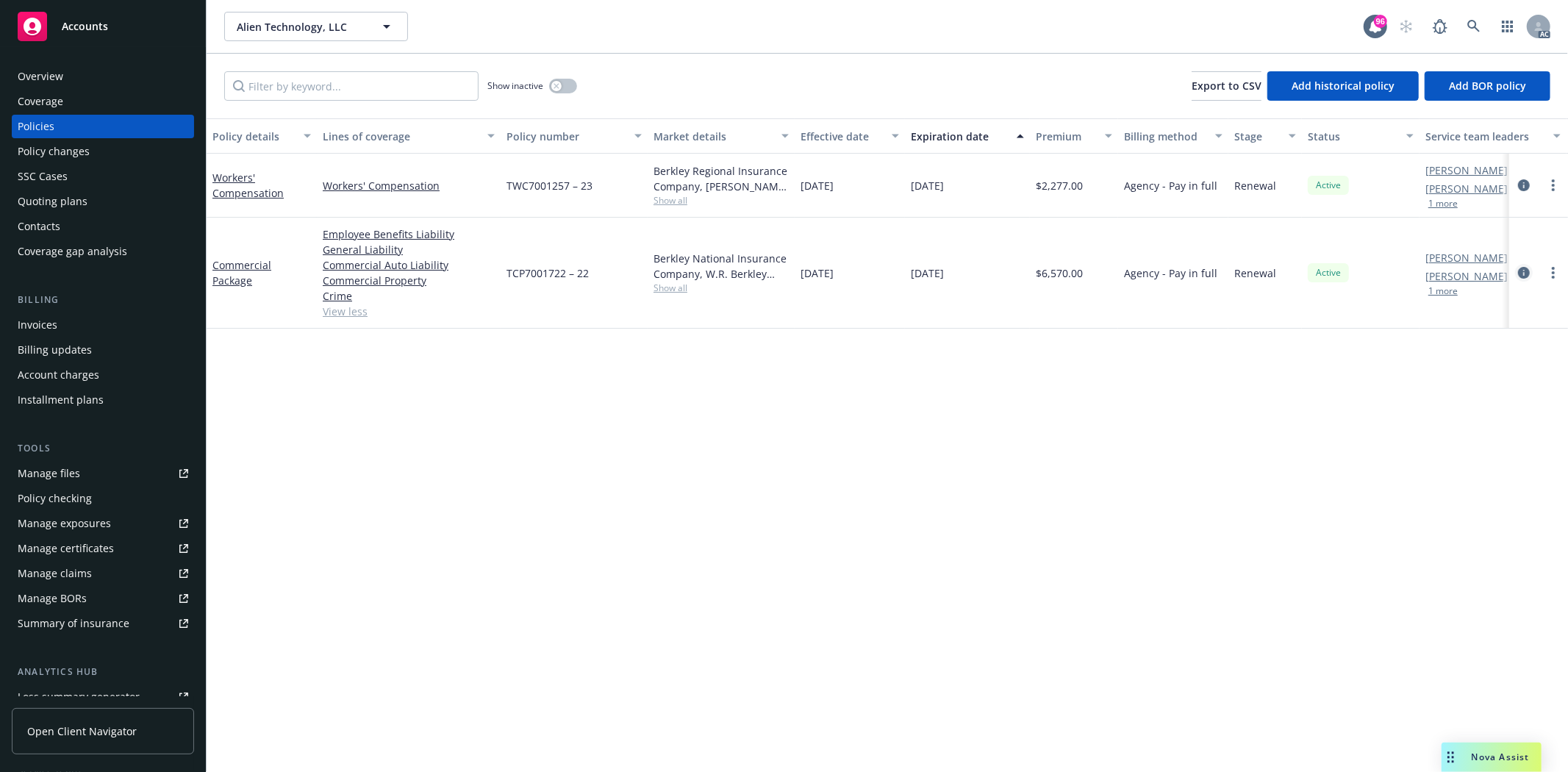
click at [1523, 274] on icon "circleInformation" at bounding box center [1524, 273] width 12 height 12
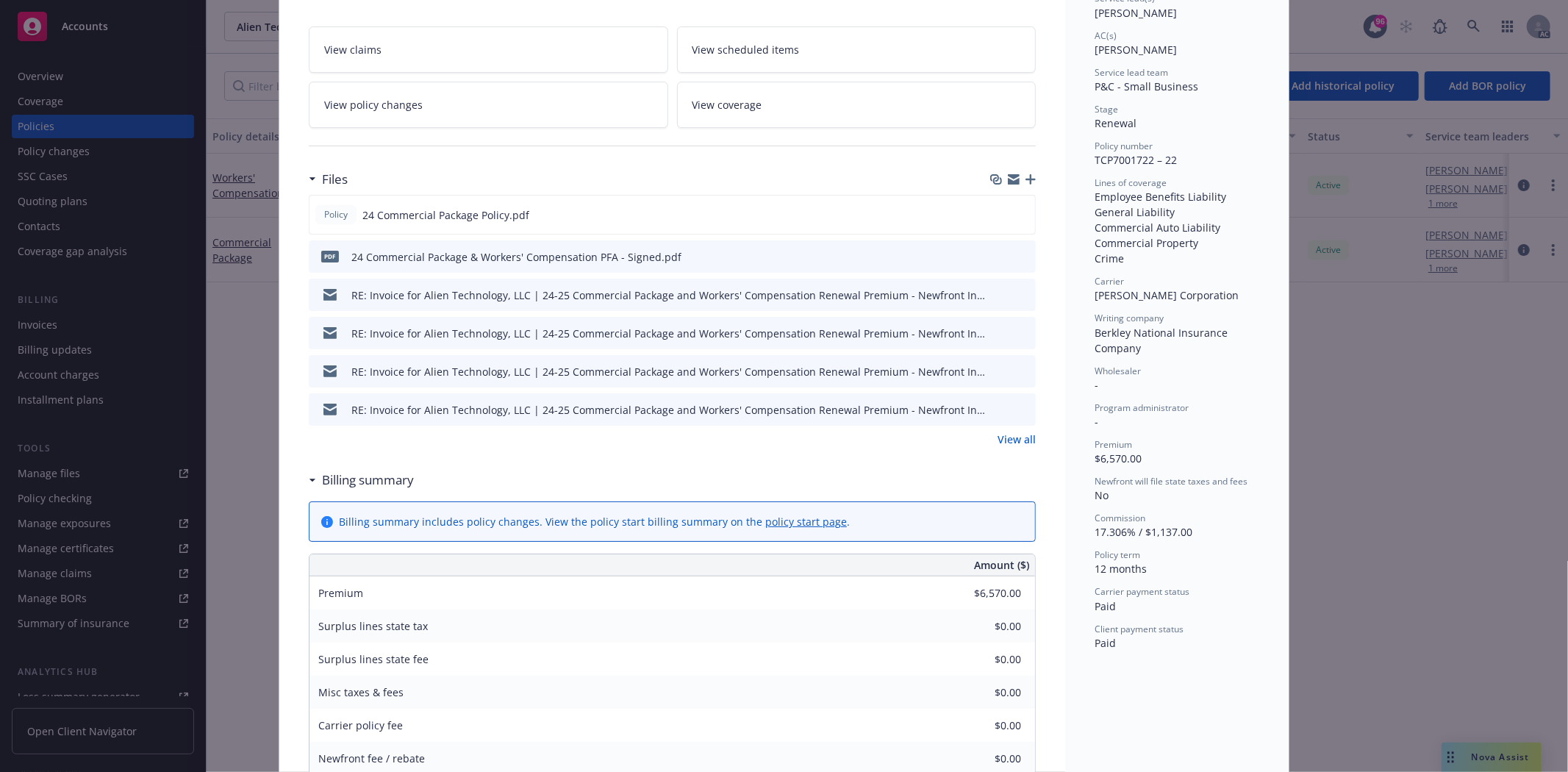
scroll to position [245, 0]
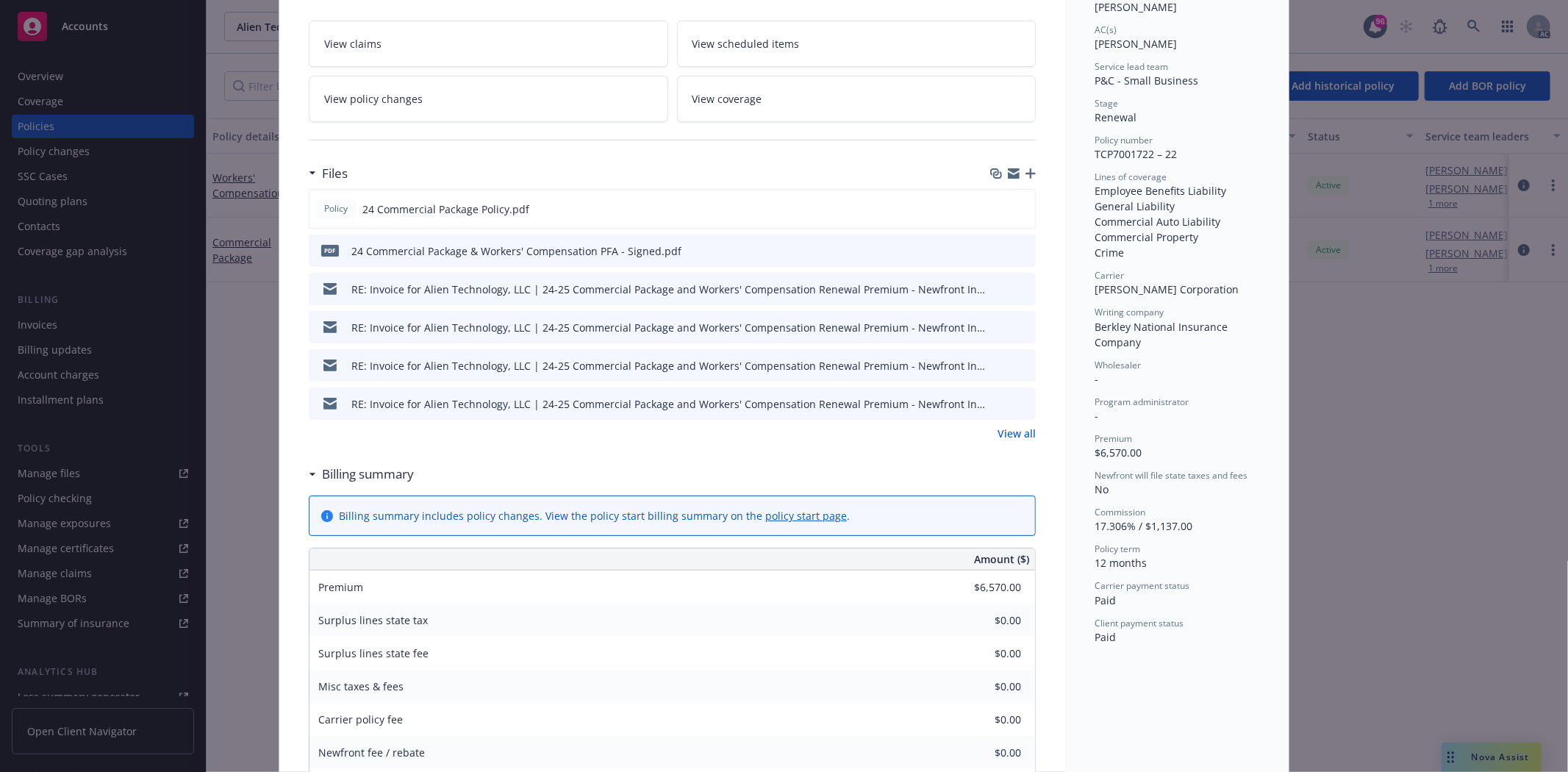
click at [1002, 436] on link "View all" at bounding box center [1017, 433] width 39 height 15
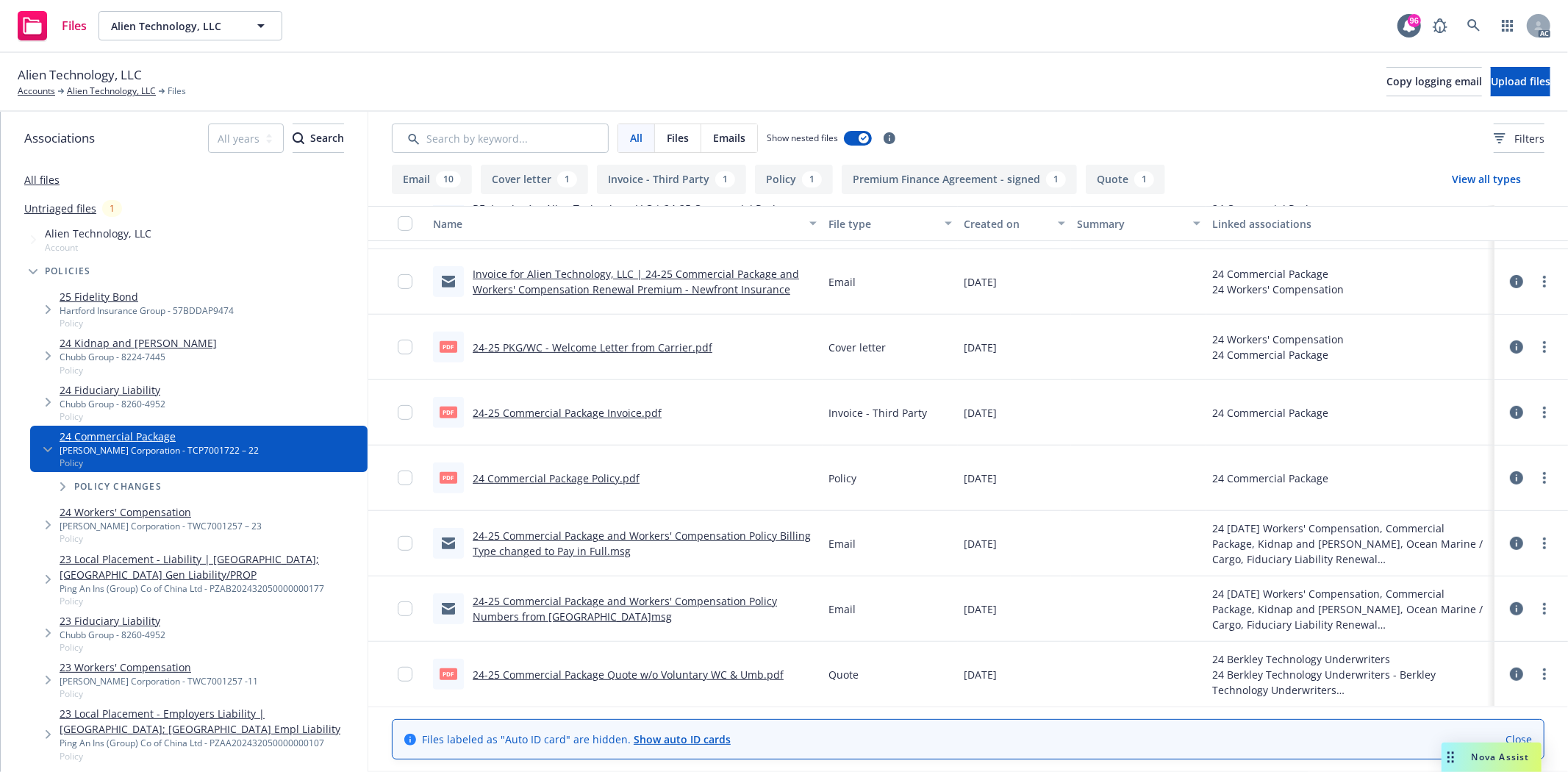
scroll to position [512, 0]
click at [578, 470] on link "24 Commercial Package Policy.pdf" at bounding box center [556, 477] width 167 height 14
click at [563, 482] on link "24 Commercial Package Policy.pdf" at bounding box center [556, 477] width 167 height 14
click at [591, 465] on div "pdf 24 Commercial Package Policy.pdf" at bounding box center [536, 476] width 206 height 31
click at [583, 471] on link "24 Commercial Package Policy.pdf" at bounding box center [556, 477] width 167 height 14
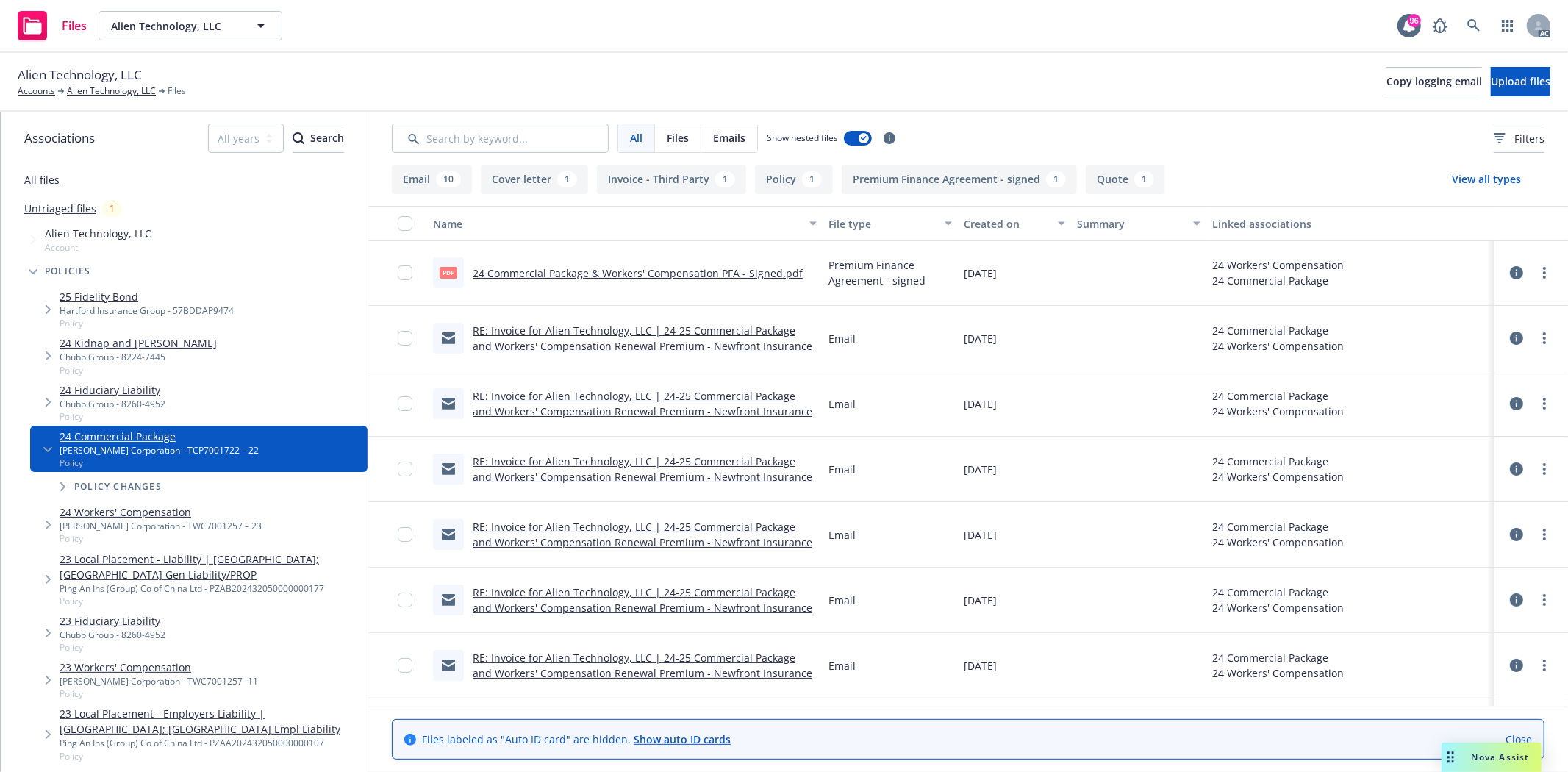
scroll to position [0, 0]
click at [94, 86] on link "Alien Technology, LLC" at bounding box center [112, 91] width 89 height 13
